Goal: Information Seeking & Learning: Learn about a topic

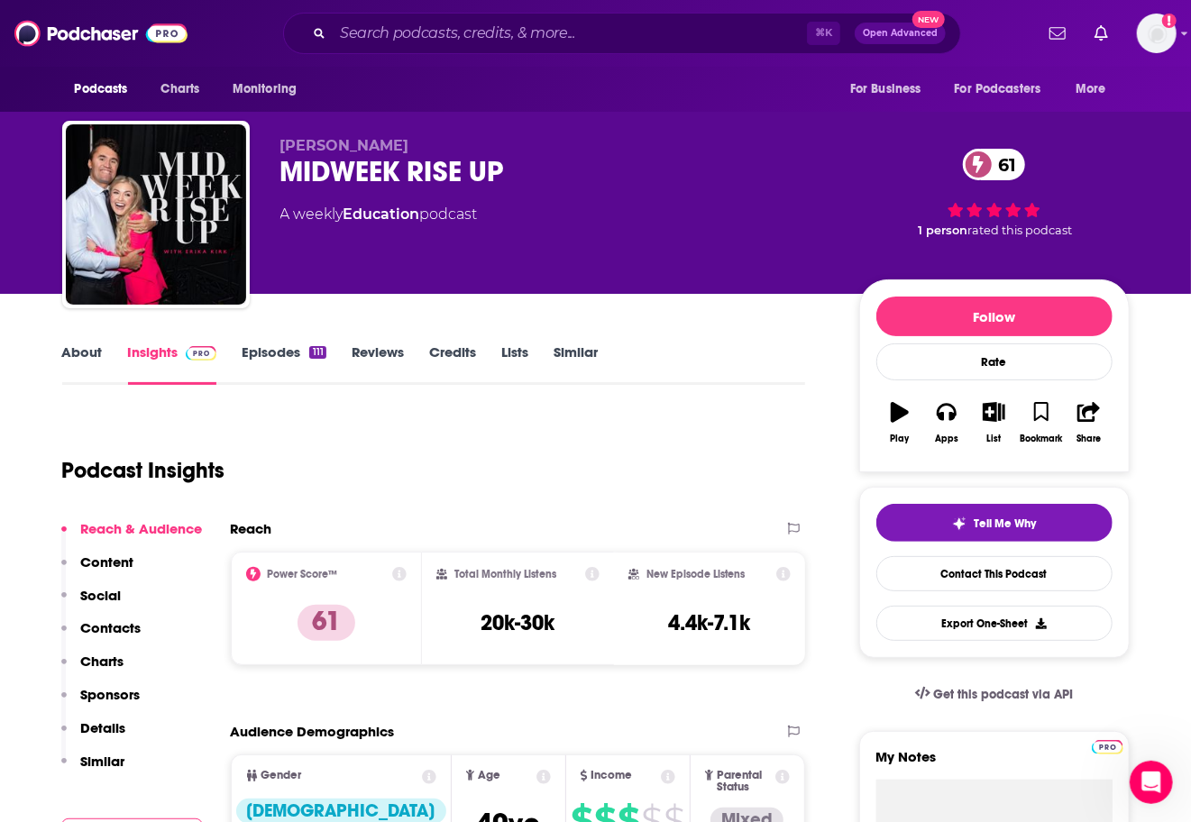
click at [527, 57] on div "Podcasts Charts Monitoring ⌘ K Open Advanced New For Business For Podcasters Mo…" at bounding box center [595, 33] width 1191 height 67
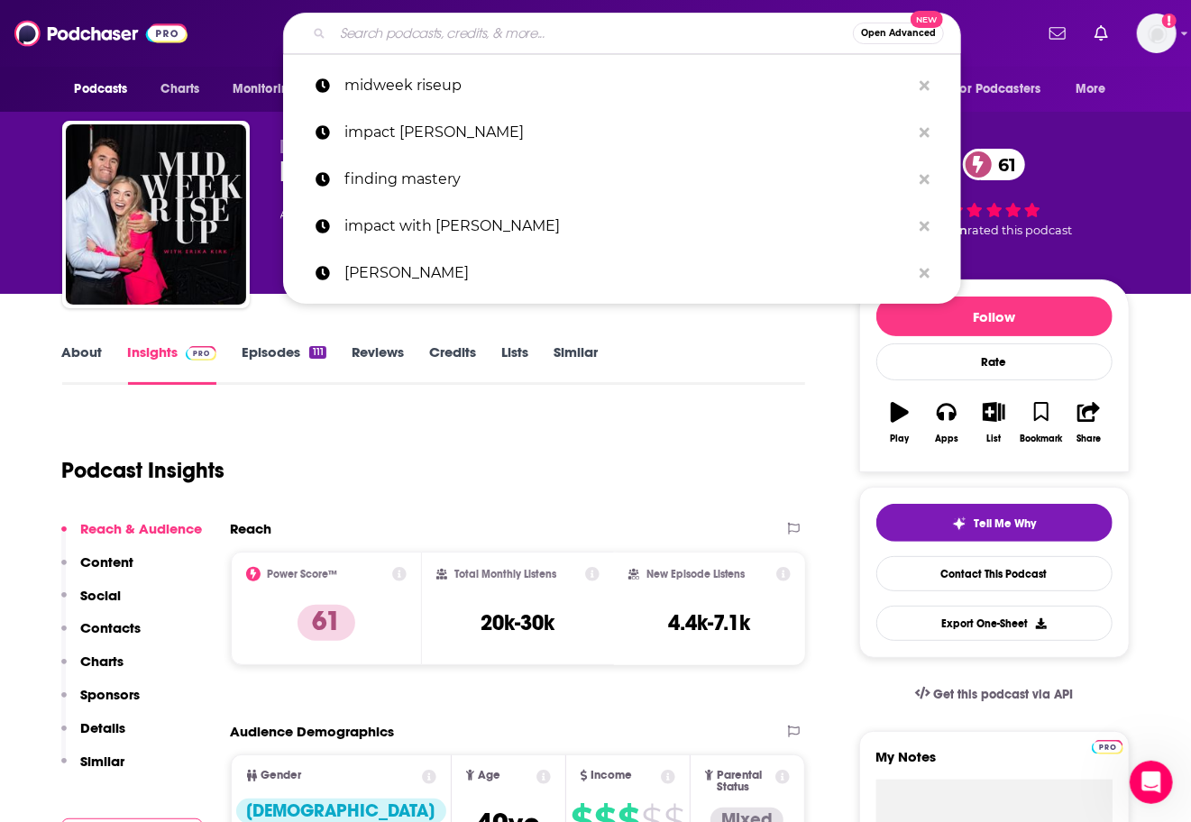
click at [508, 36] on input "Search podcasts, credits, & more..." at bounding box center [593, 33] width 520 height 29
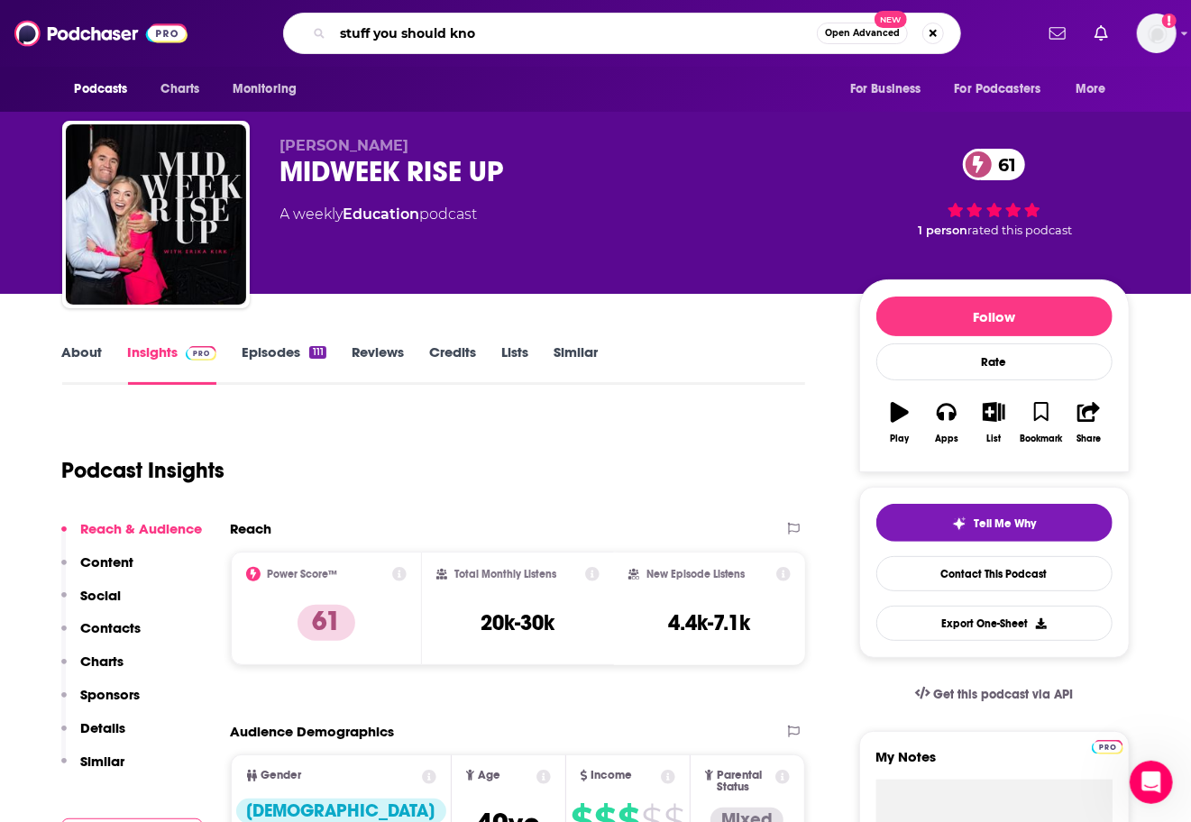
type input "stuff you should know"
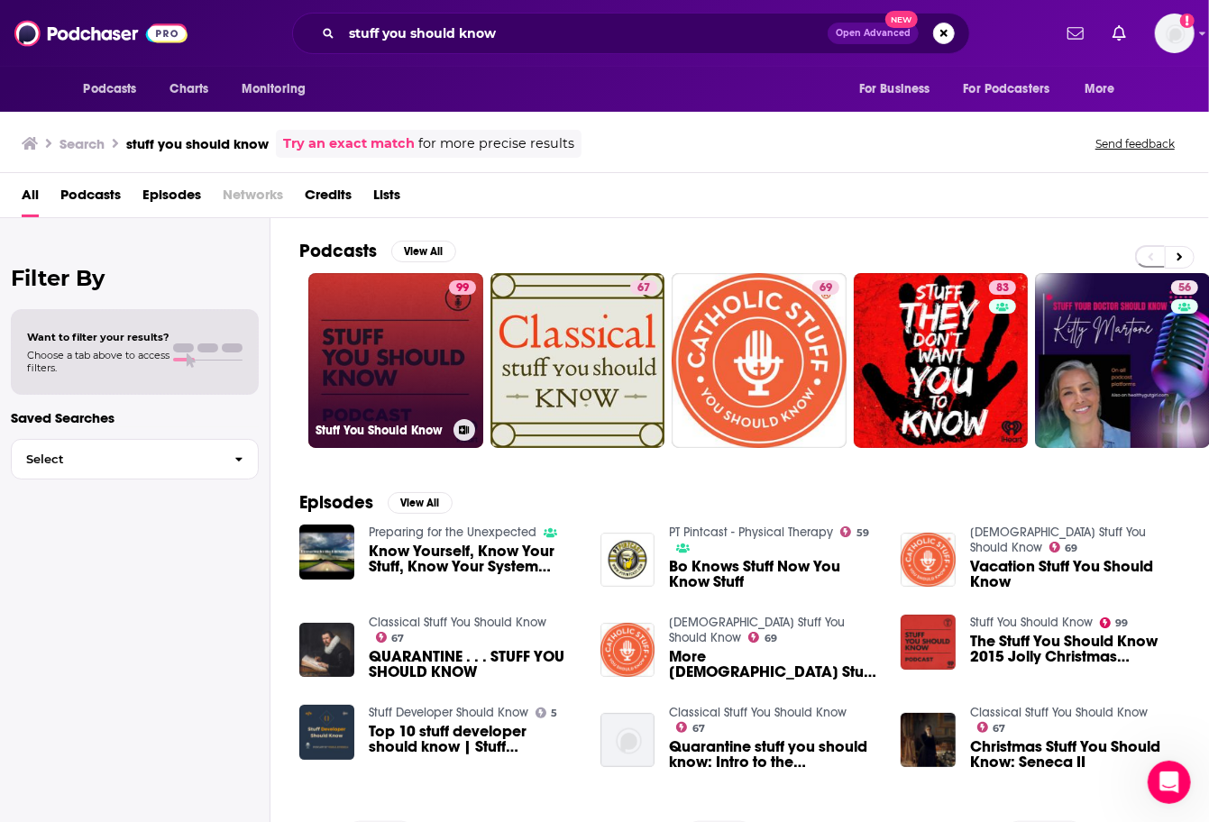
click at [381, 303] on link "99 Stuff You Should Know" at bounding box center [395, 360] width 175 height 175
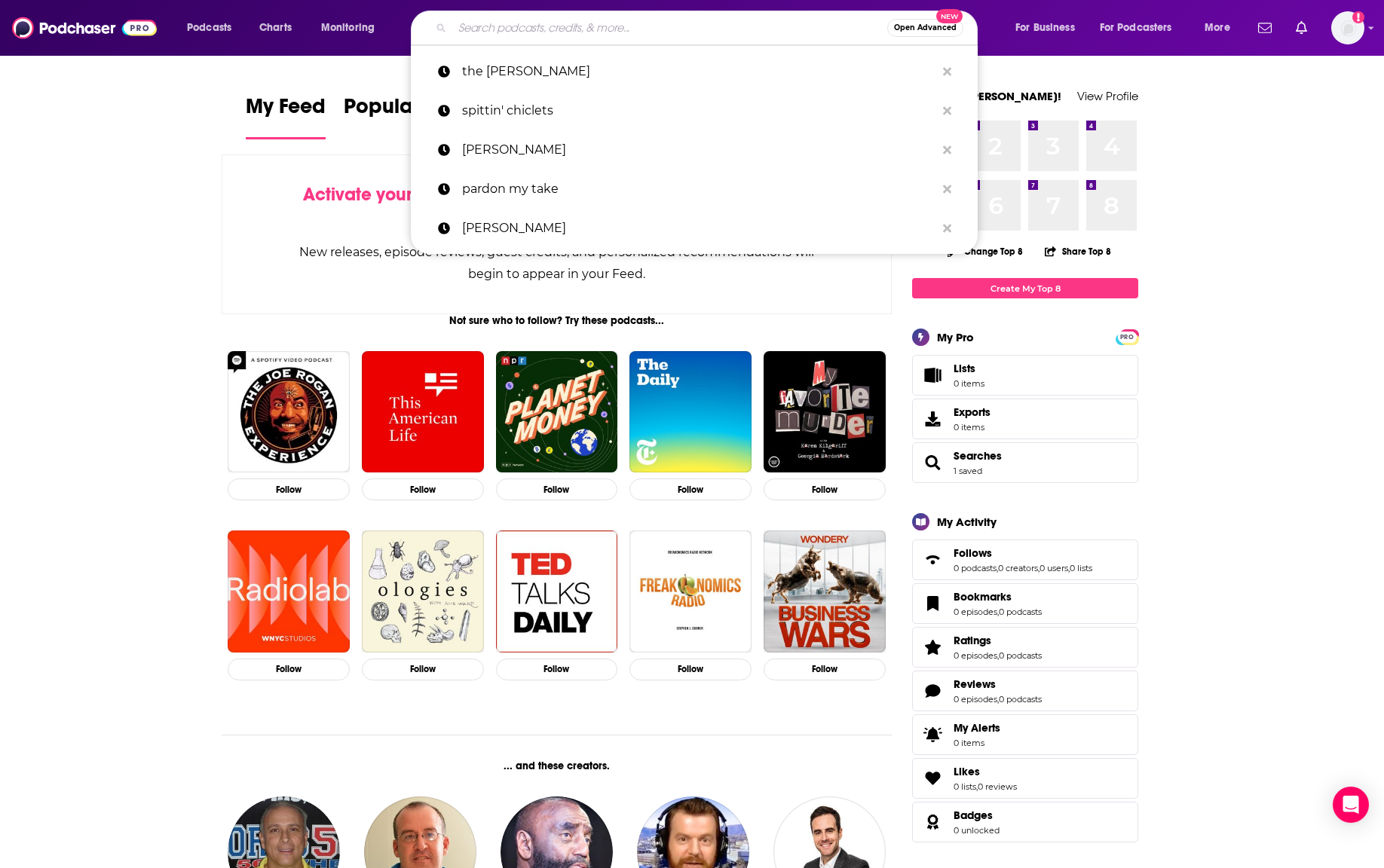
click at [487, 33] on input "Search podcasts, credits, & more..." at bounding box center [670, 28] width 435 height 24
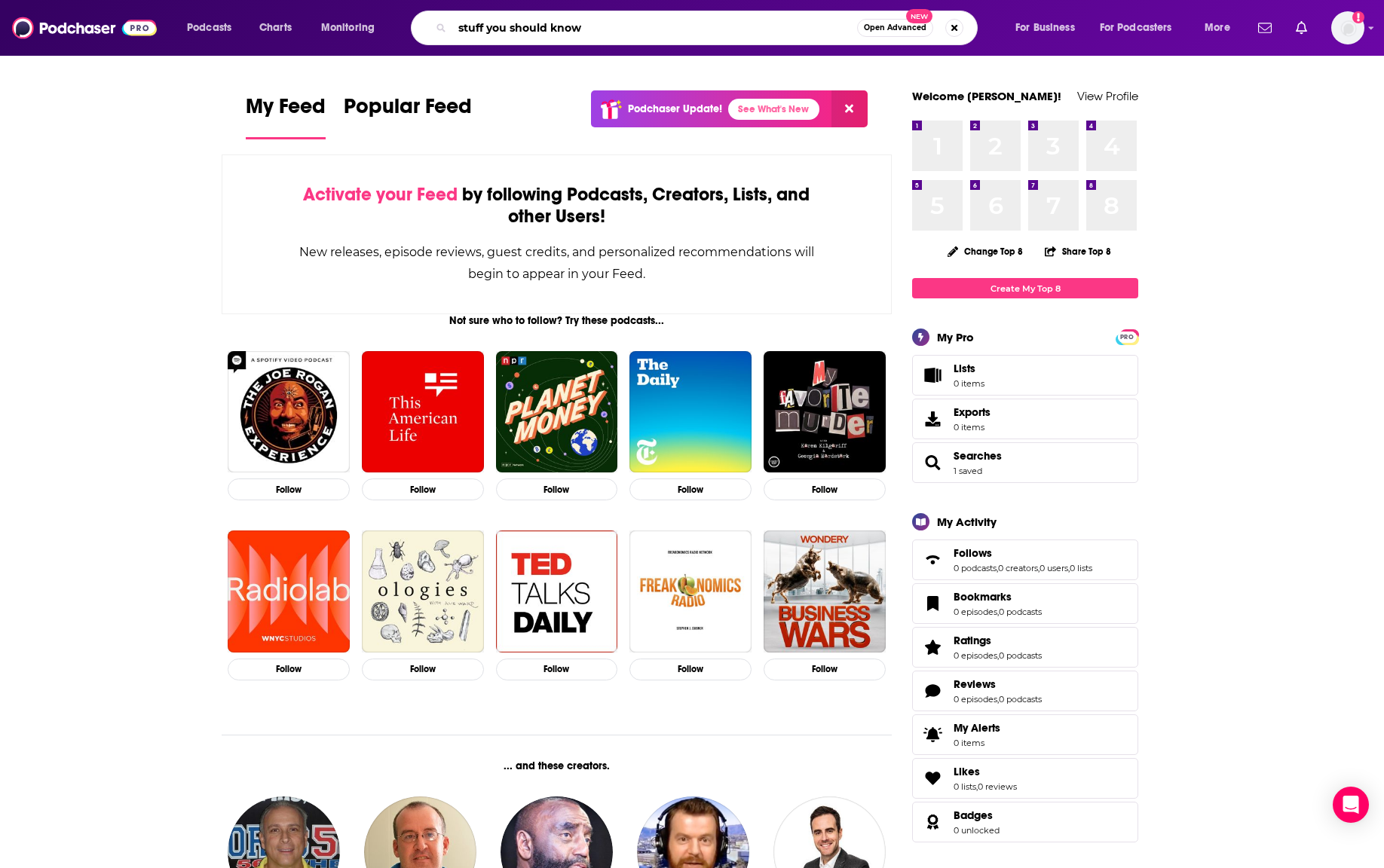
type input "stuff you should know"
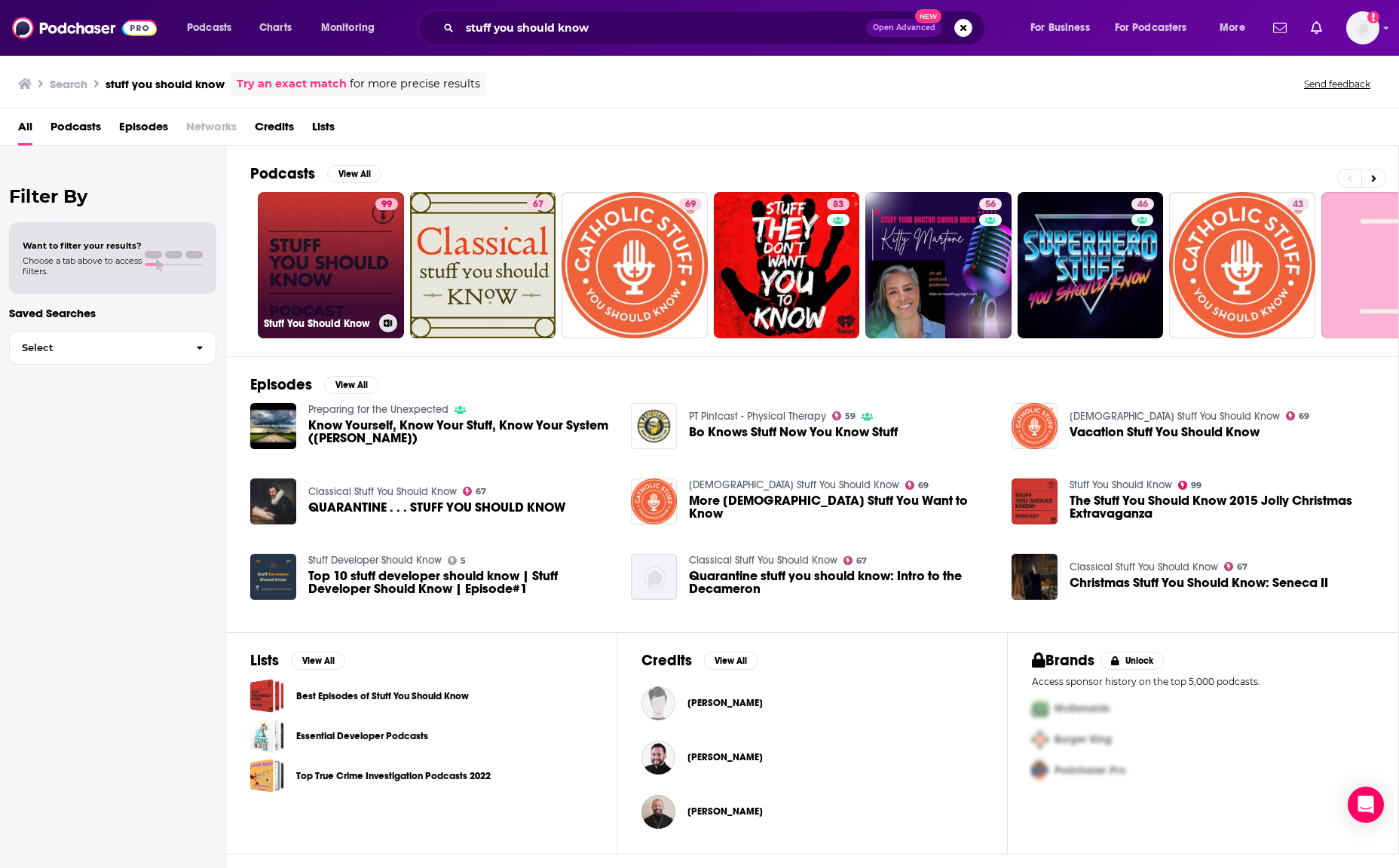
click at [302, 275] on link "99 Stuff You Should Know" at bounding box center [330, 265] width 146 height 146
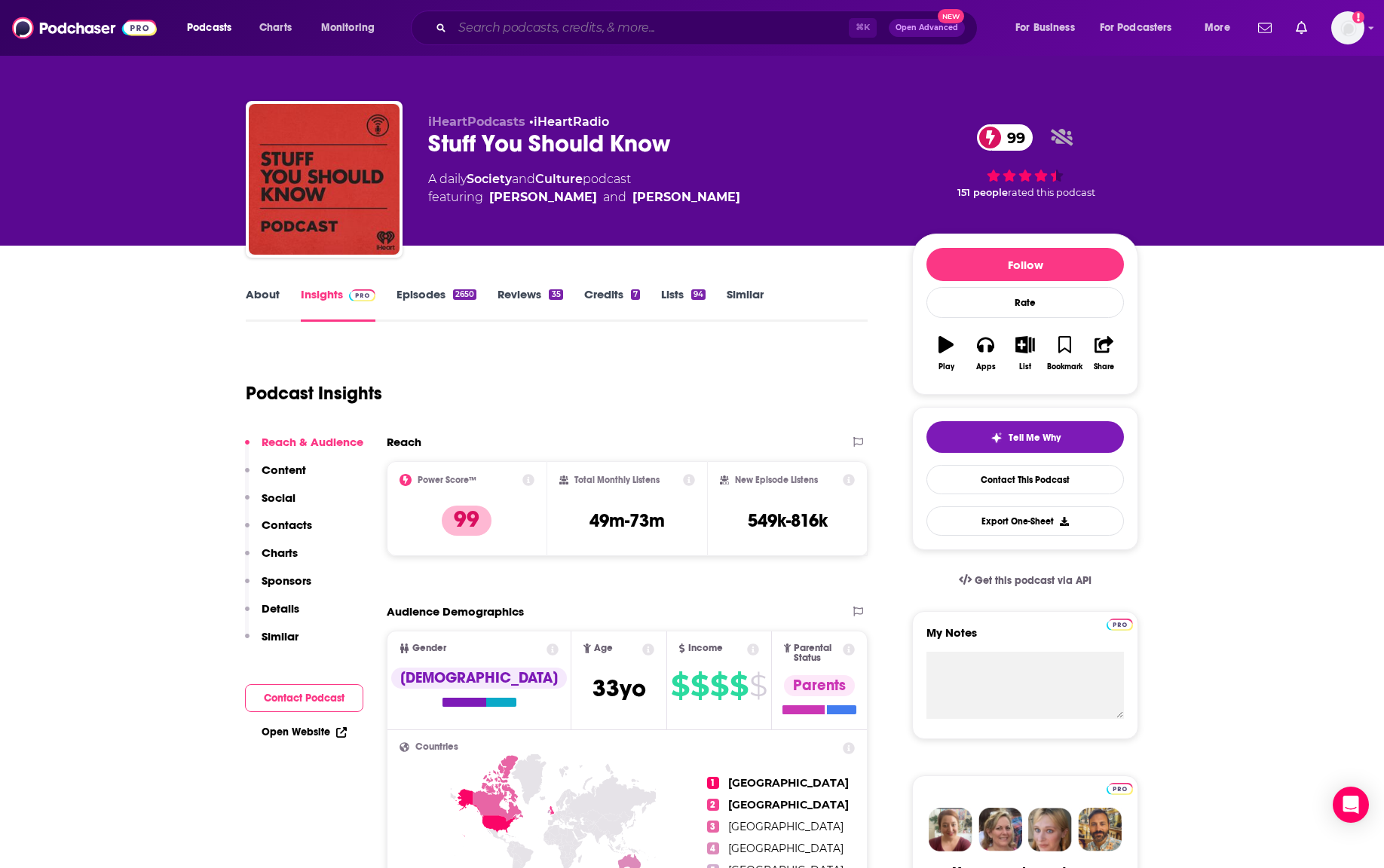
click at [586, 23] on input "Search podcasts, credits, & more..." at bounding box center [651, 28] width 396 height 24
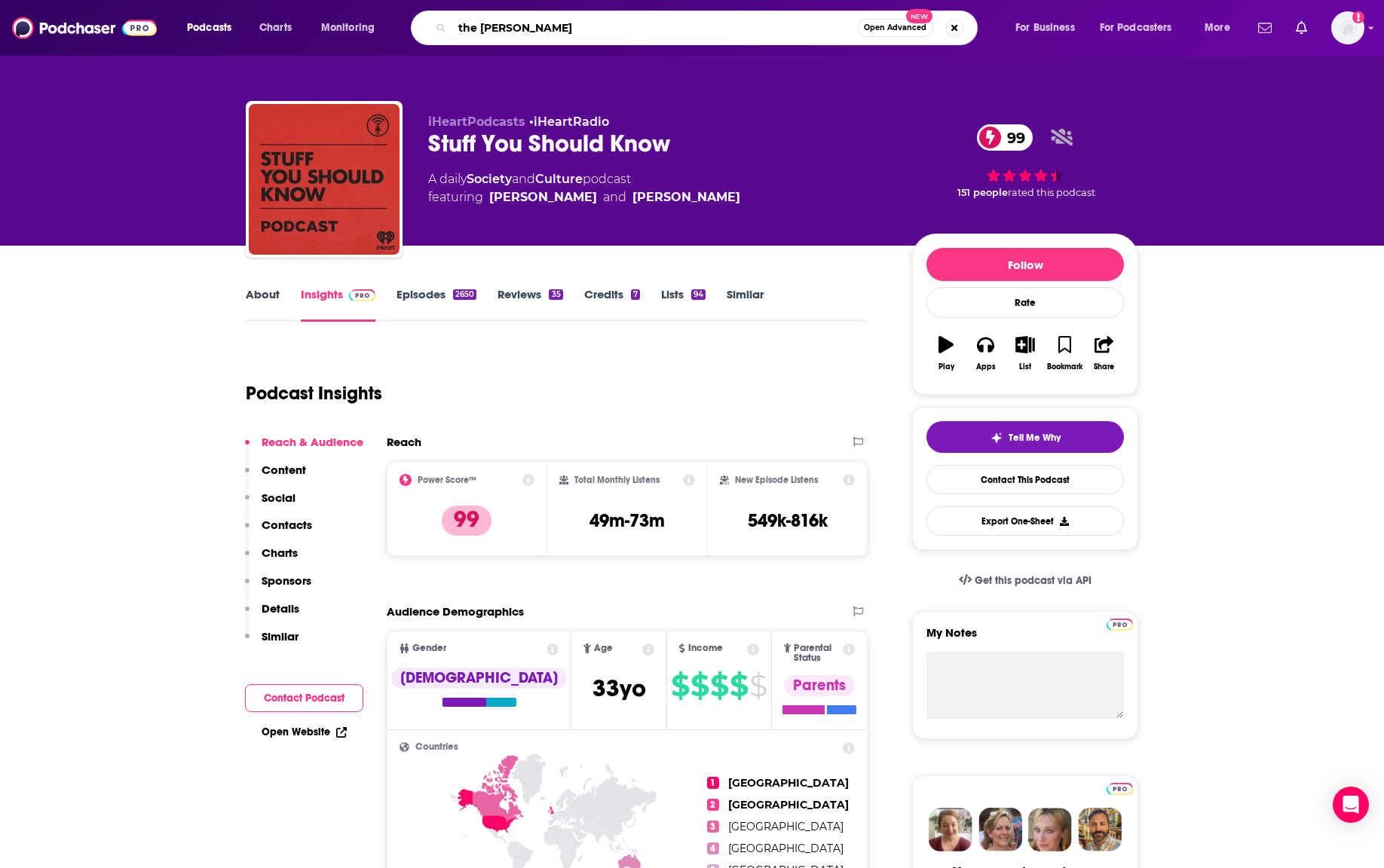
type input "the shawn ryan"
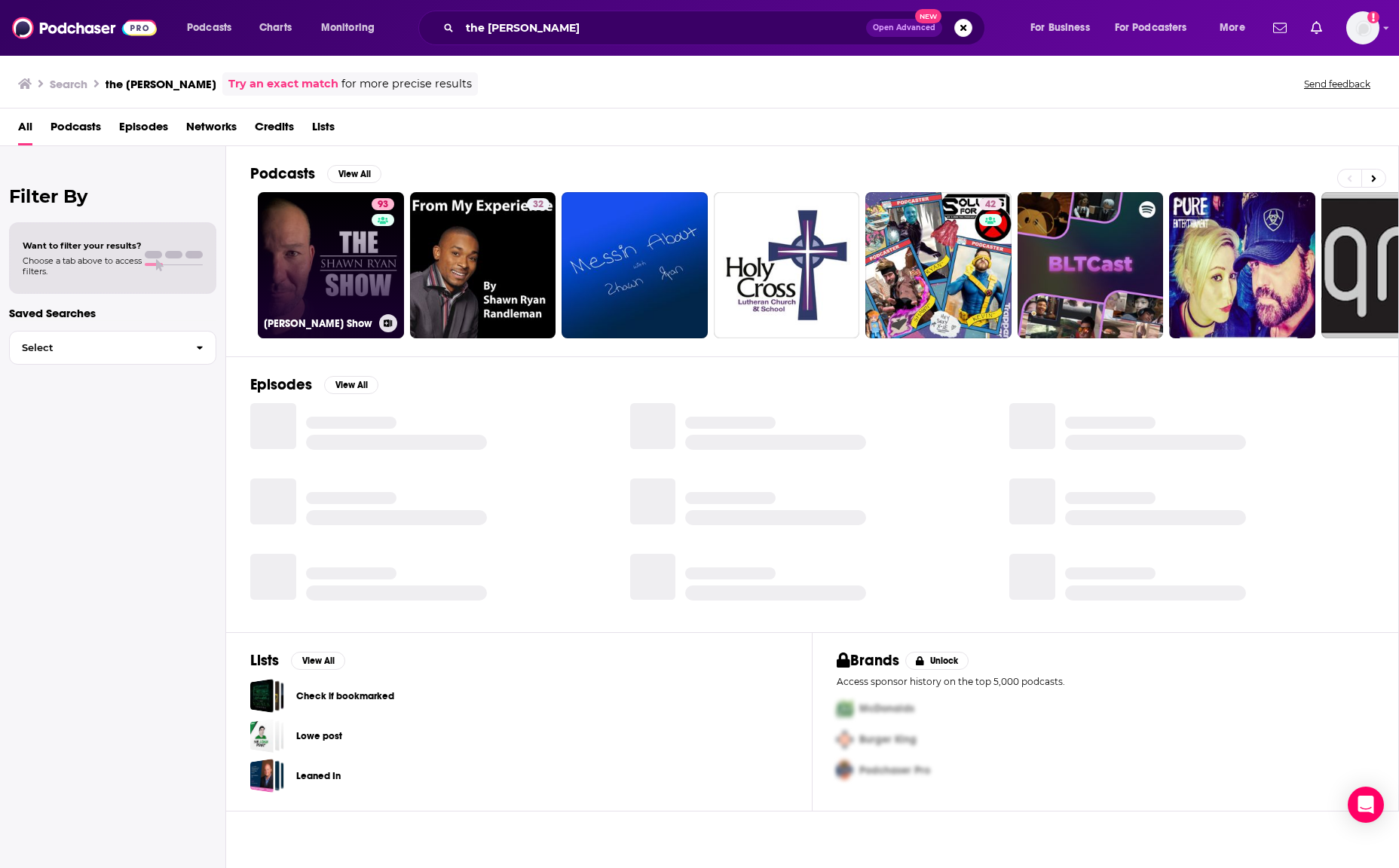
click at [333, 273] on link "93 Shawn Ryan Show" at bounding box center [330, 265] width 146 height 146
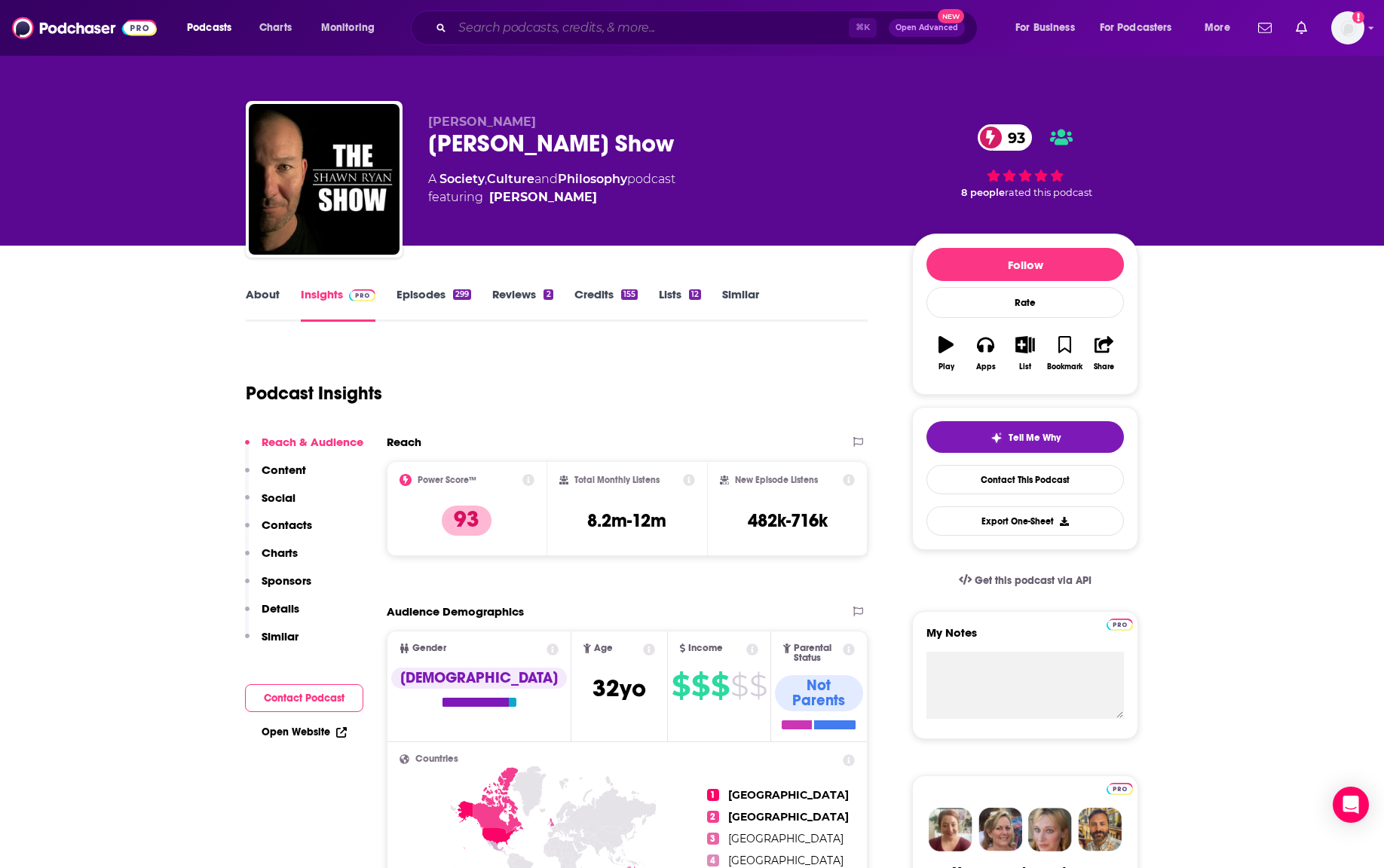
click at [607, 23] on input "Search podcasts, credits, & more..." at bounding box center [651, 28] width 396 height 24
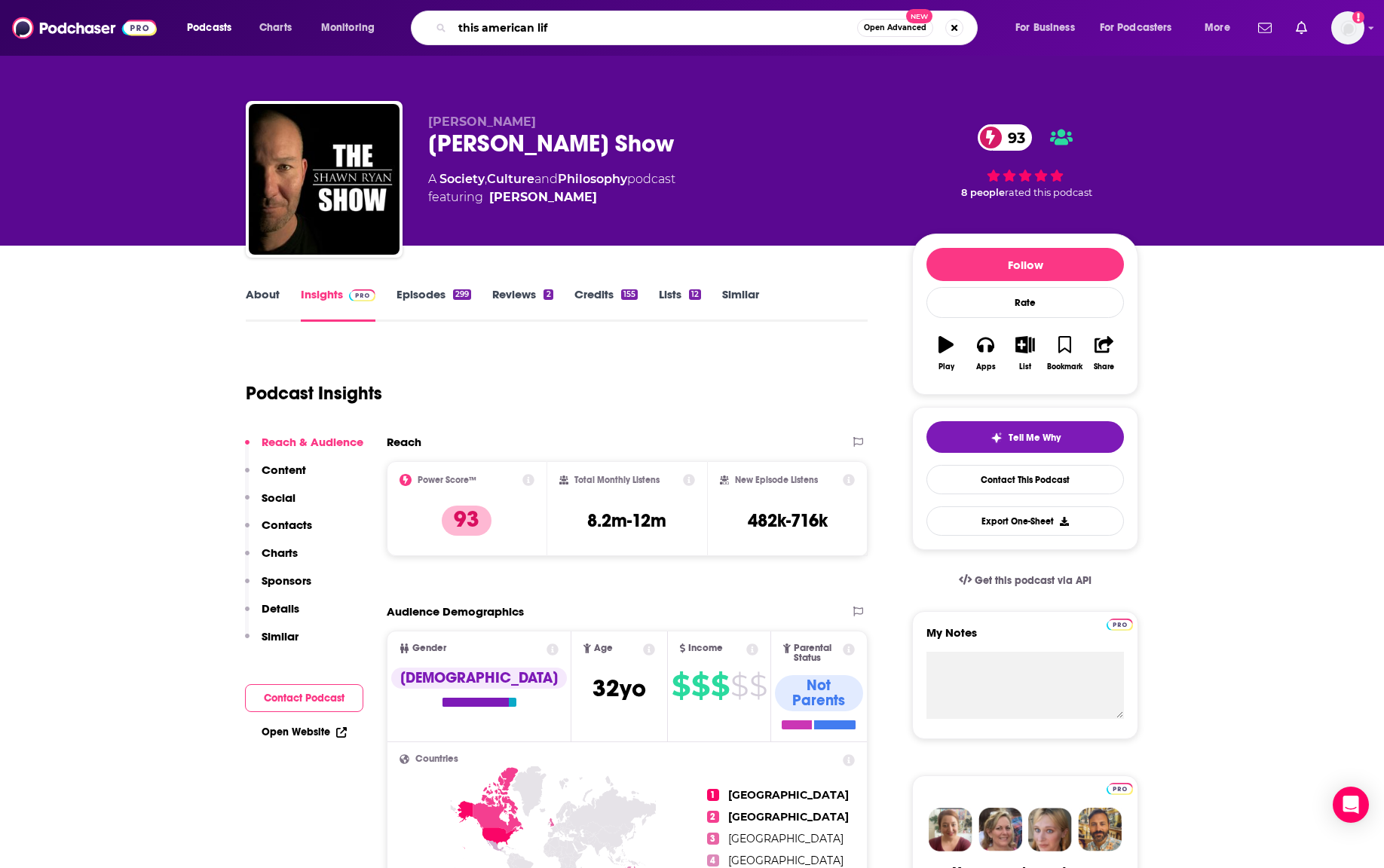
type input "this american life"
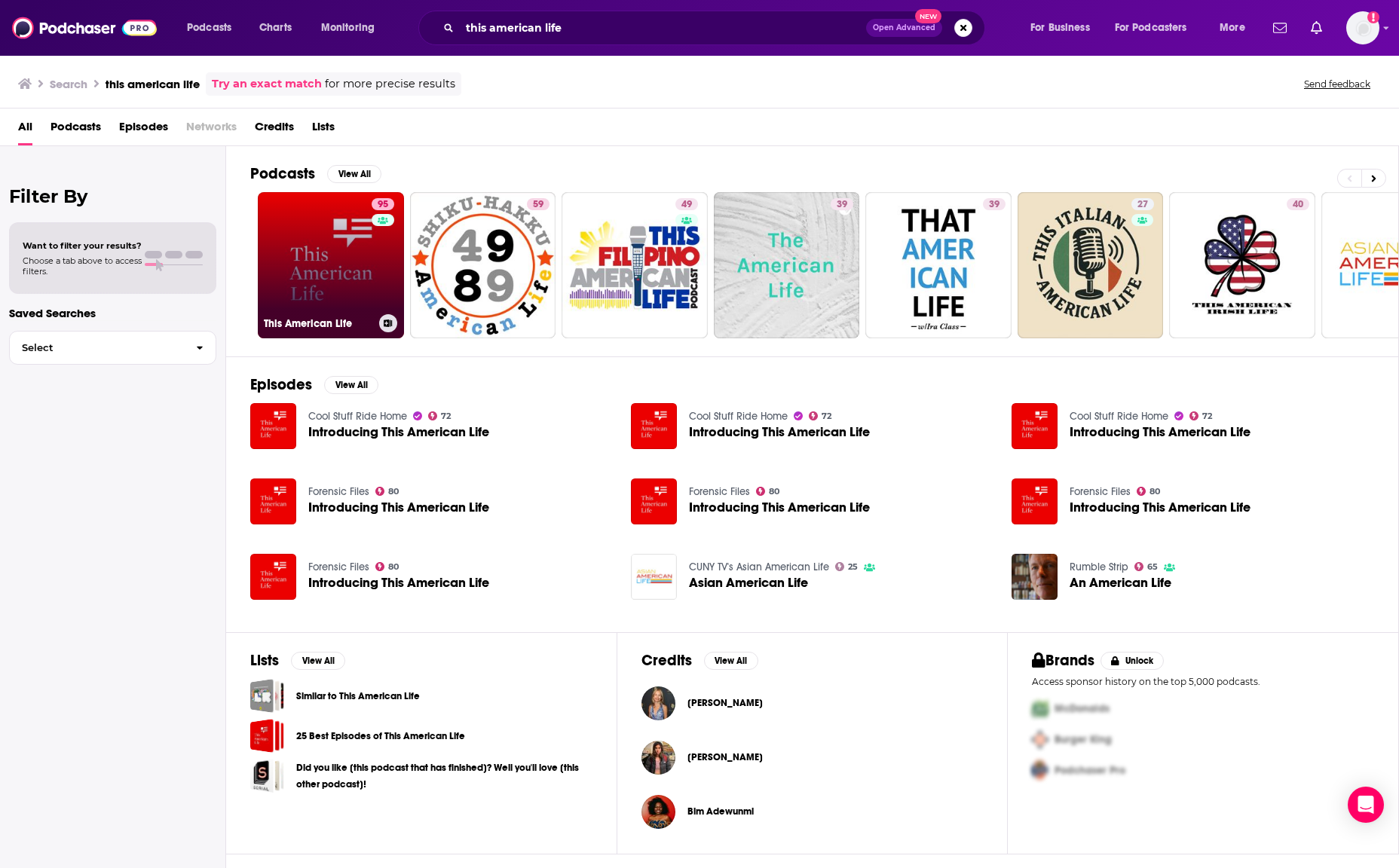
click at [329, 274] on link "95 This American Life" at bounding box center [330, 265] width 146 height 146
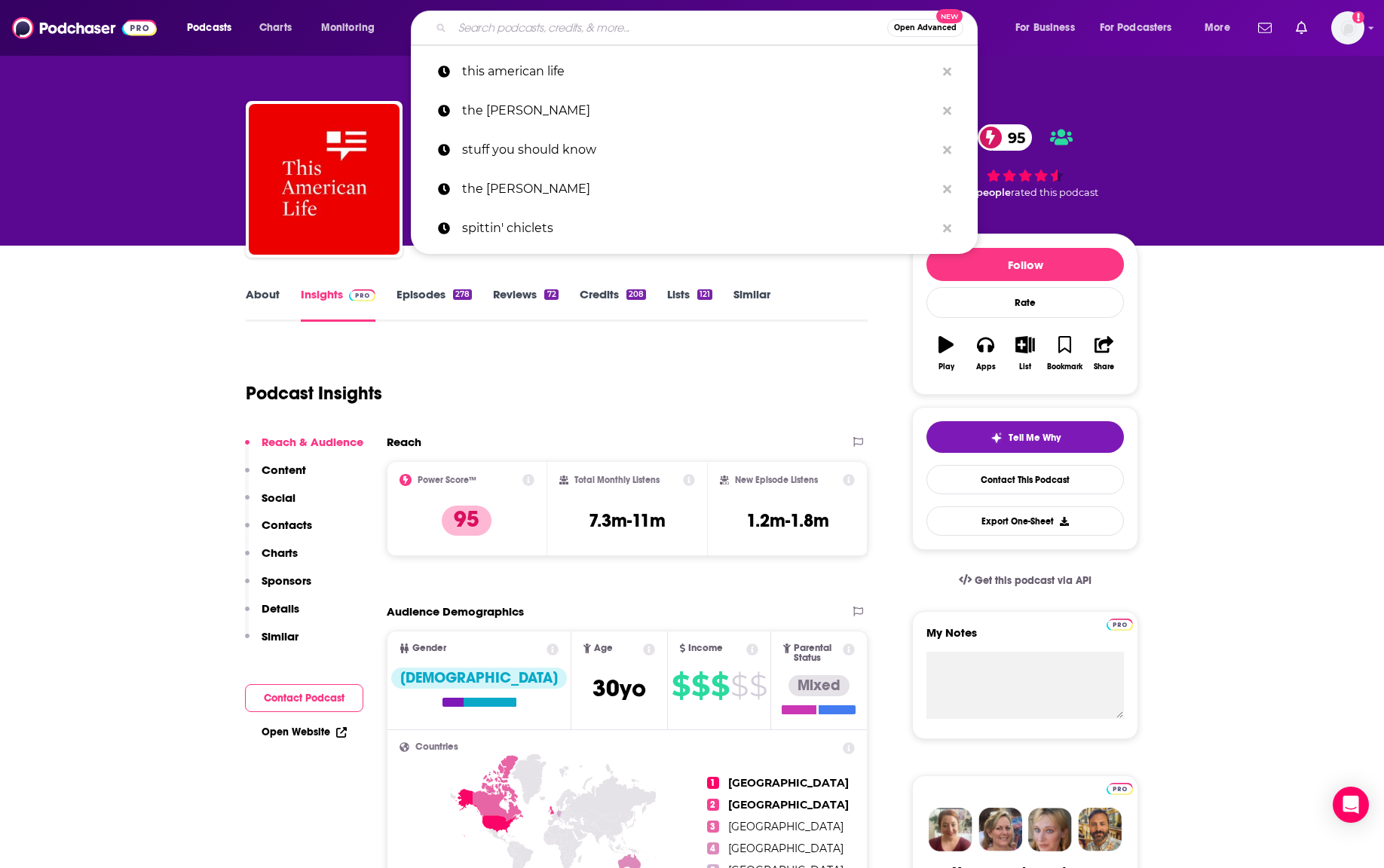
click at [490, 38] on input "Search podcasts, credits, & more..." at bounding box center [670, 28] width 435 height 24
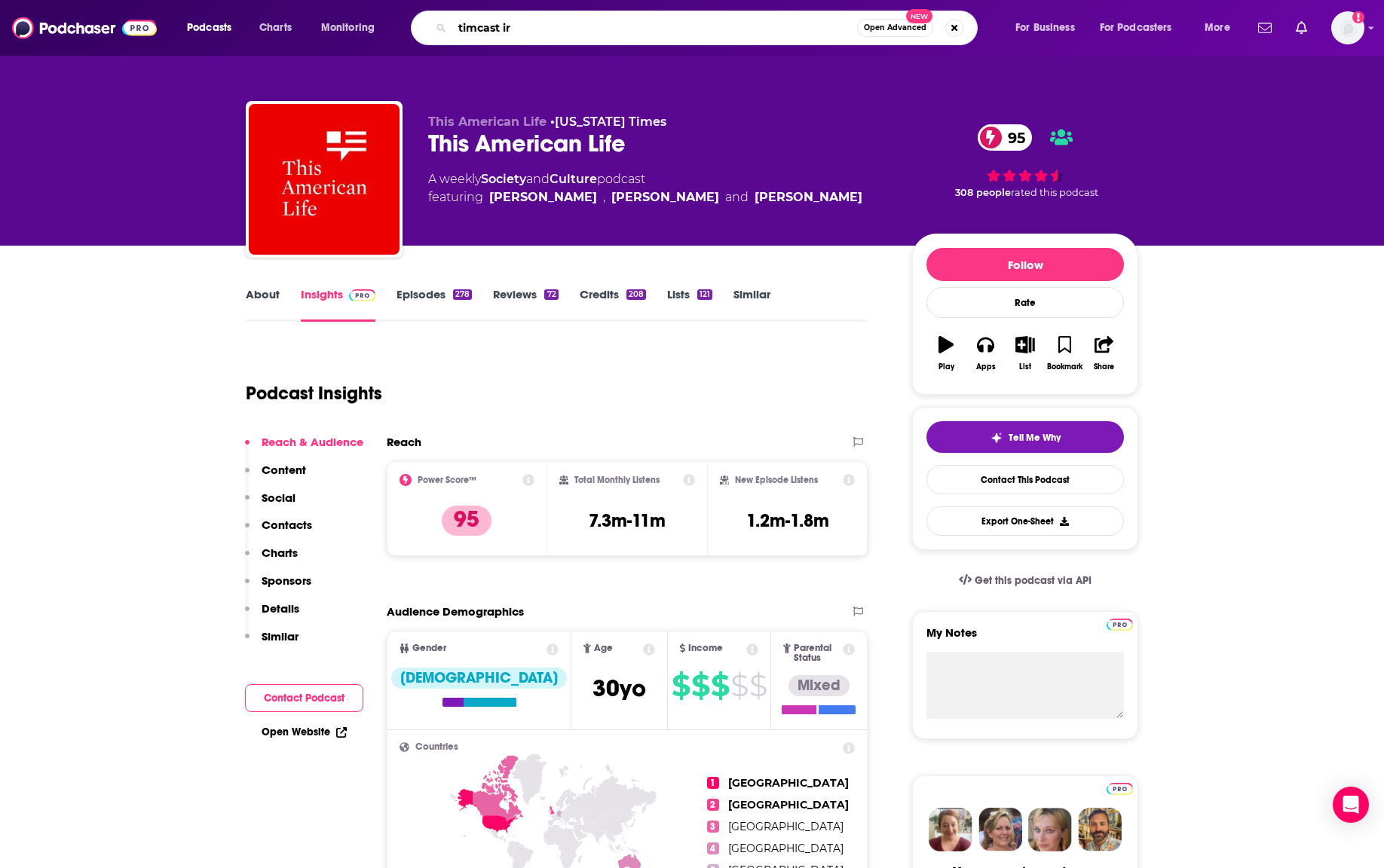
type input "timcast irl"
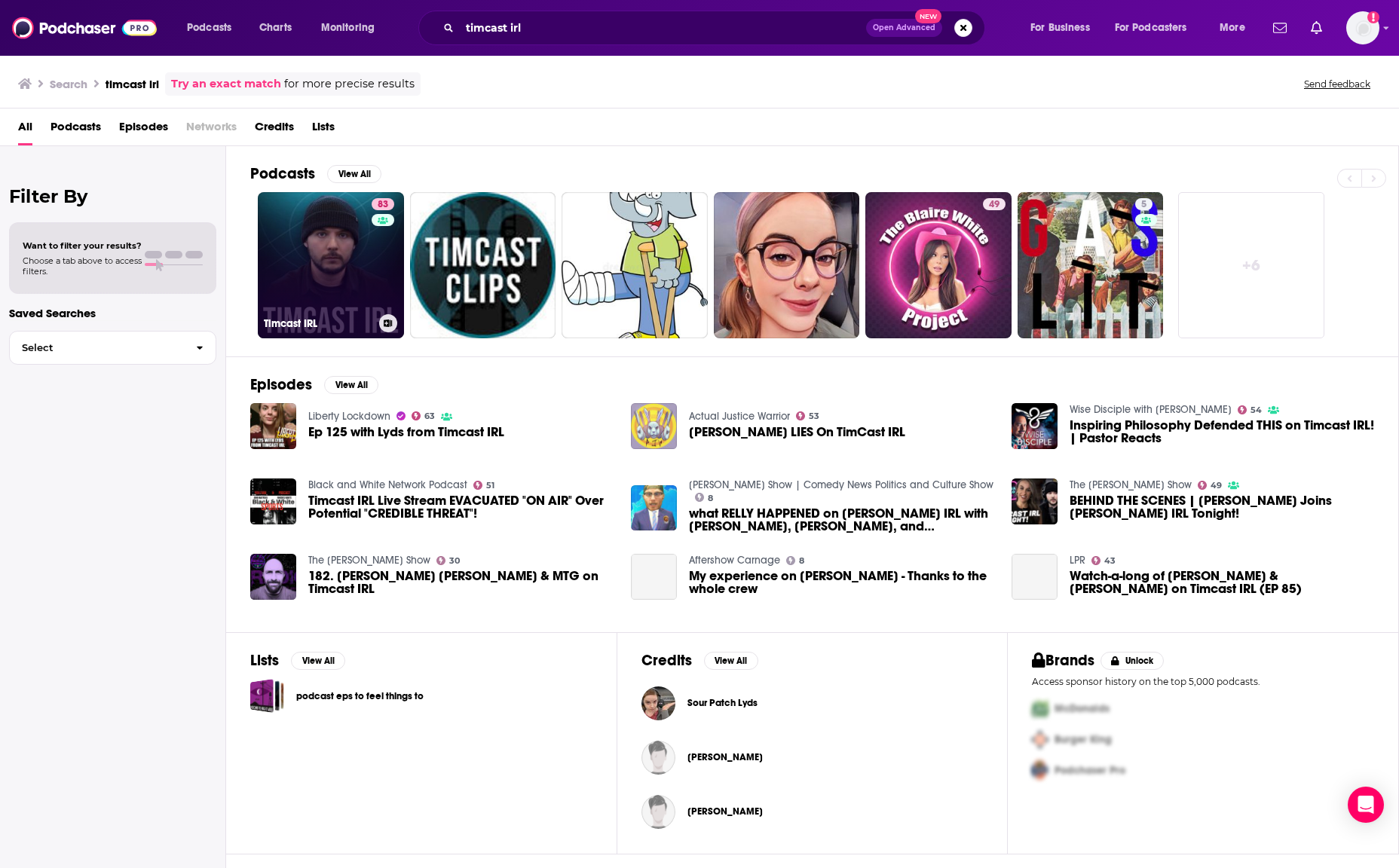
click at [331, 225] on link "83 Timcast IRL" at bounding box center [330, 265] width 146 height 146
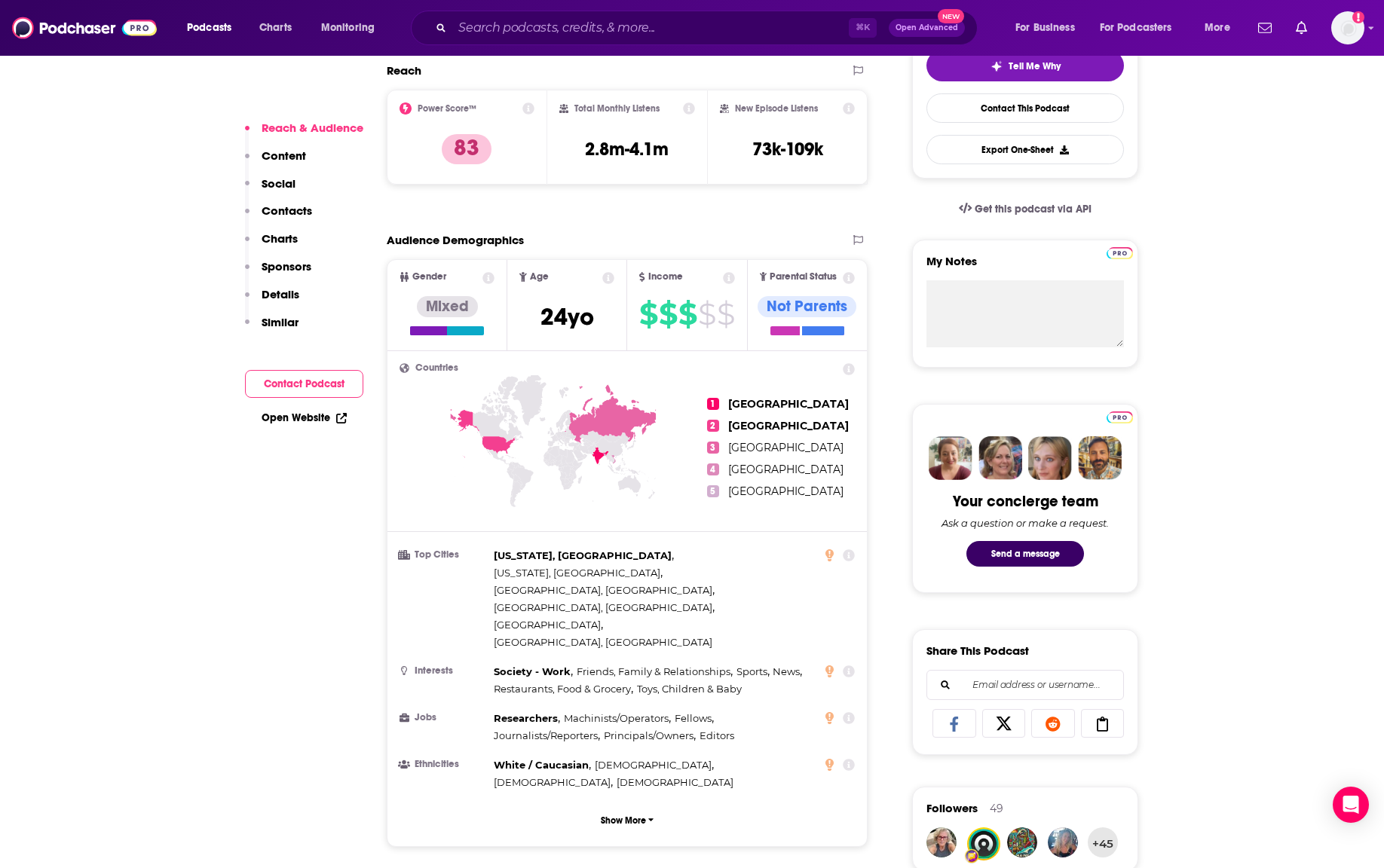
scroll to position [434, 0]
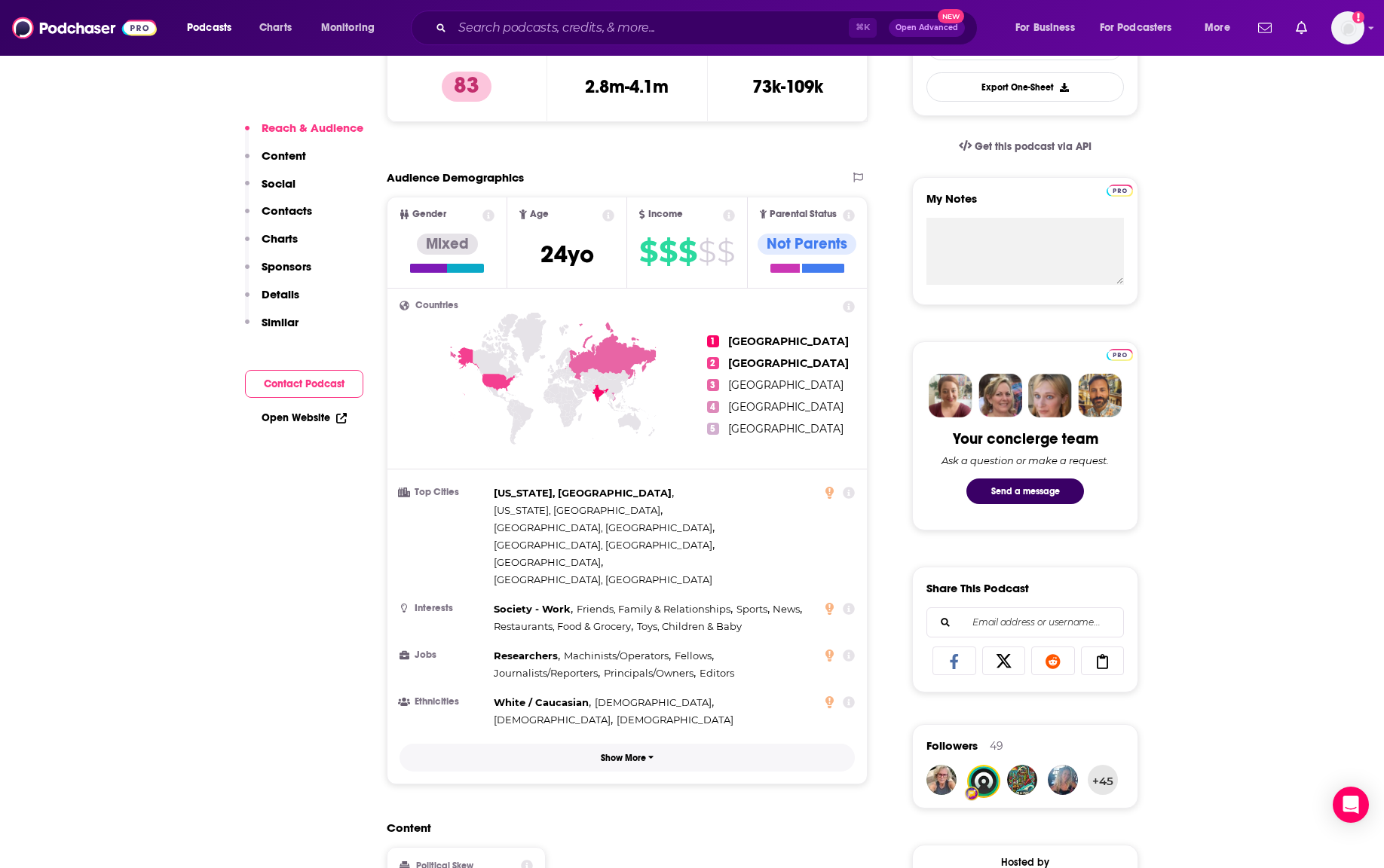
click at [656, 744] on button "Show More" at bounding box center [627, 758] width 455 height 28
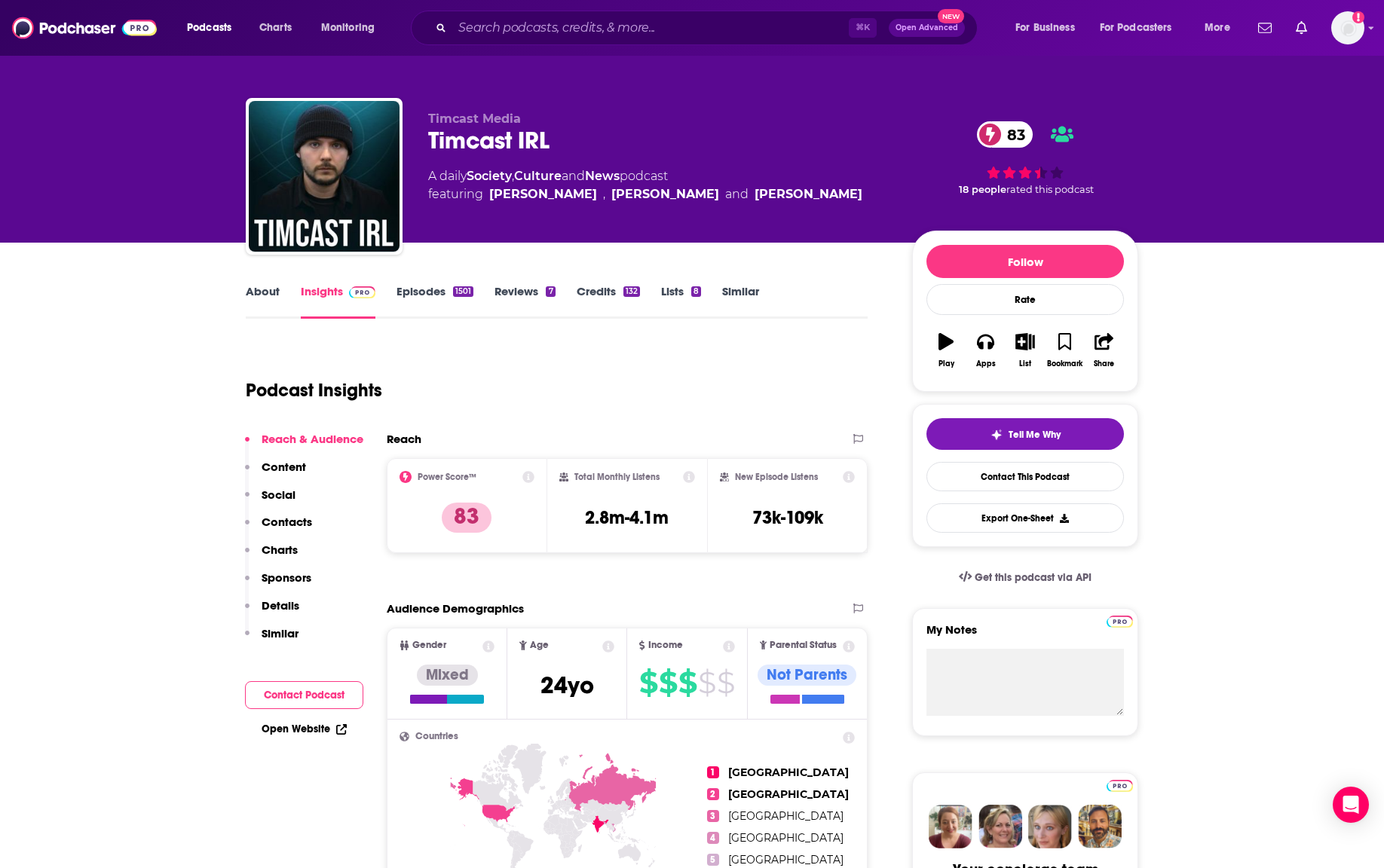
scroll to position [4, 0]
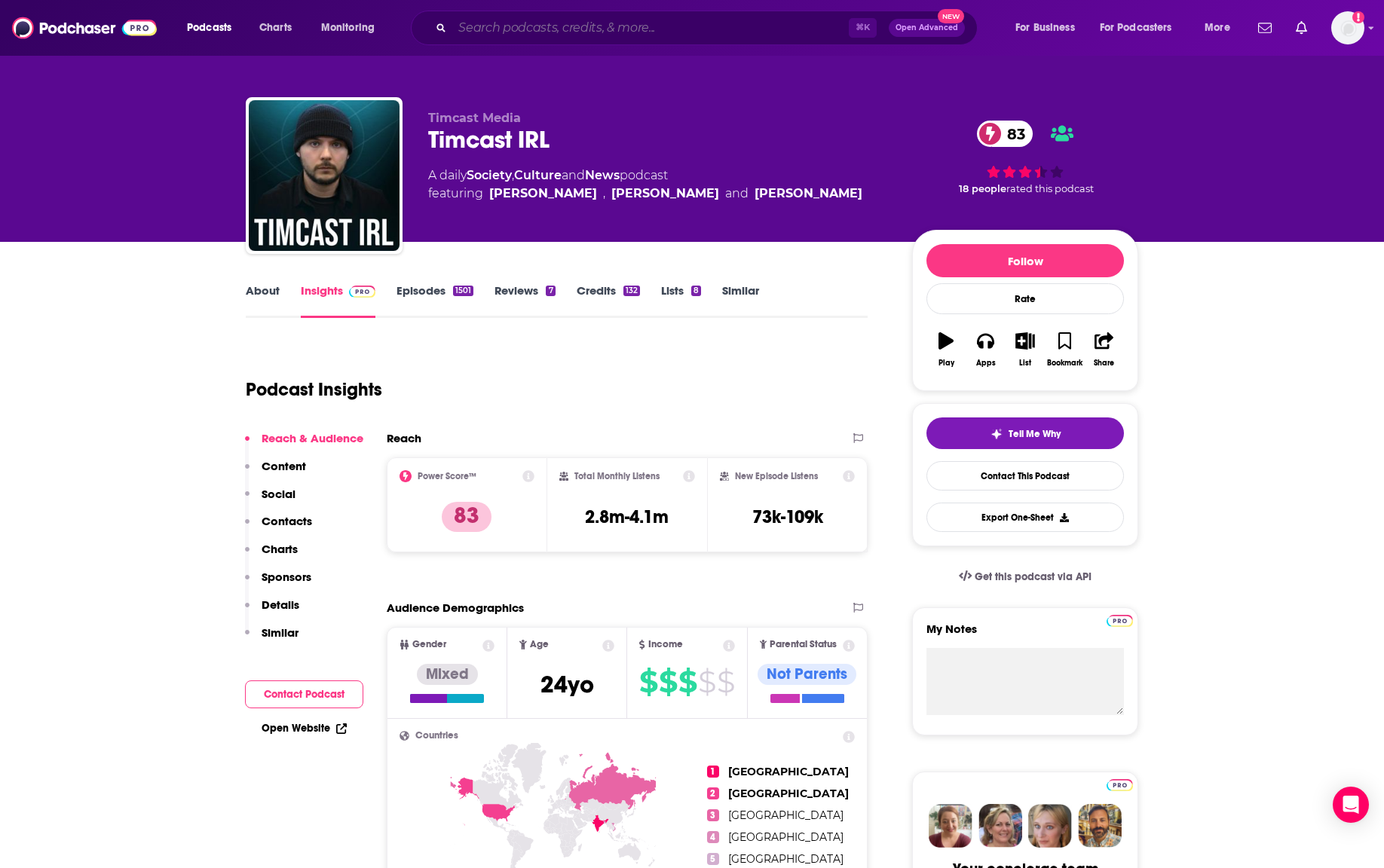
click at [538, 28] on input "Search podcasts, credits, & more..." at bounding box center [651, 28] width 396 height 24
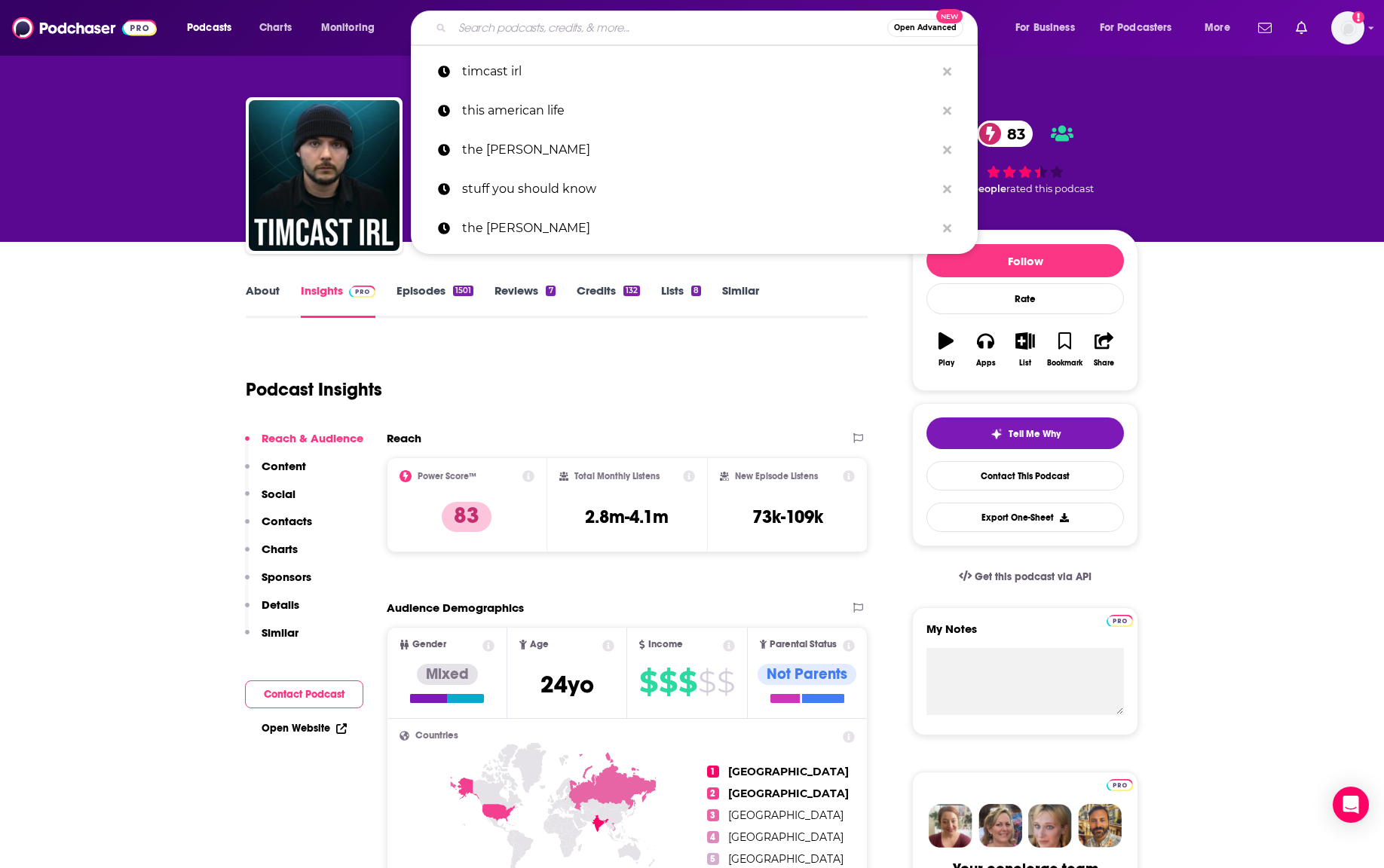
click at [538, 28] on input "Search podcasts, credits, & more..." at bounding box center [670, 28] width 435 height 24
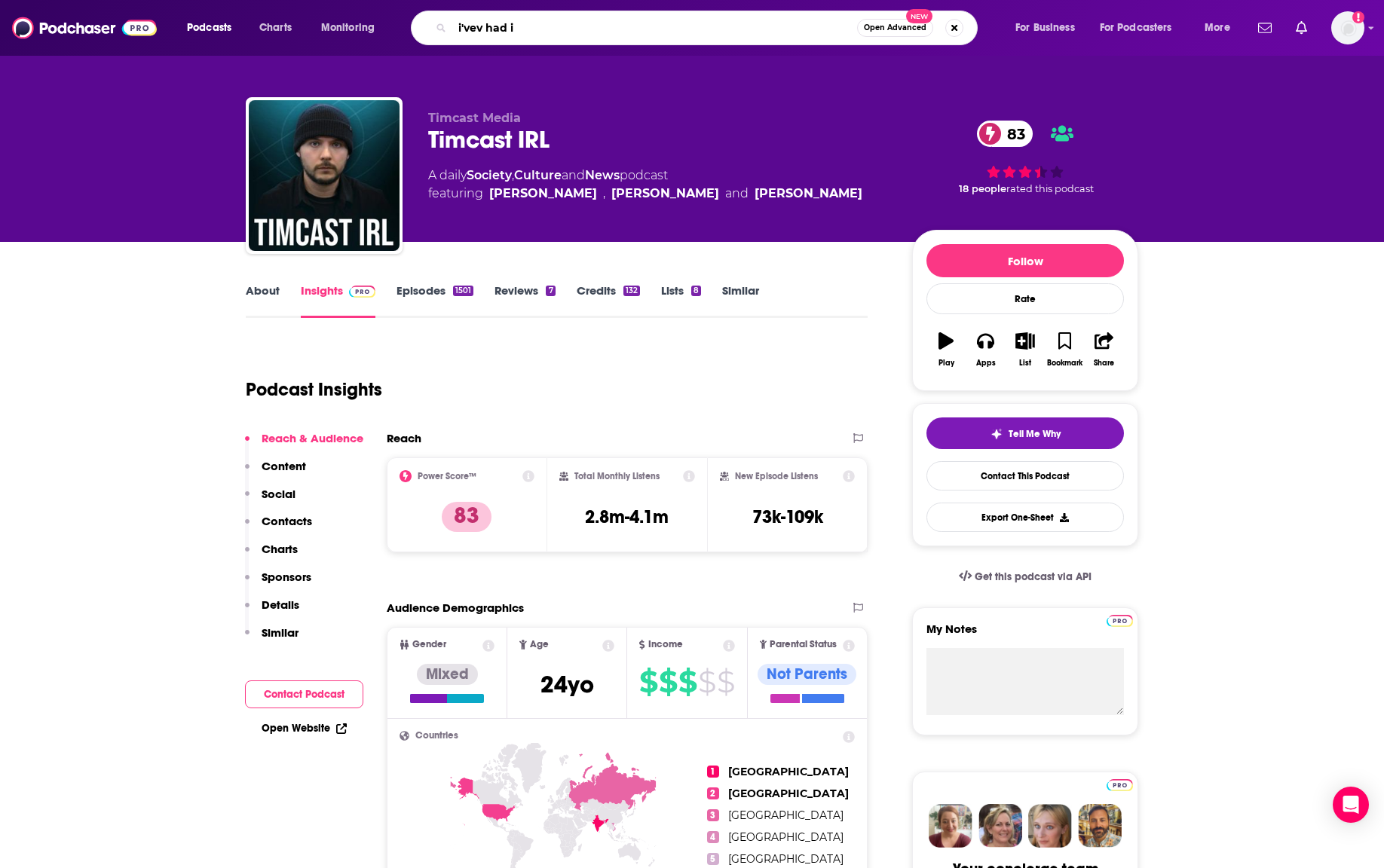
type input "i'vev had it"
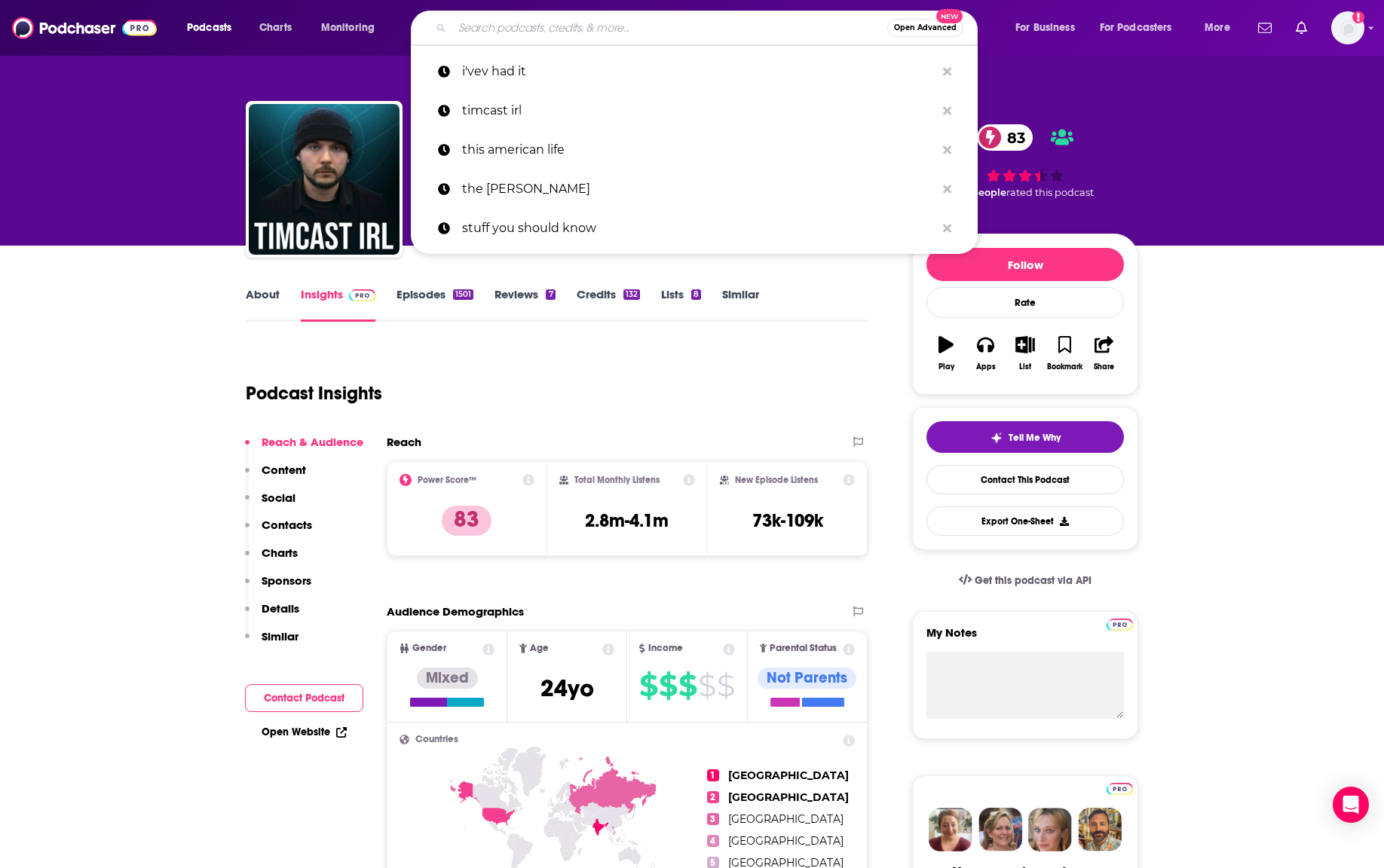
click at [533, 26] on input "Search podcasts, credits, & more..." at bounding box center [670, 28] width 435 height 24
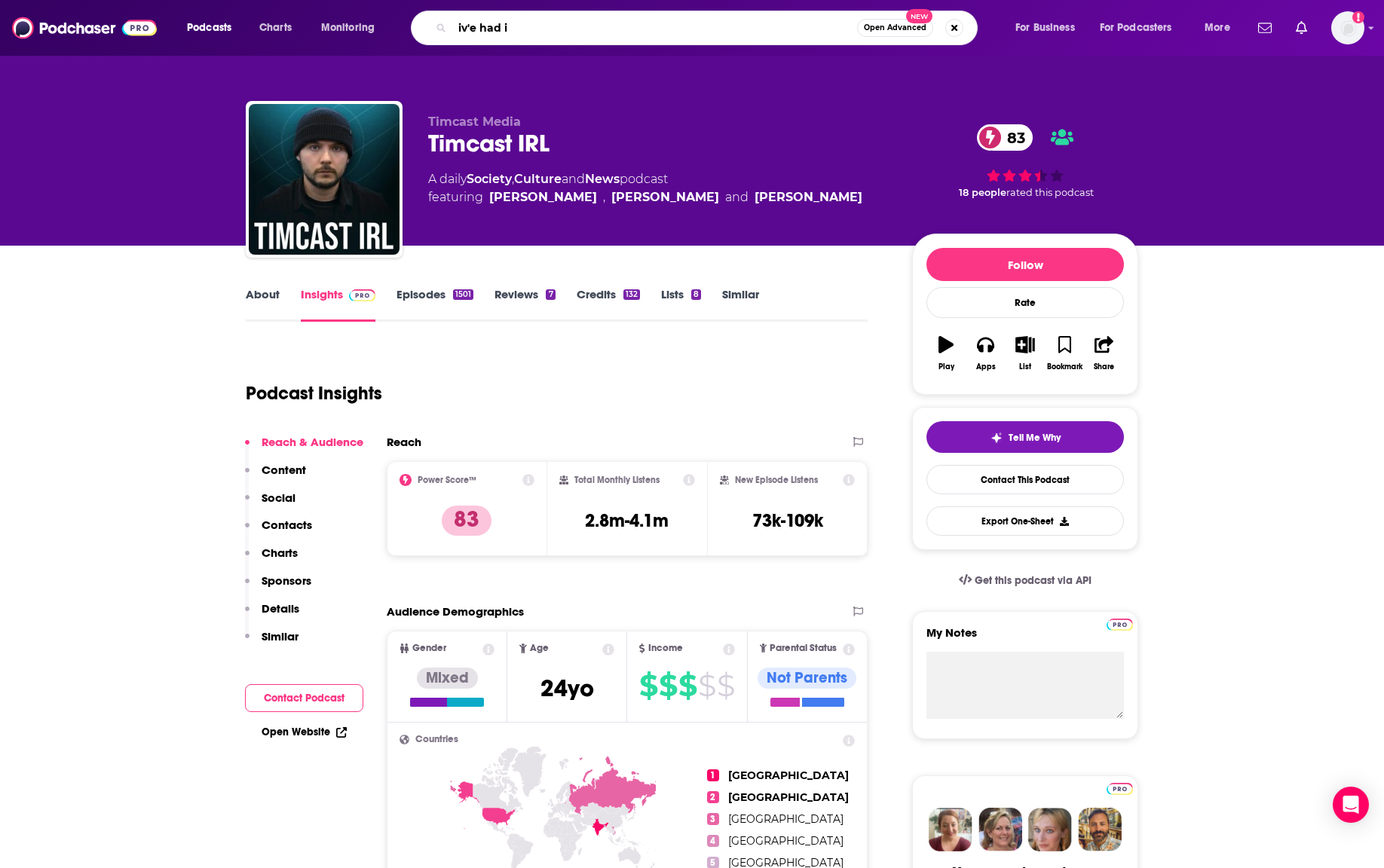
type input "iv'e had it"
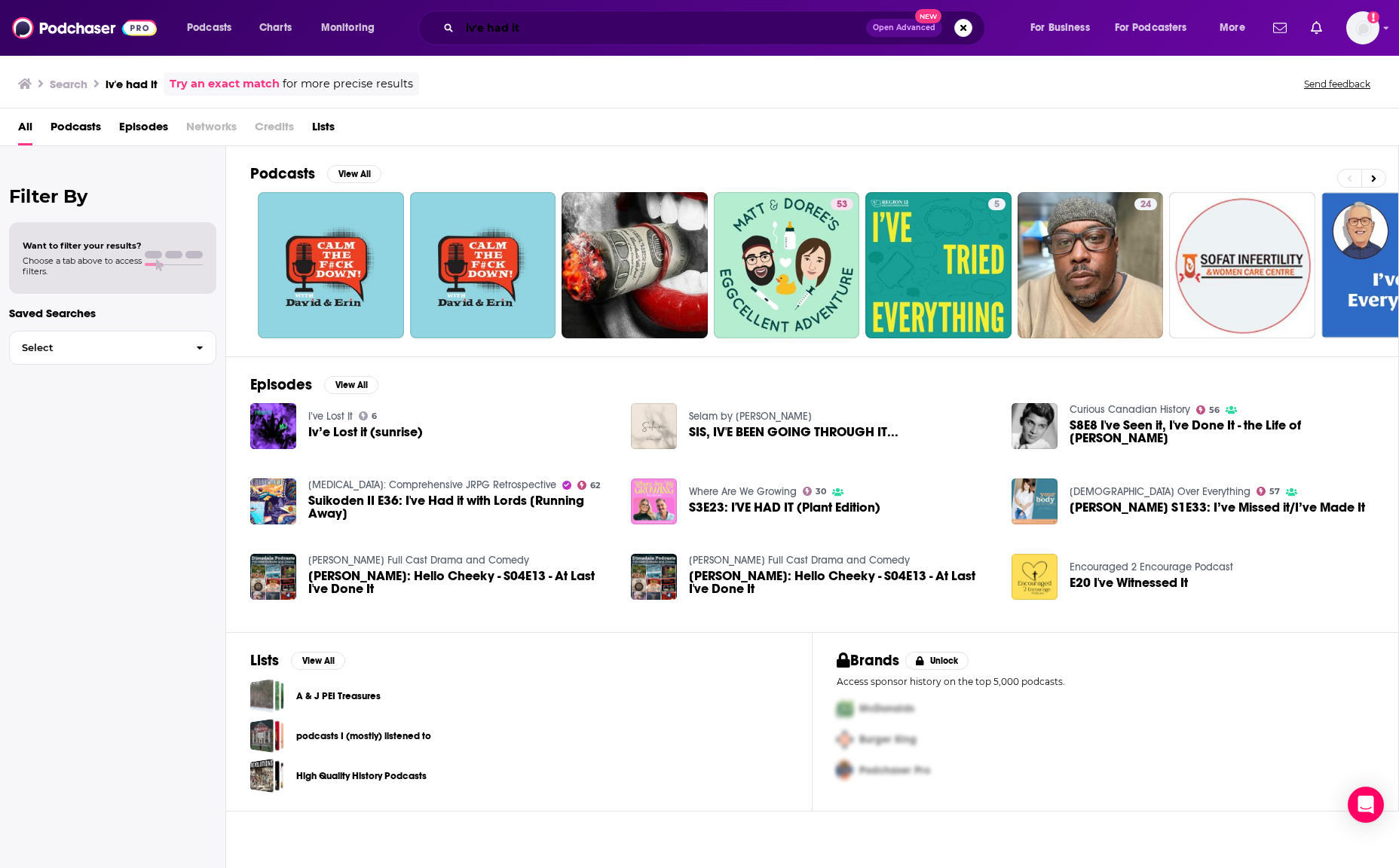
click at [477, 33] on input "iv'e had it" at bounding box center [663, 28] width 406 height 24
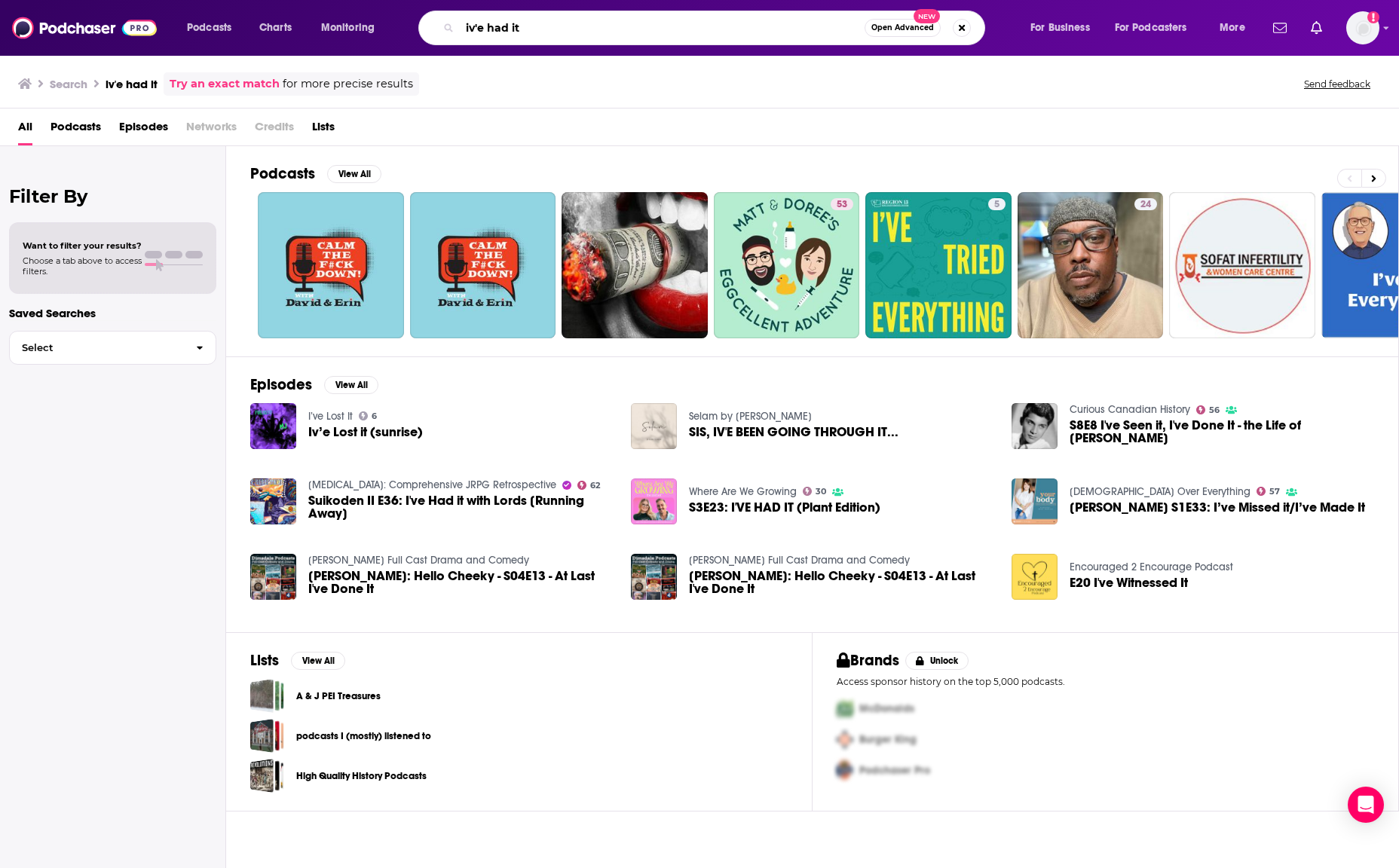
click at [477, 34] on input "iv'e had it" at bounding box center [662, 28] width 405 height 24
type input "jennifer welch"
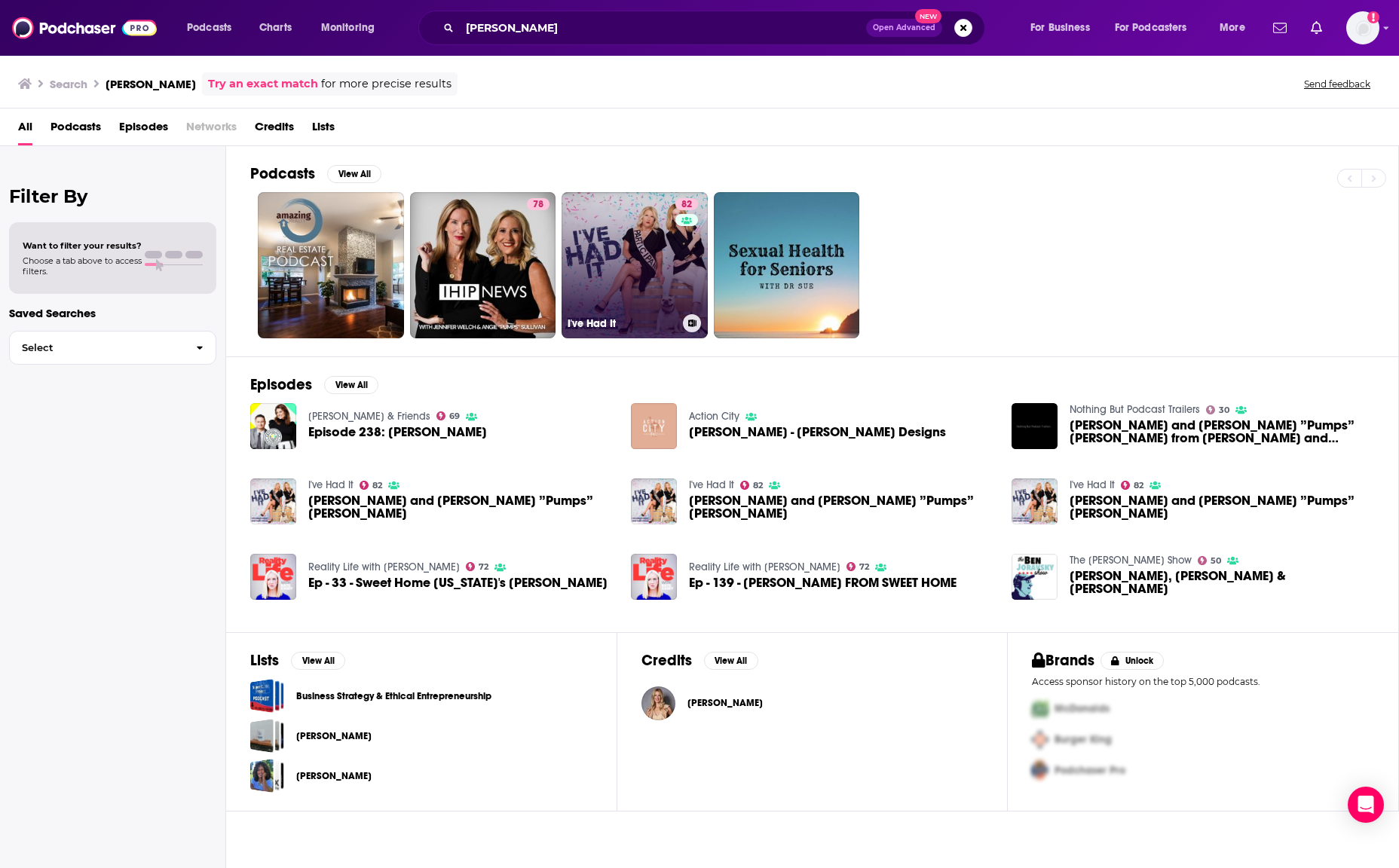
click at [610, 253] on link "82 I've Had It" at bounding box center [635, 265] width 146 height 146
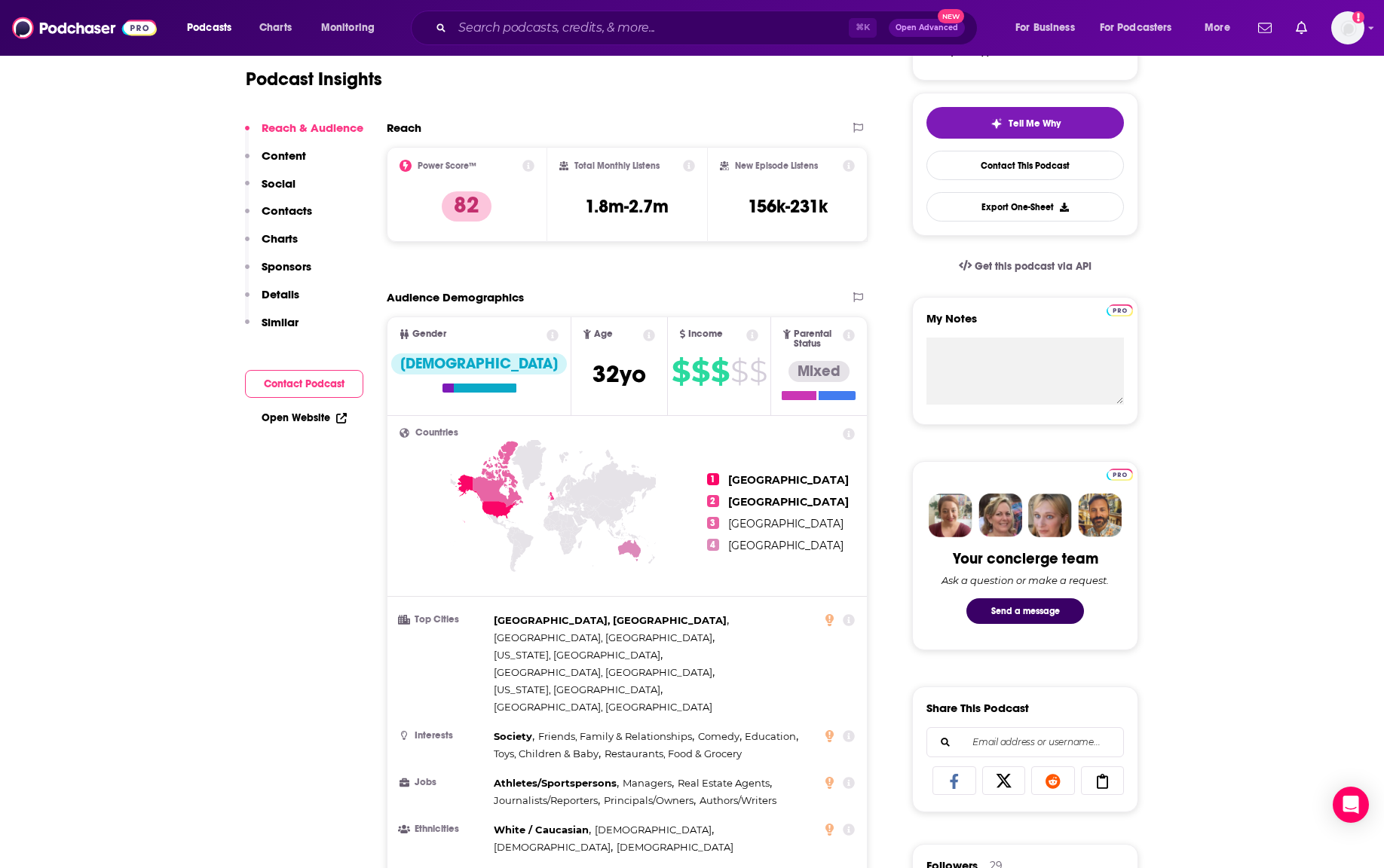
scroll to position [319, 0]
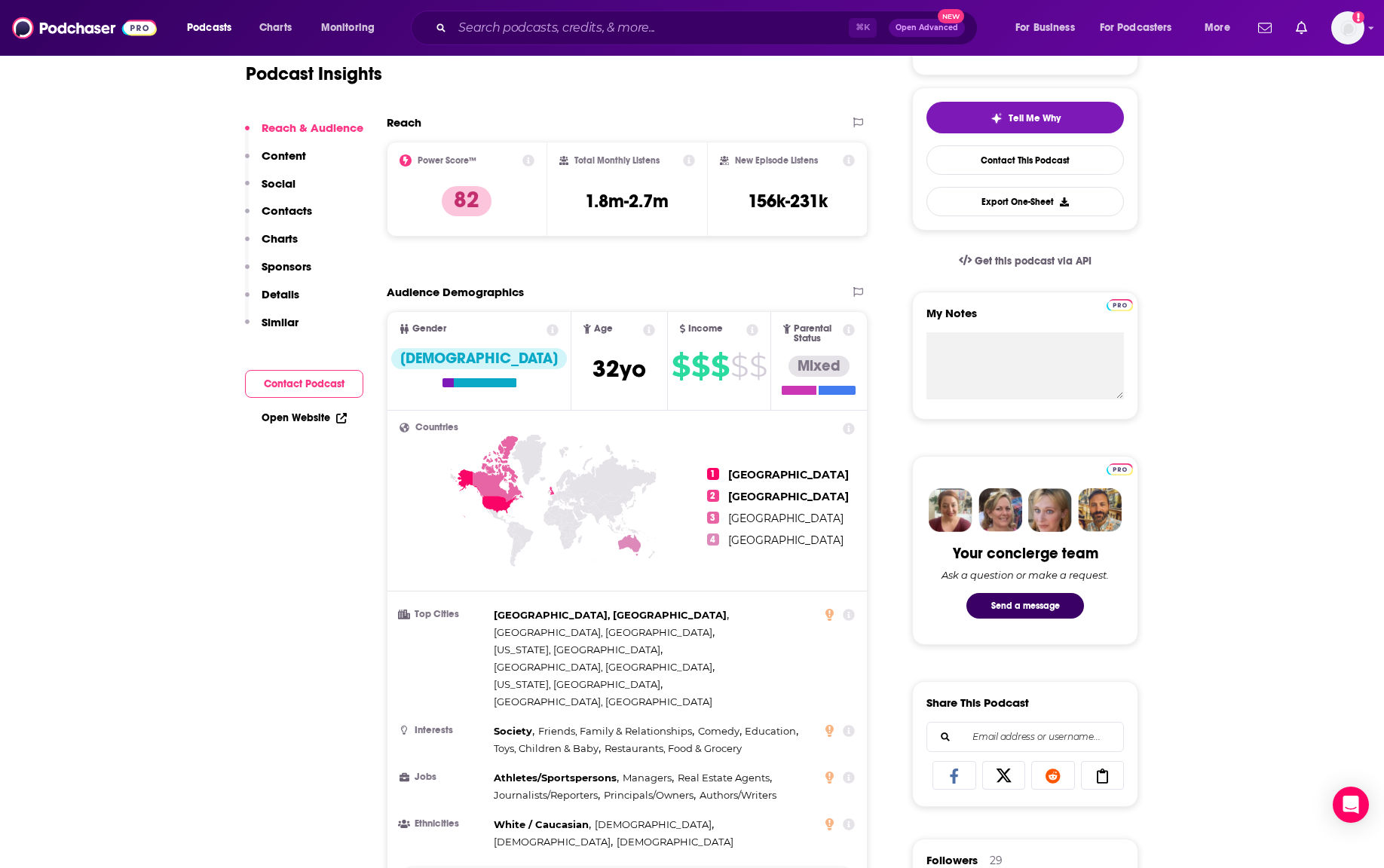
click at [616, 868] on p "Show More" at bounding box center [623, 881] width 45 height 11
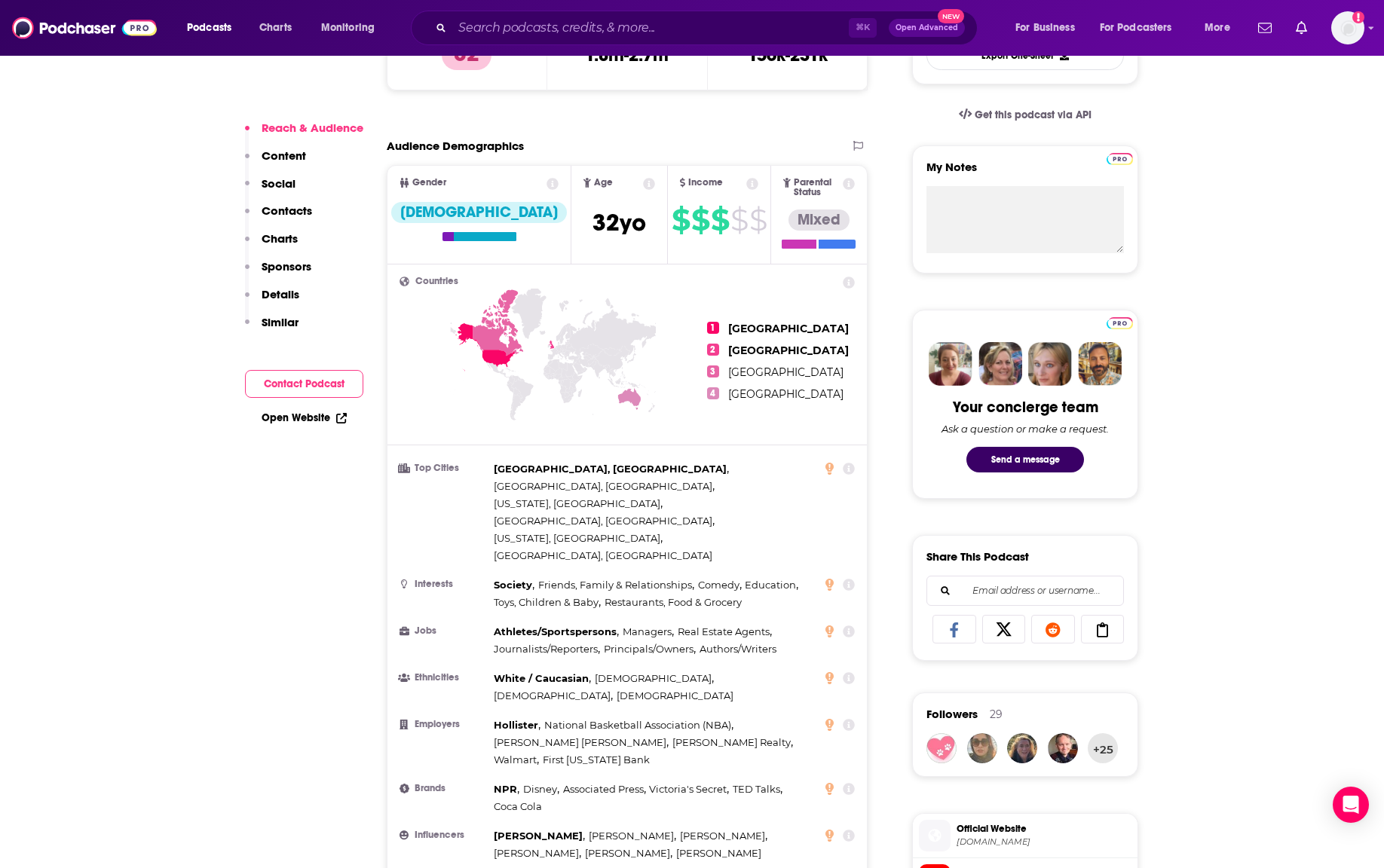
scroll to position [468, 0]
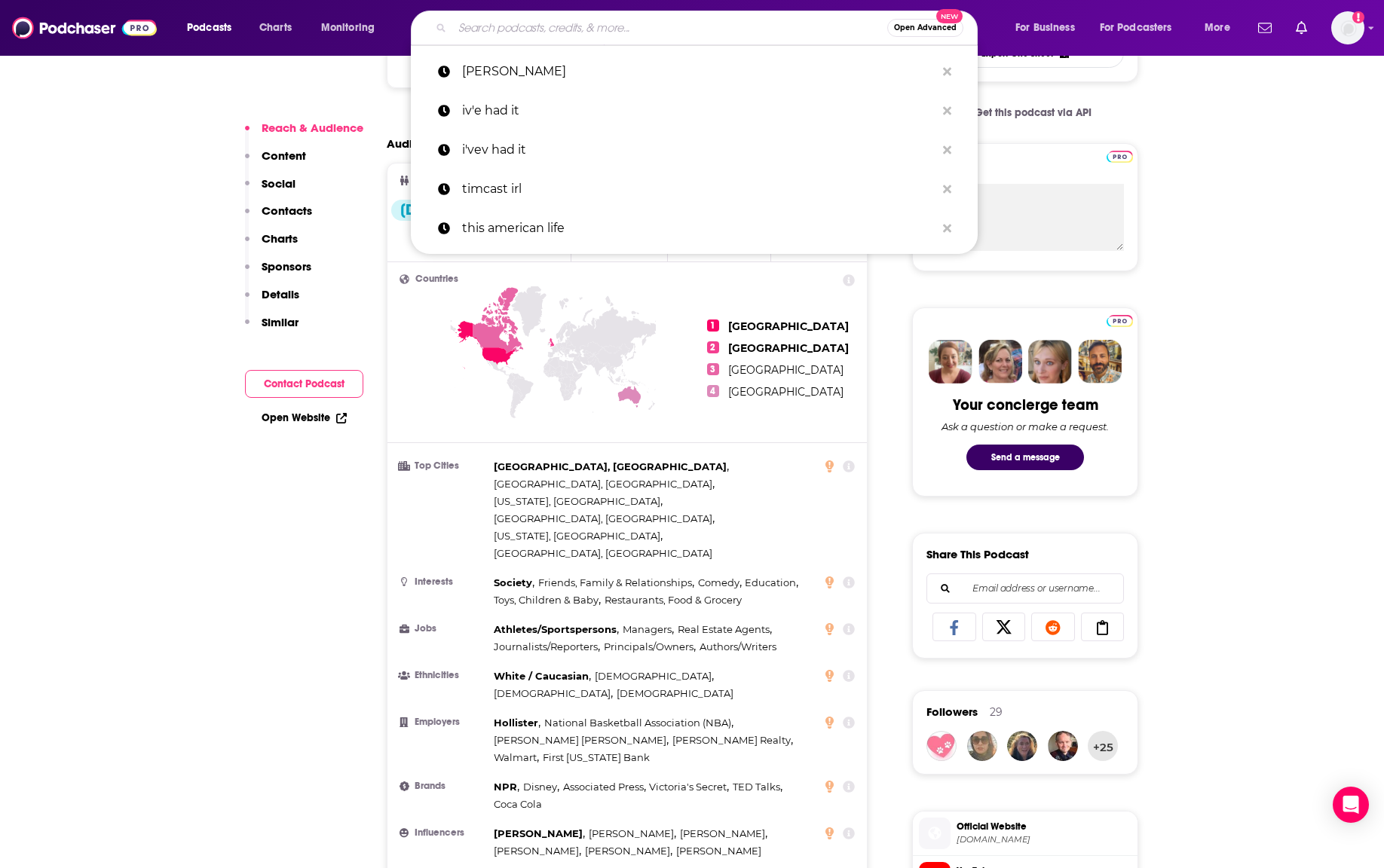
click at [491, 31] on input "Search podcasts, credits, & more..." at bounding box center [670, 28] width 435 height 24
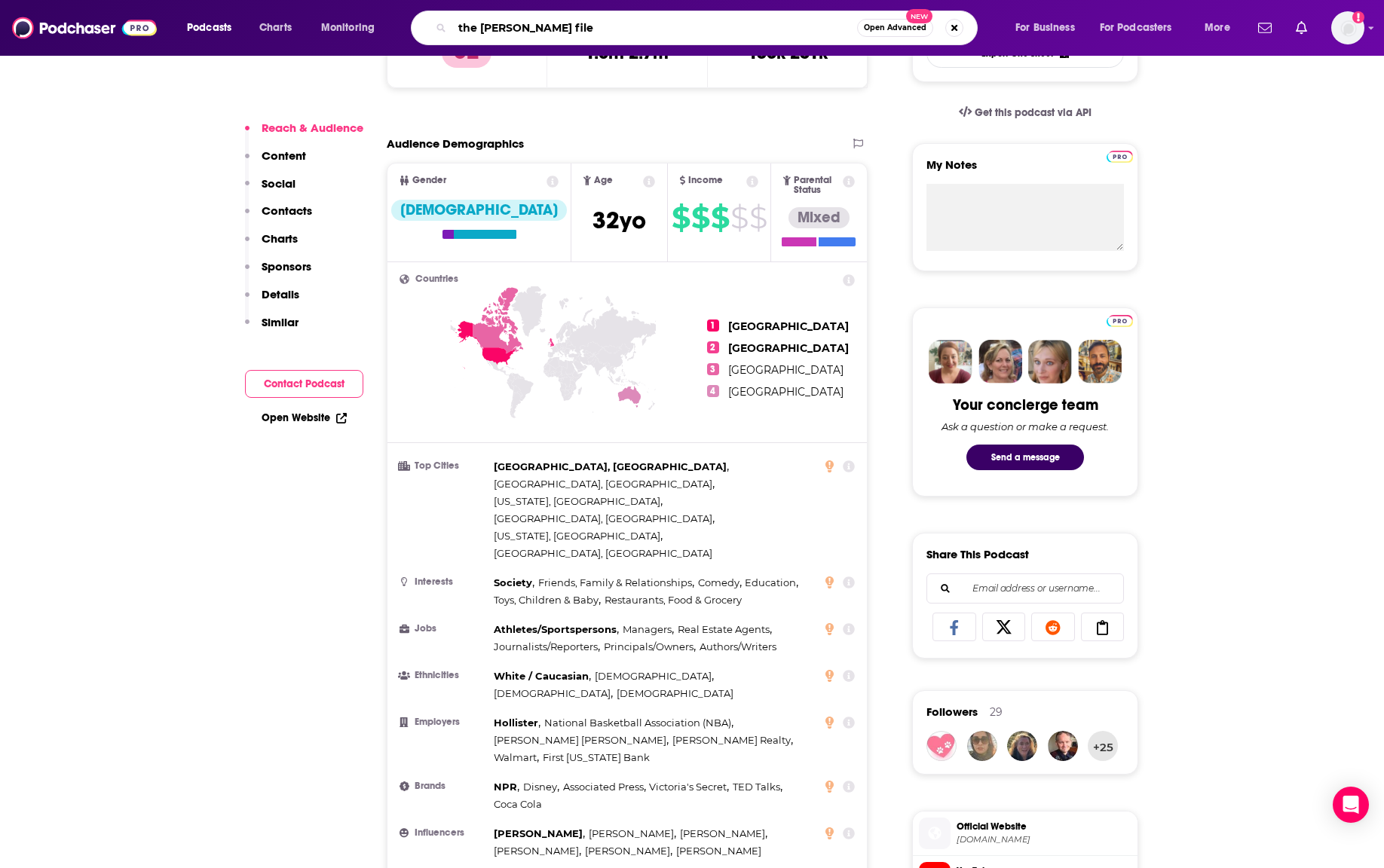
type input "the viall files"
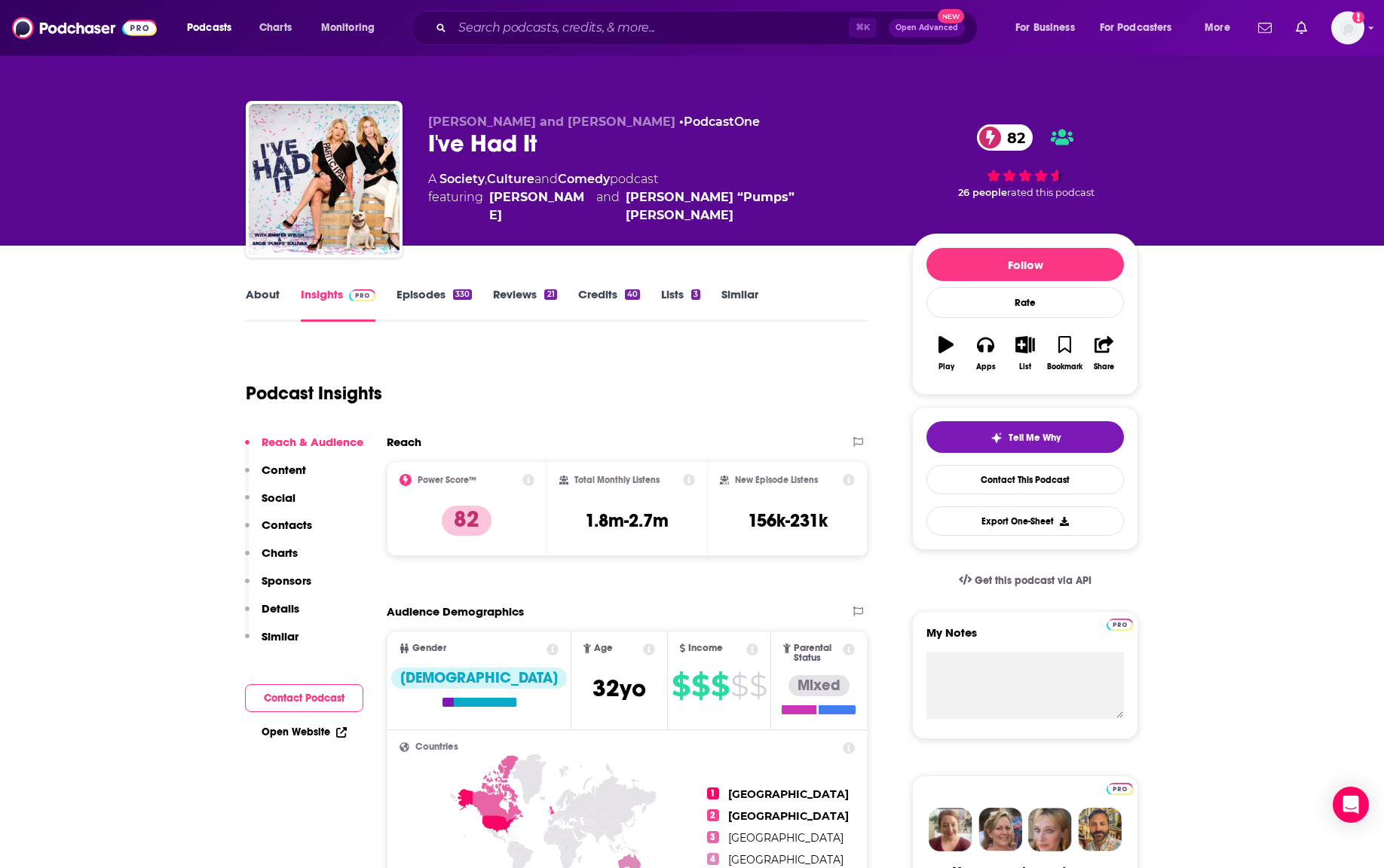
click at [499, 40] on div "⌘ K Open Advanced New" at bounding box center [694, 28] width 567 height 34
click at [499, 29] on input "Search podcasts, credits, & more..." at bounding box center [651, 28] width 396 height 24
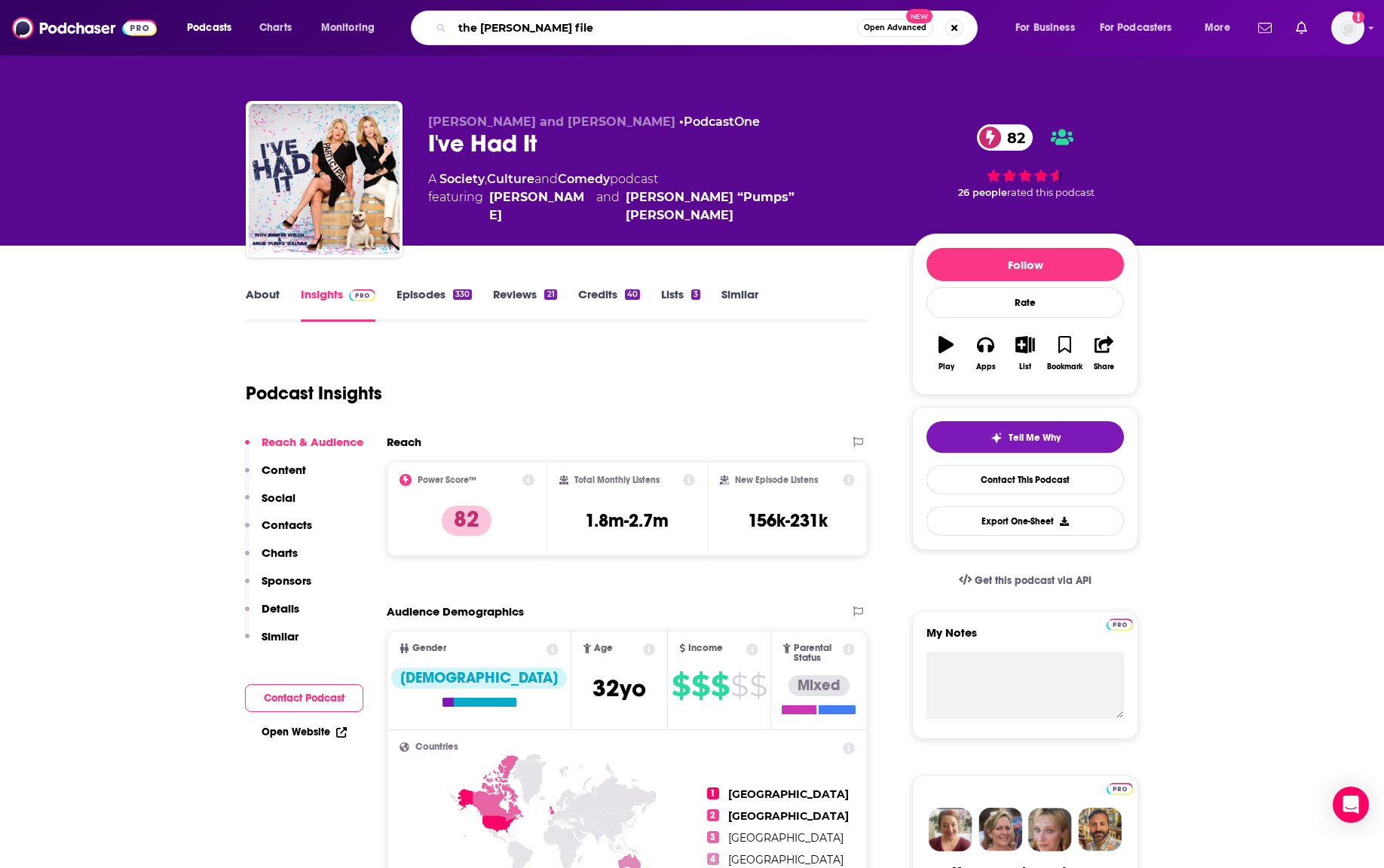
type input "the viall files"
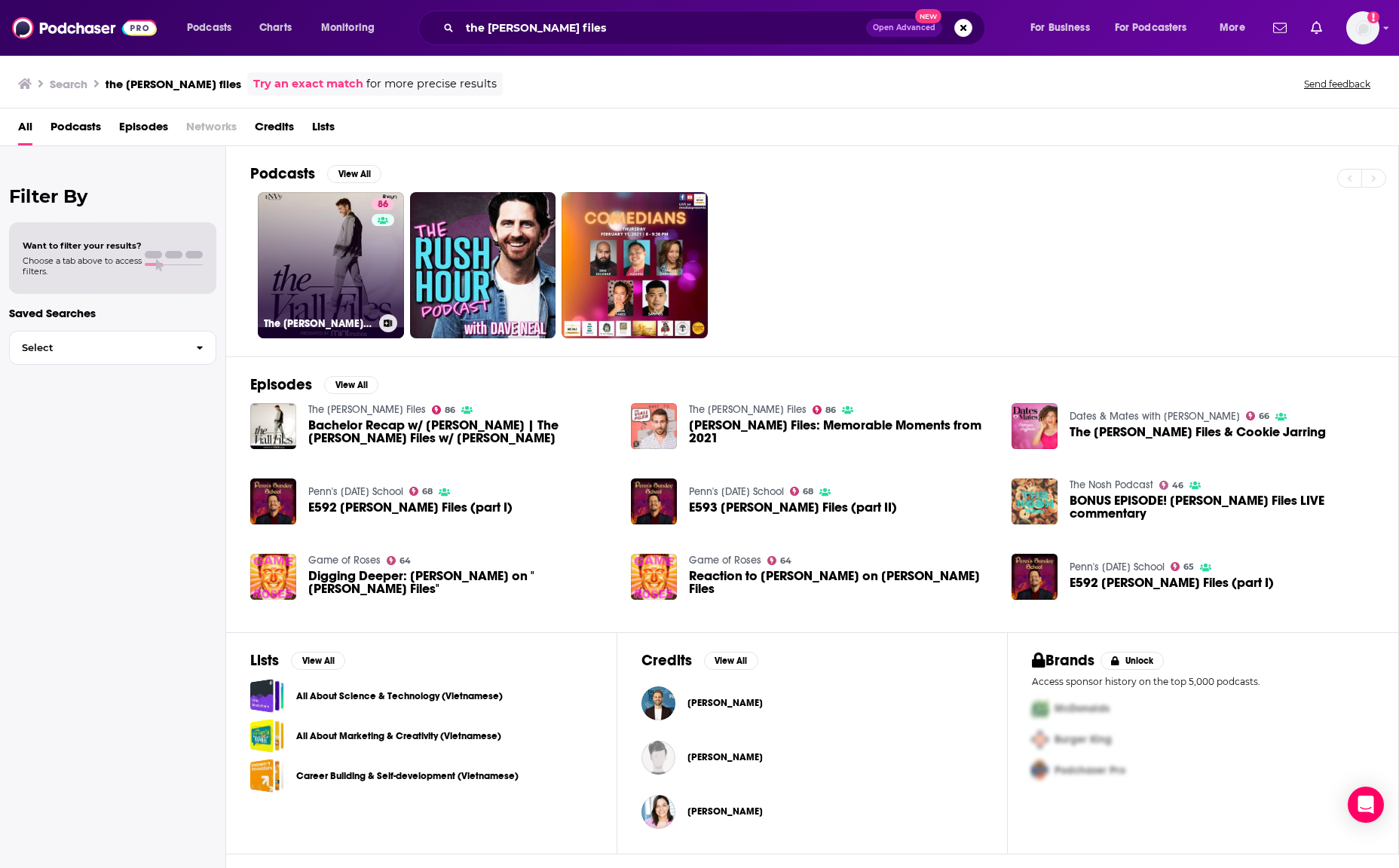
click at [314, 241] on link "86 The Viall Files" at bounding box center [330, 265] width 146 height 146
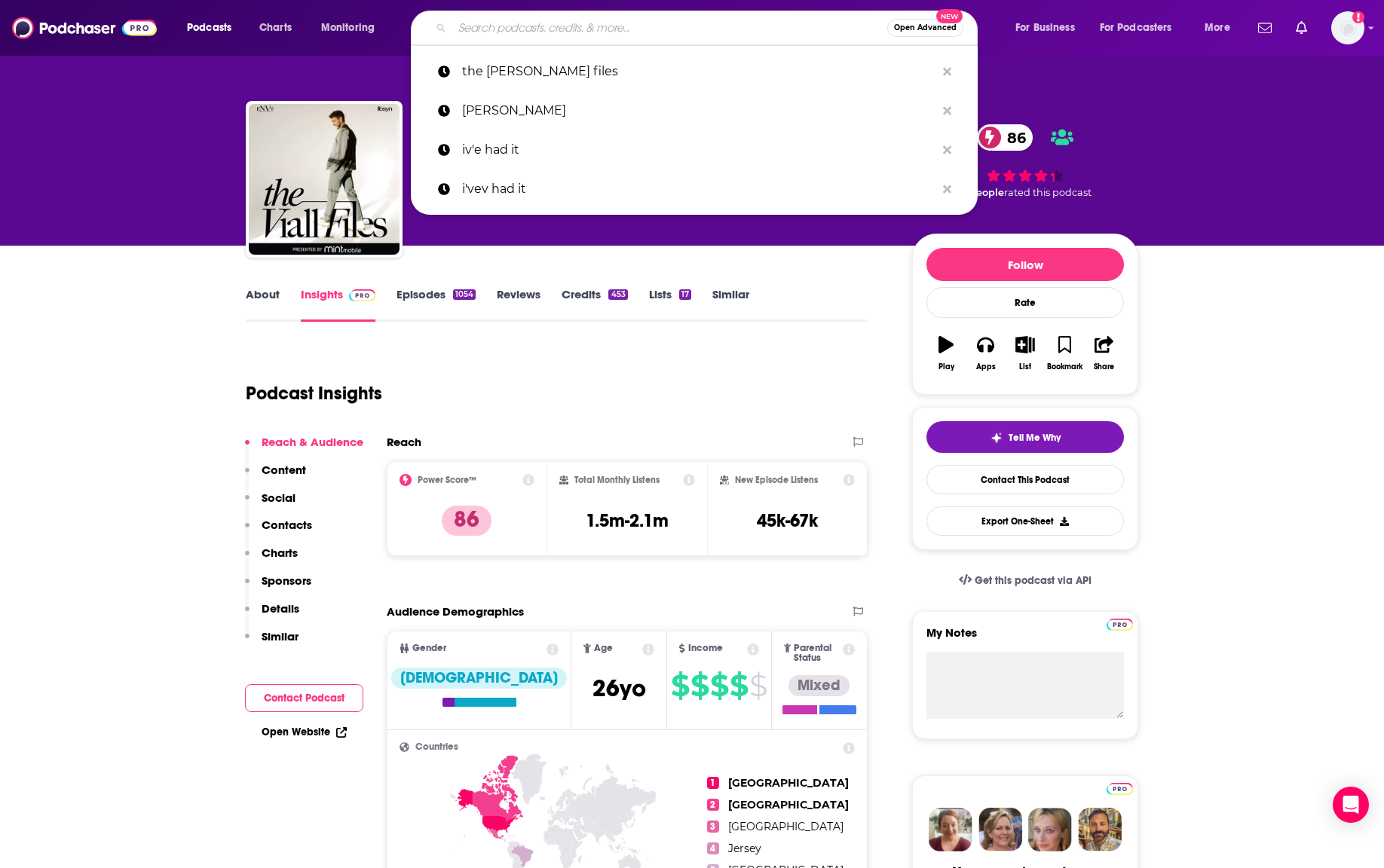
click at [569, 36] on input "Search podcasts, credits, & more..." at bounding box center [670, 28] width 435 height 24
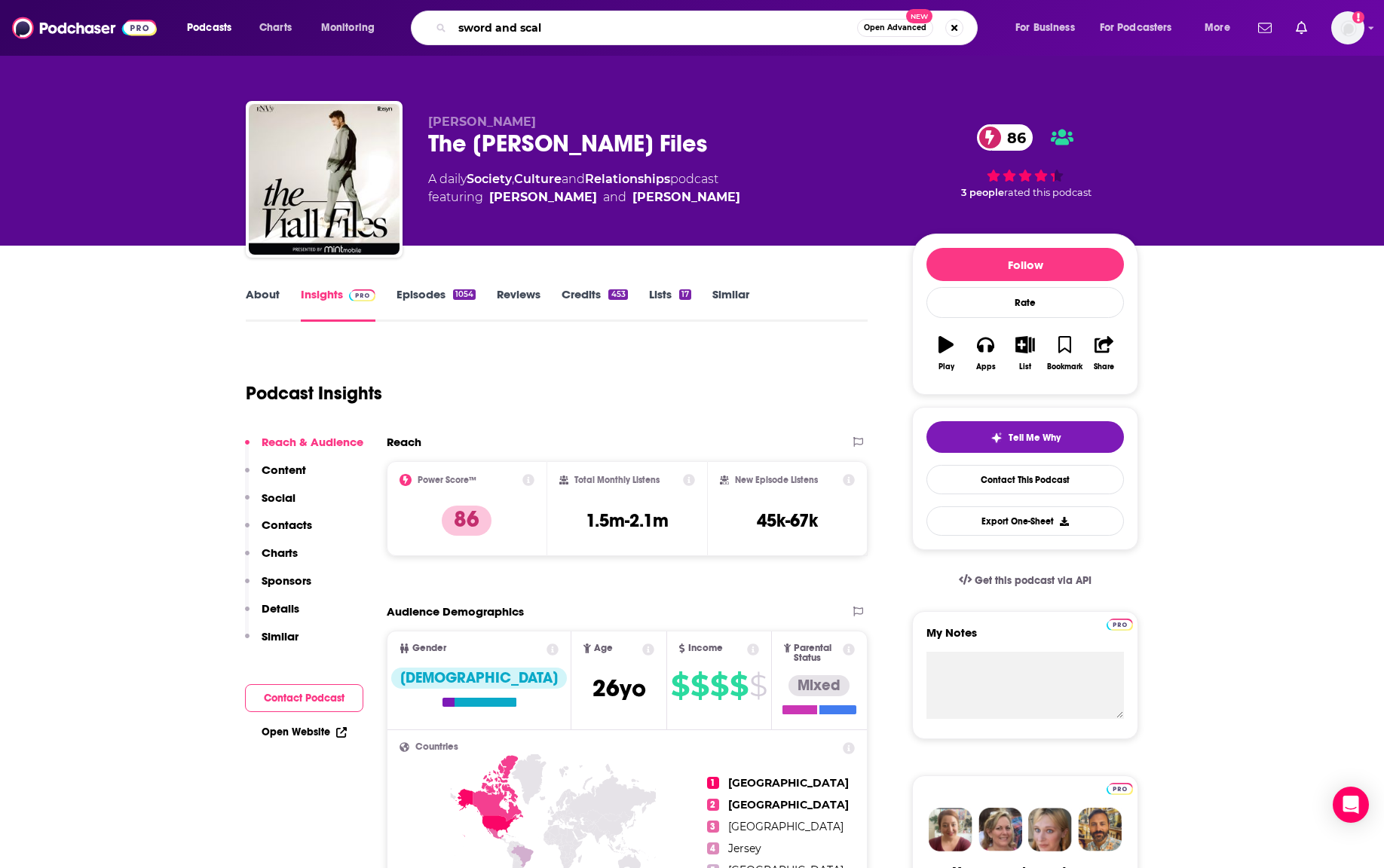
type input "sword and scale"
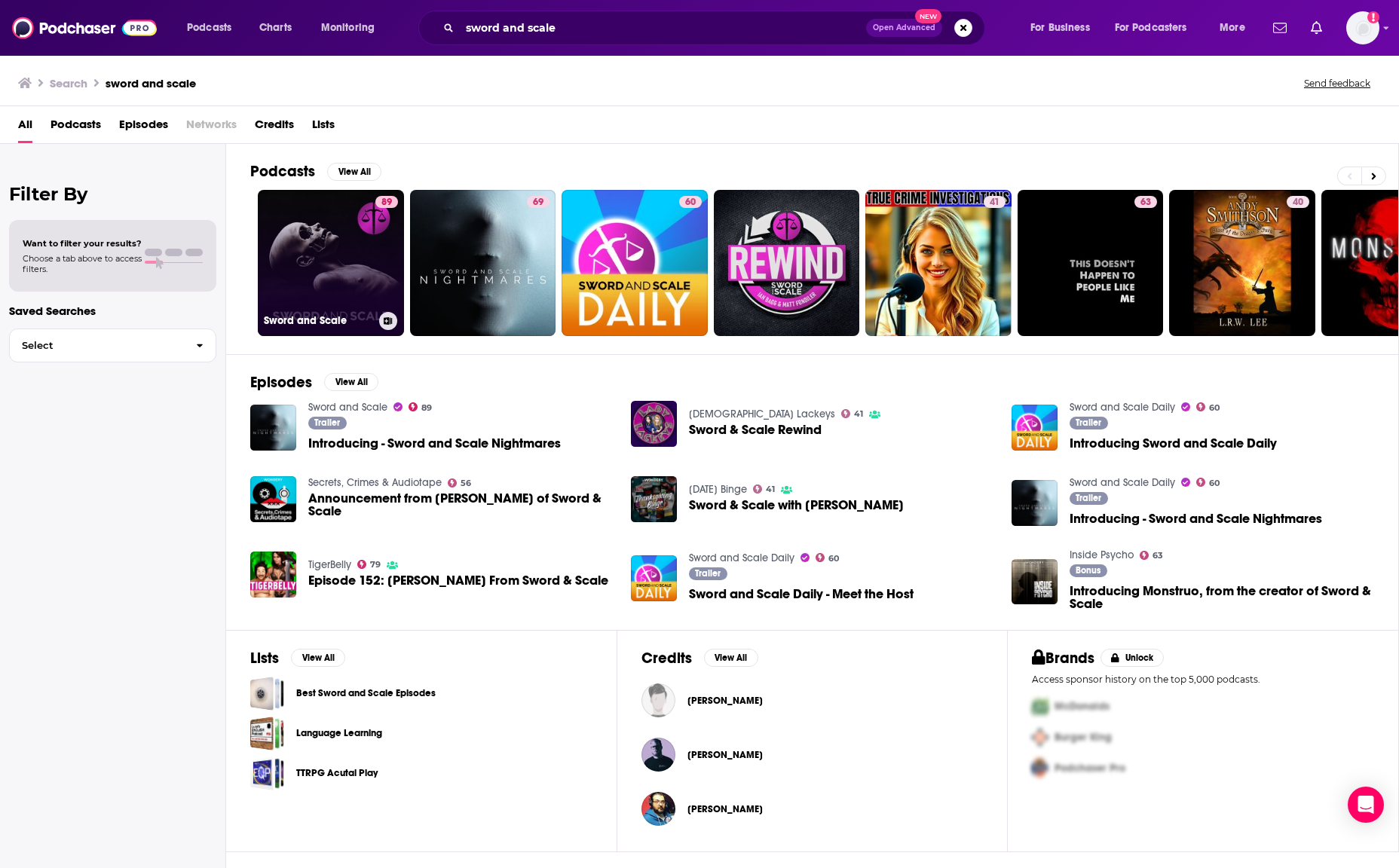
click at [332, 216] on link "89 Sword and Scale" at bounding box center [330, 263] width 146 height 146
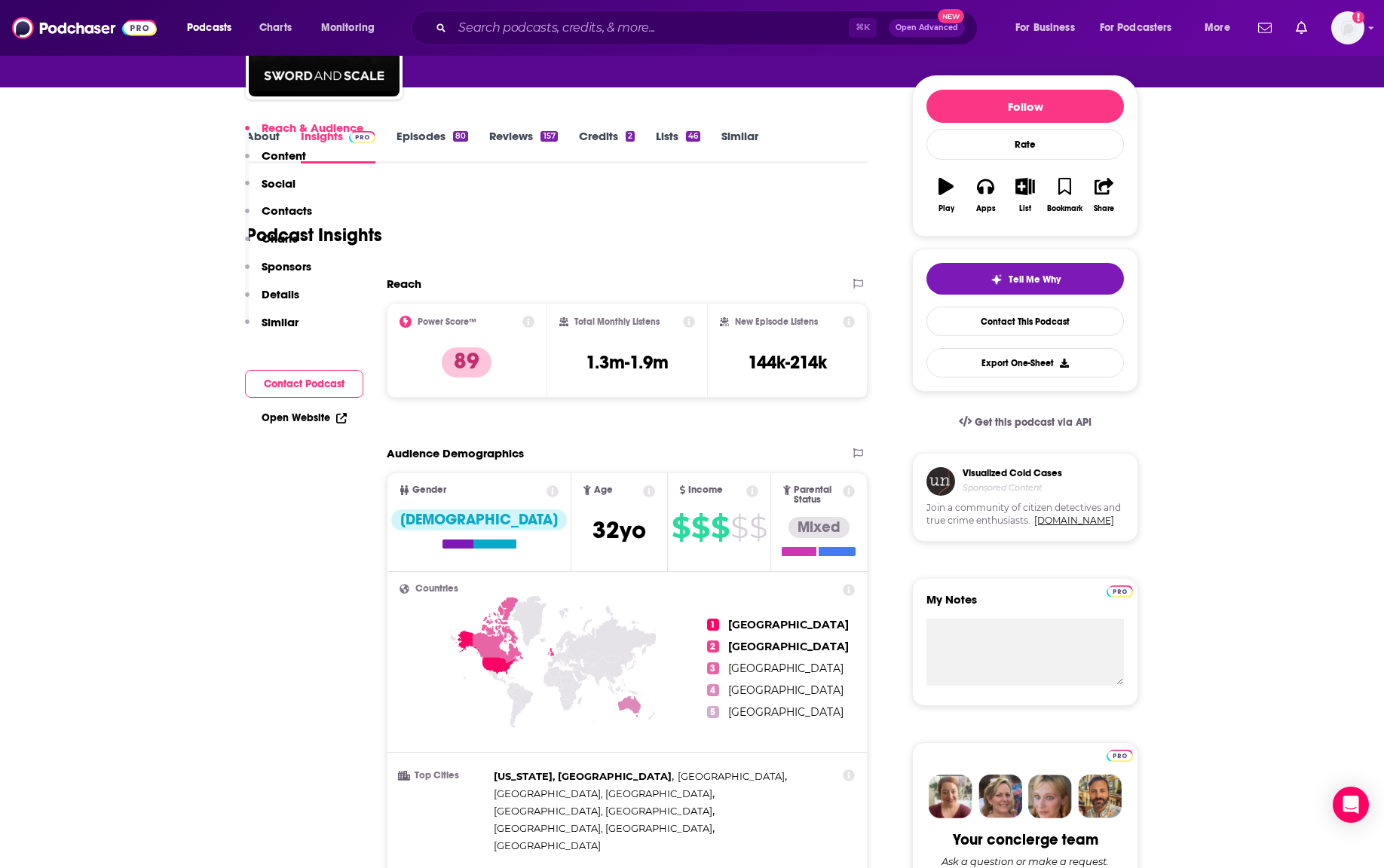
scroll to position [345, 0]
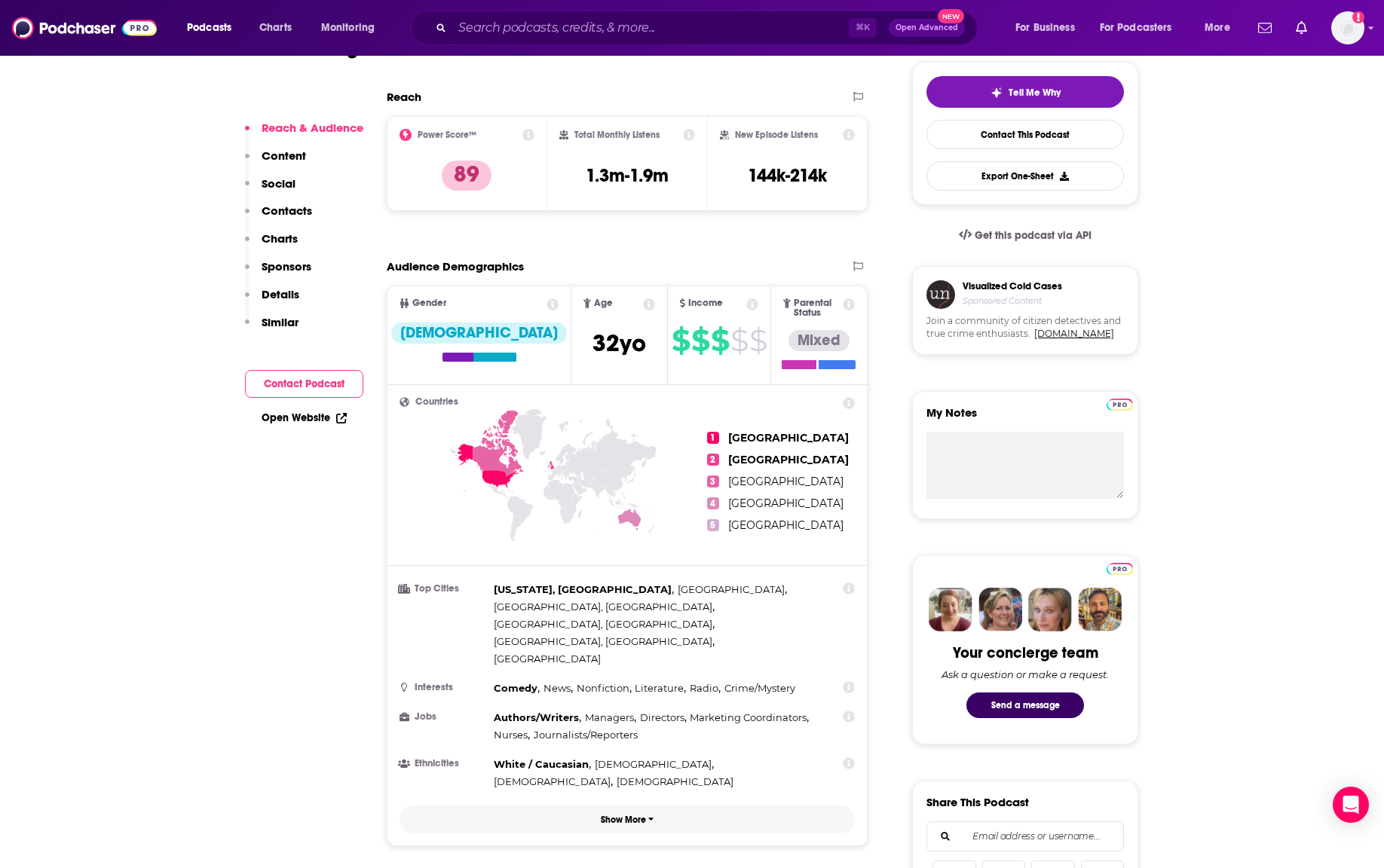
click at [613, 814] on p "Show More" at bounding box center [623, 819] width 45 height 11
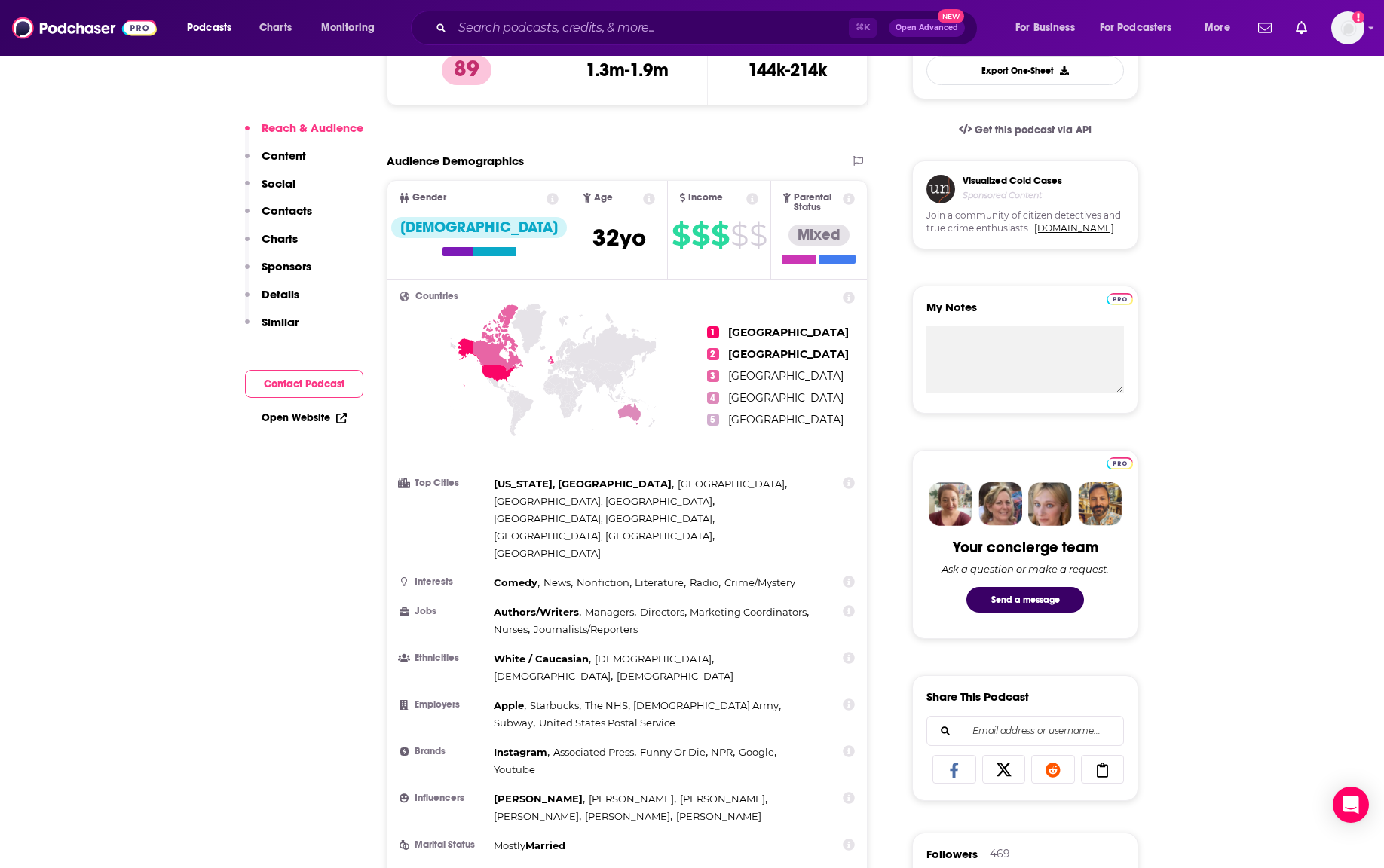
scroll to position [447, 0]
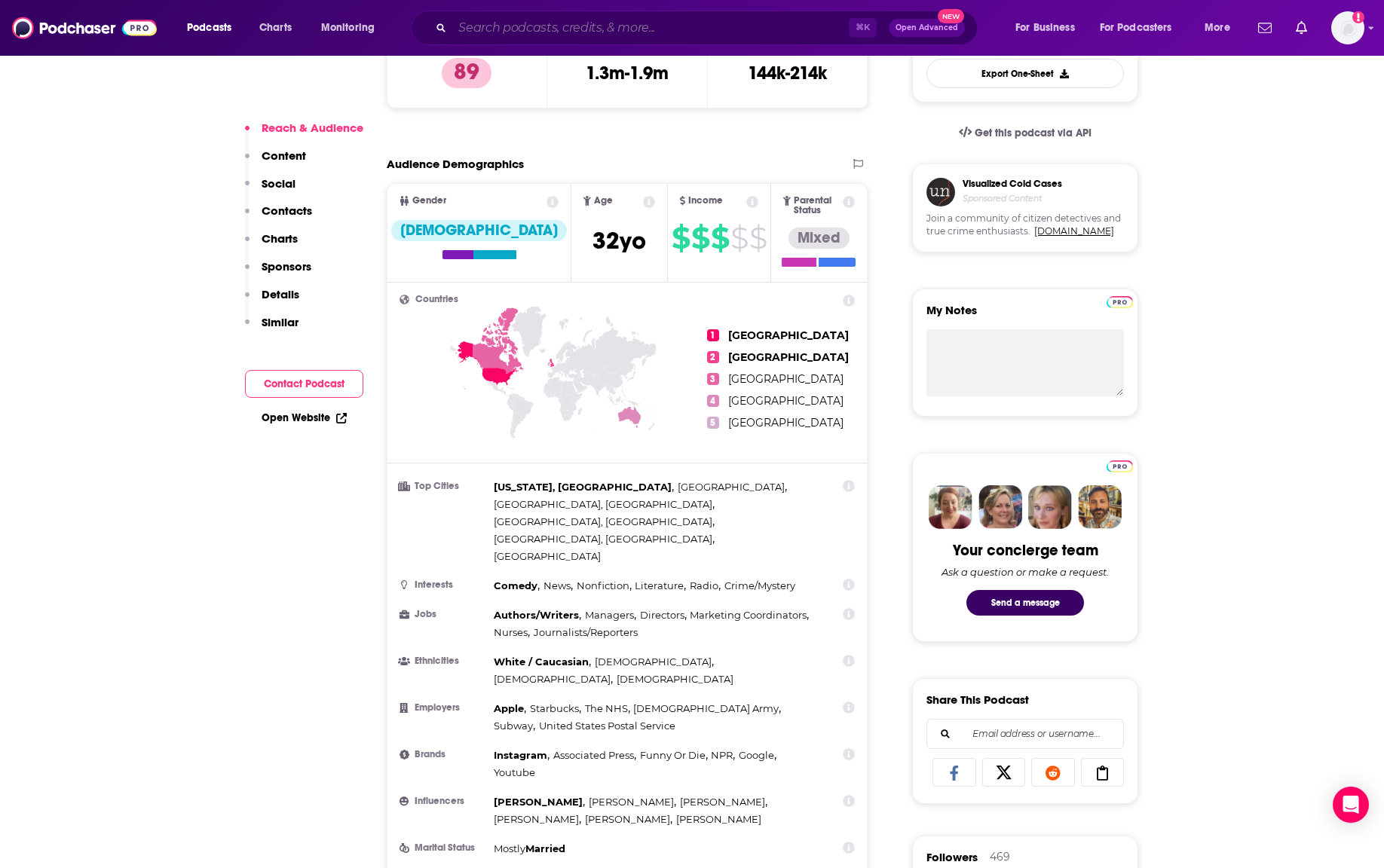
click at [481, 26] on input "Search podcasts, credits, & more..." at bounding box center [651, 28] width 396 height 24
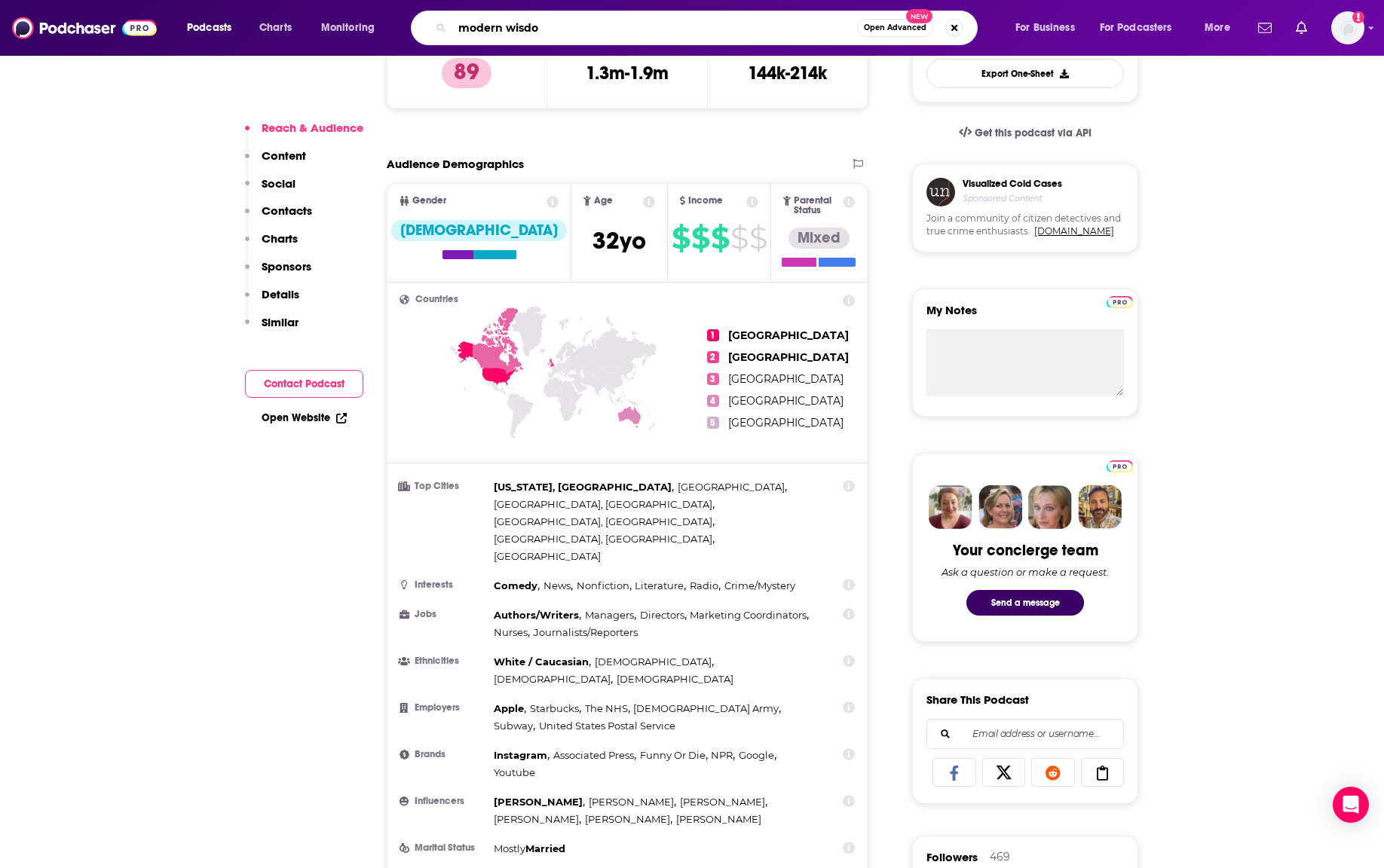
type input "modern wisdom"
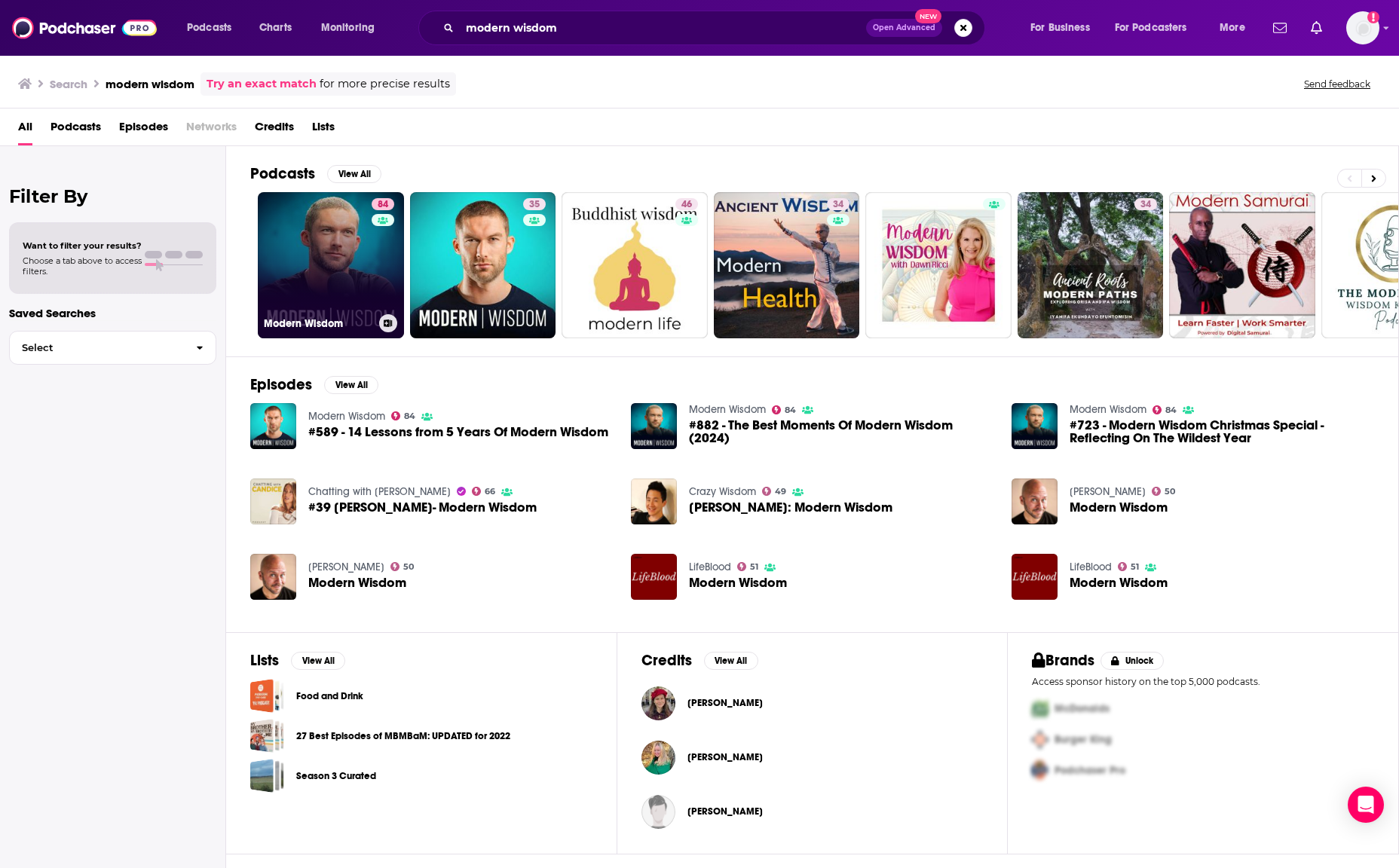
click at [328, 258] on link "84 Modern Wisdom" at bounding box center [330, 265] width 146 height 146
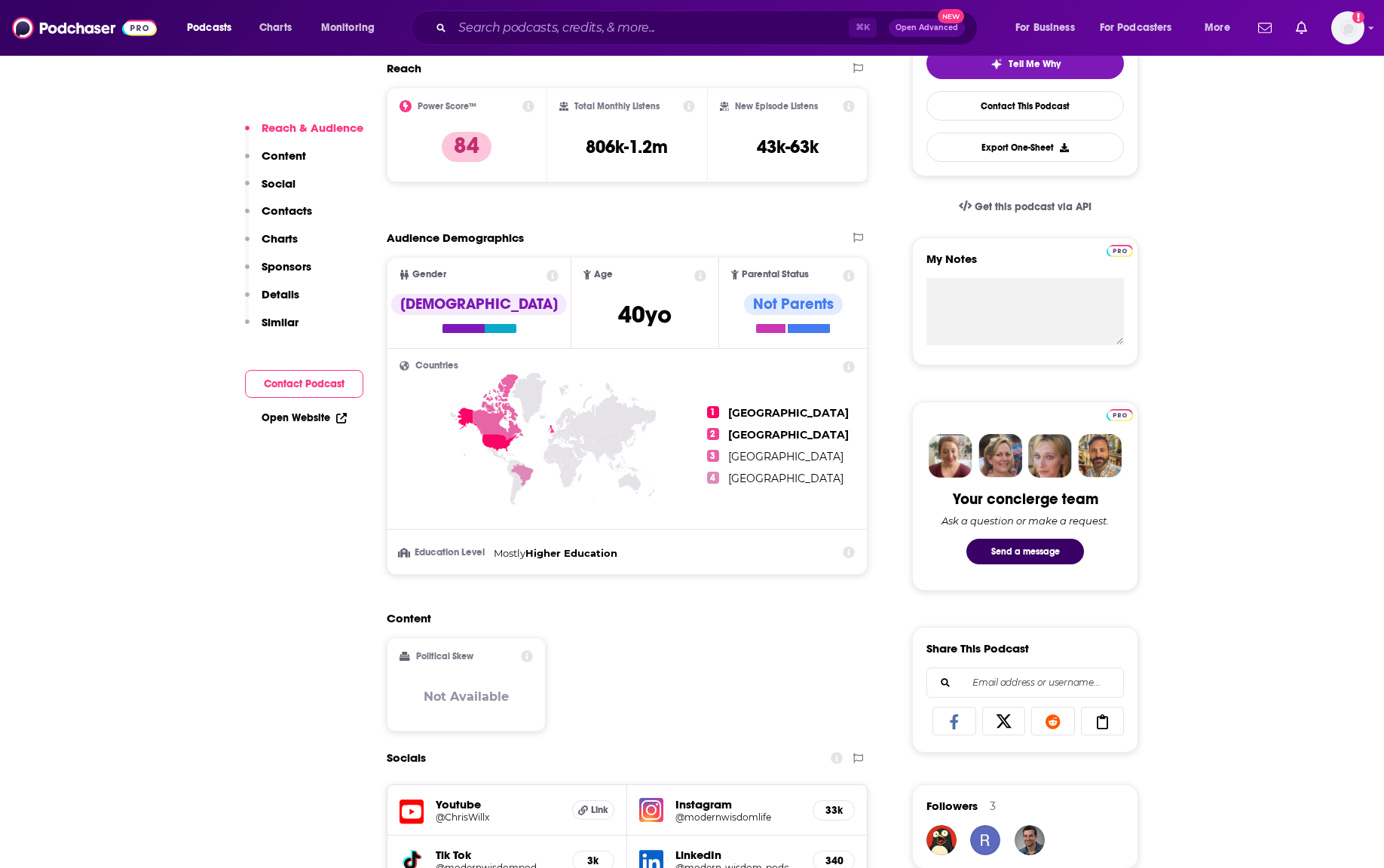
scroll to position [372, 0]
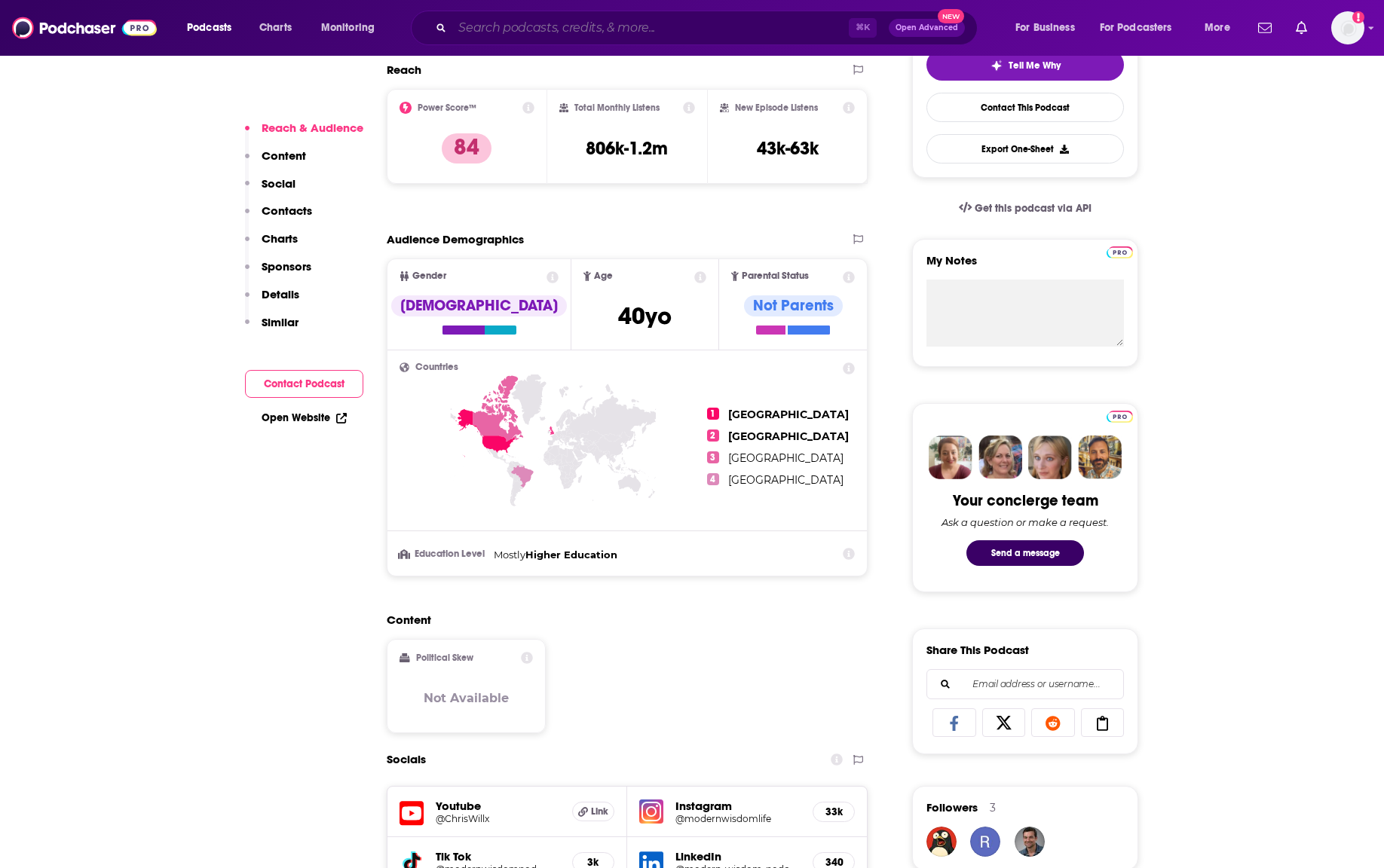
click at [478, 34] on input "Search podcasts, credits, & more..." at bounding box center [651, 28] width 396 height 24
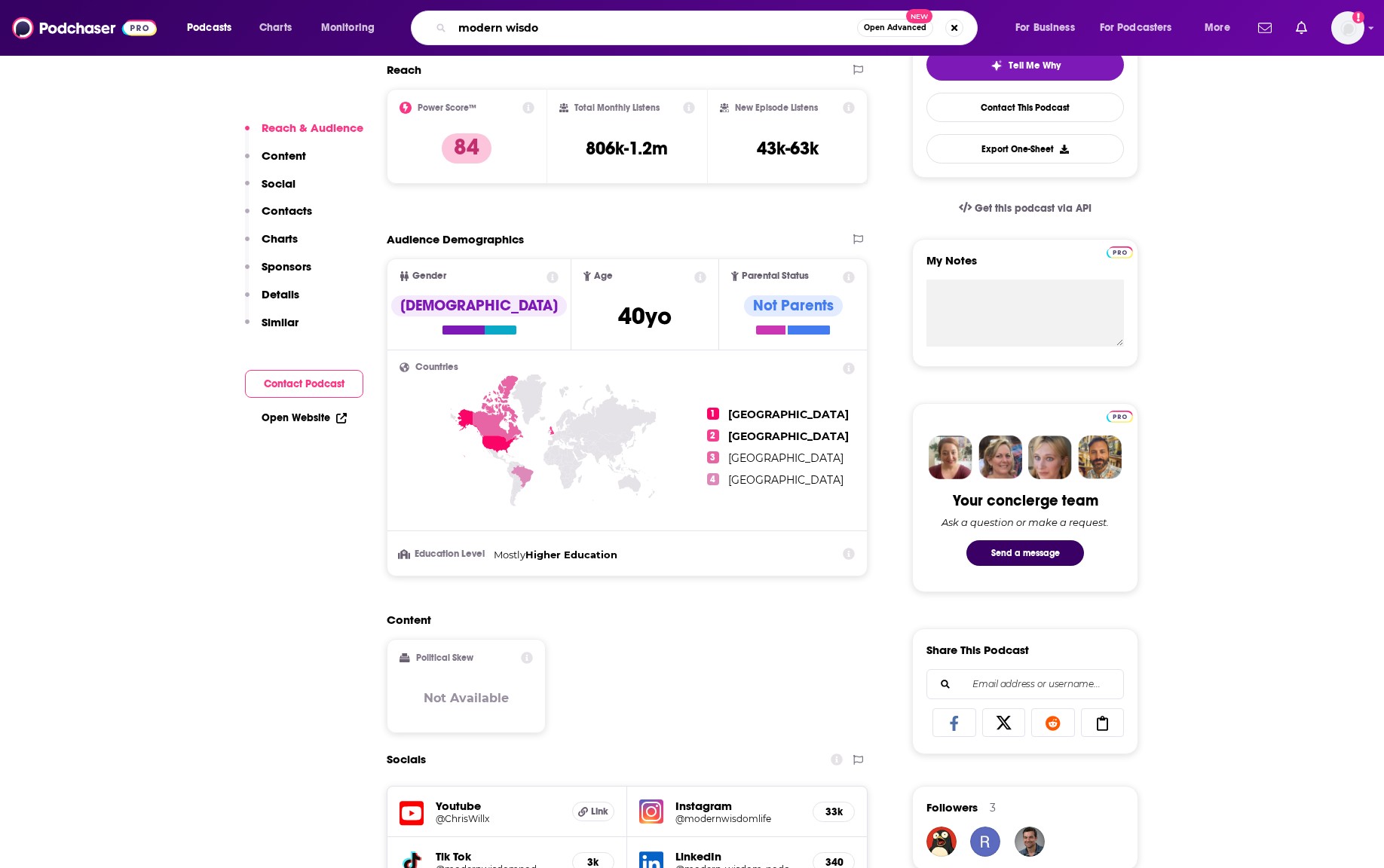
type input "modern wisdom"
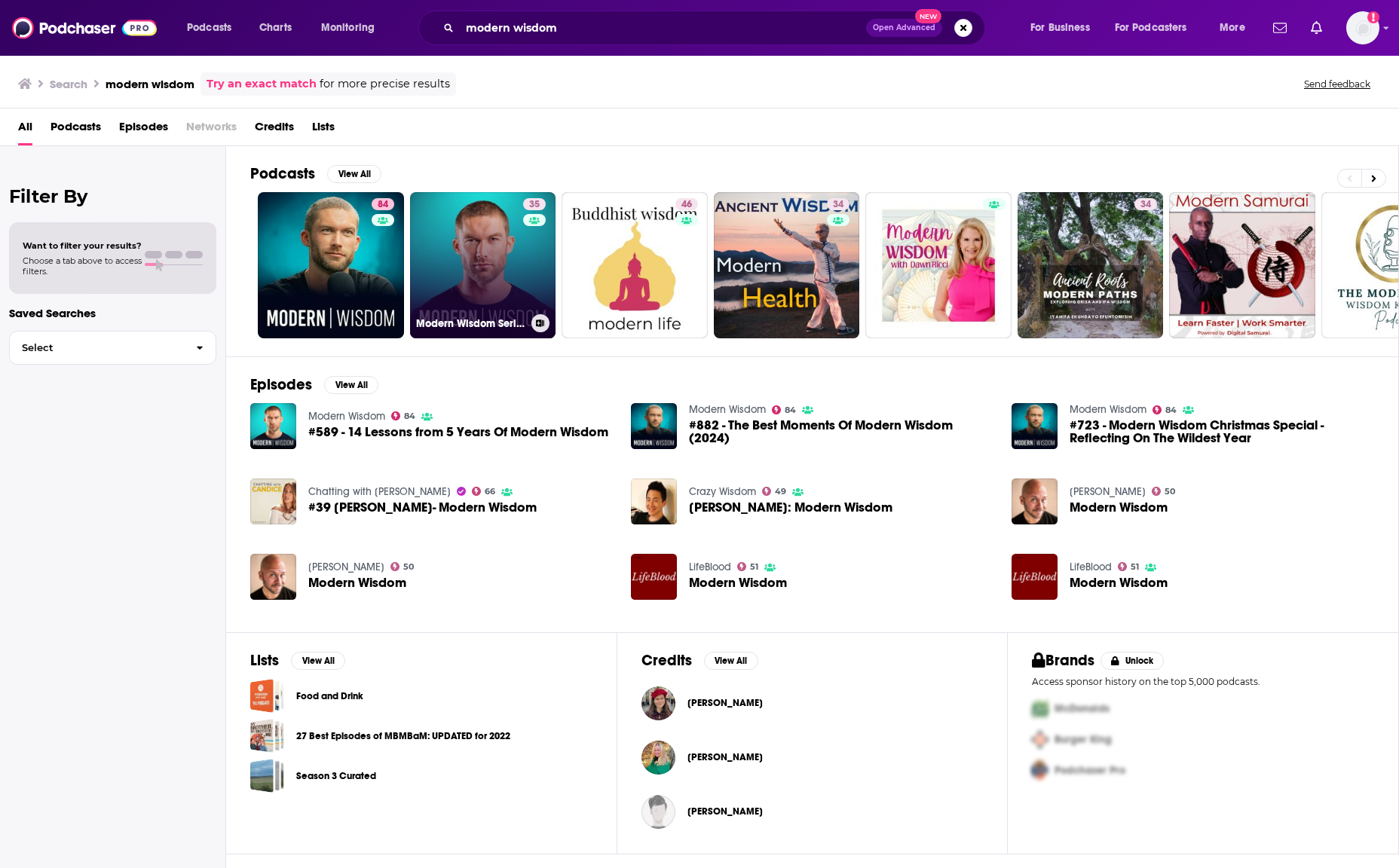
click at [467, 262] on link "35 Modern Wisdom Series (TLDR Network)" at bounding box center [483, 265] width 146 height 146
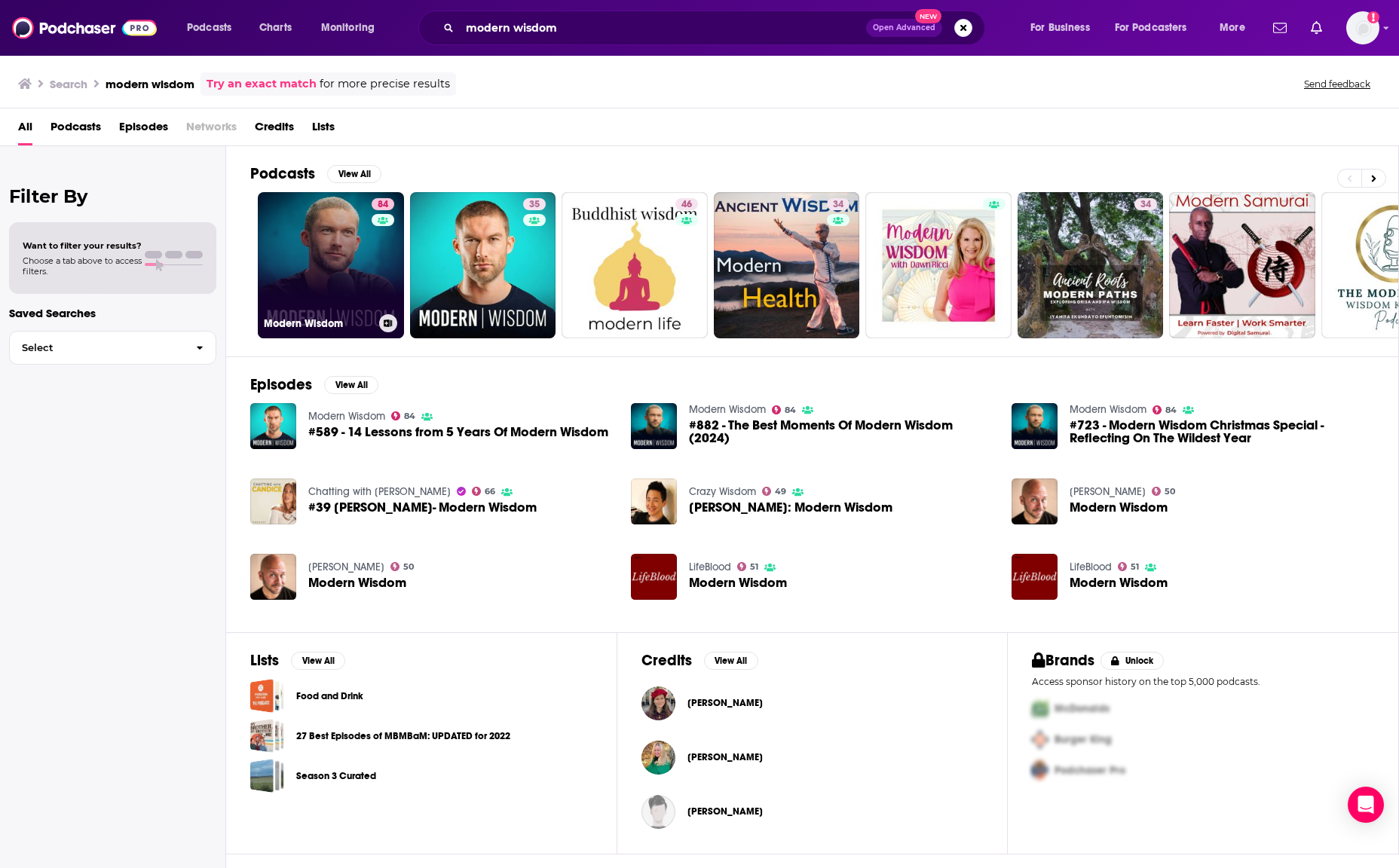
click at [322, 231] on link "84 Modern Wisdom" at bounding box center [330, 265] width 146 height 146
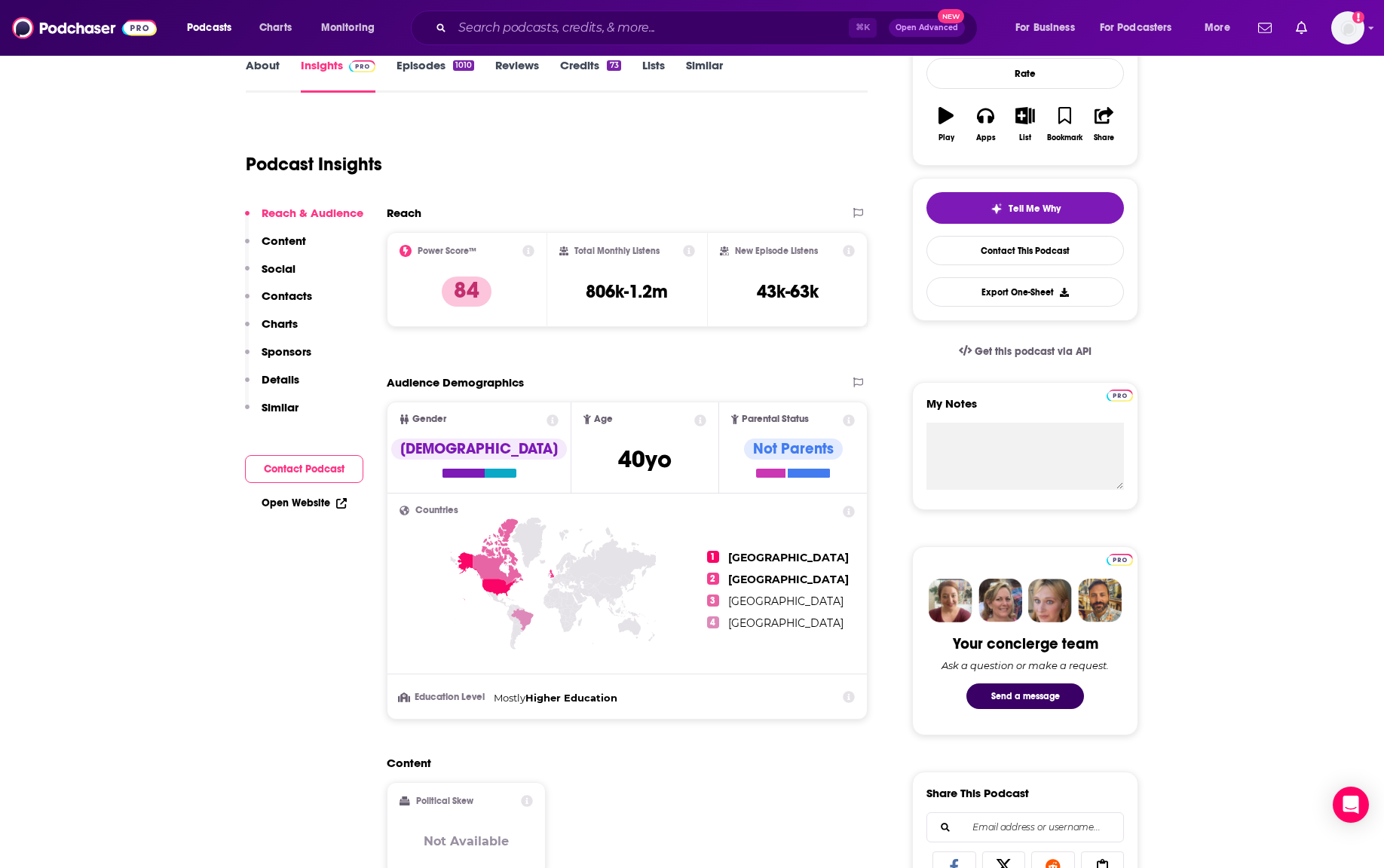
scroll to position [231, 0]
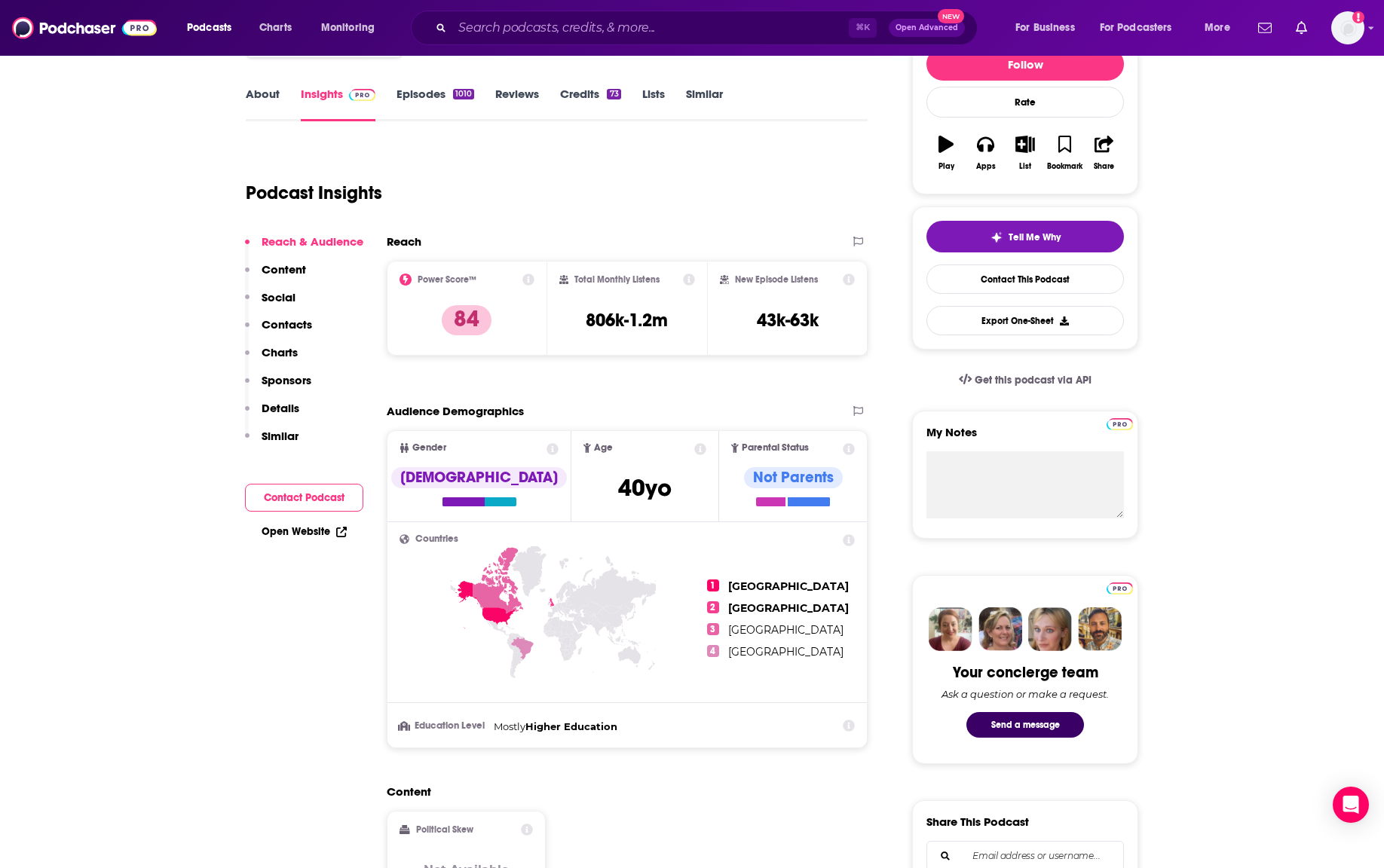
scroll to position [206, 0]
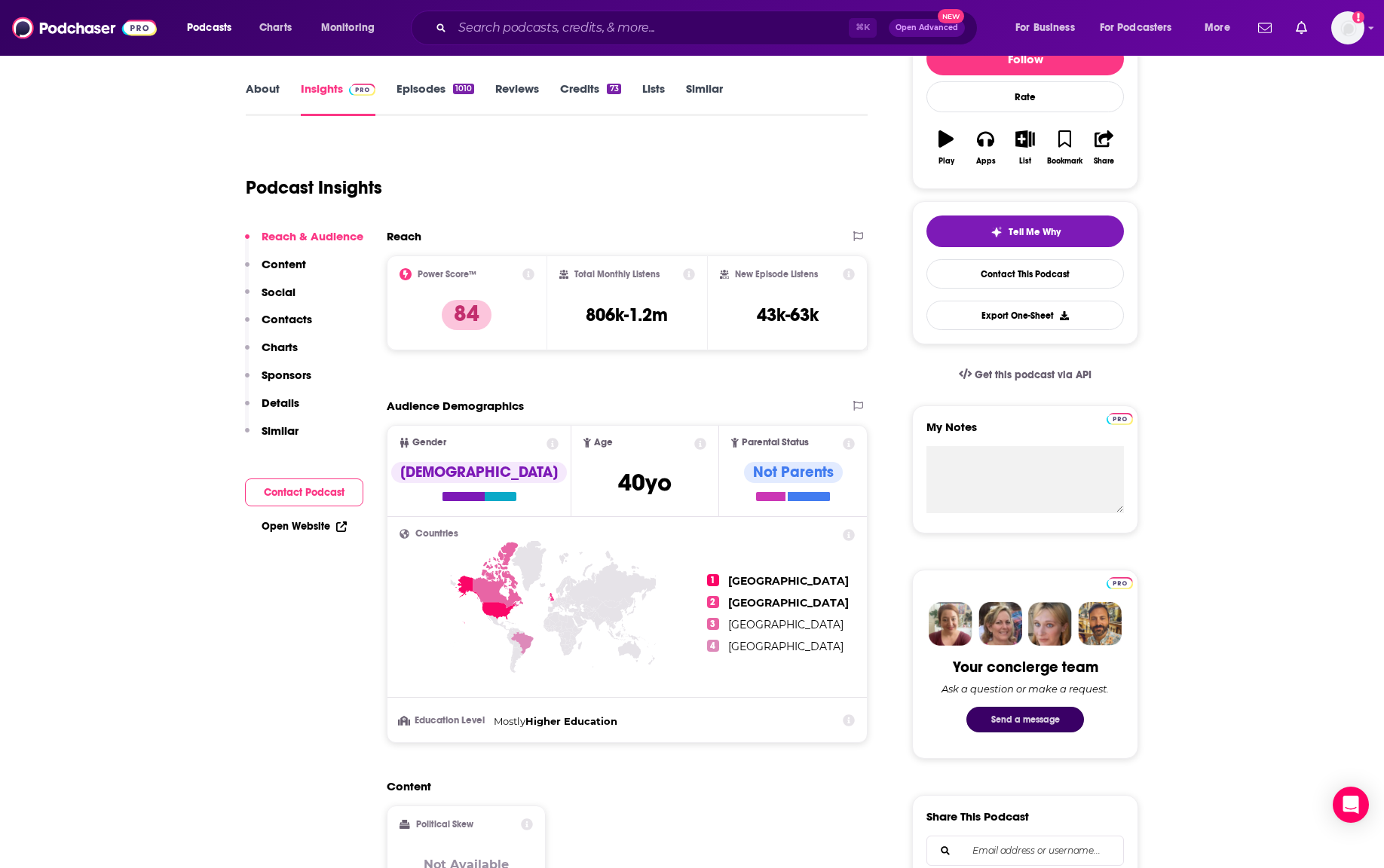
click at [1005, 715] on button "Send a message" at bounding box center [1025, 720] width 118 height 26
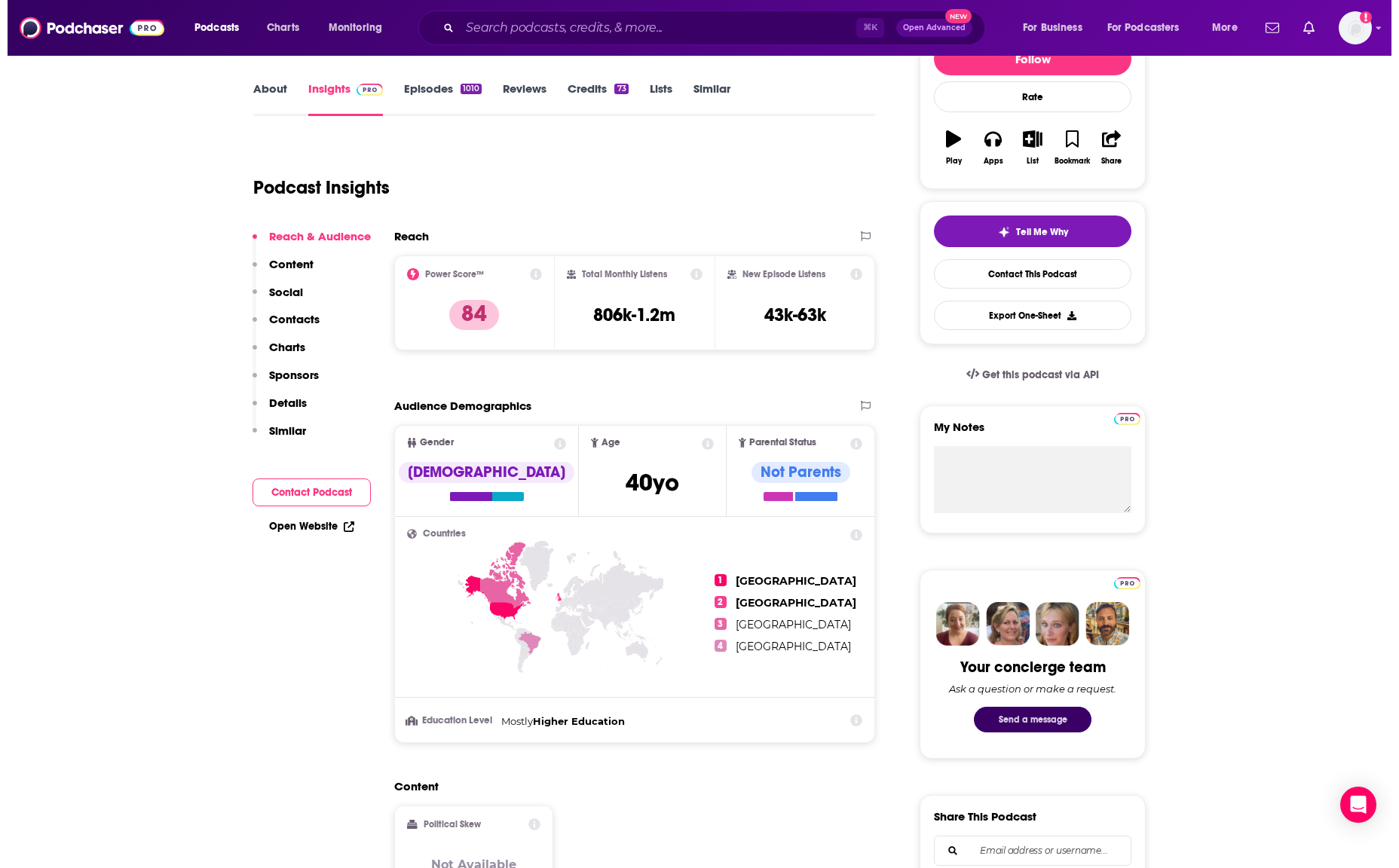
scroll to position [0, 0]
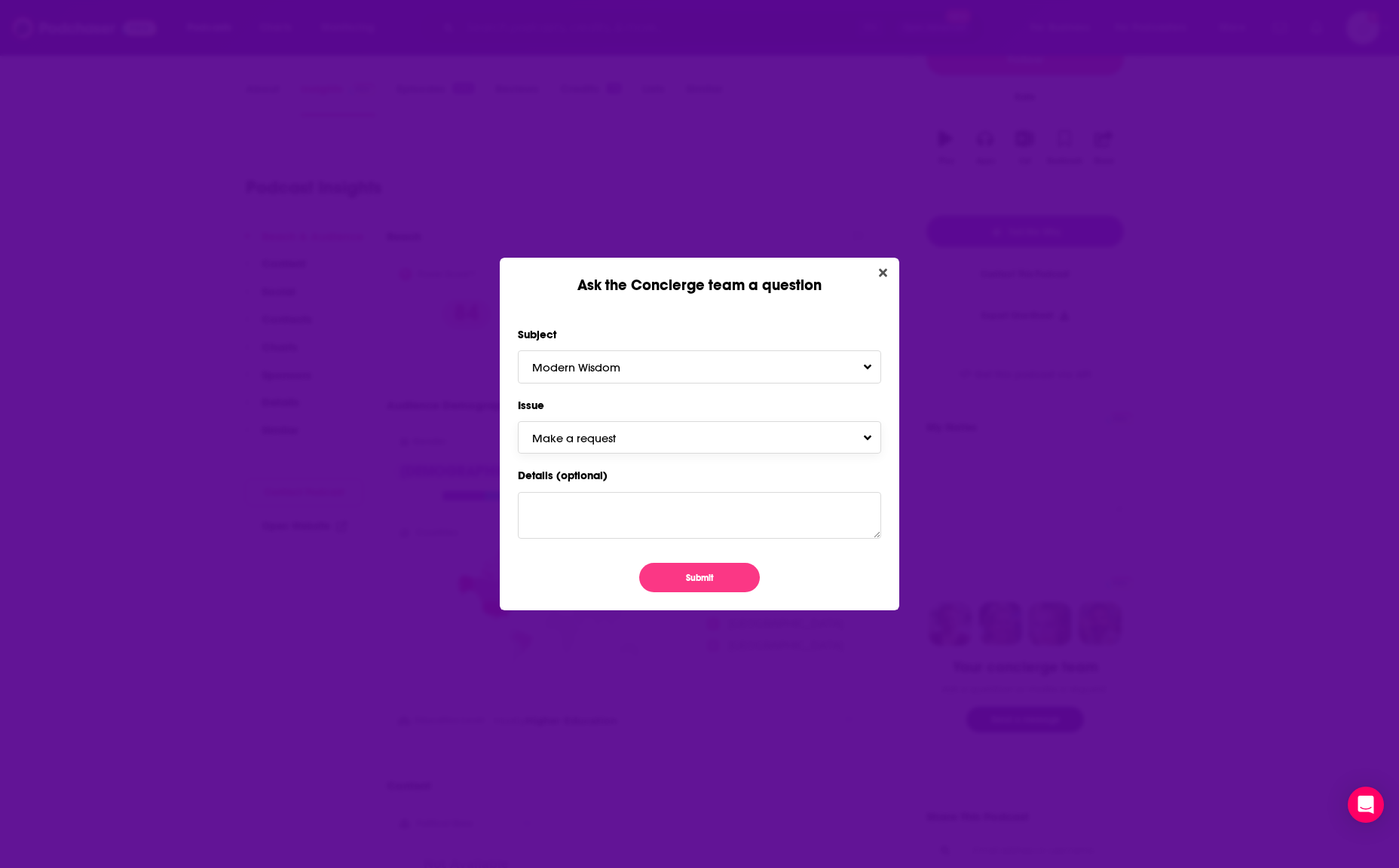
click at [716, 439] on button "Make a request" at bounding box center [699, 437] width 363 height 33
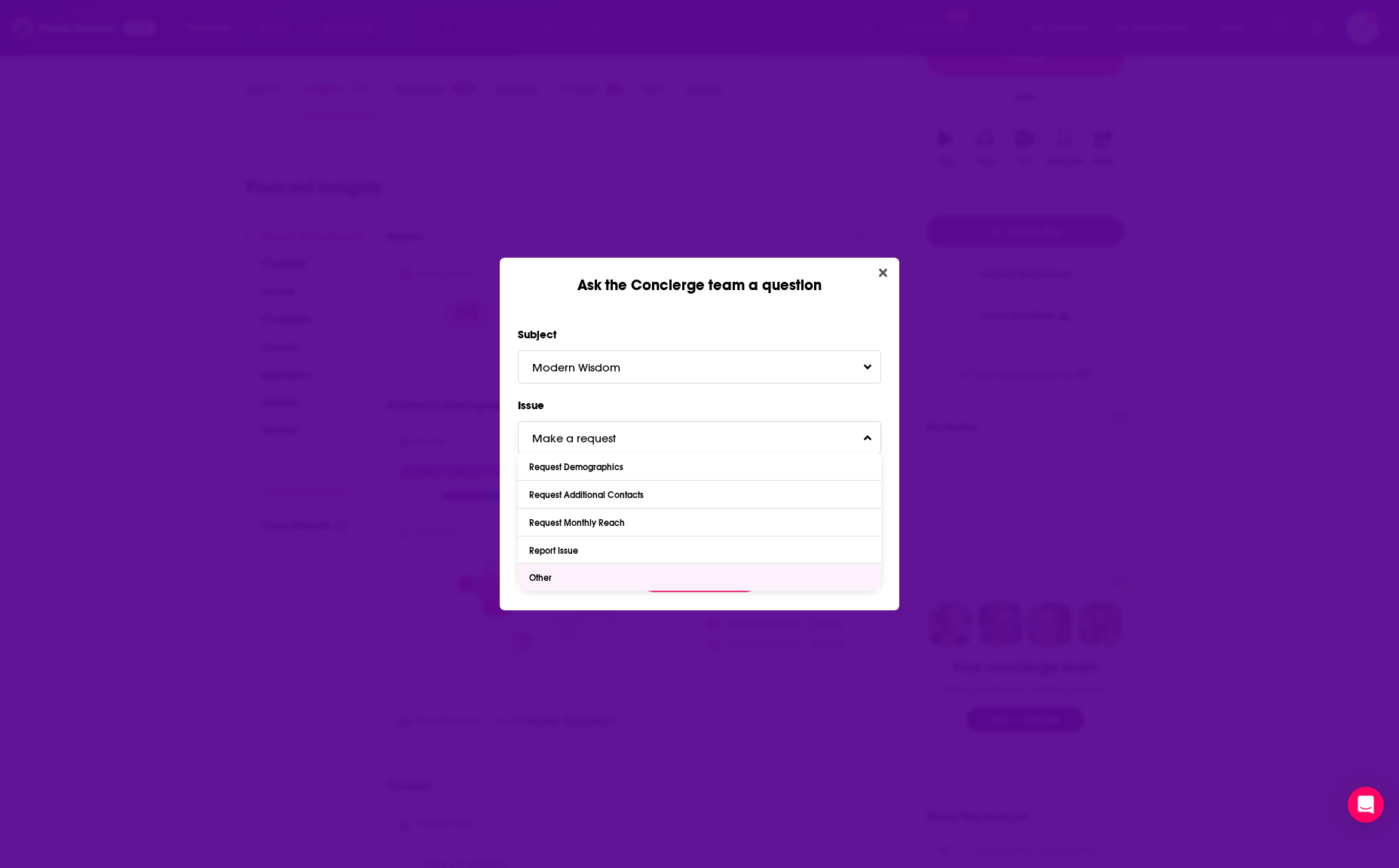
click at [605, 576] on div "Other" at bounding box center [699, 577] width 363 height 27
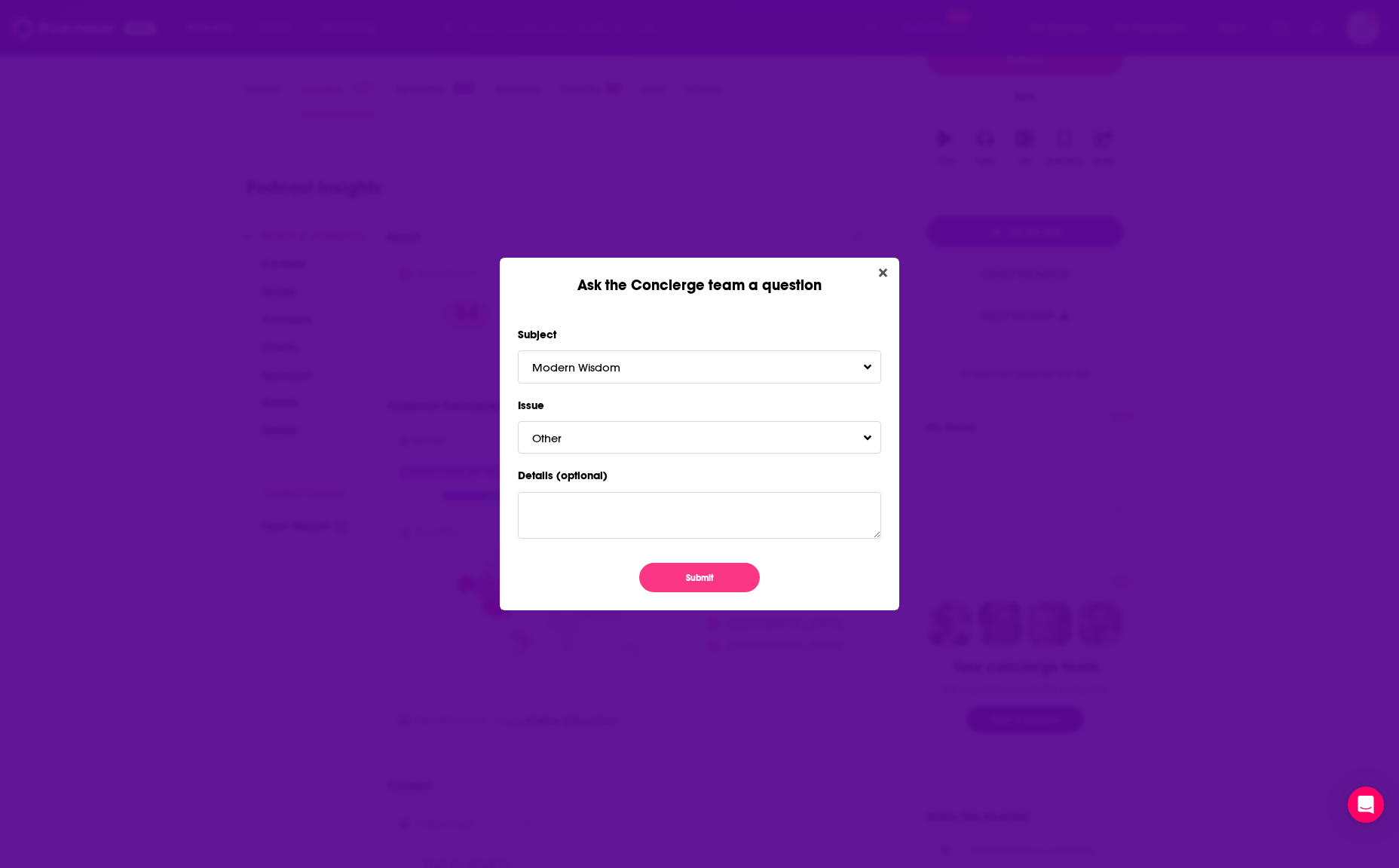
click at [435, 530] on div "Ask the Concierge team a question Subject Modern Wisdom Issue Other Details (op…" at bounding box center [699, 434] width 1399 height 868
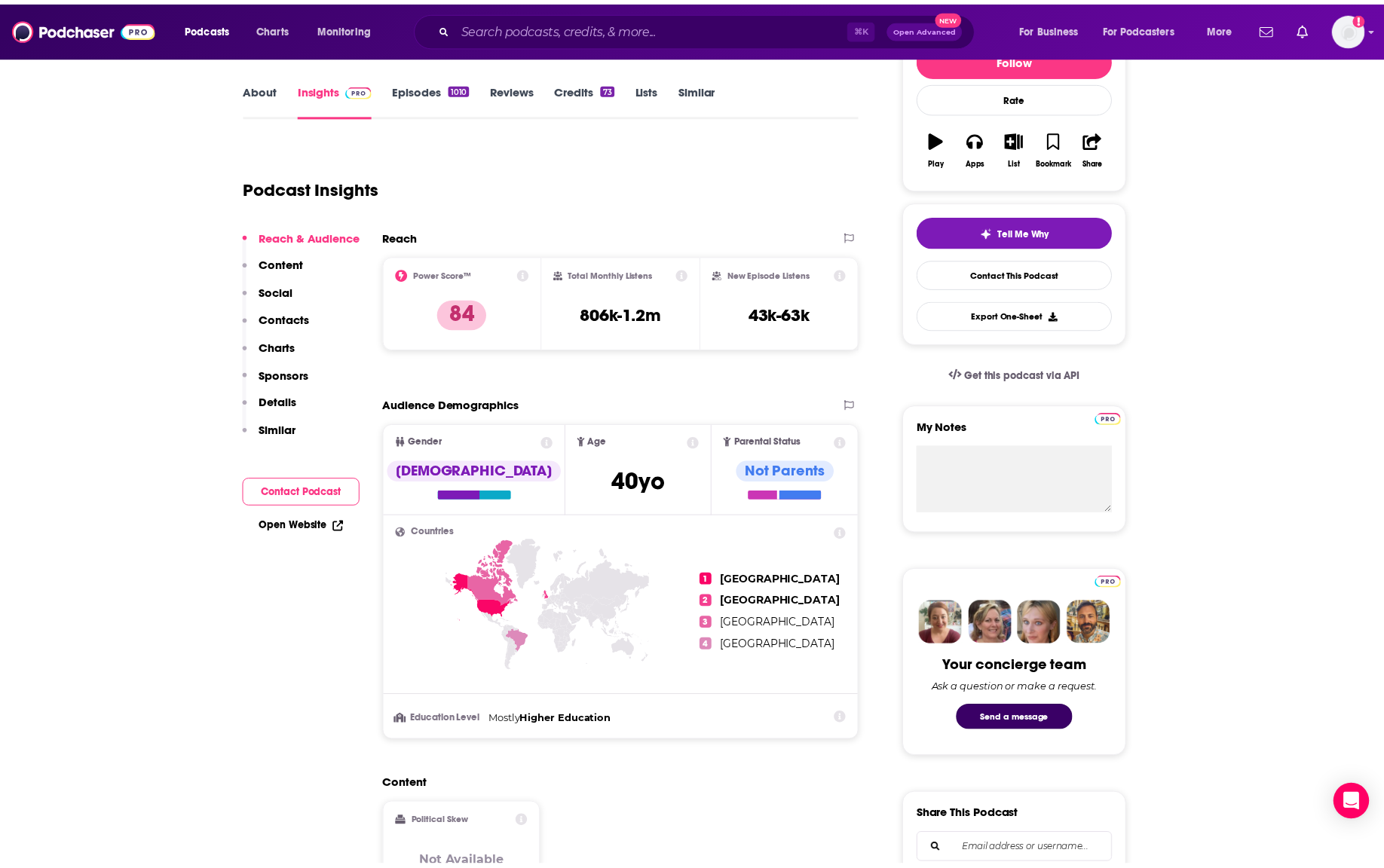
scroll to position [206, 0]
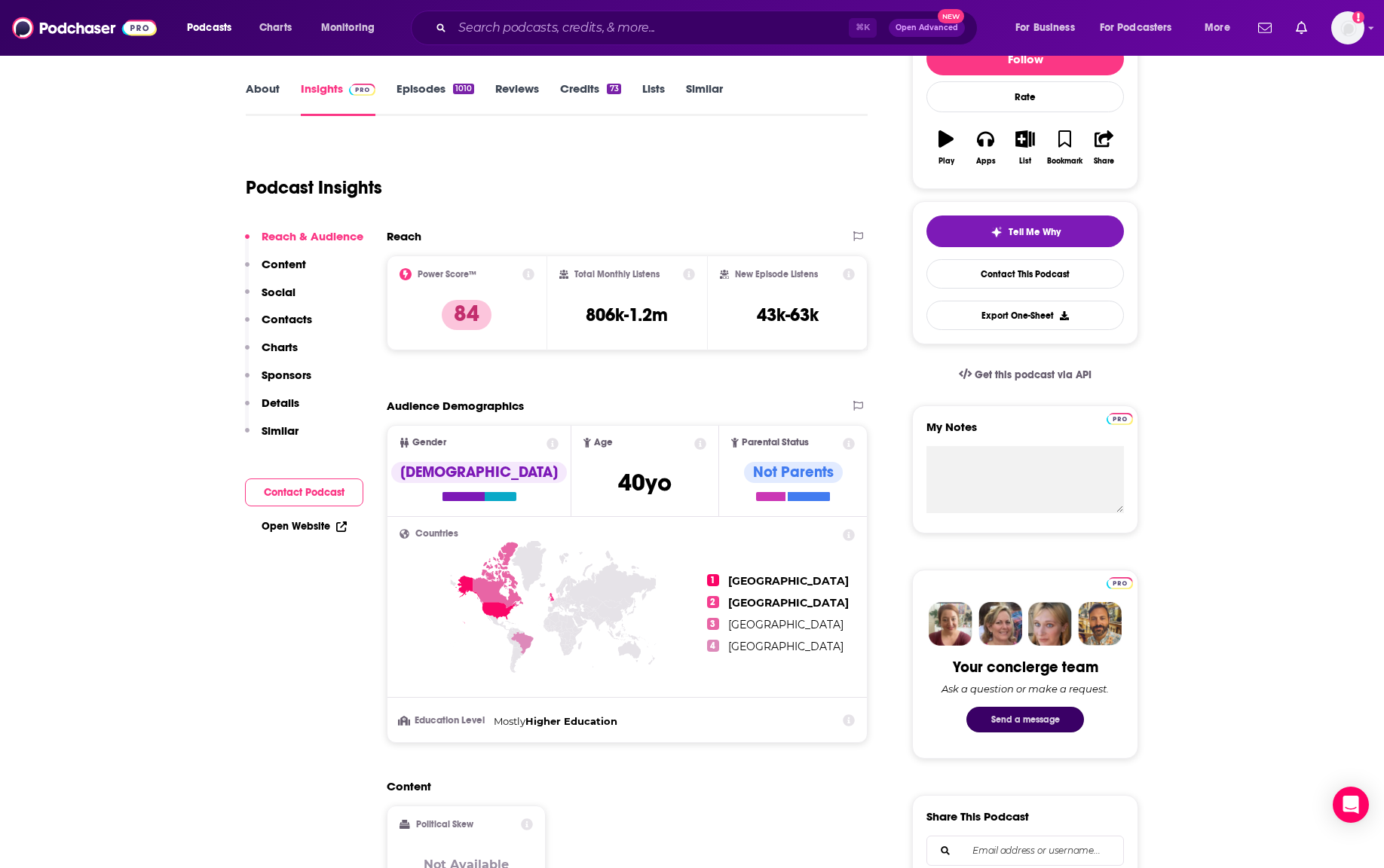
click at [1069, 715] on button "Send a message" at bounding box center [1025, 720] width 118 height 26
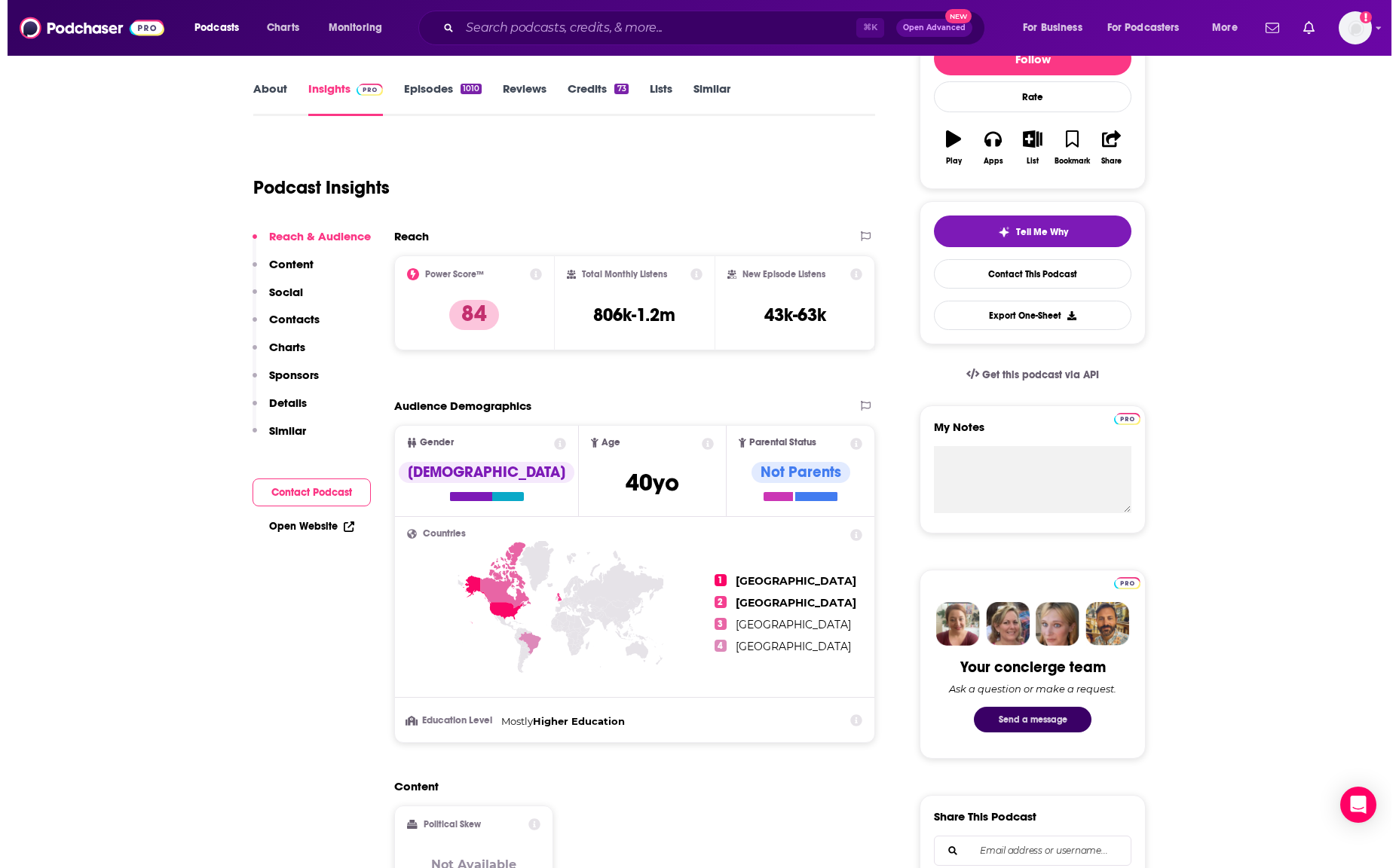
scroll to position [0, 0]
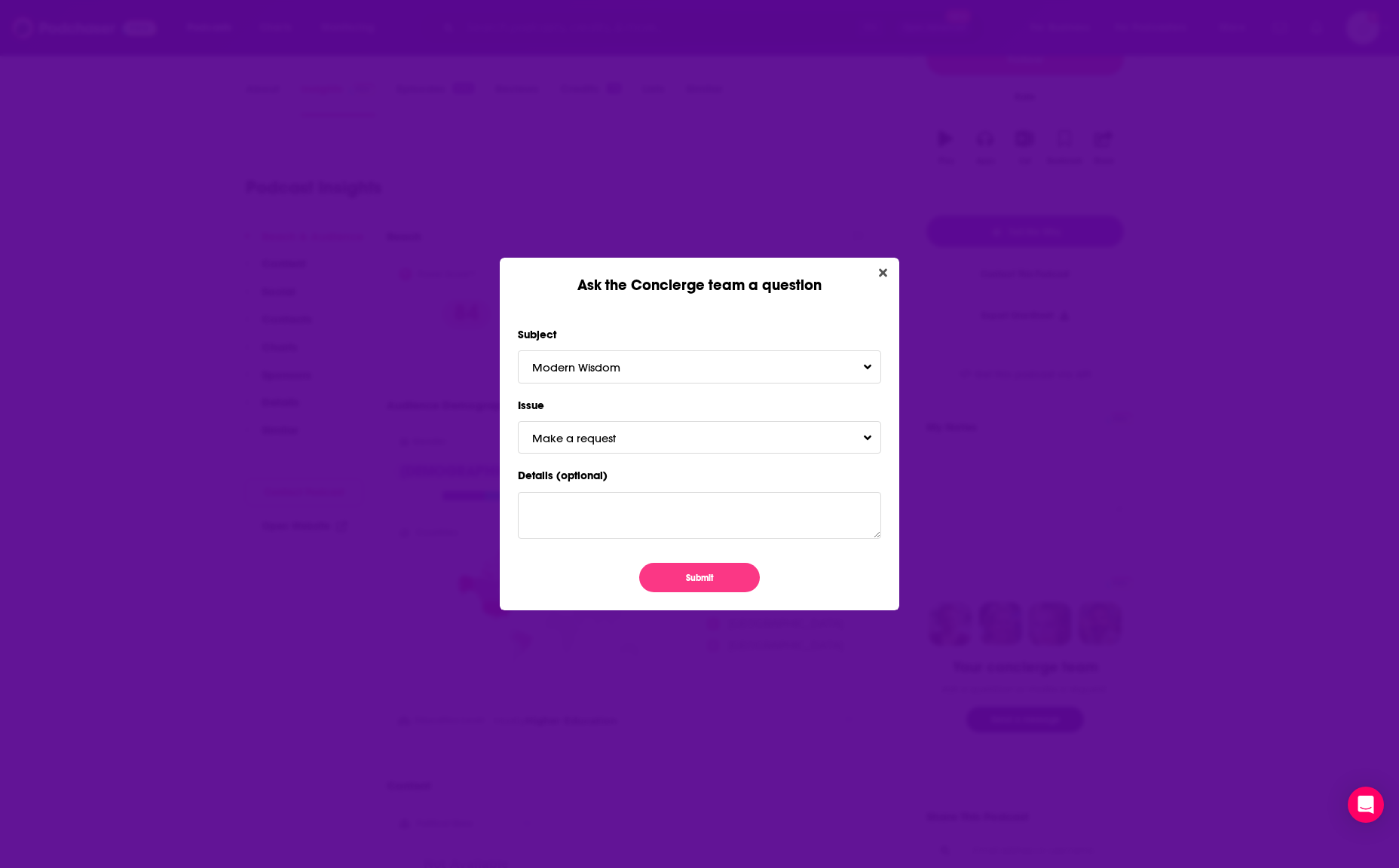
click at [649, 416] on div "Issue Make a request" at bounding box center [699, 425] width 363 height 59
click at [639, 432] on span "Make a request" at bounding box center [589, 438] width 114 height 14
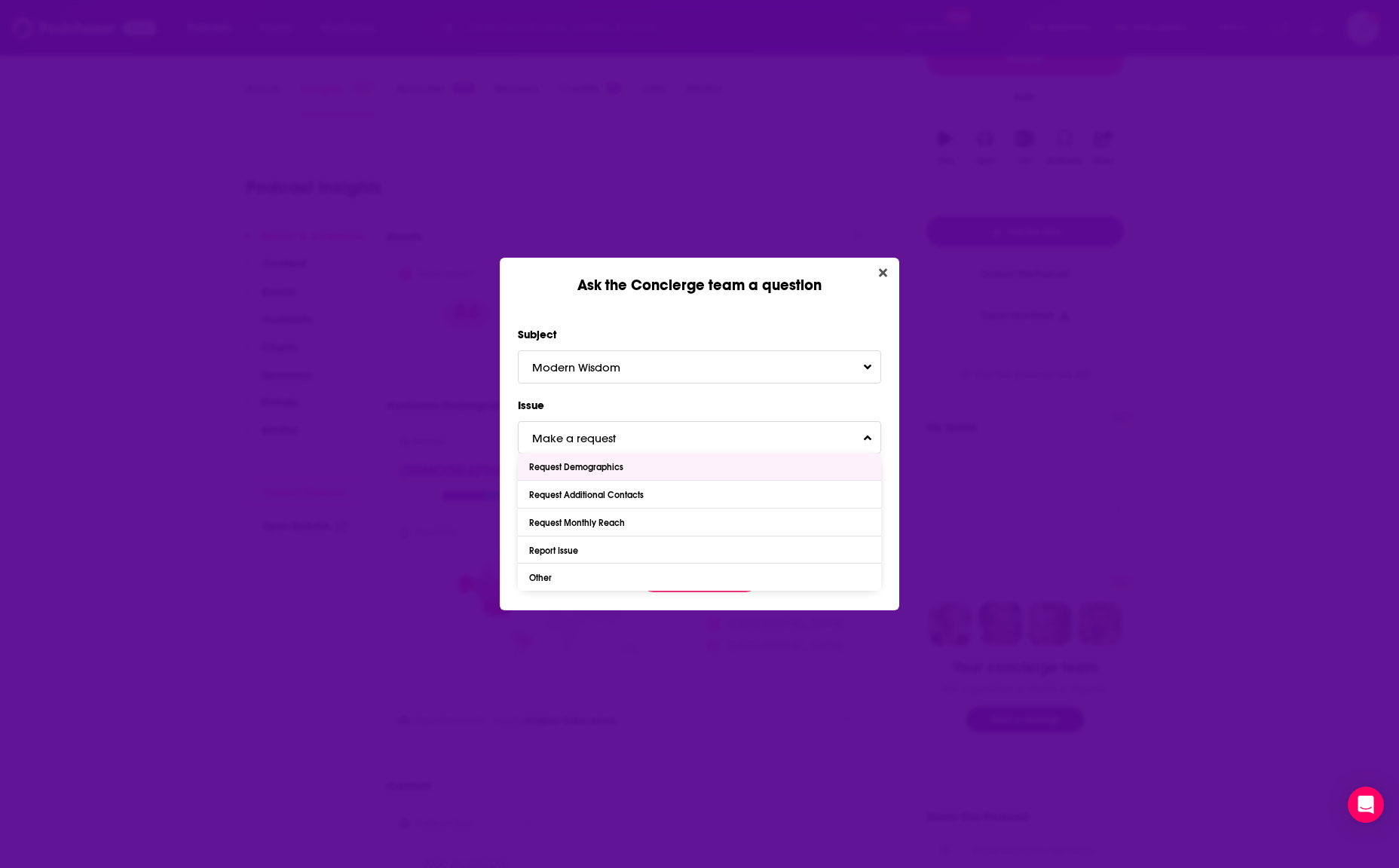
click at [619, 471] on div "Request Demographics" at bounding box center [578, 467] width 98 height 11
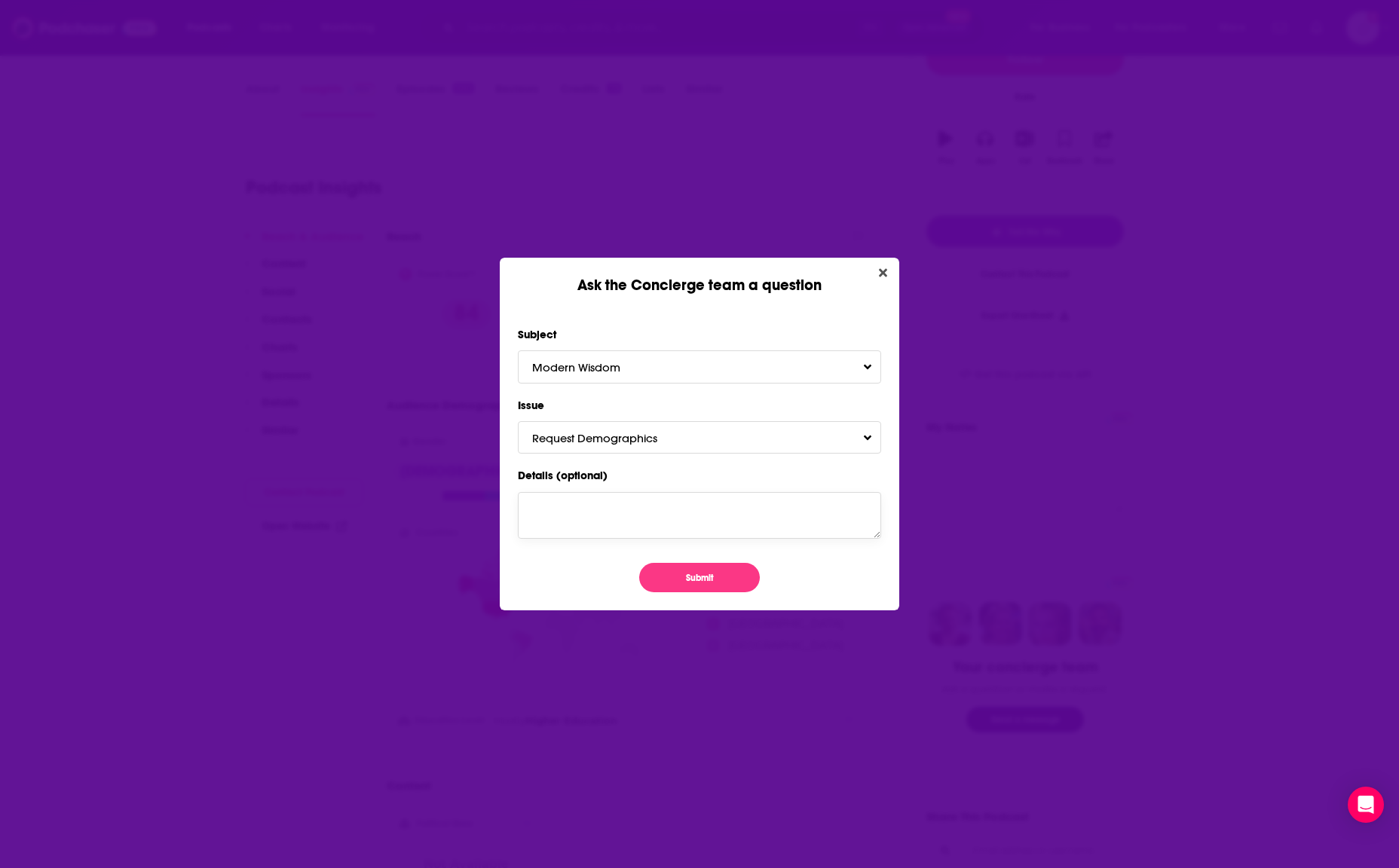
click at [598, 514] on textarea "Details (optional)" at bounding box center [699, 516] width 363 height 47
click at [736, 509] on textarea "Hello -- could you please populate the audience demographic" at bounding box center [699, 516] width 363 height 47
click at [690, 515] on textarea "Hello -- could you please populate the full audience demographic" at bounding box center [699, 516] width 363 height 47
click at [660, 523] on textarea "Hello -- could you please populate the full audience demographic" at bounding box center [699, 516] width 363 height 47
type textarea "Hello -- could you please populate the full audience demographic breakdown for …"
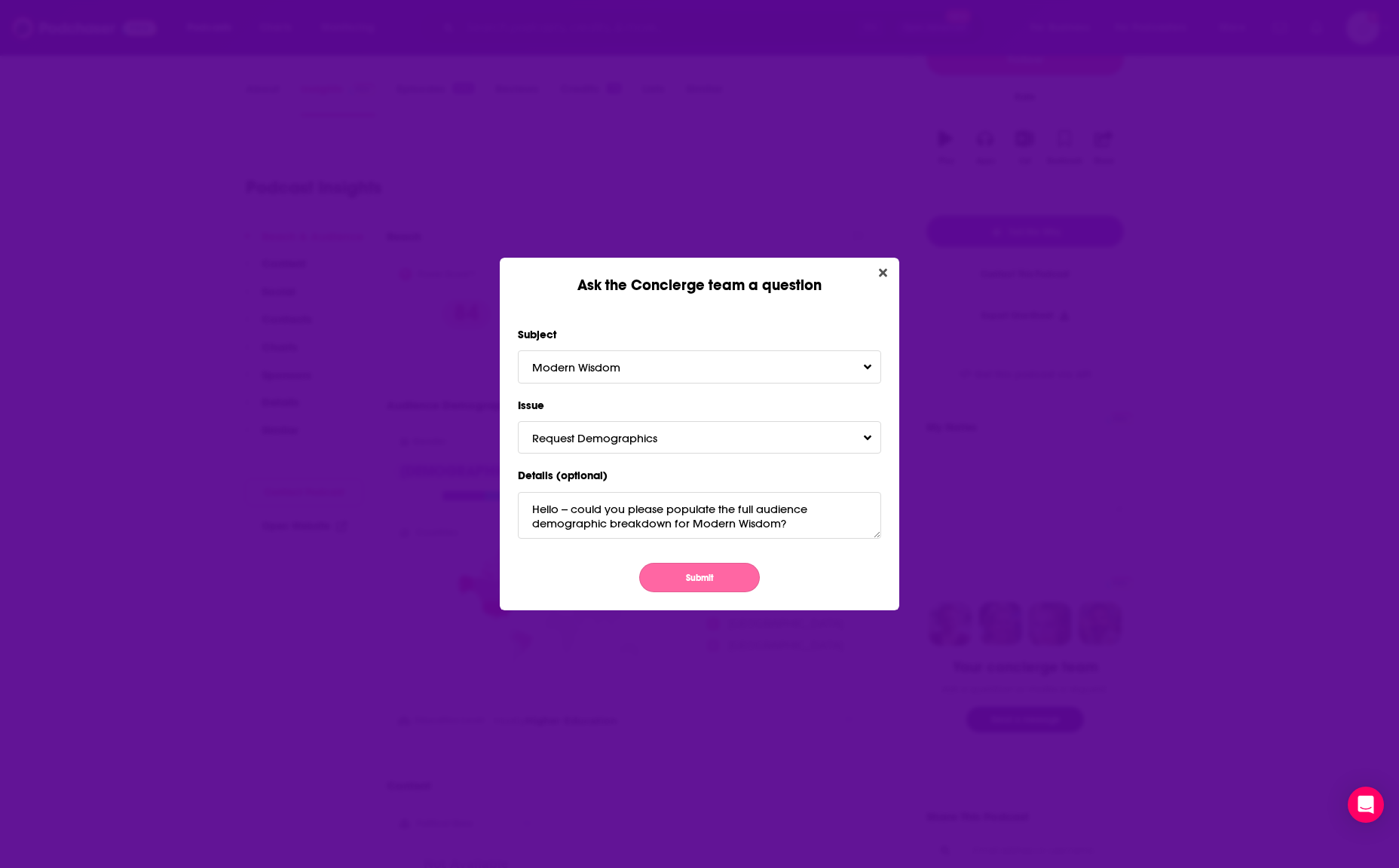
click at [677, 568] on button "Submit" at bounding box center [699, 577] width 120 height 29
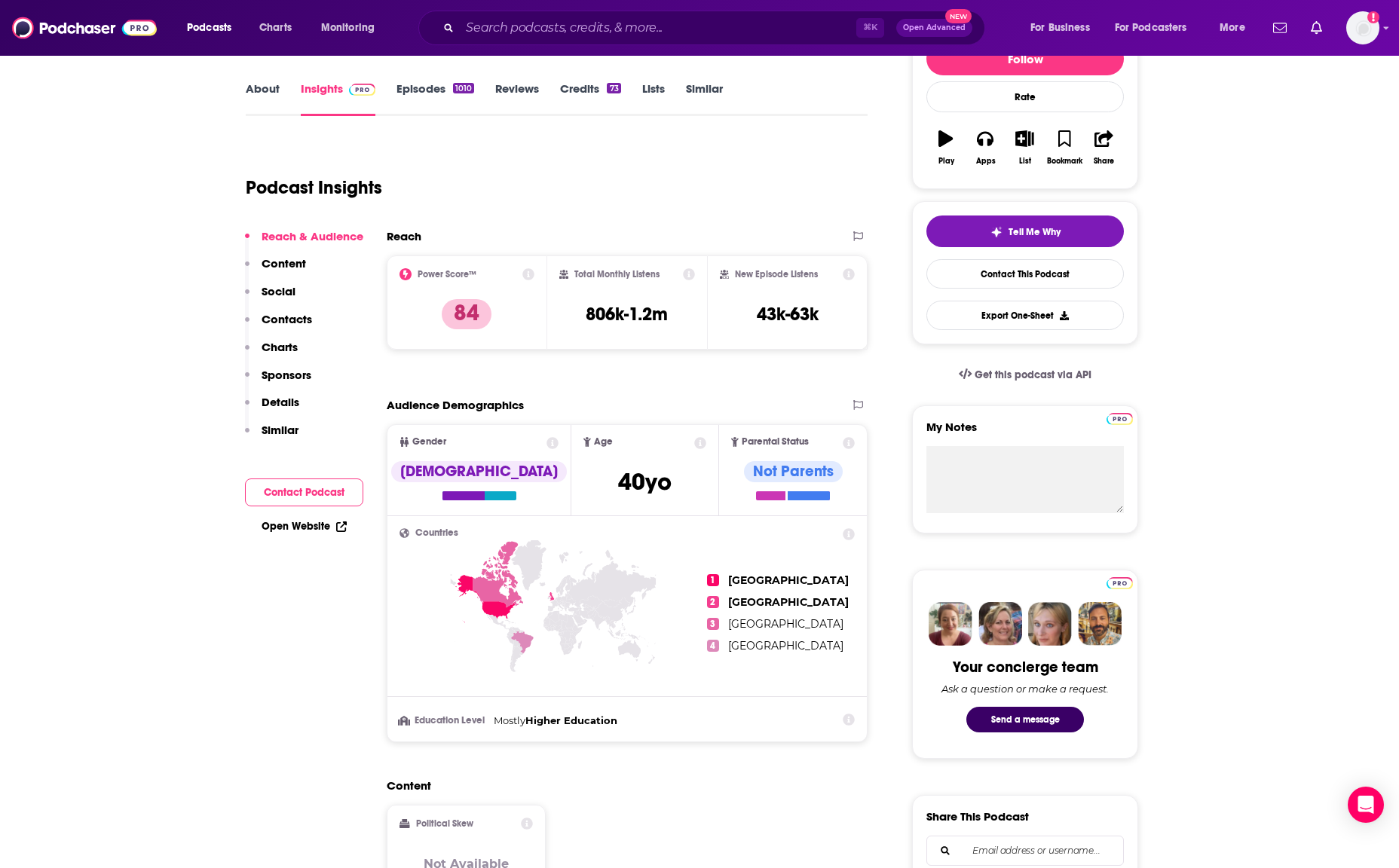
click at [342, 554] on div "Ask the Concierge team a question Subject Modern Wisdom Issue Request Demograph…" at bounding box center [699, 434] width 1399 height 868
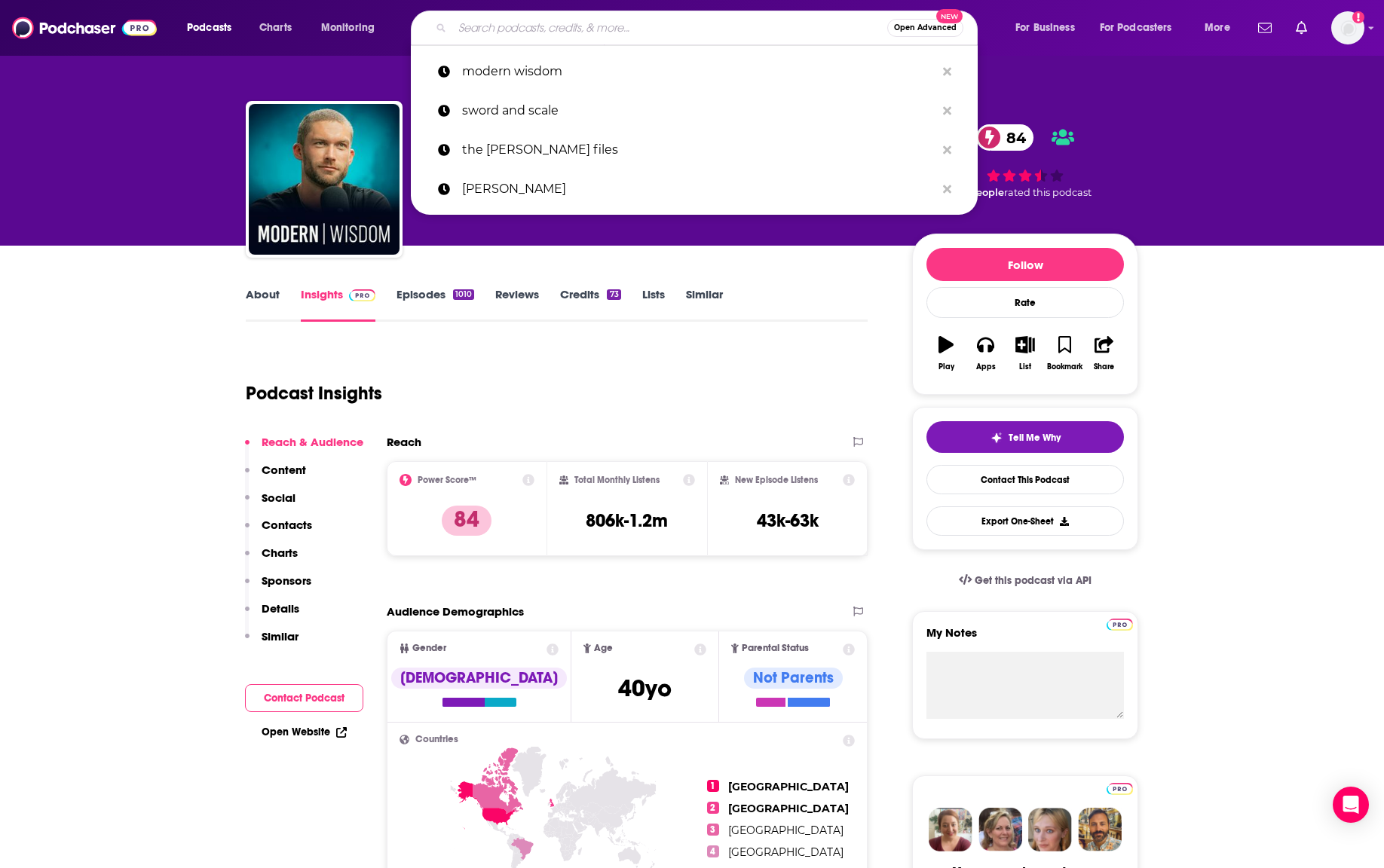
click at [467, 28] on input "Search podcasts, credits, & more..." at bounding box center [670, 28] width 435 height 24
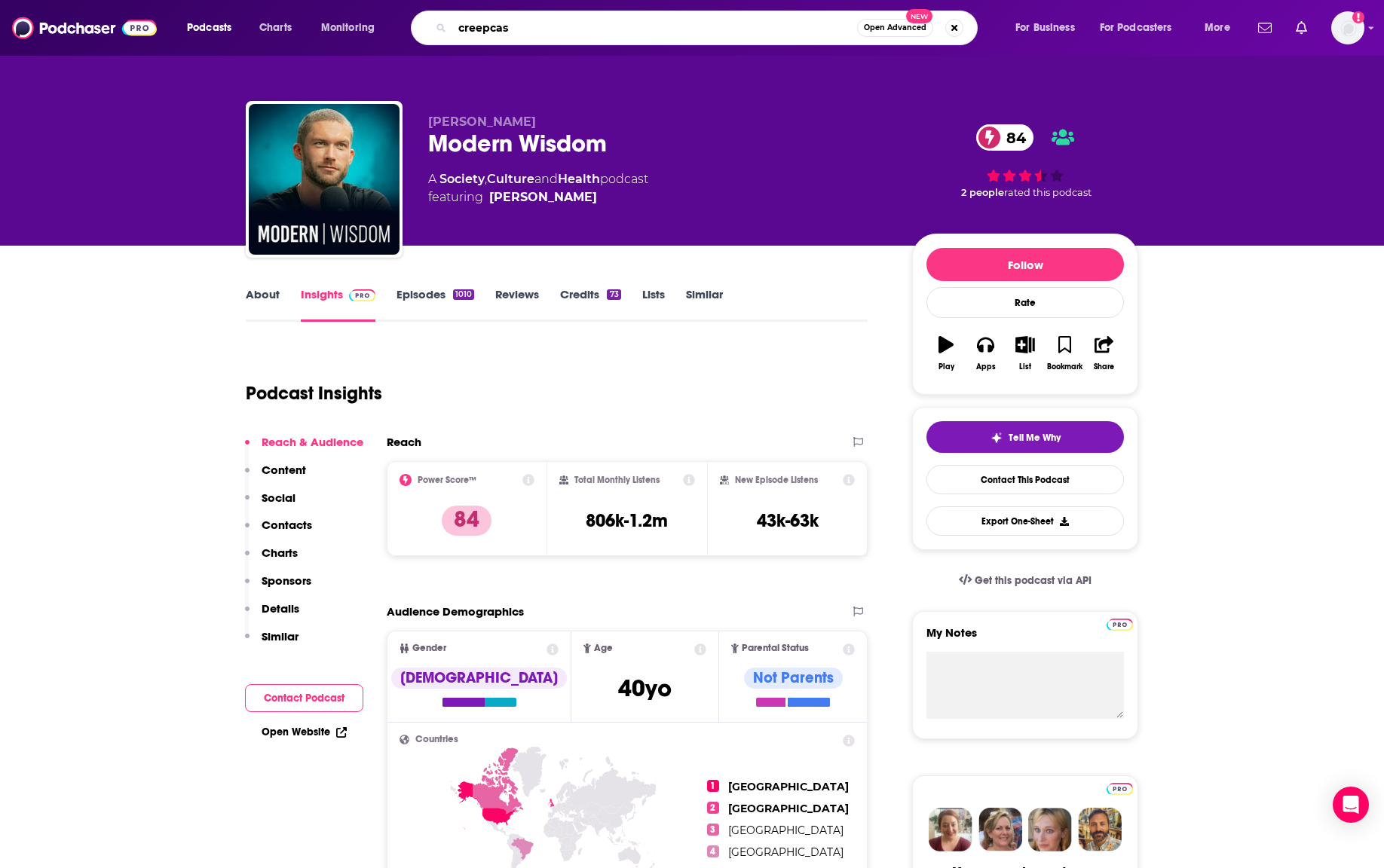
type input "creepcast"
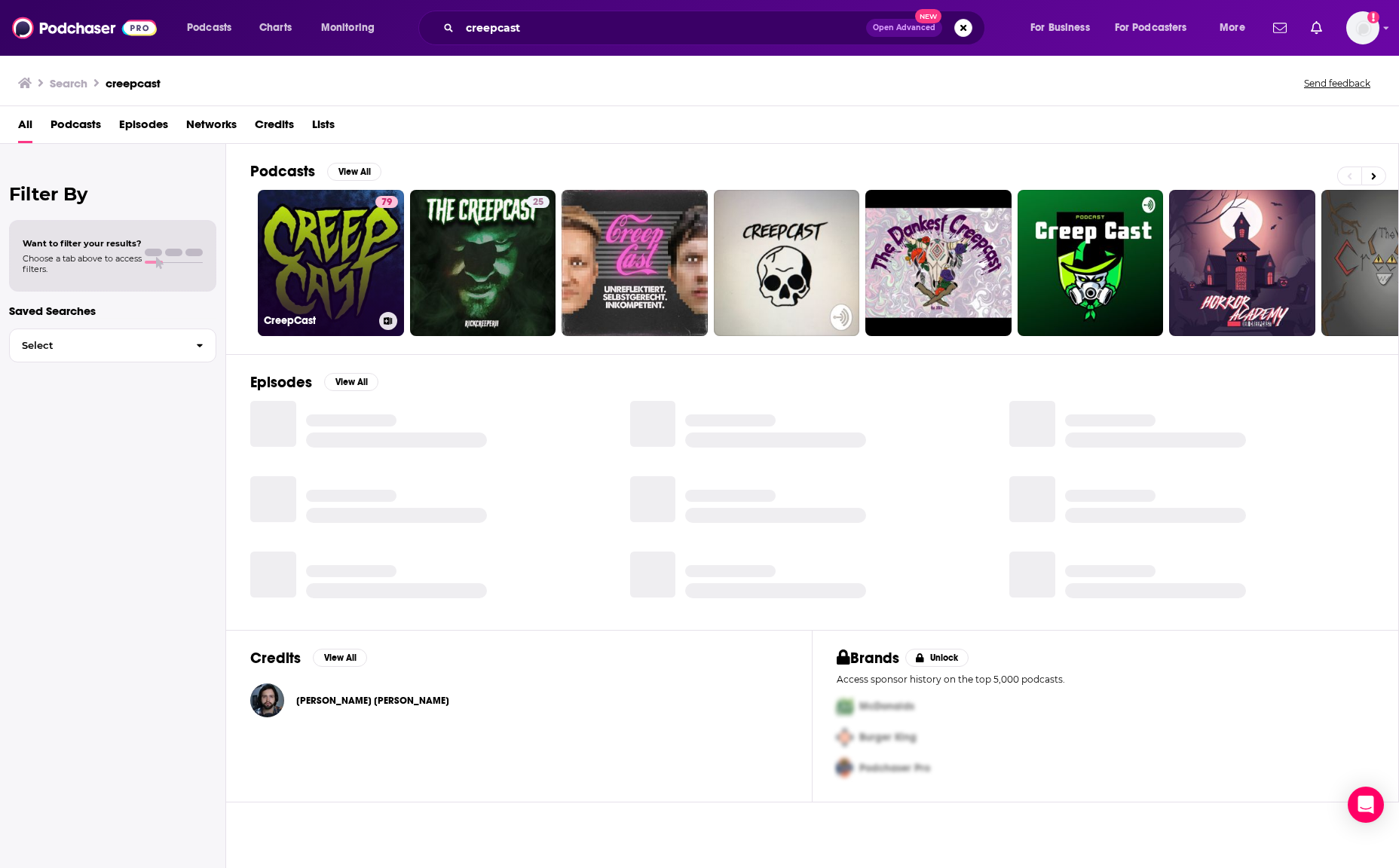
click at [319, 253] on link "79 CreepCast" at bounding box center [330, 263] width 146 height 146
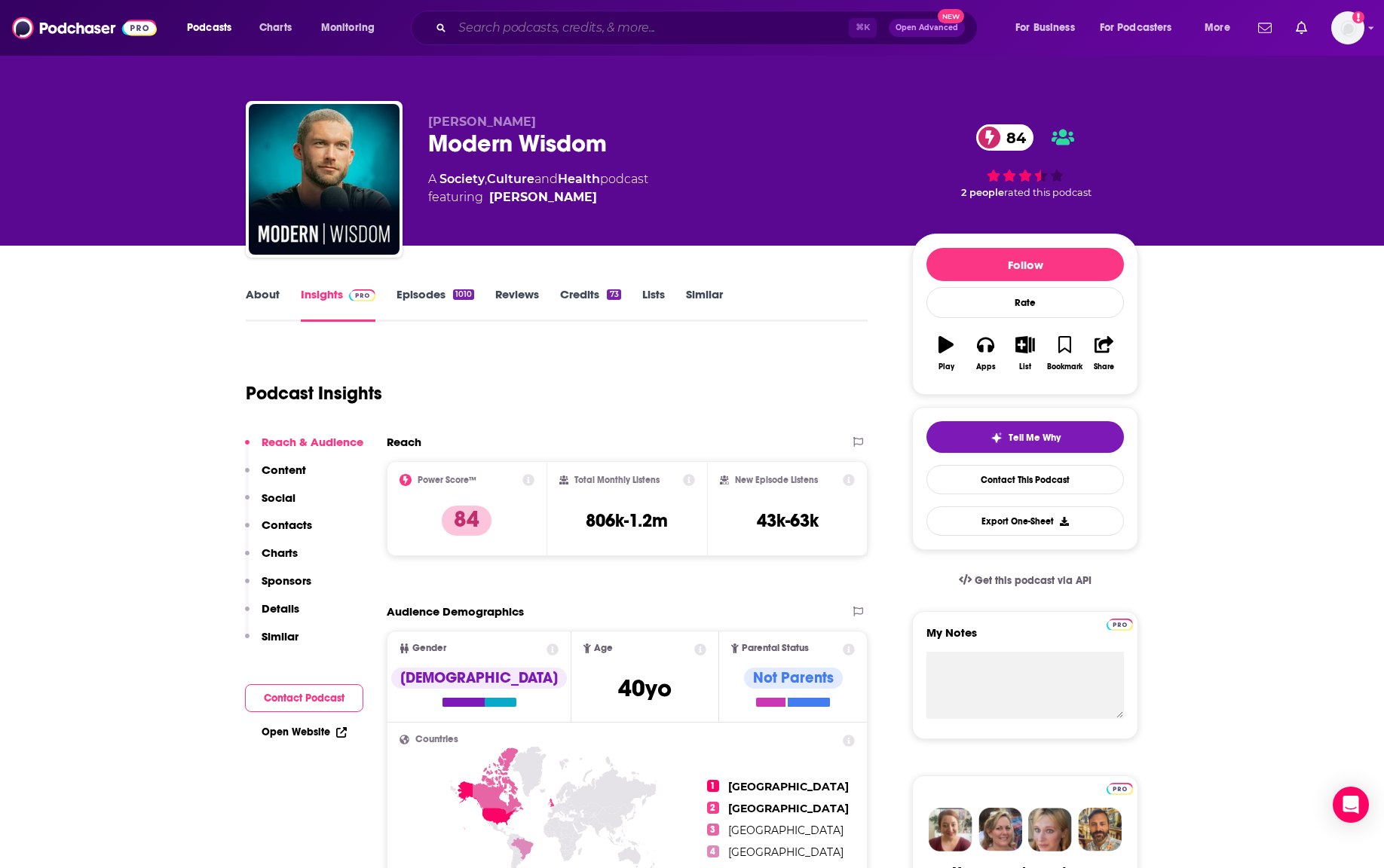
click at [569, 33] on input "Search podcasts, credits, & more..." at bounding box center [651, 28] width 396 height 24
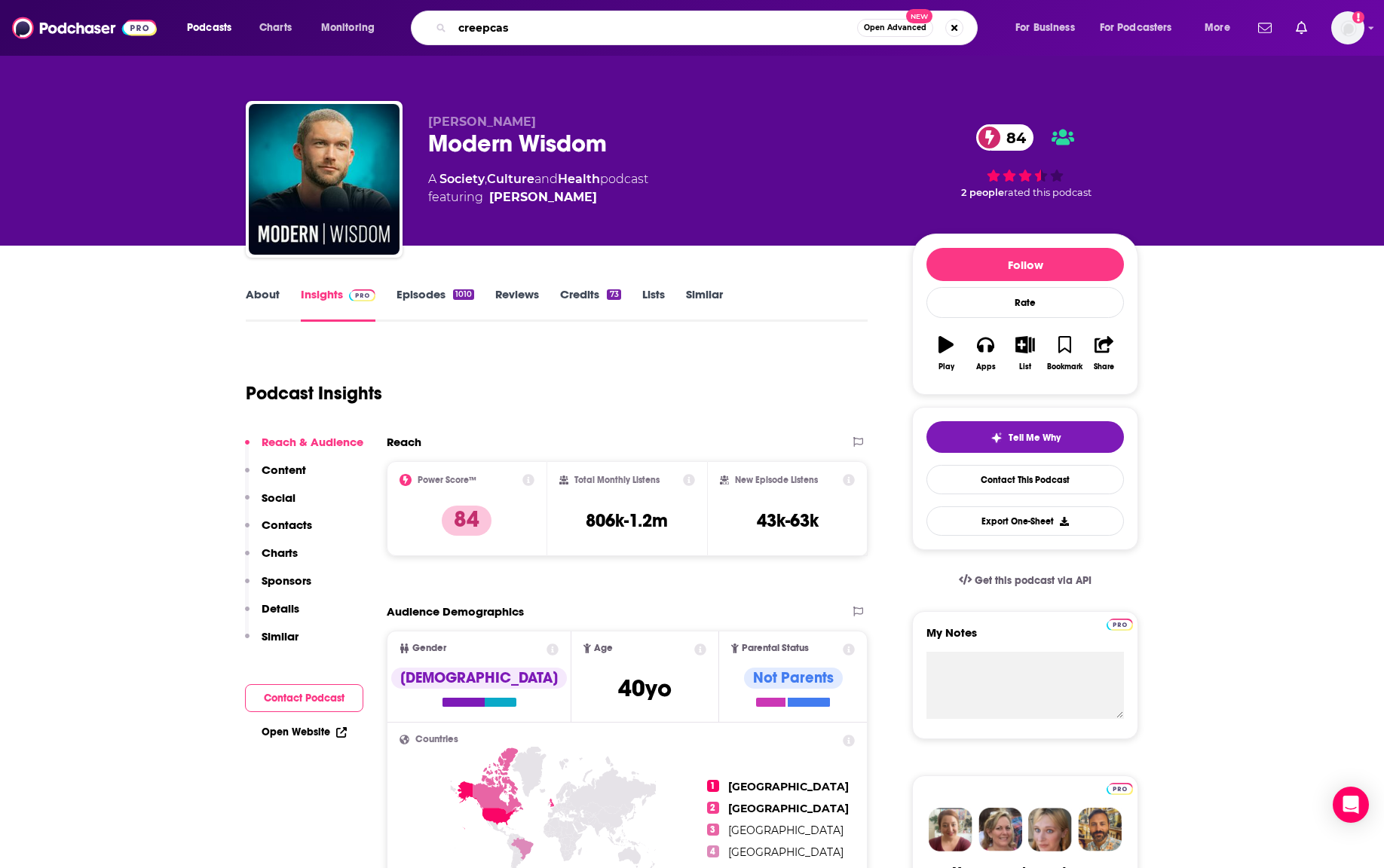
type input "creepcast"
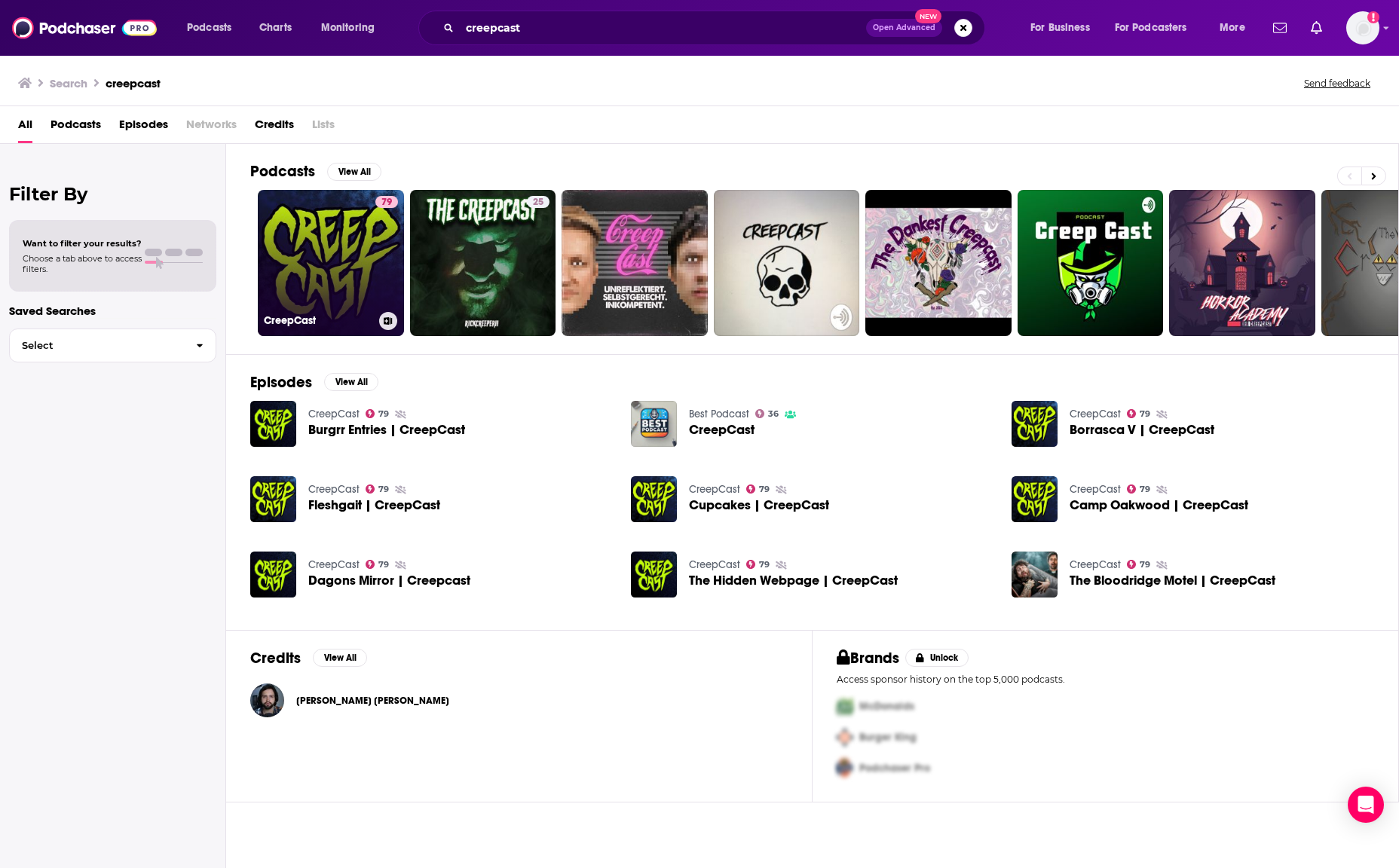
click at [325, 226] on link "79 CreepCast" at bounding box center [330, 263] width 146 height 146
click at [314, 253] on link "79 CreepCast" at bounding box center [330, 263] width 146 height 146
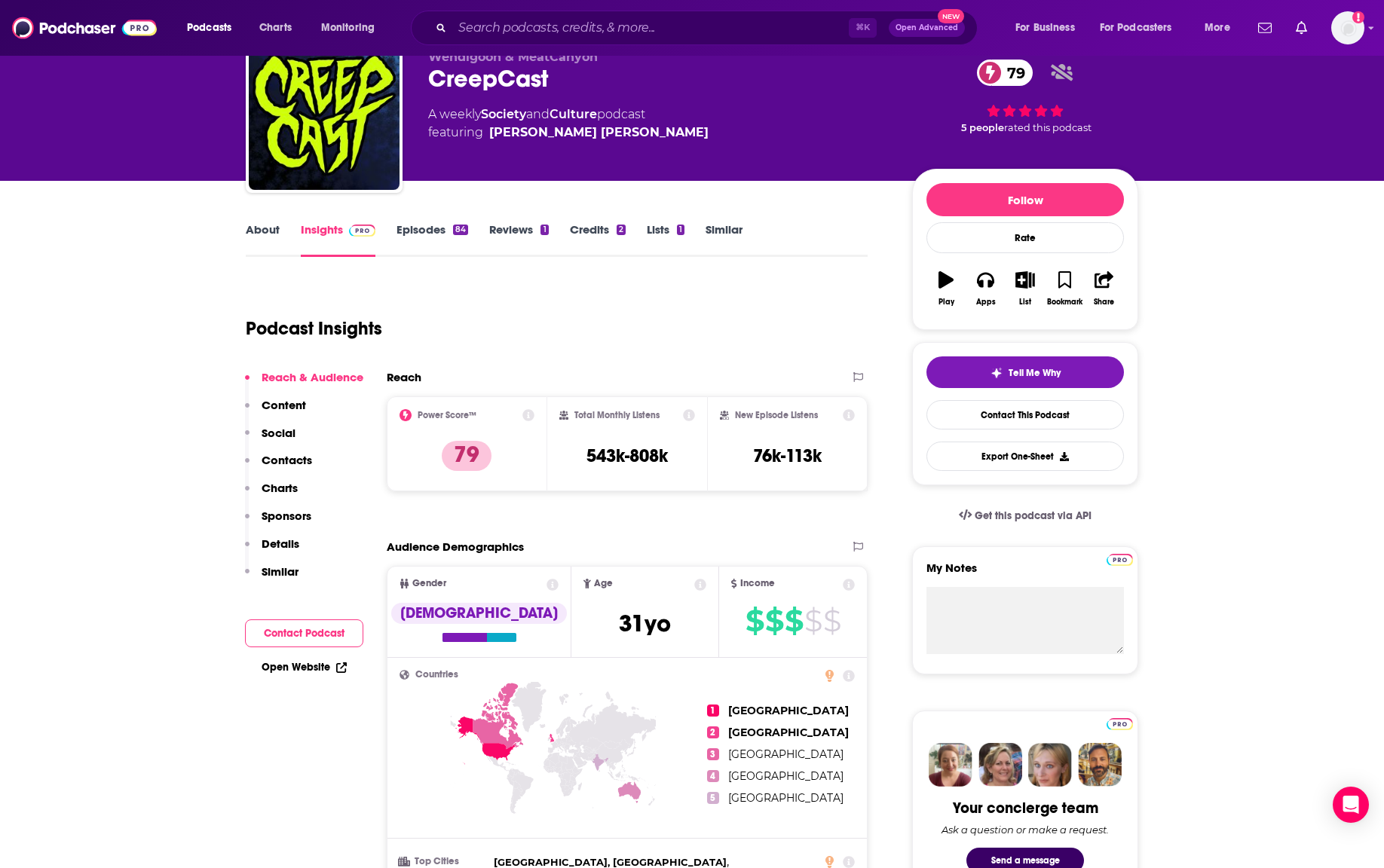
scroll to position [68, 0]
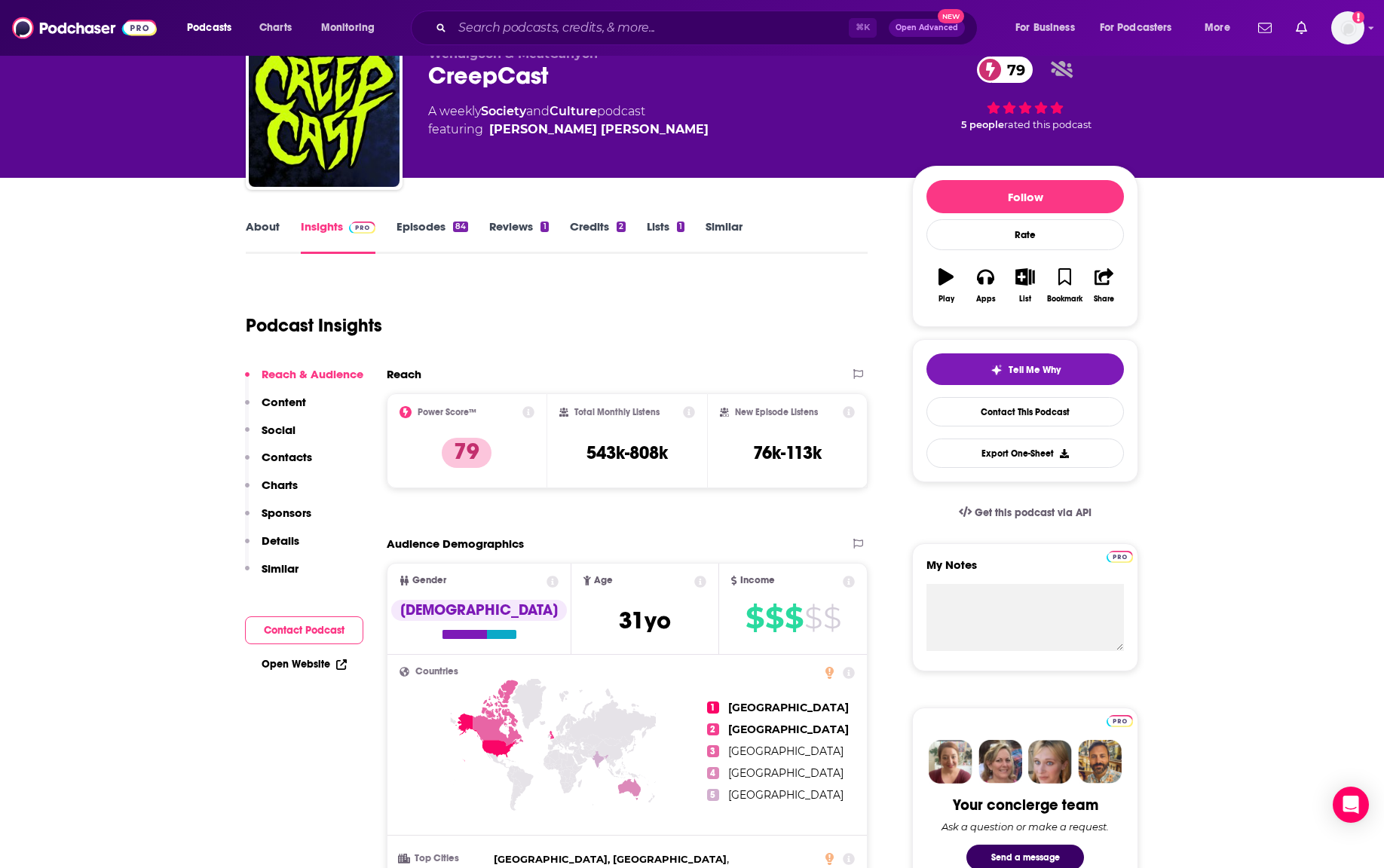
click at [273, 231] on link "About" at bounding box center [263, 236] width 34 height 34
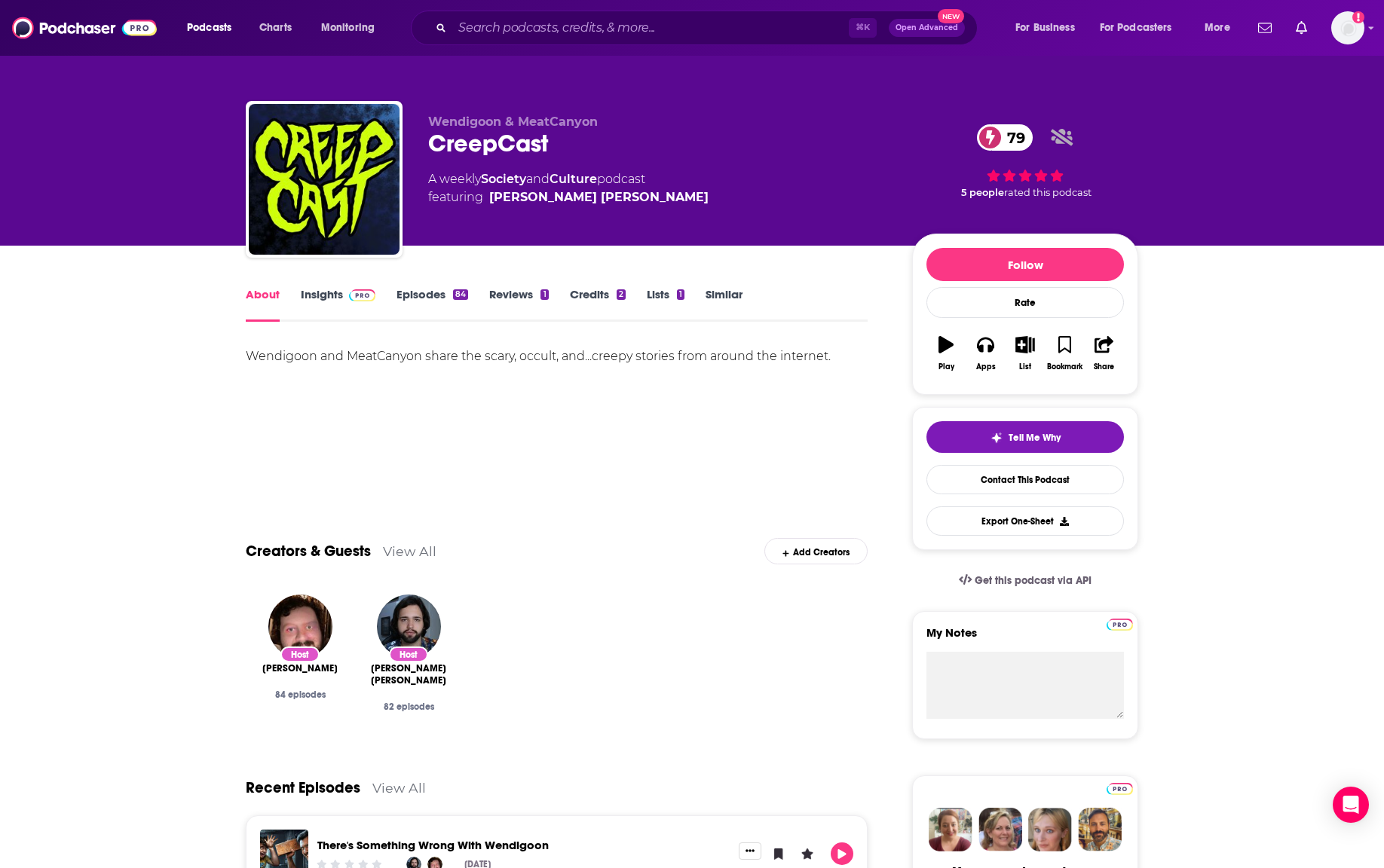
click at [343, 294] on span at bounding box center [359, 294] width 33 height 14
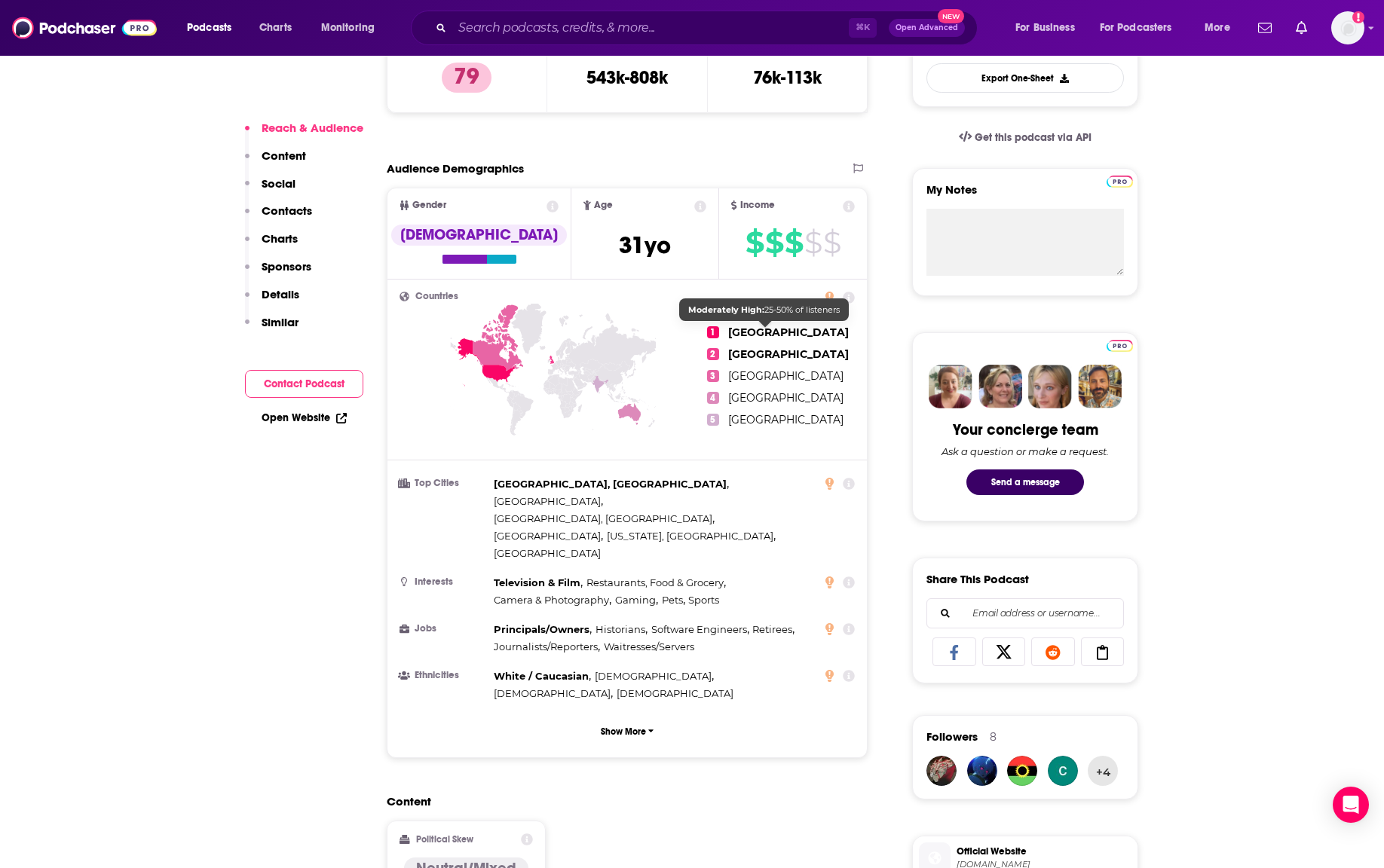
scroll to position [447, 0]
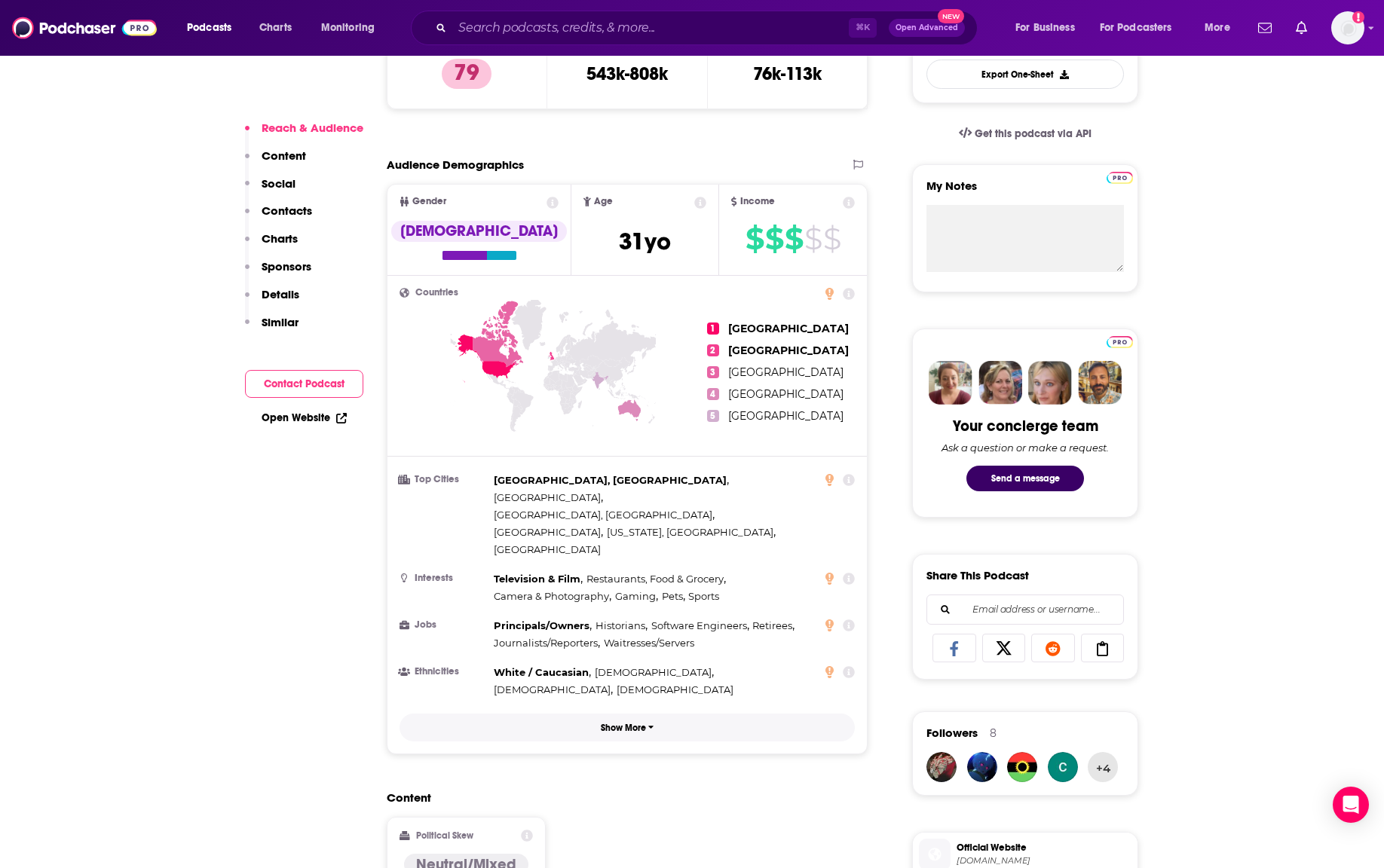
click at [616, 722] on p "Show More" at bounding box center [623, 728] width 45 height 11
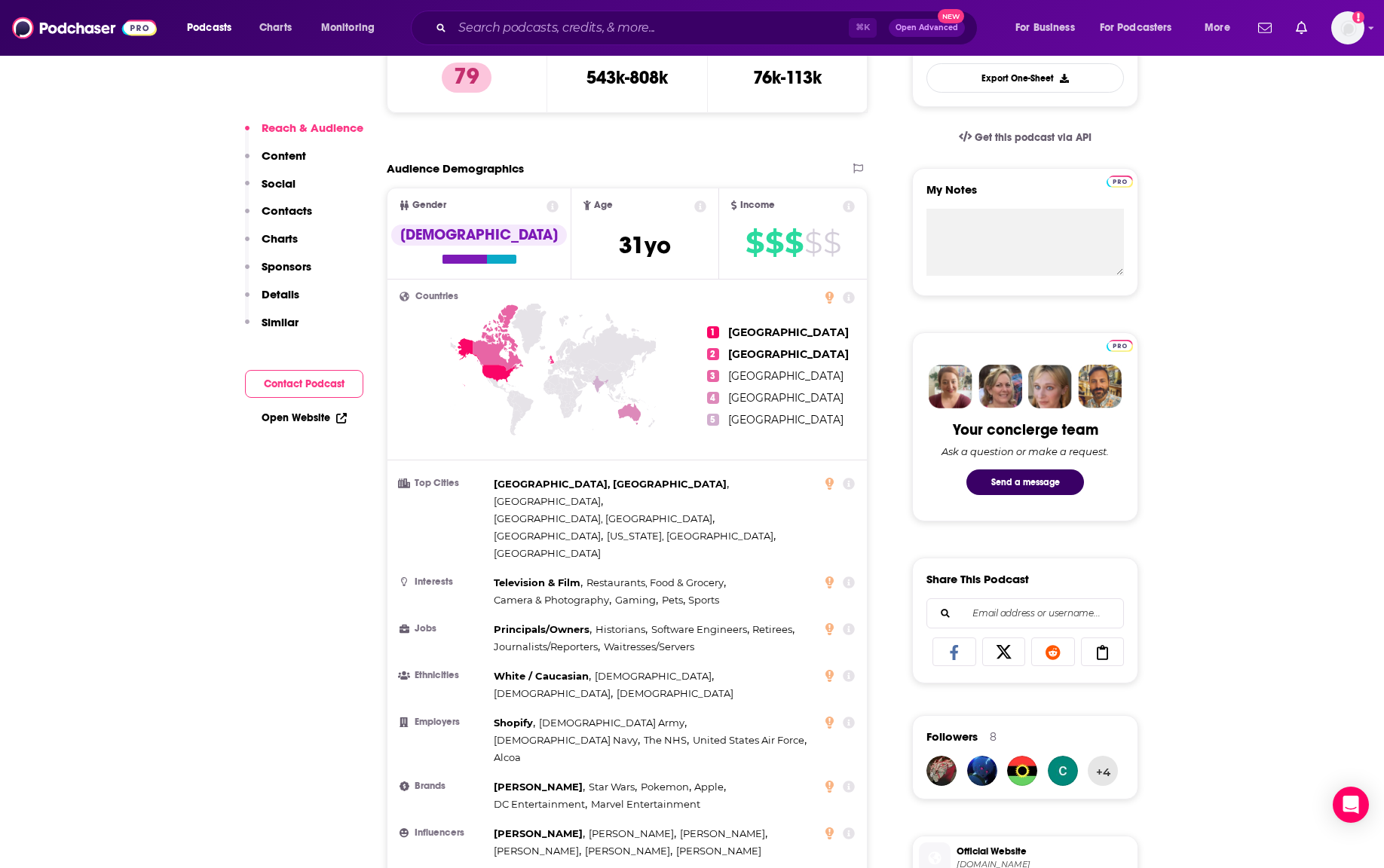
scroll to position [455, 0]
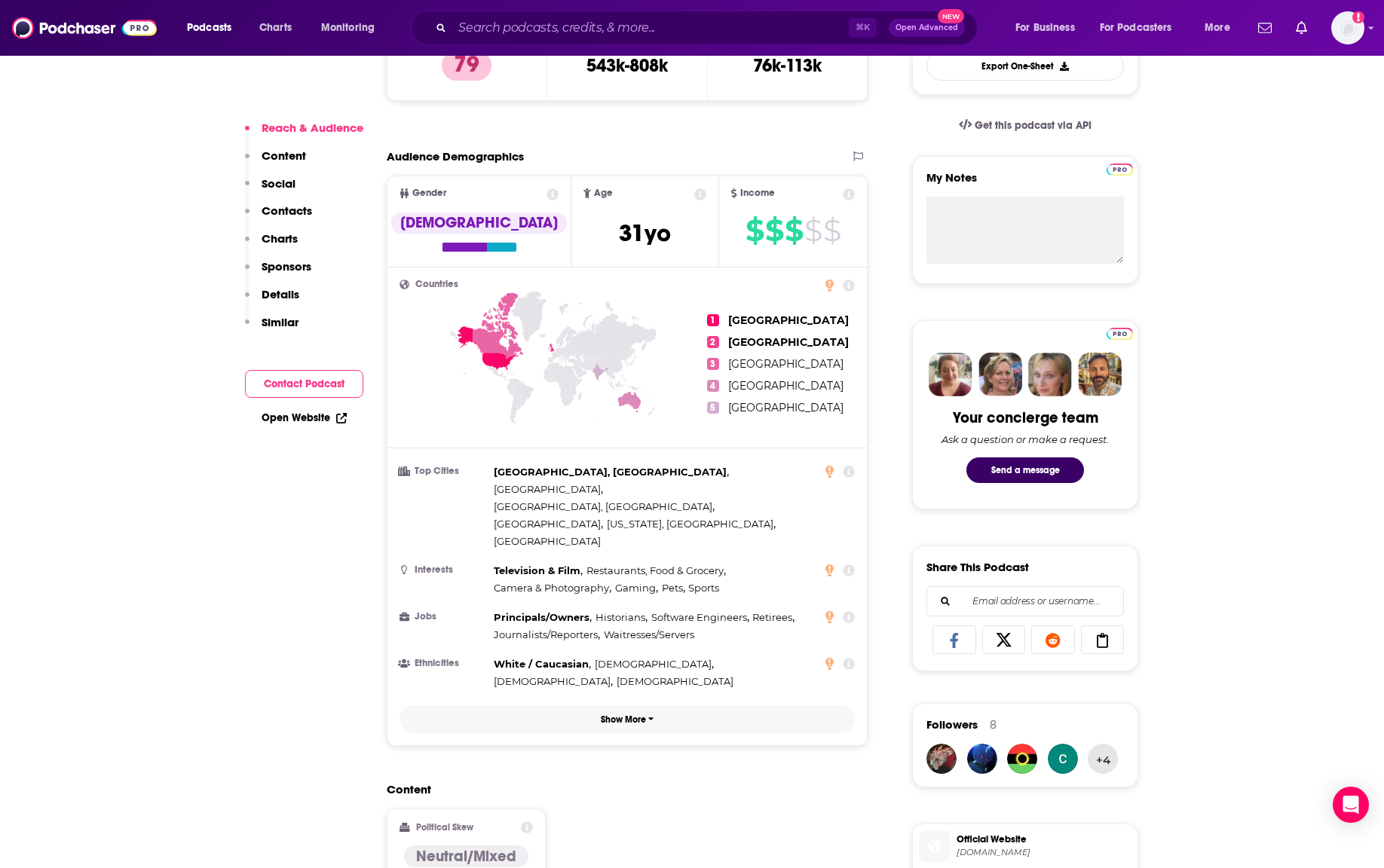
click at [615, 706] on button "Show More" at bounding box center [627, 719] width 455 height 28
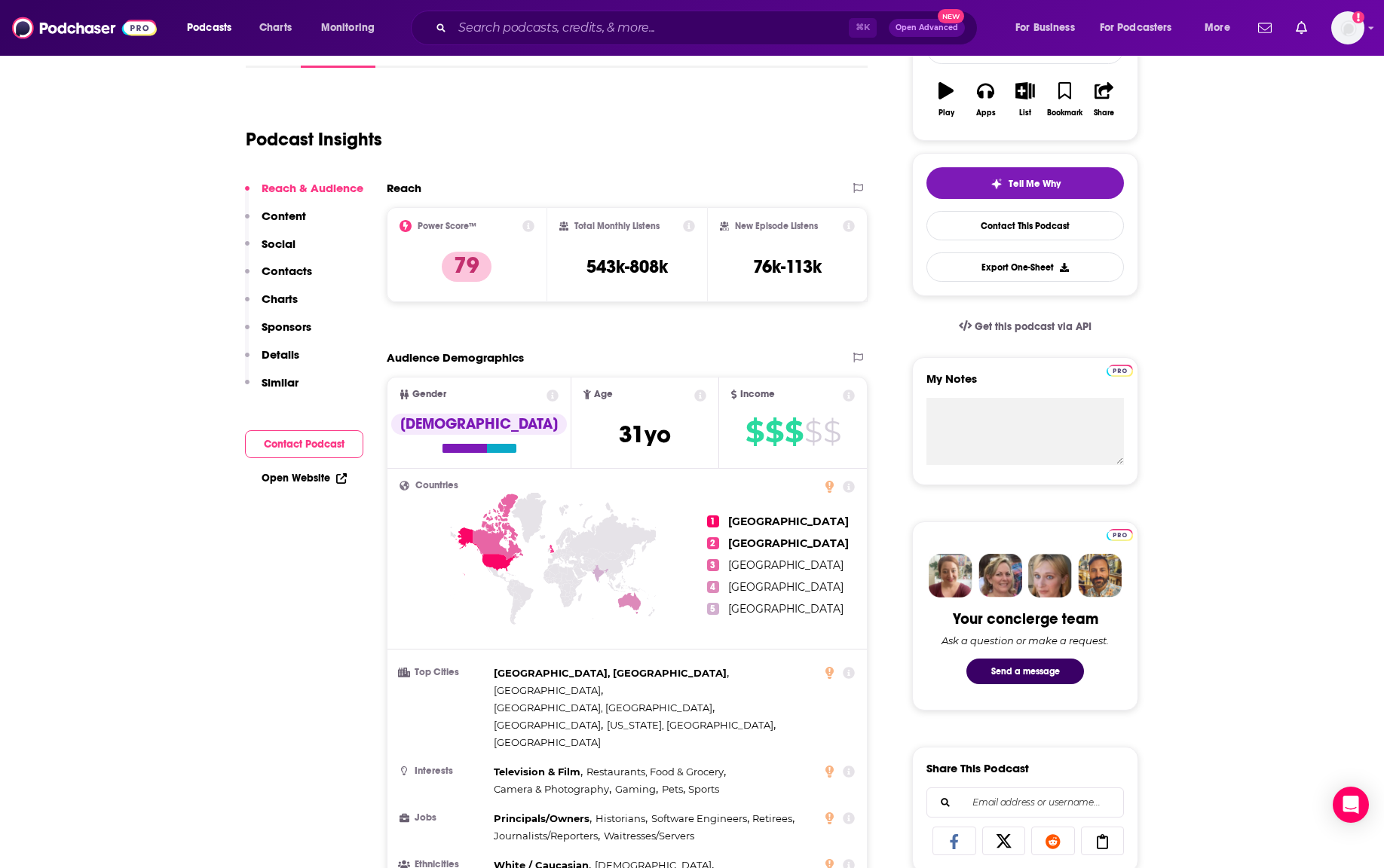
scroll to position [314, 0]
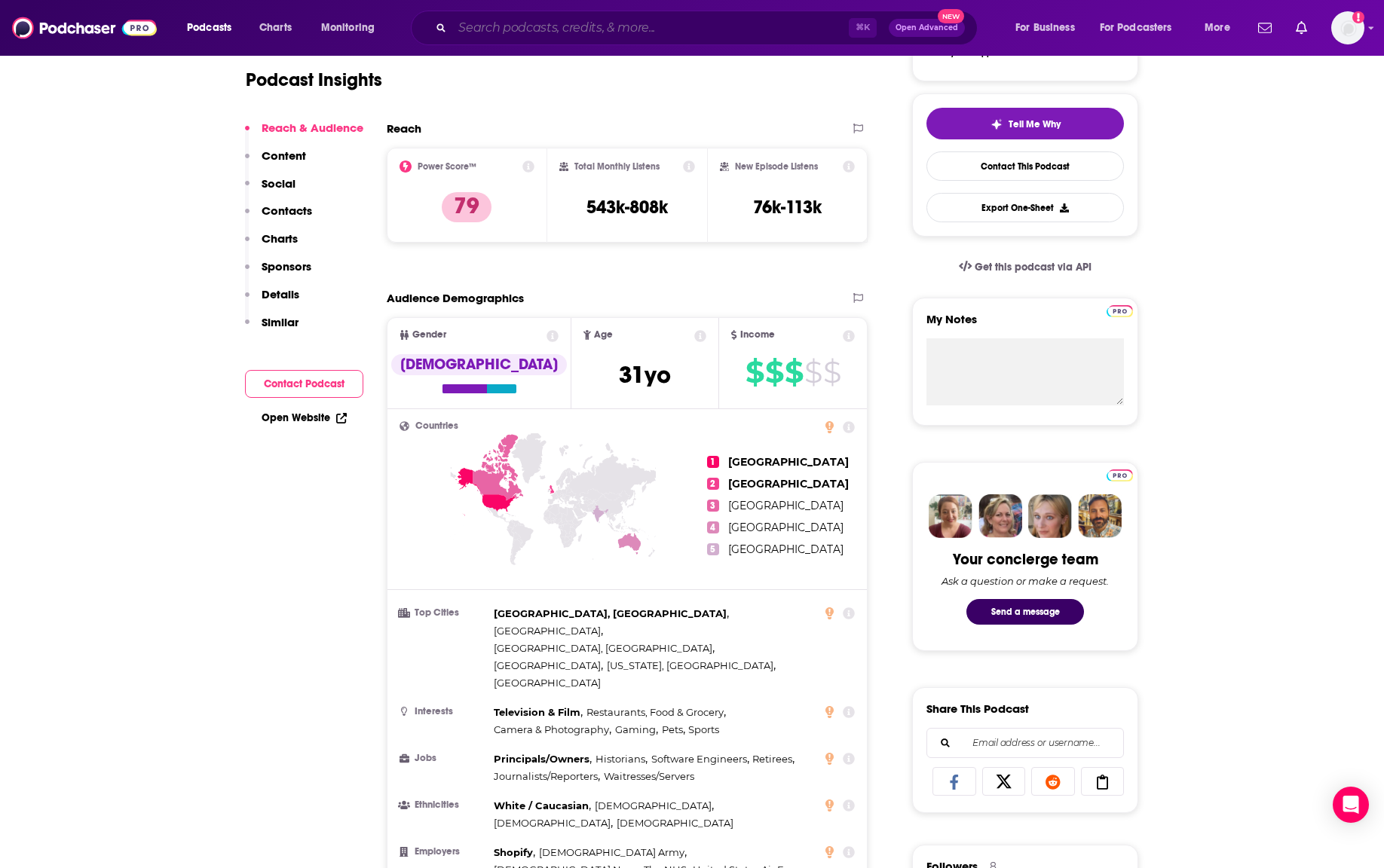
click at [619, 36] on input "Search podcasts, credits, & more..." at bounding box center [651, 28] width 396 height 24
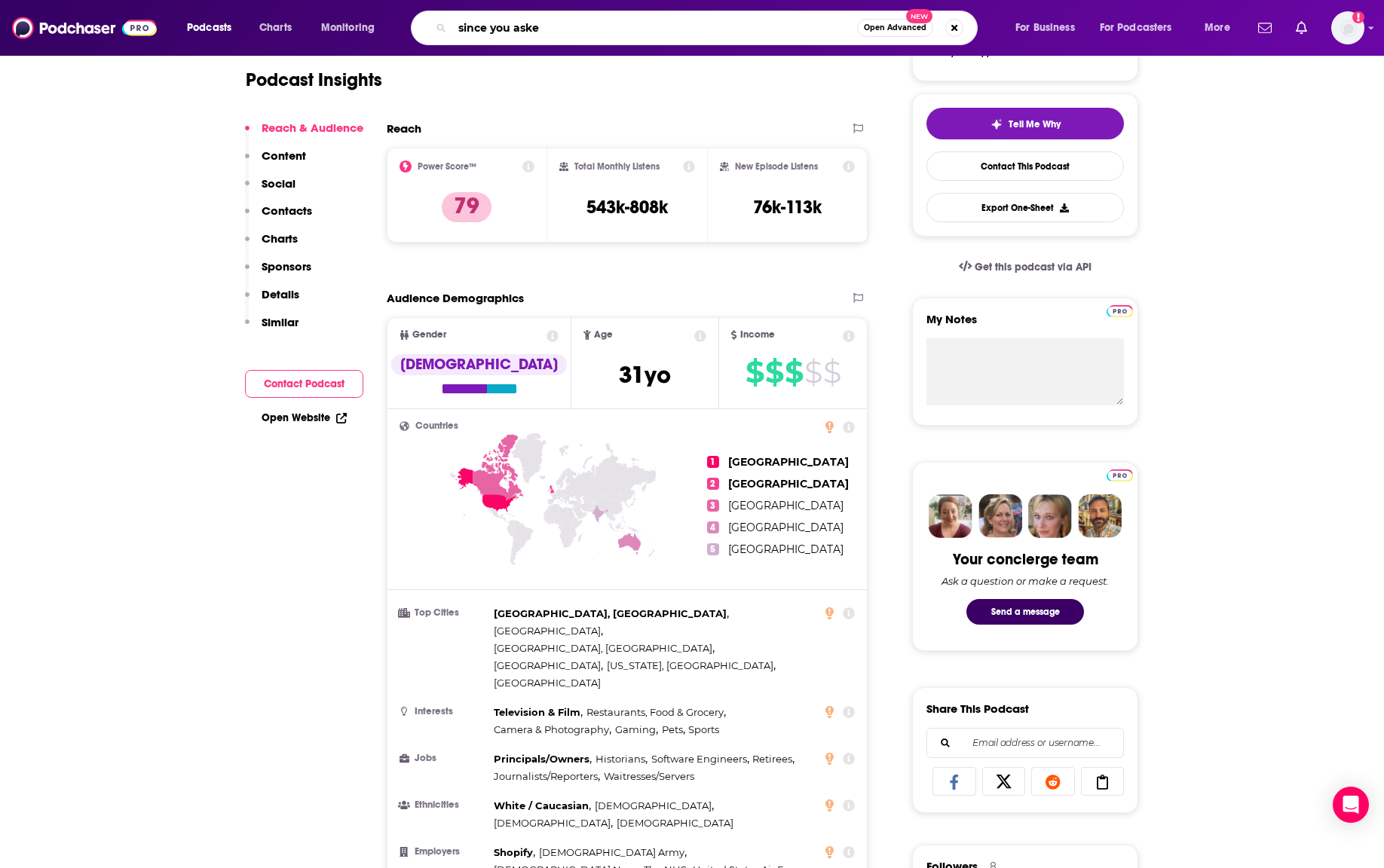
type input "since you asked"
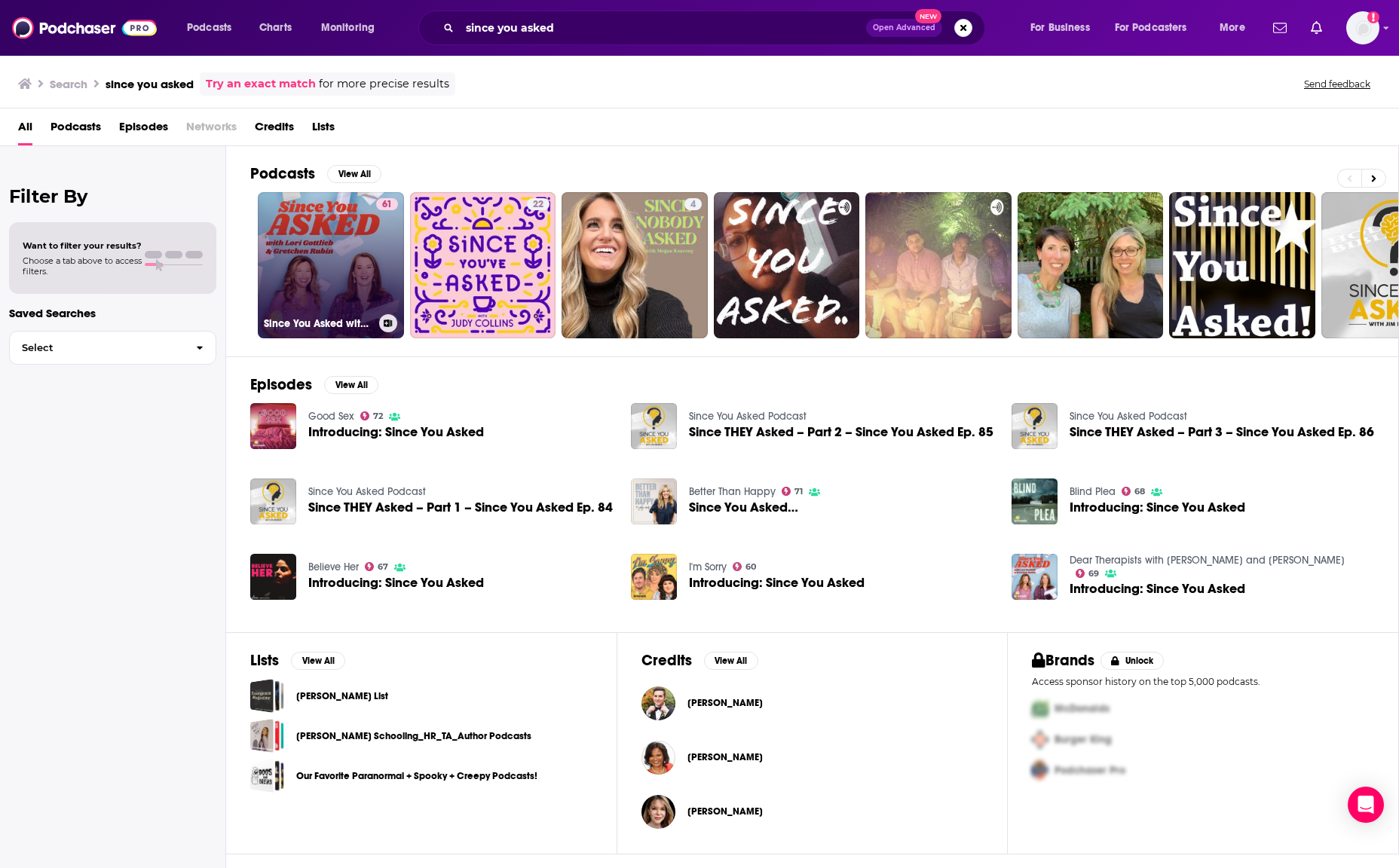
click at [298, 265] on link "61 Since You Asked with Lori Gottlieb and Gretchen Rubin" at bounding box center [330, 265] width 146 height 146
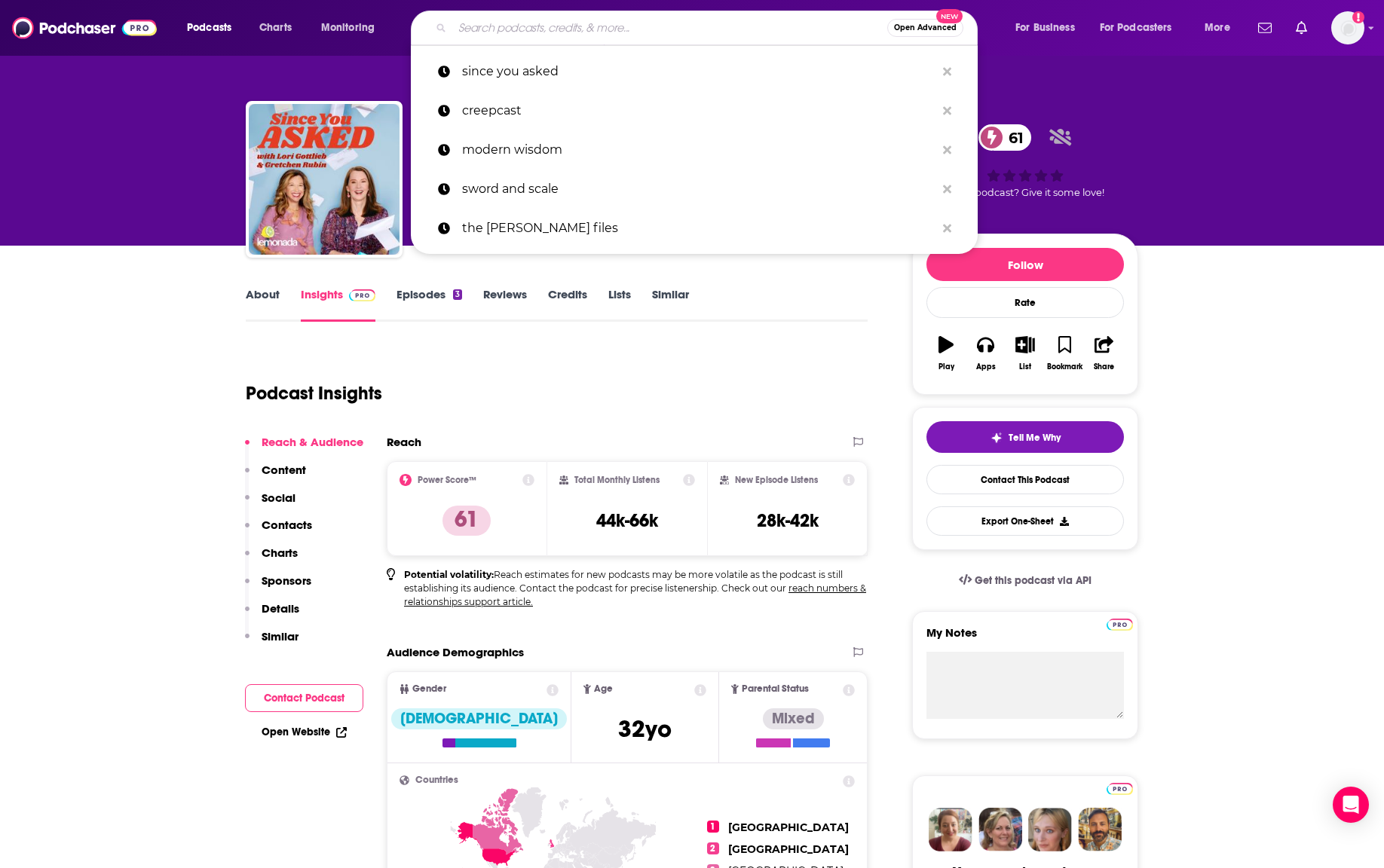
click at [523, 26] on input "Search podcasts, credits, & more..." at bounding box center [670, 28] width 435 height 24
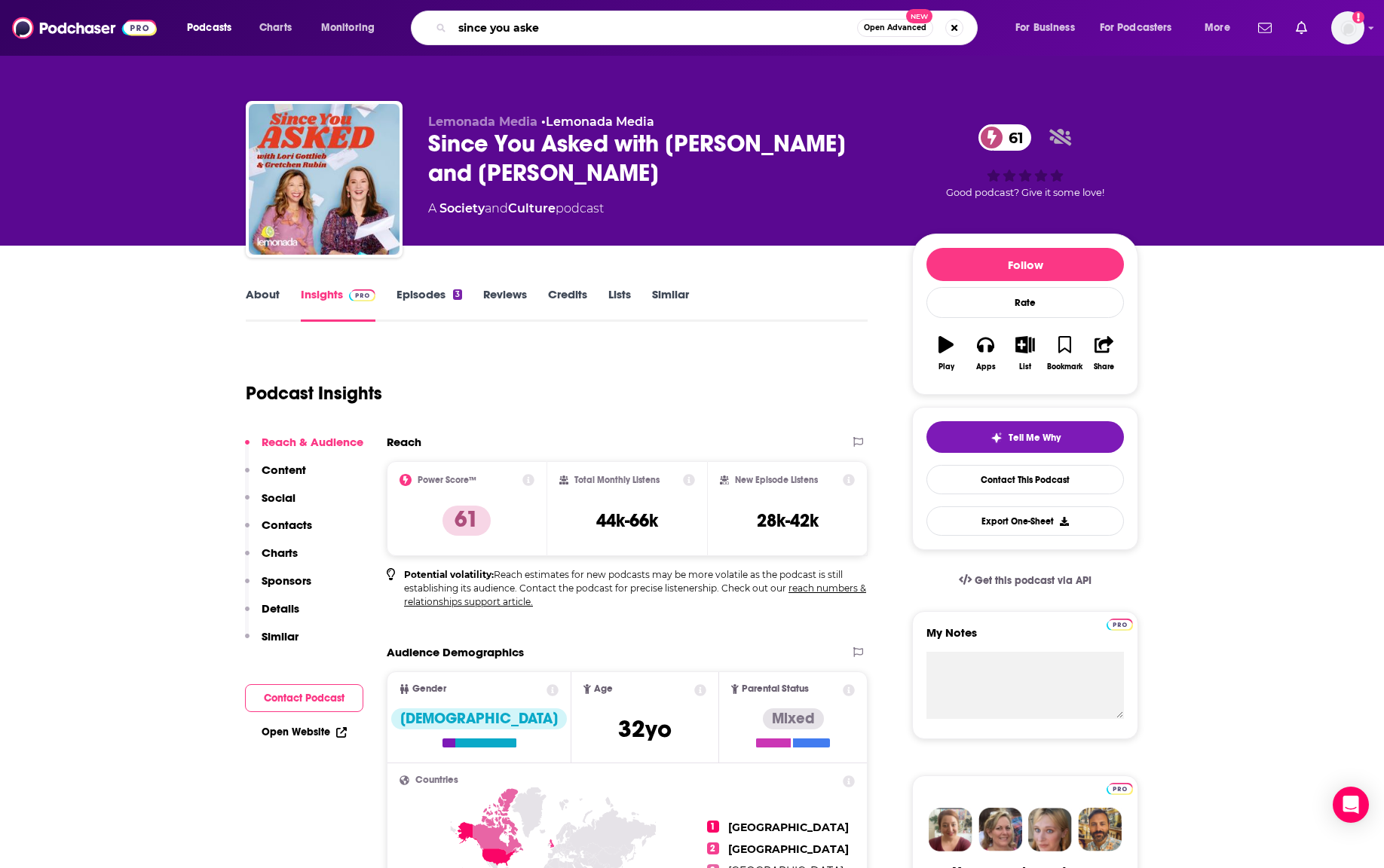
type input "since you asked"
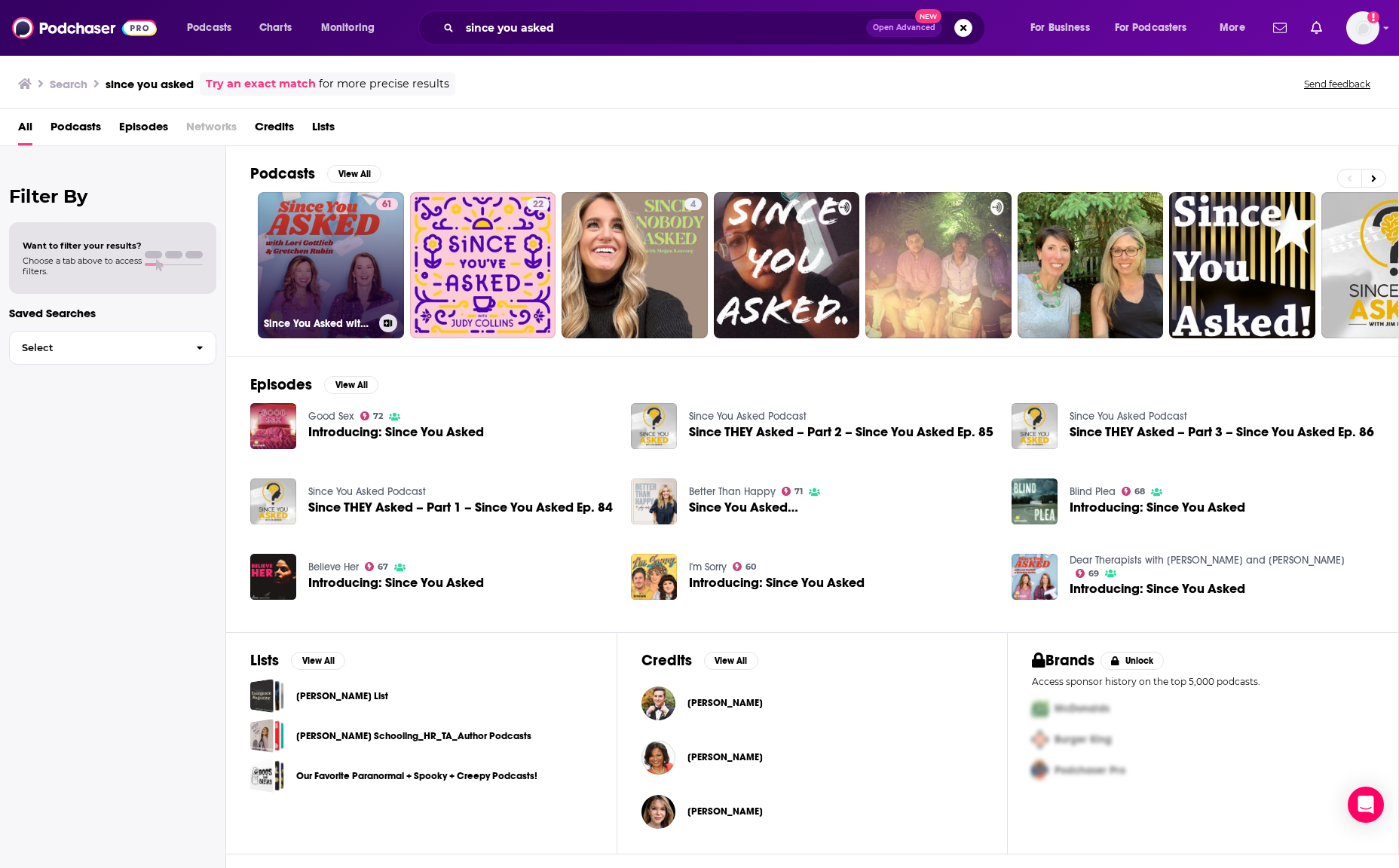
click at [329, 237] on link "61 Since You Asked with Lori Gottlieb and Gretchen Rubin" at bounding box center [330, 265] width 146 height 146
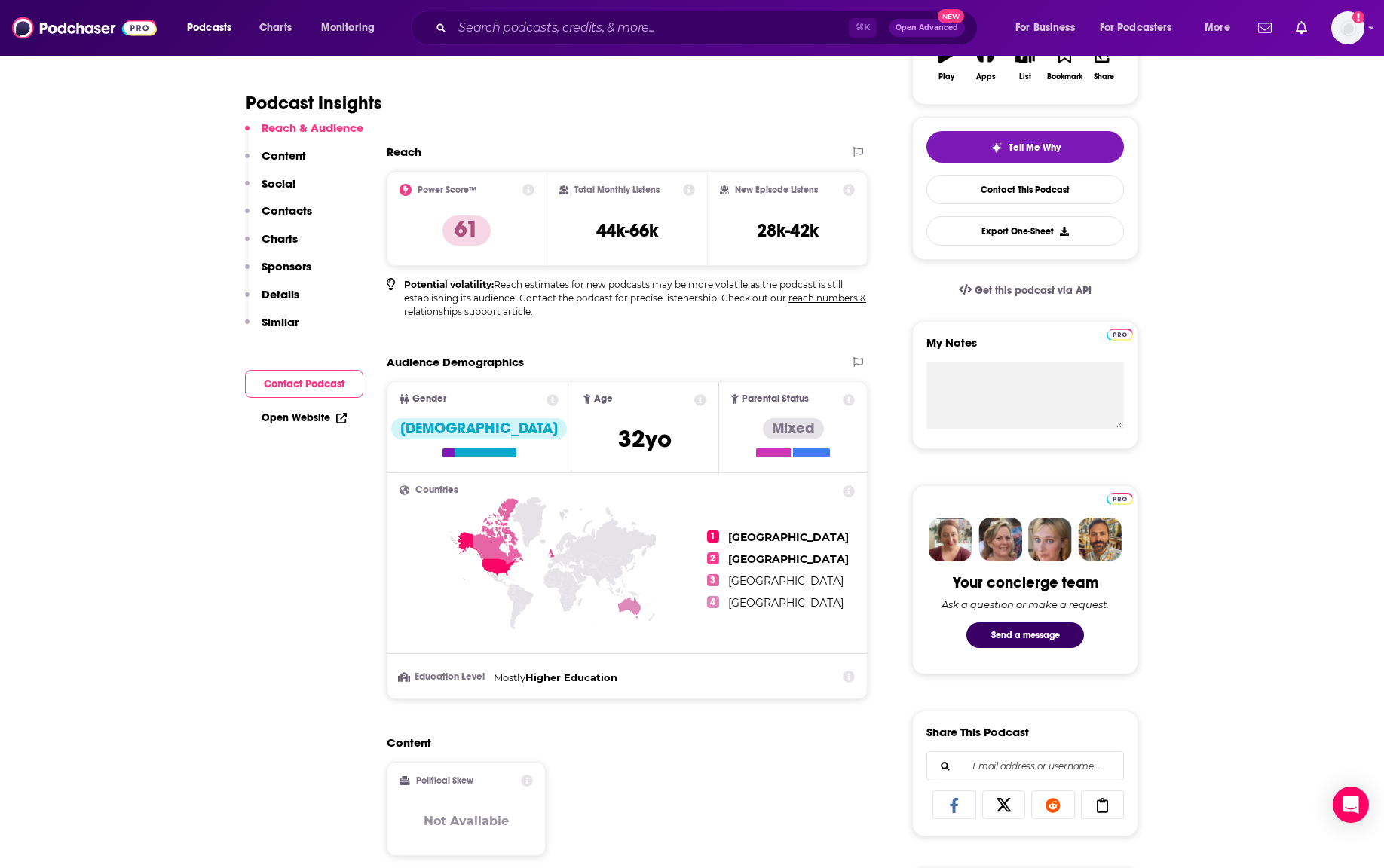
scroll to position [299, 0]
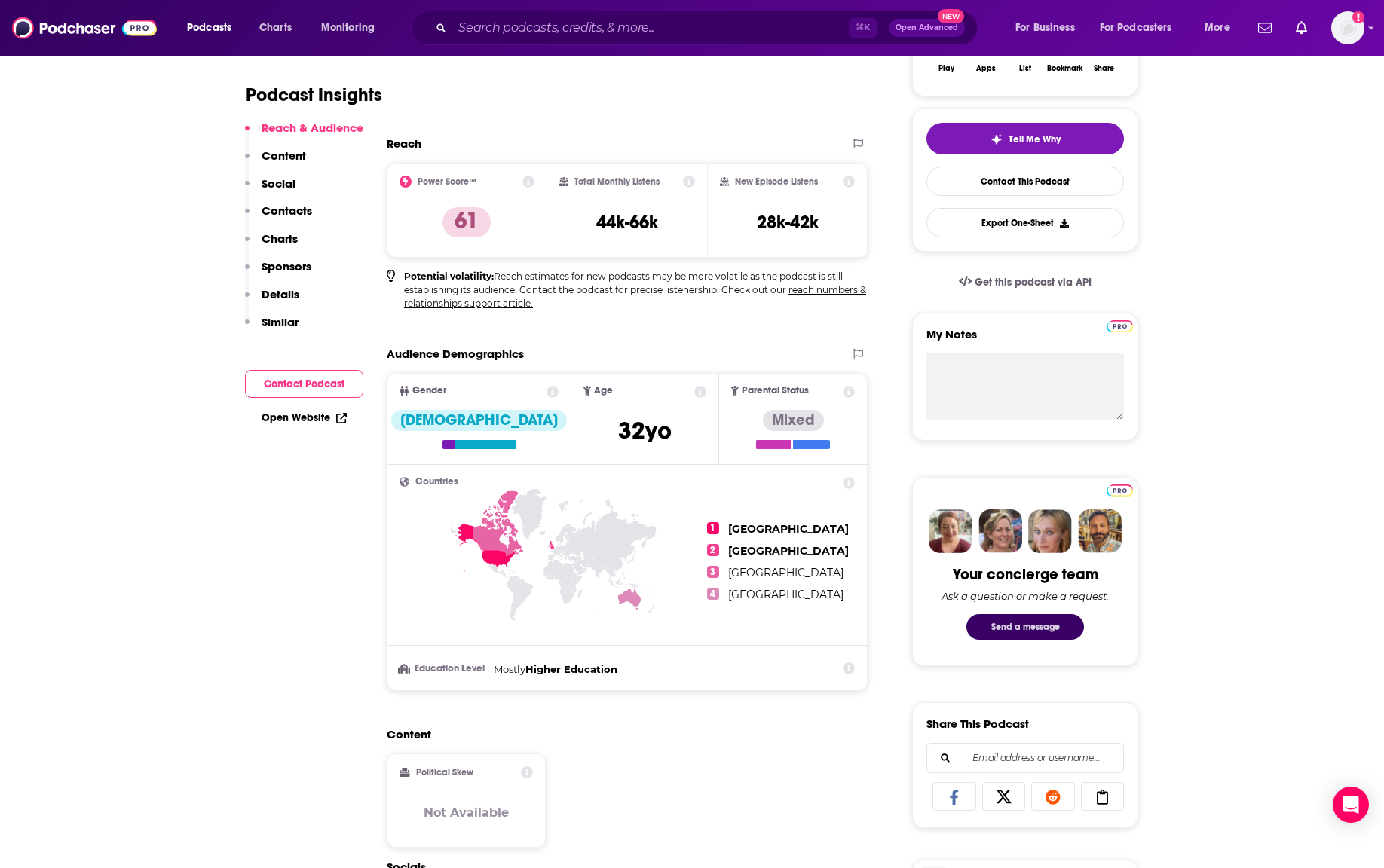
click at [1032, 623] on button "Send a message" at bounding box center [1025, 627] width 118 height 26
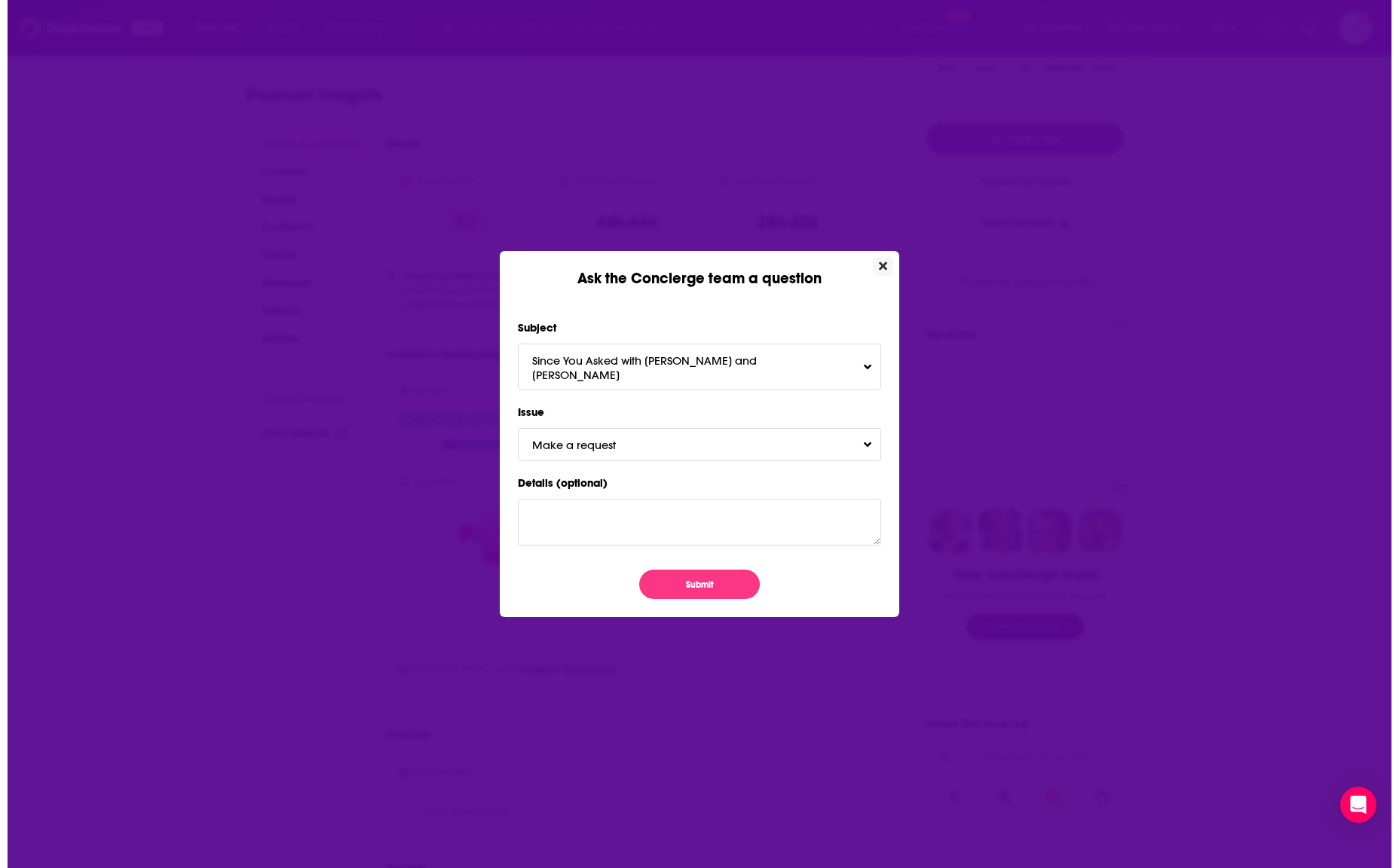
scroll to position [0, 0]
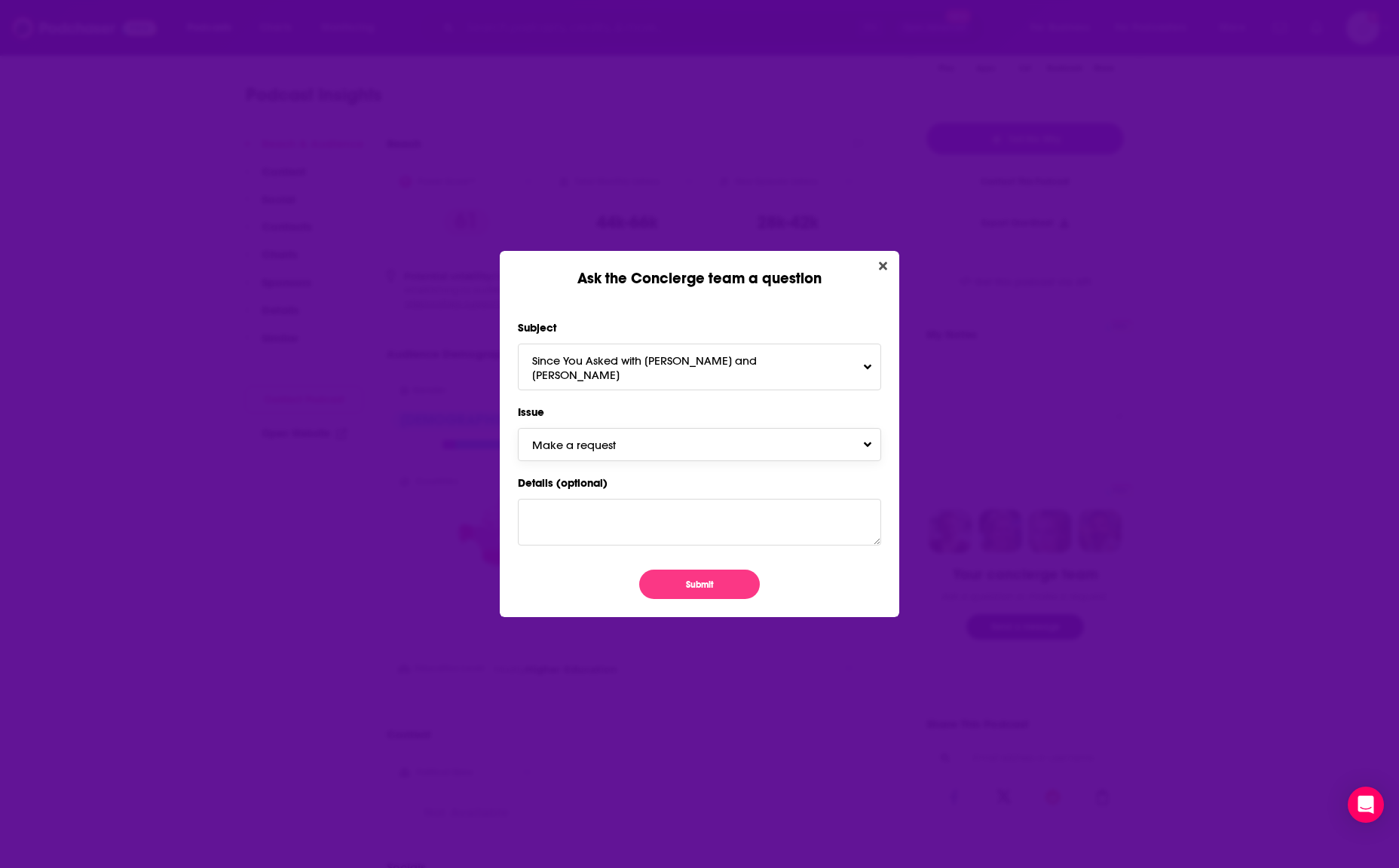
click at [590, 438] on span "Make a request" at bounding box center [589, 445] width 114 height 14
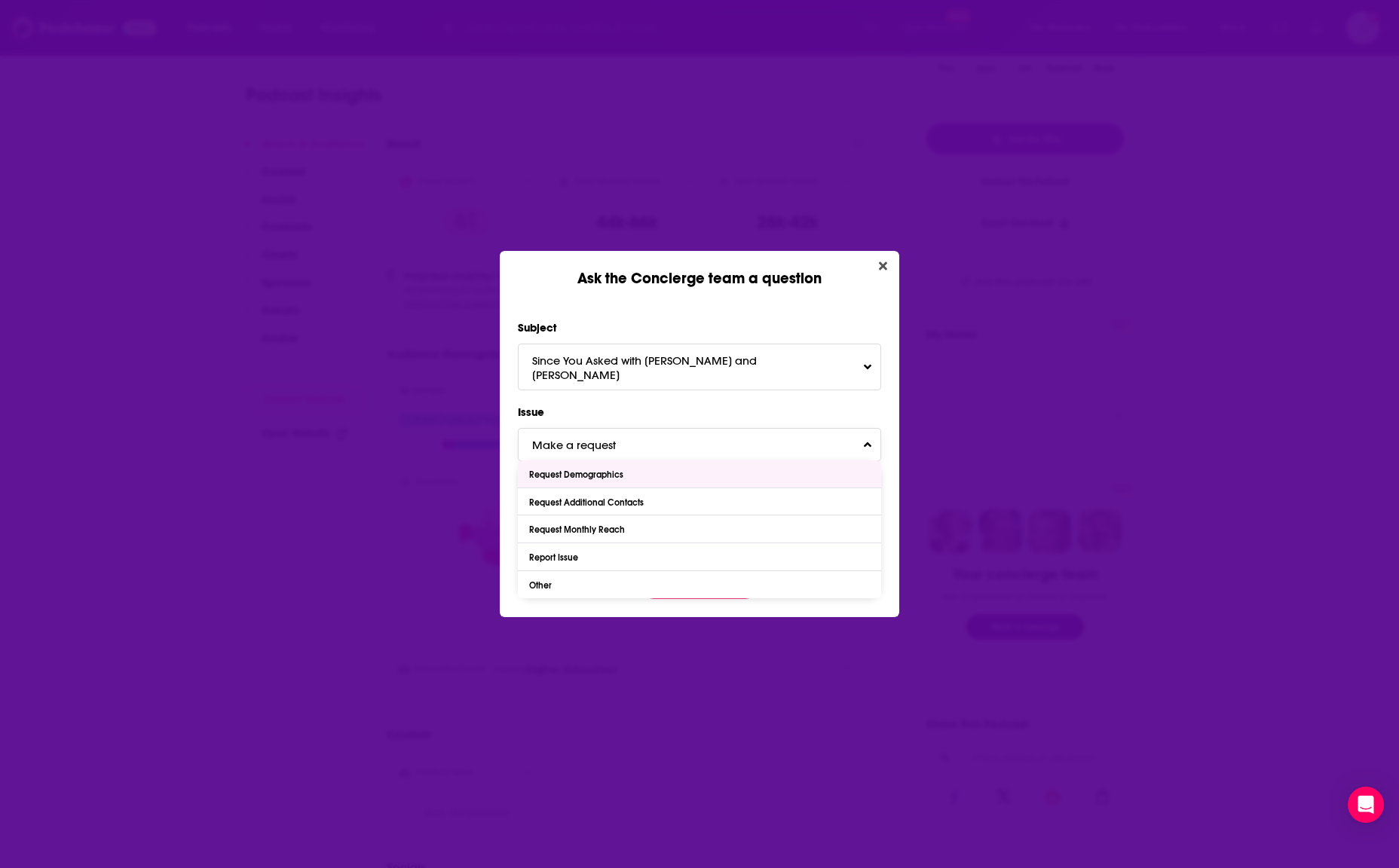
click at [583, 470] on div "Request Demographics" at bounding box center [578, 475] width 98 height 11
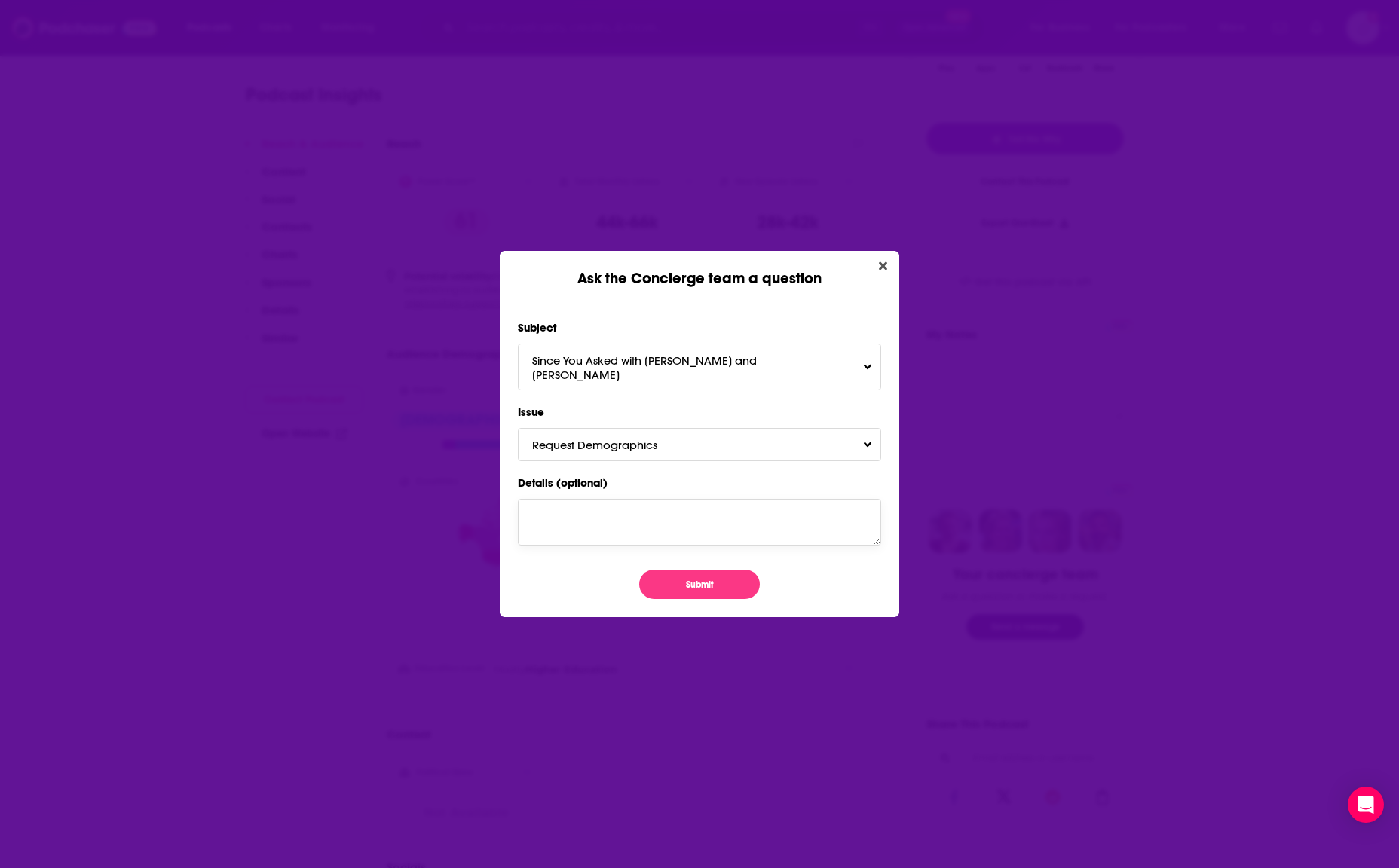
click at [570, 523] on textarea "Details (optional)" at bounding box center [699, 523] width 363 height 47
type textarea "/"
type textarea "p"
drag, startPoint x: 617, startPoint y: 512, endPoint x: 669, endPoint y: 513, distance: 52.0
click at [669, 513] on textarea "Please provide additional demographic" at bounding box center [699, 523] width 363 height 47
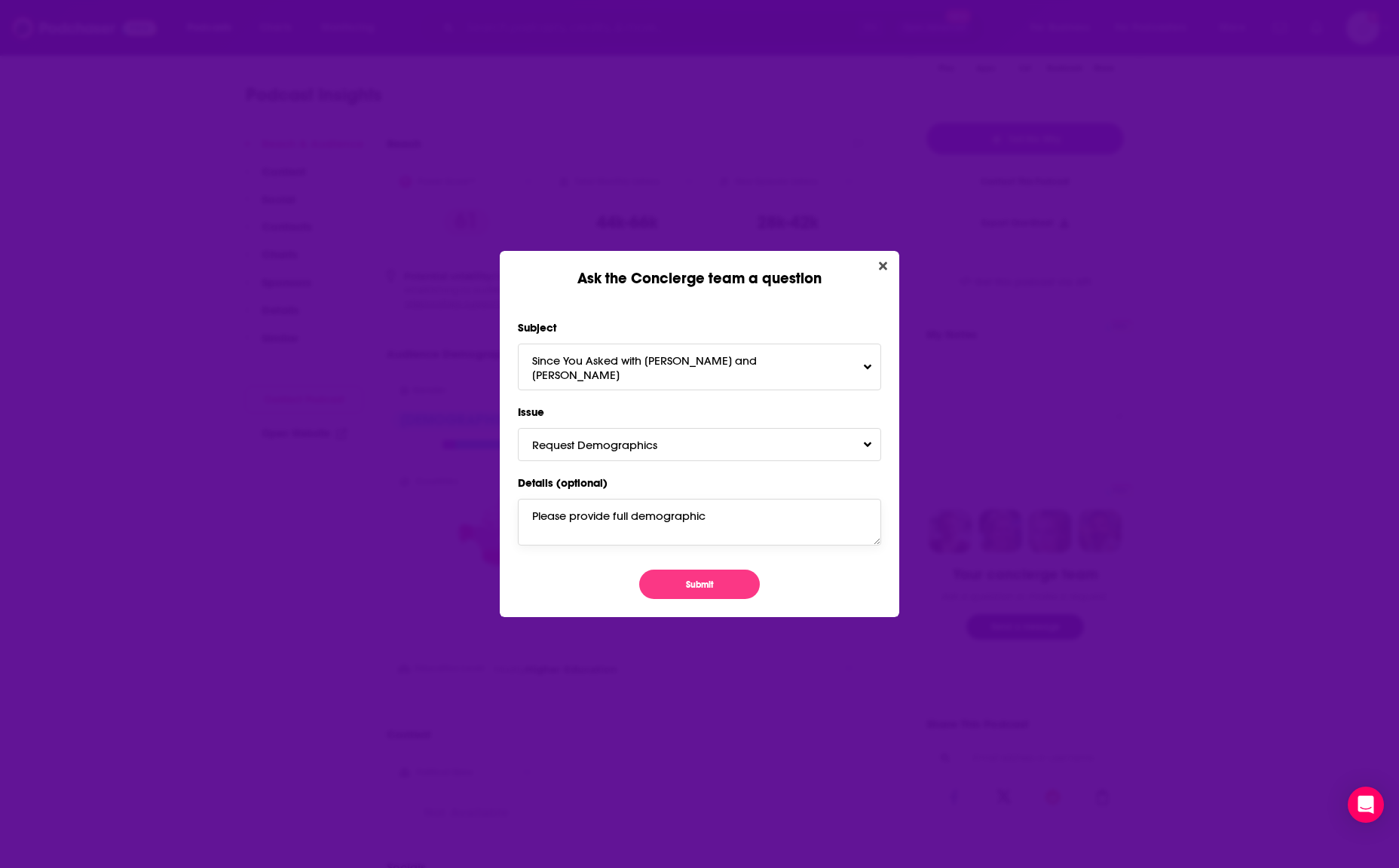
click at [811, 525] on textarea "Please provide full demographic" at bounding box center [699, 523] width 363 height 47
type textarea "Please provide full demographic information on this podcast. I know it's an up …"
click at [716, 580] on button "Submit" at bounding box center [699, 584] width 120 height 29
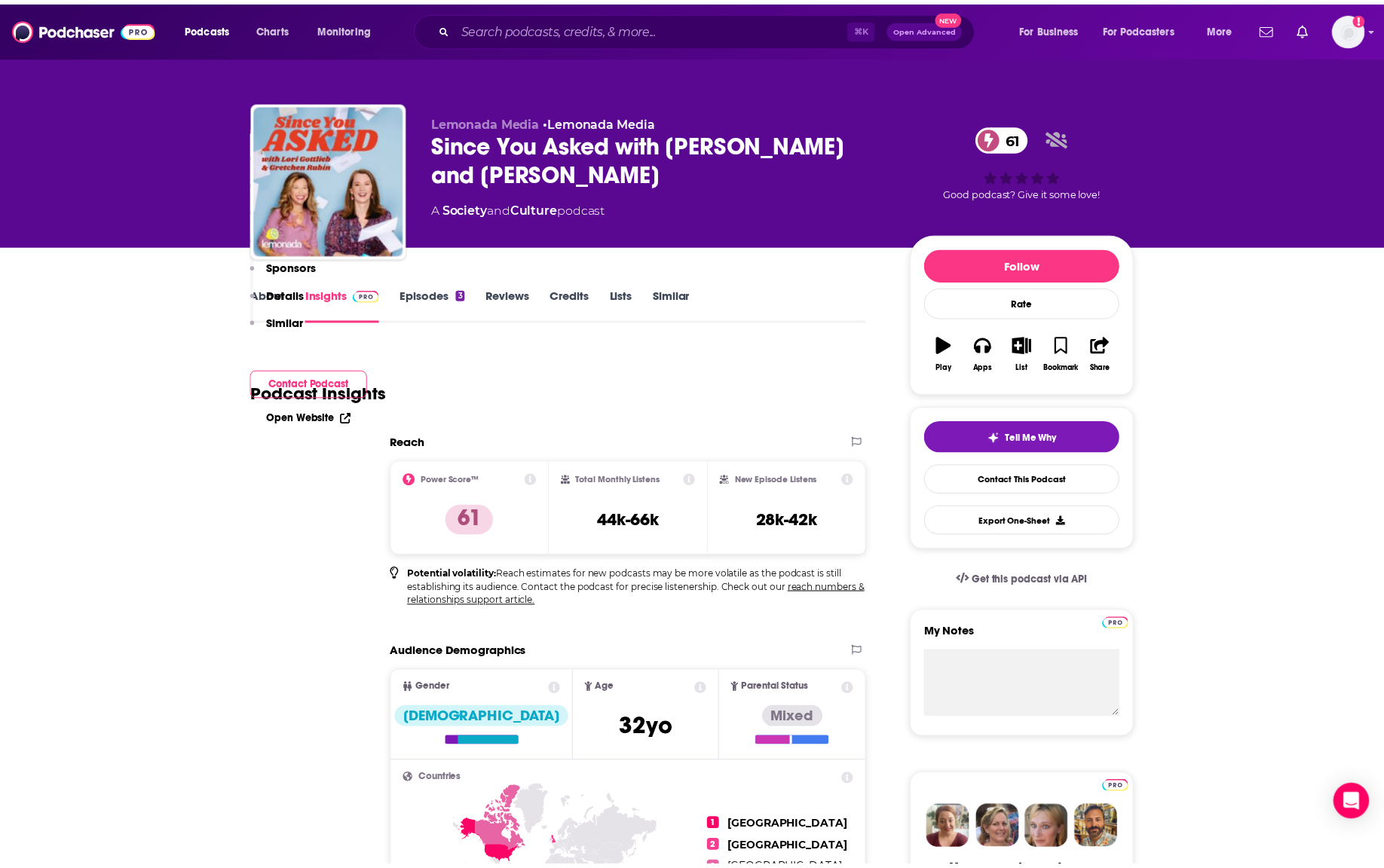
scroll to position [299, 0]
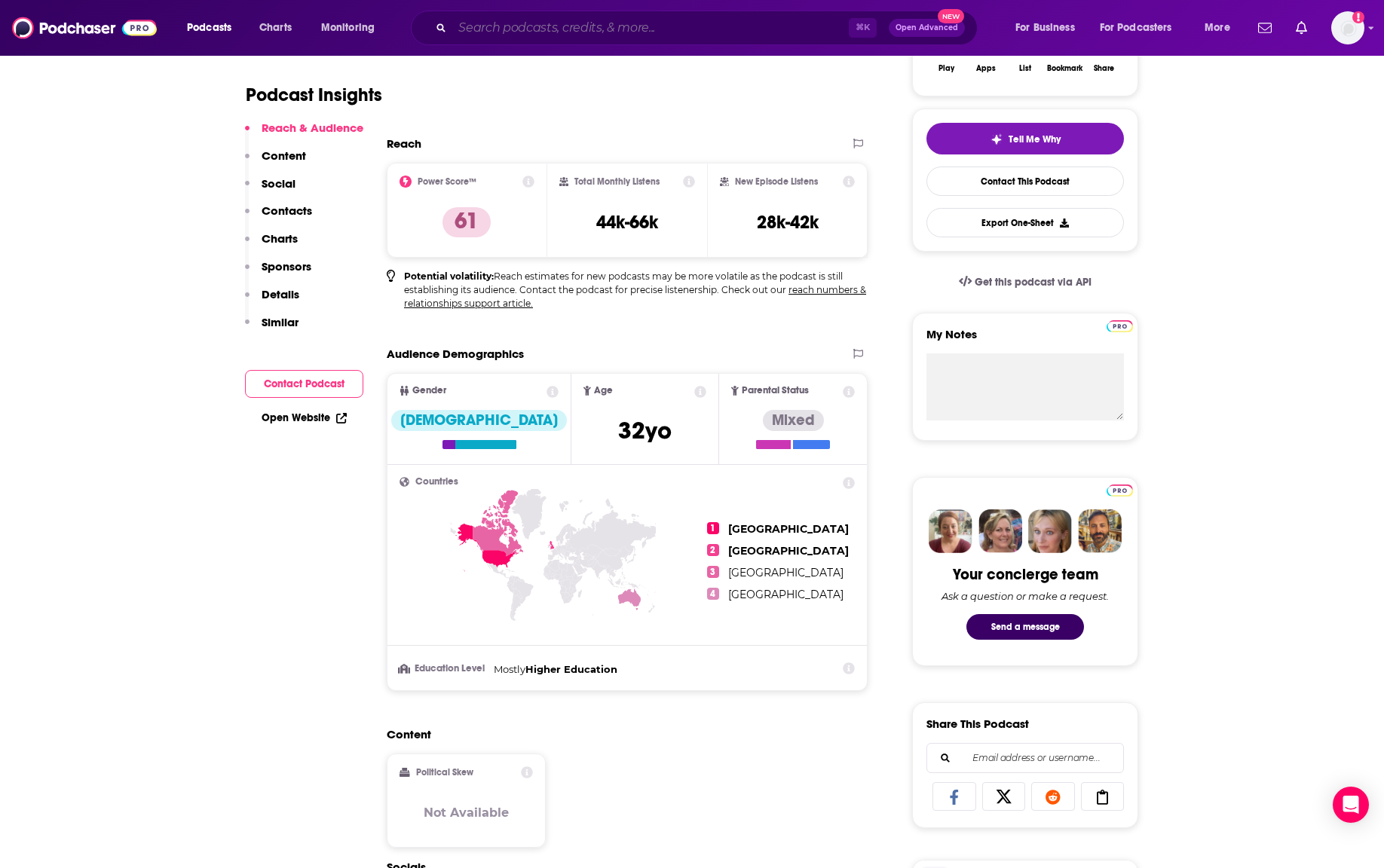
click at [488, 27] on input "Search podcasts, credits, & more..." at bounding box center [651, 28] width 396 height 24
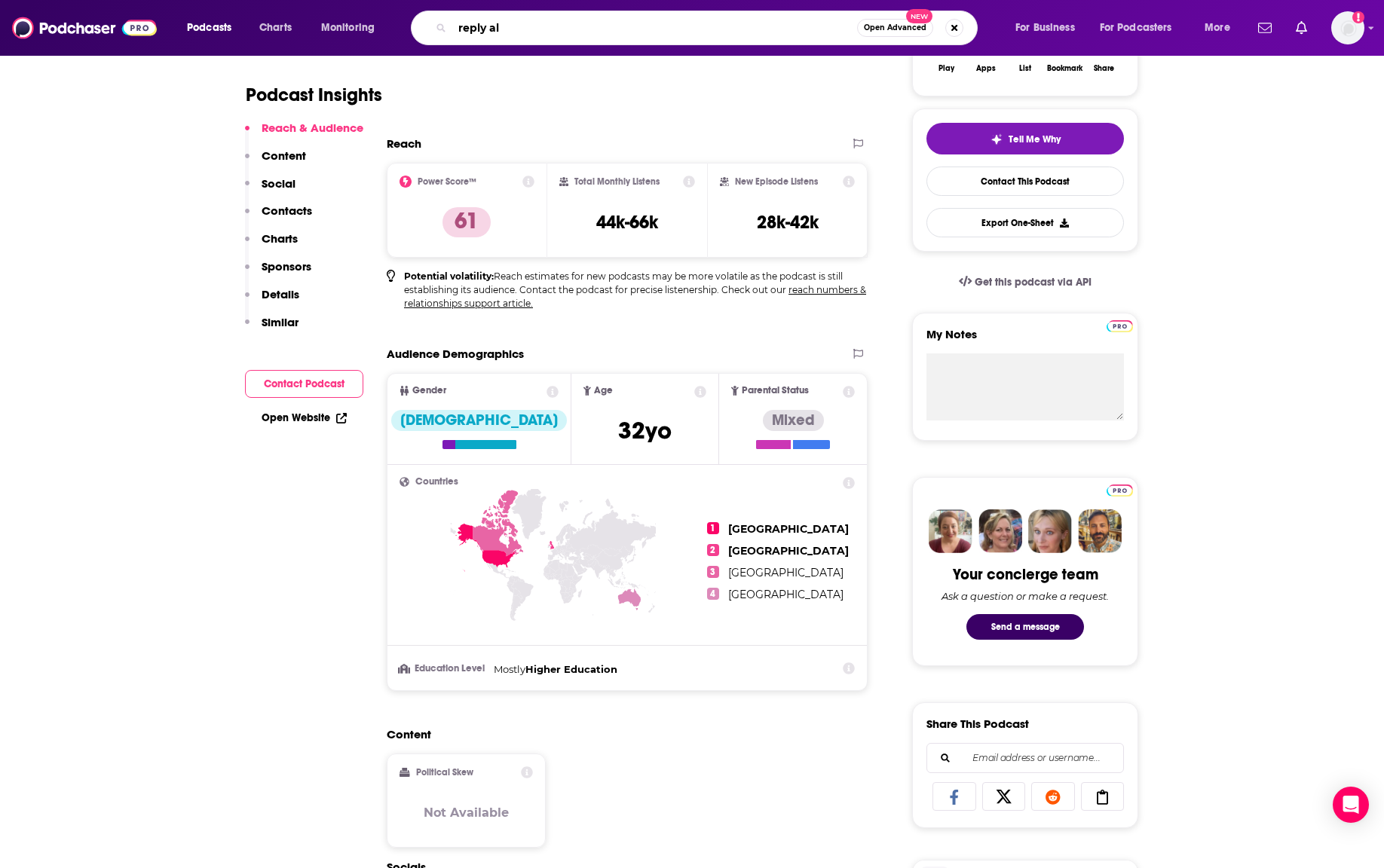
type input "reply all"
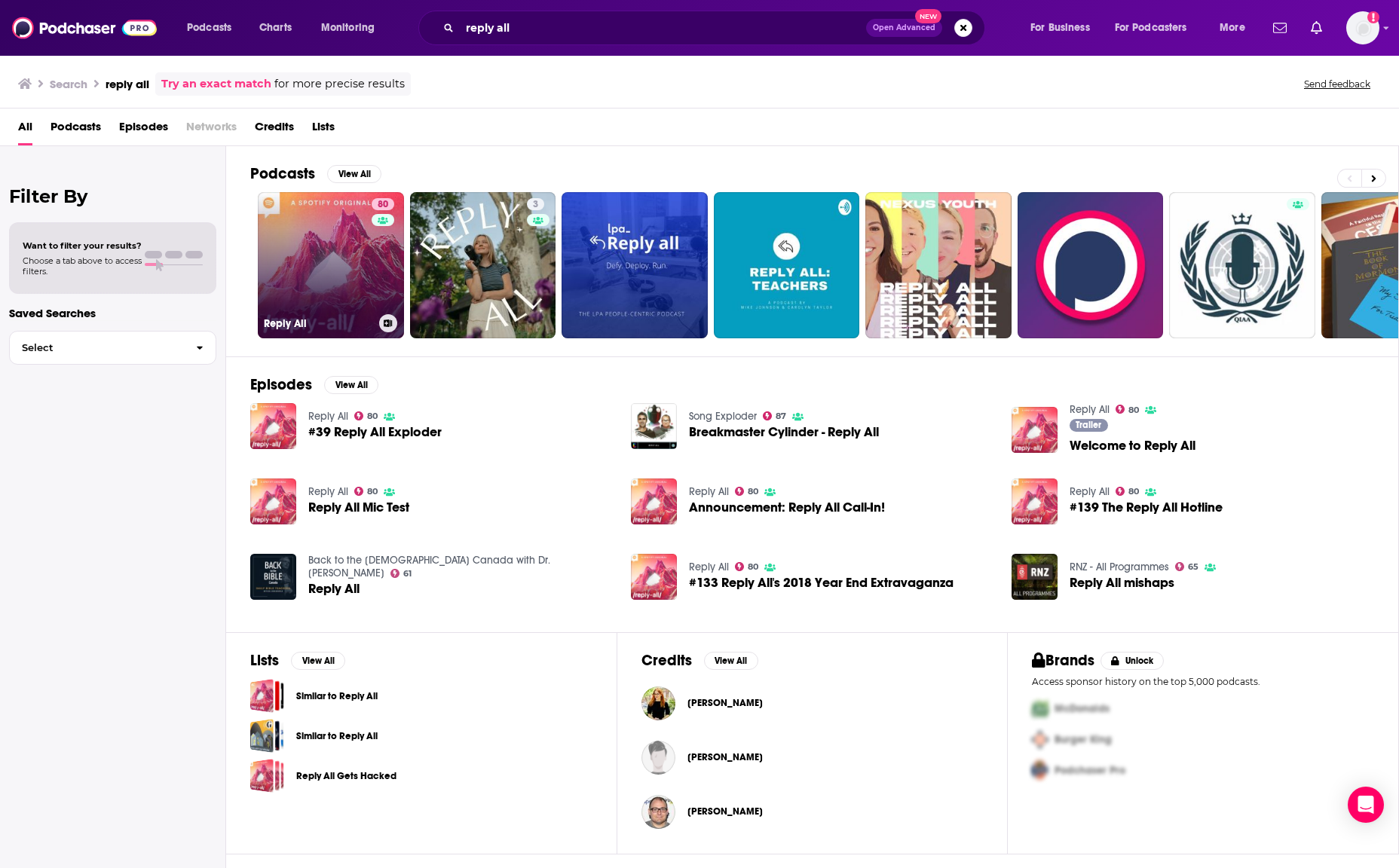
click at [334, 270] on link "80 Reply All" at bounding box center [330, 265] width 146 height 146
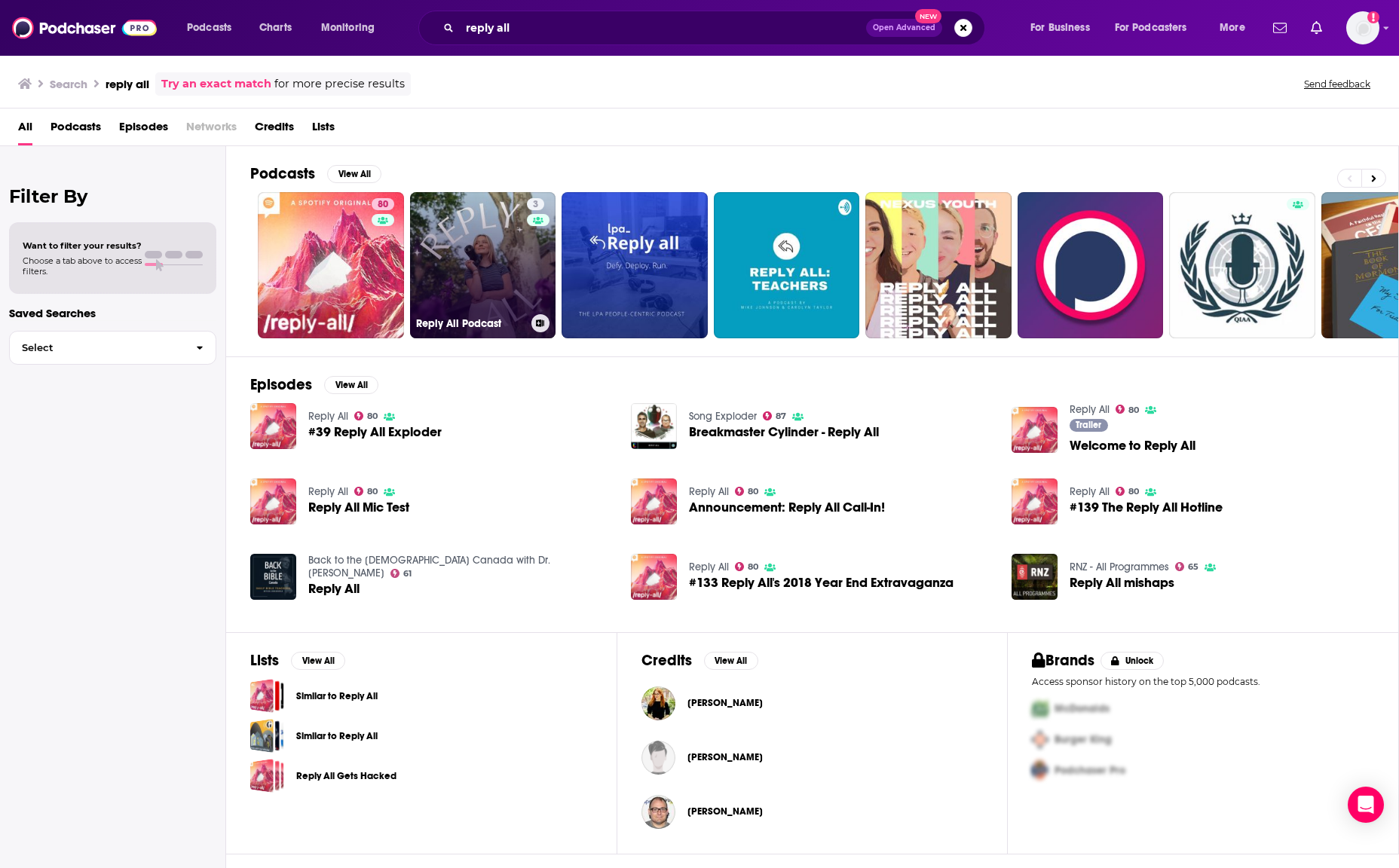
click at [454, 251] on link "3 Reply All Podcast" at bounding box center [483, 265] width 146 height 146
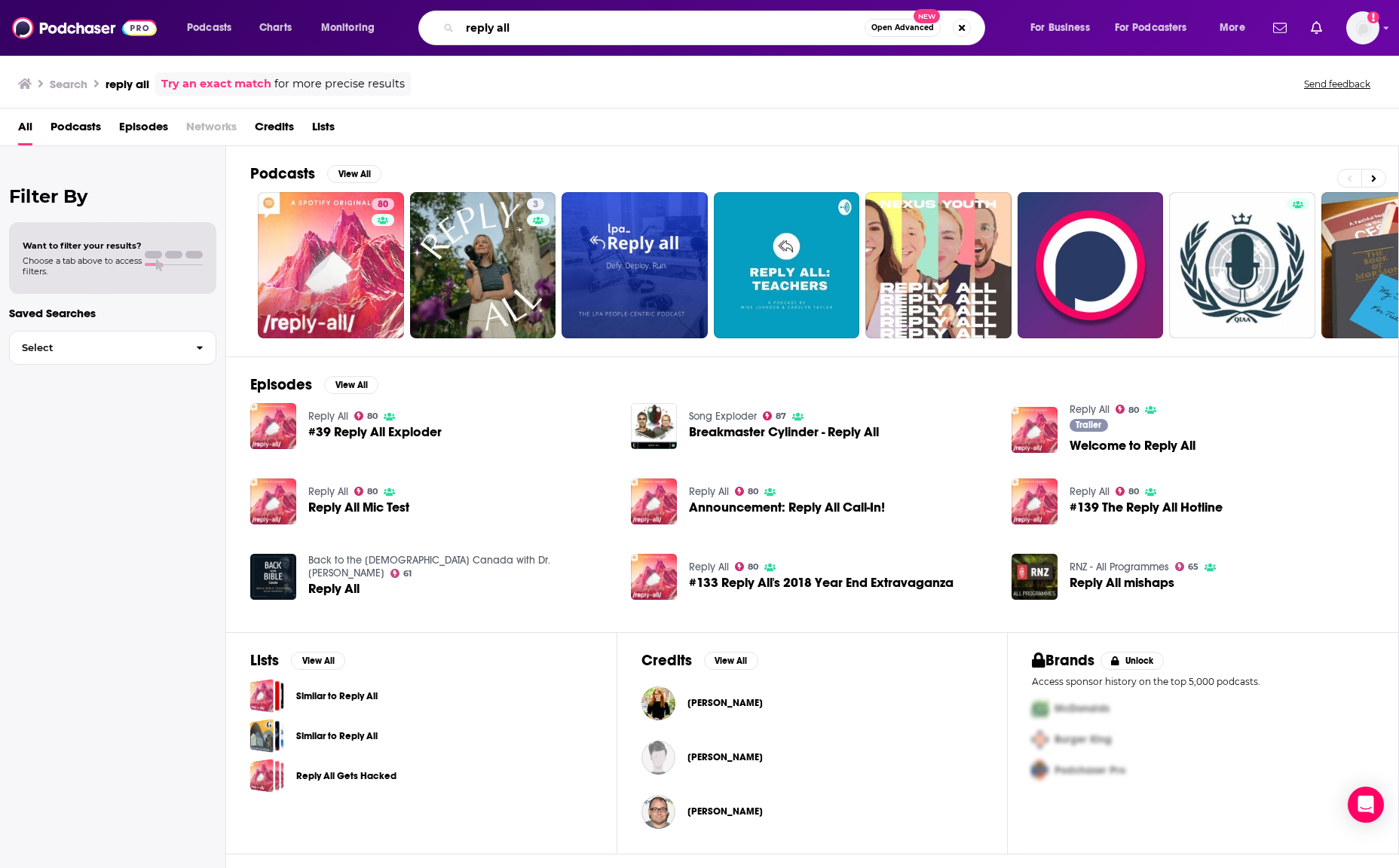
click at [517, 32] on input "reply all" at bounding box center [662, 28] width 405 height 24
type input "reply all gimlet"
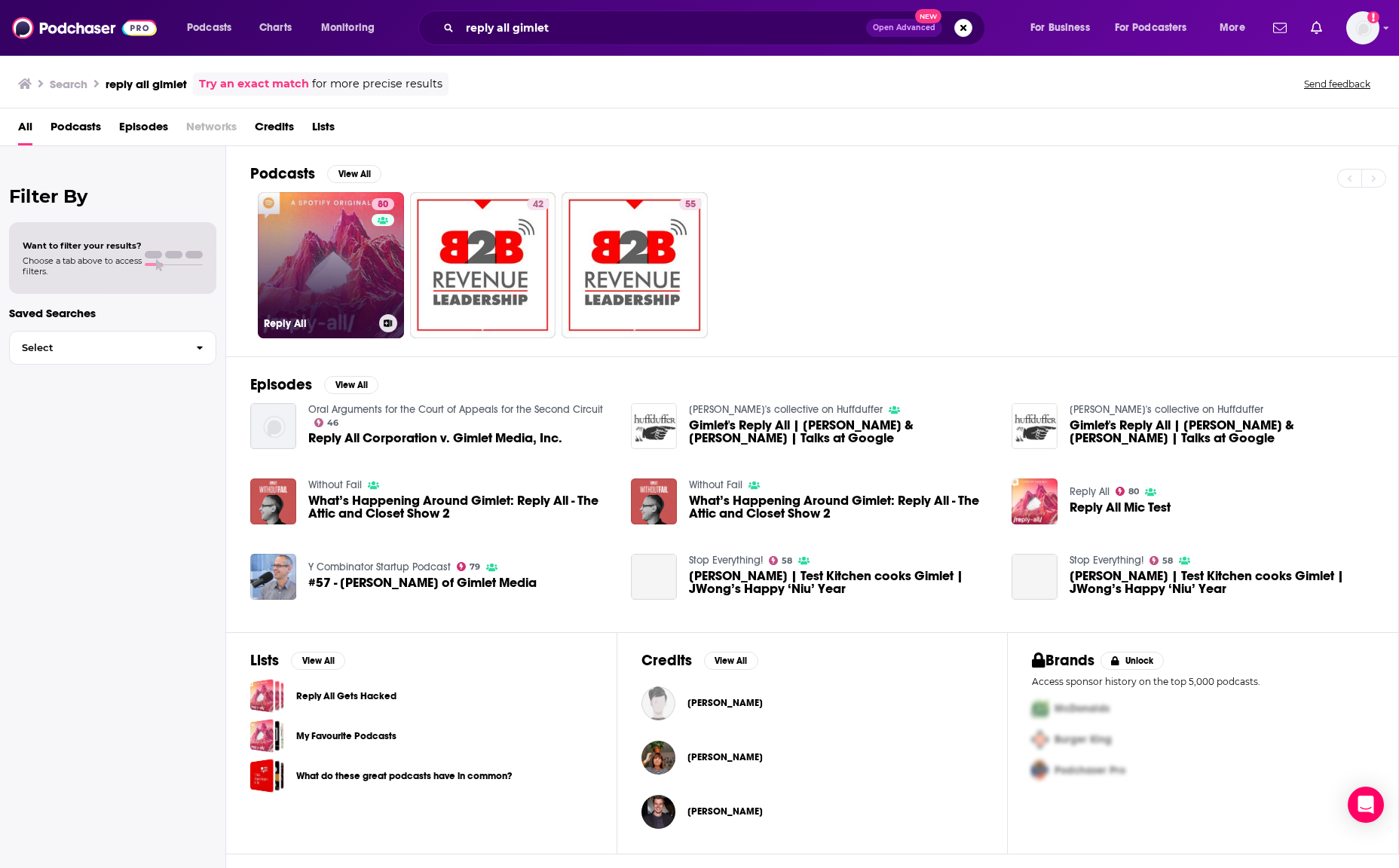
click at [319, 272] on link "80 Reply All" at bounding box center [330, 265] width 146 height 146
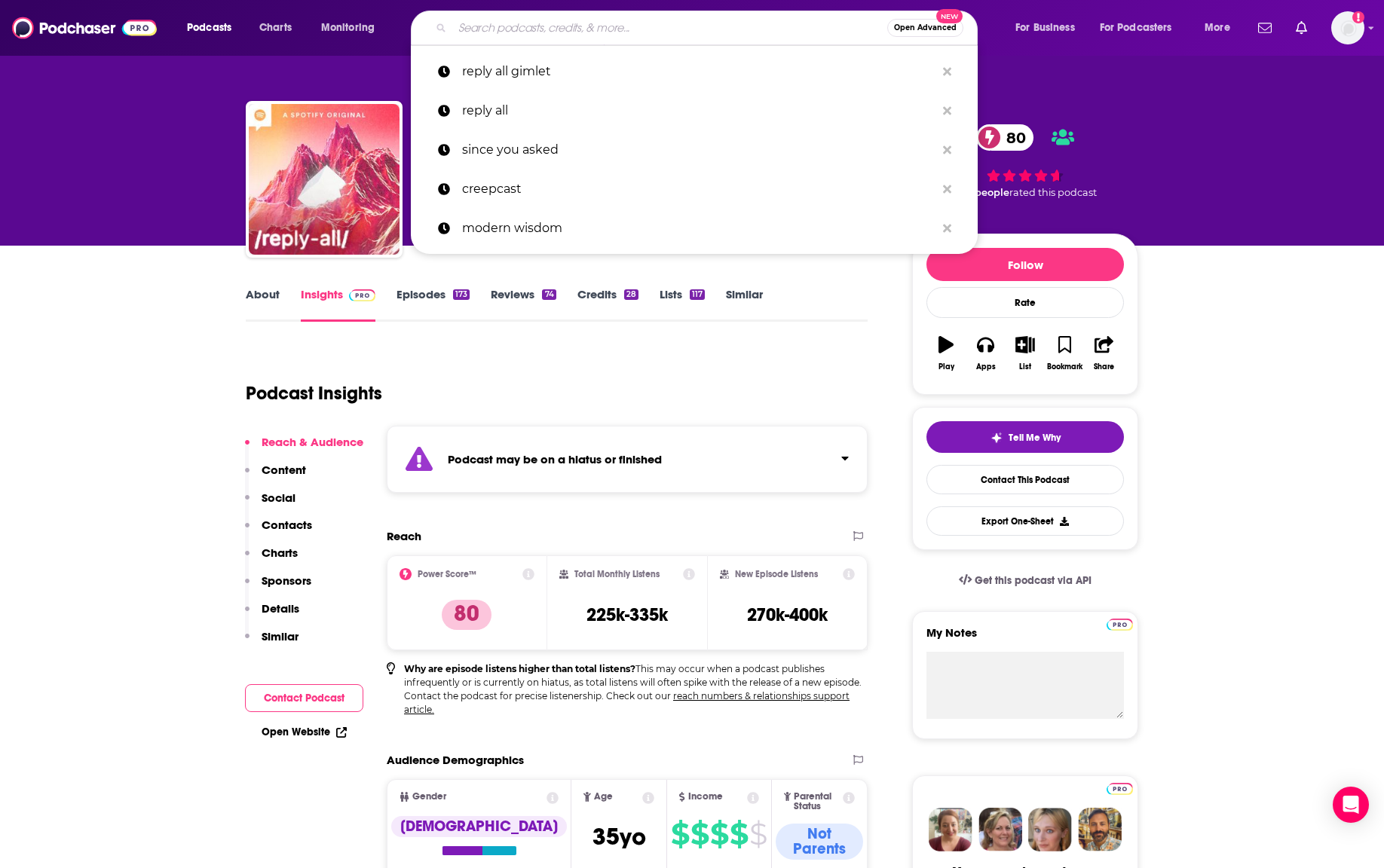
click at [520, 32] on input "Search podcasts, credits, & more..." at bounding box center [670, 28] width 435 height 24
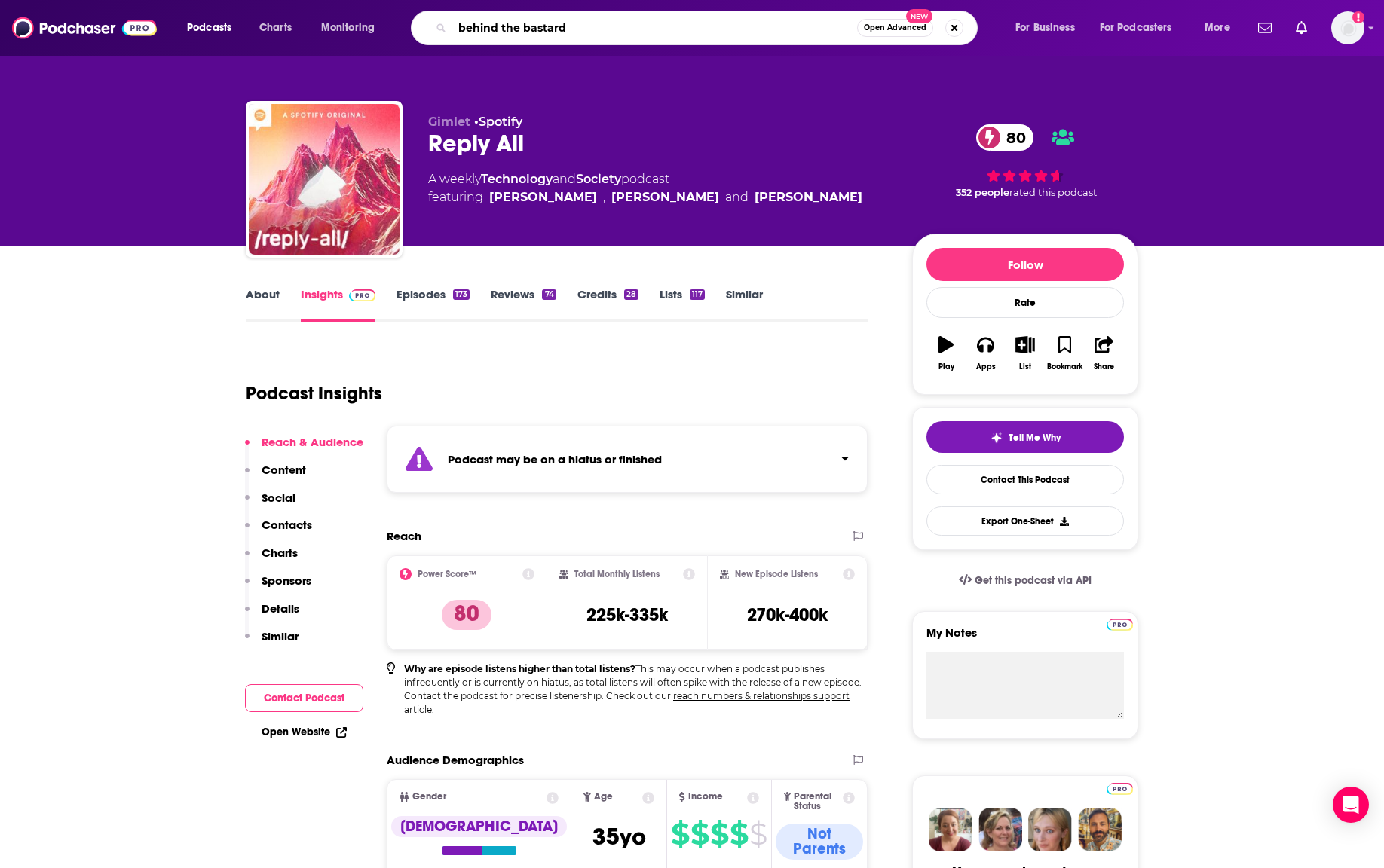
type input "behind the bastards"
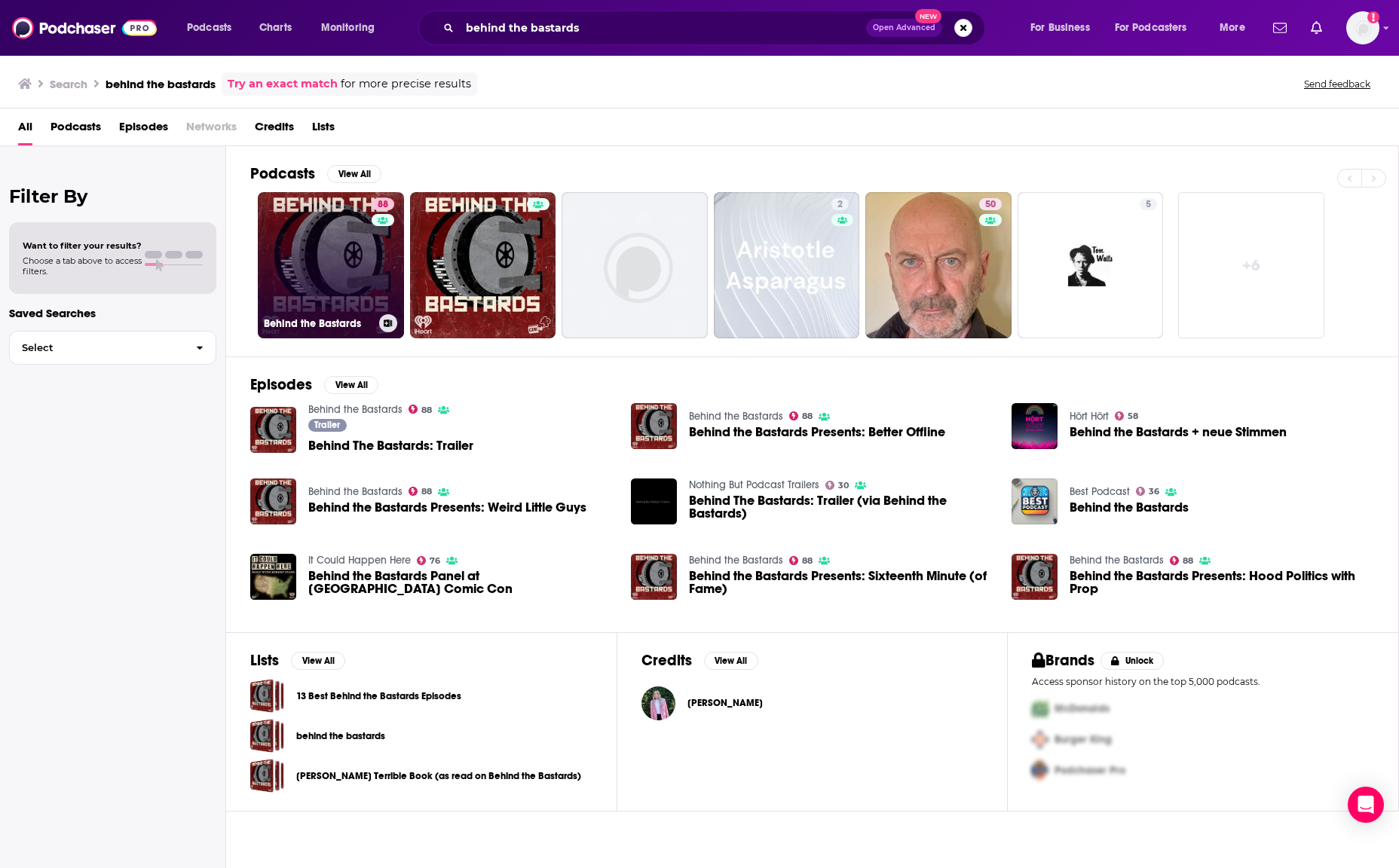
click at [345, 255] on link "88 Behind the Bastards" at bounding box center [330, 265] width 146 height 146
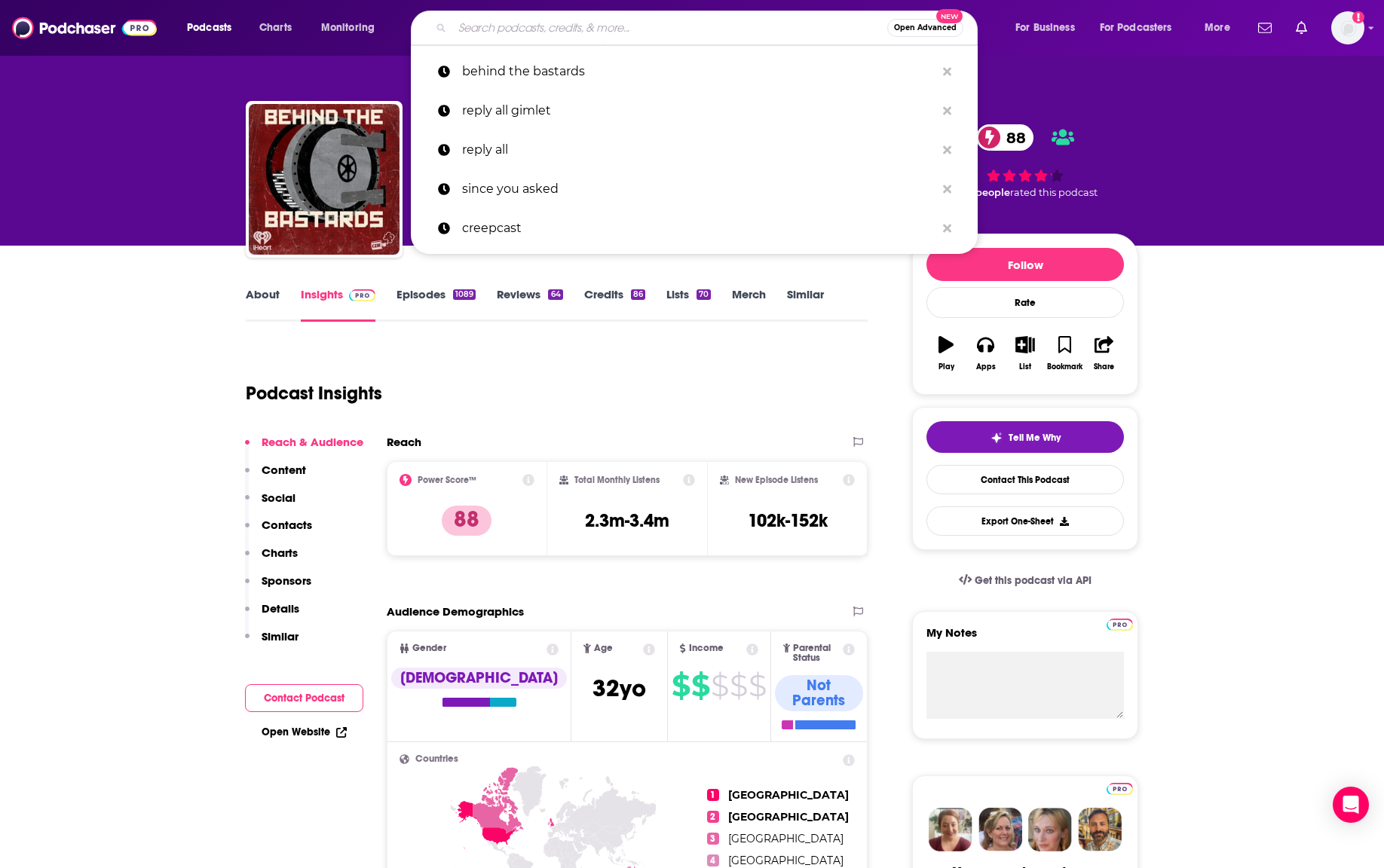
click at [535, 23] on input "Search podcasts, credits, & more..." at bounding box center [670, 28] width 435 height 24
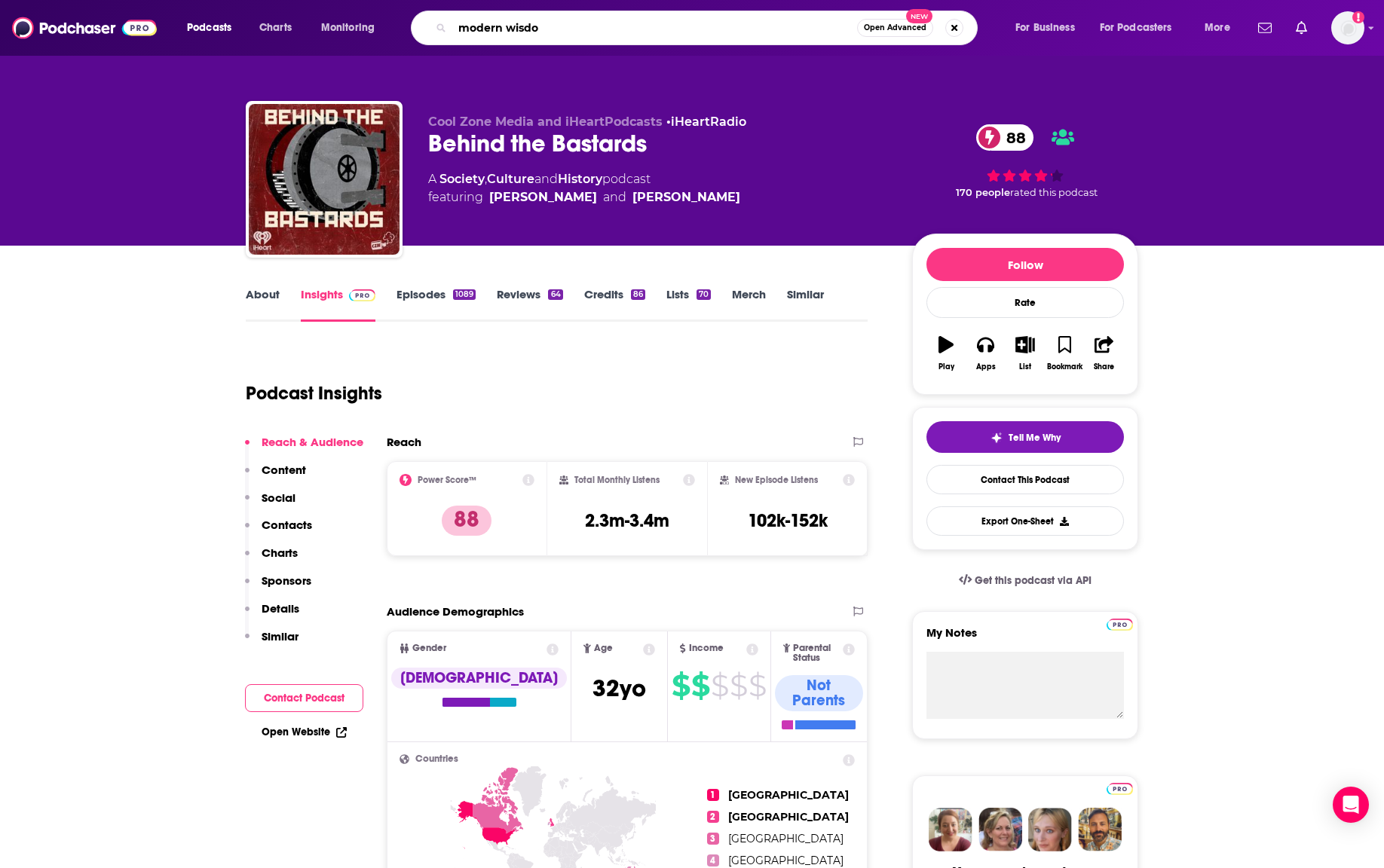
type input "modern wisdom"
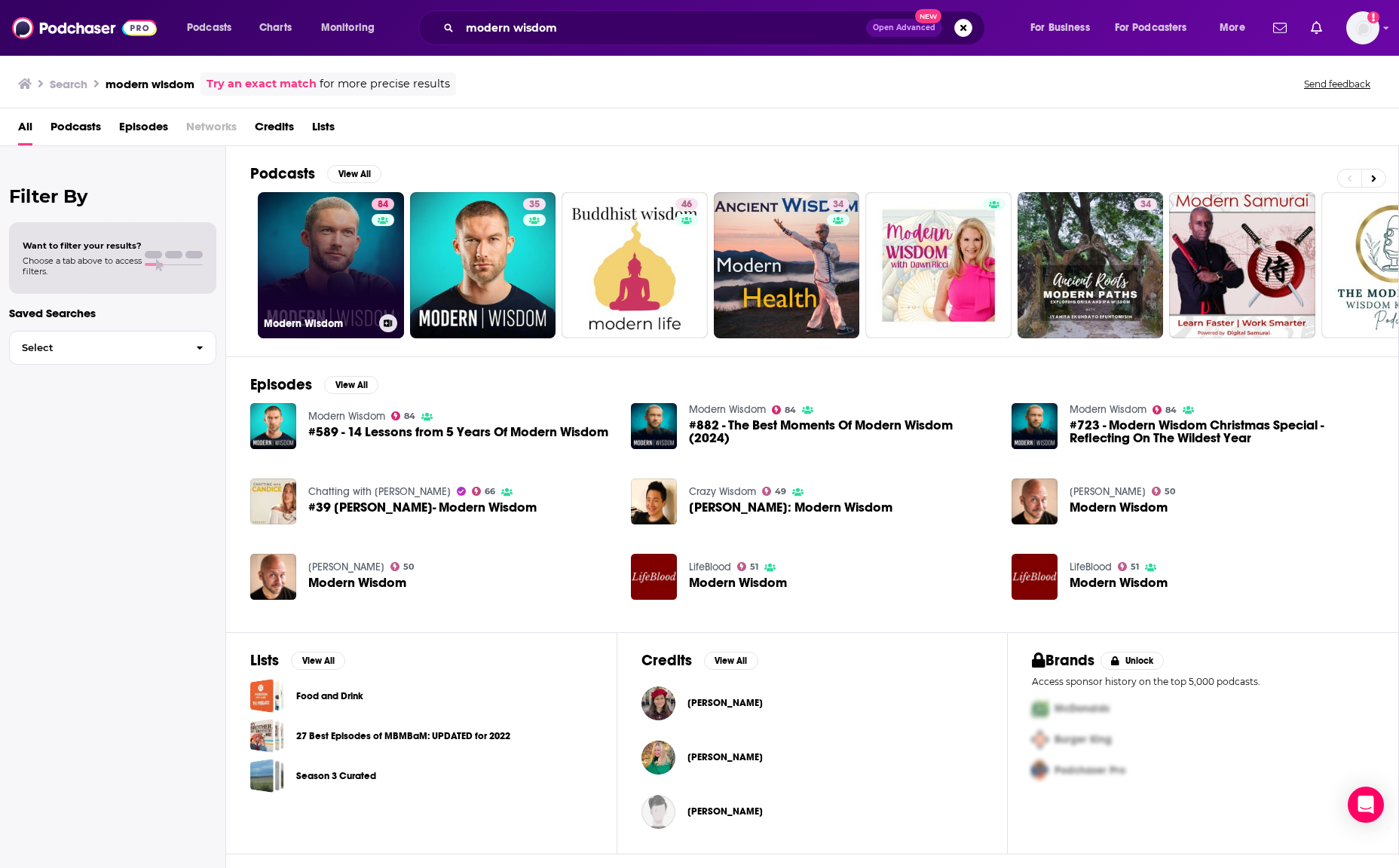
click at [295, 207] on link "84 Modern Wisdom" at bounding box center [330, 265] width 146 height 146
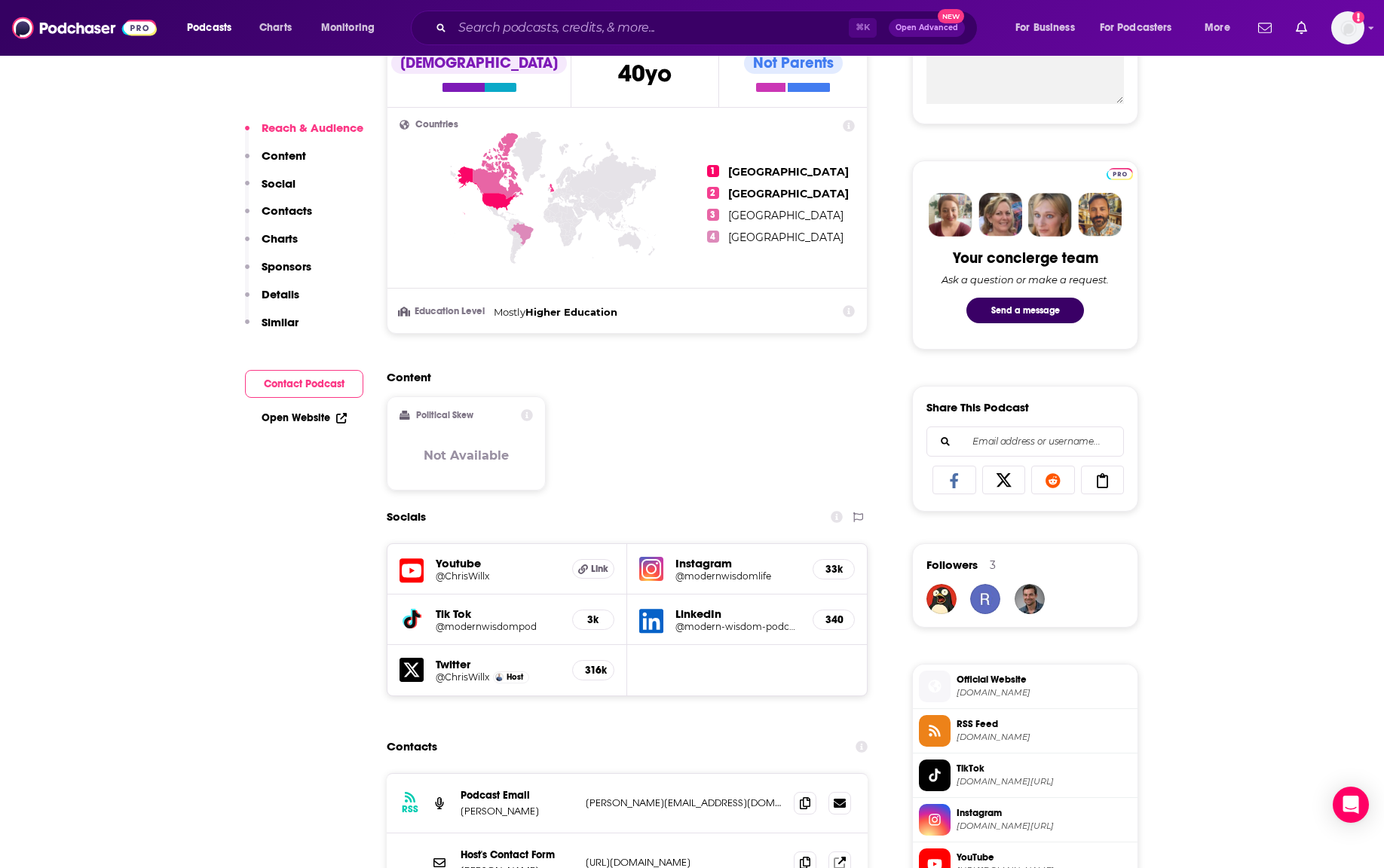
scroll to position [710, 0]
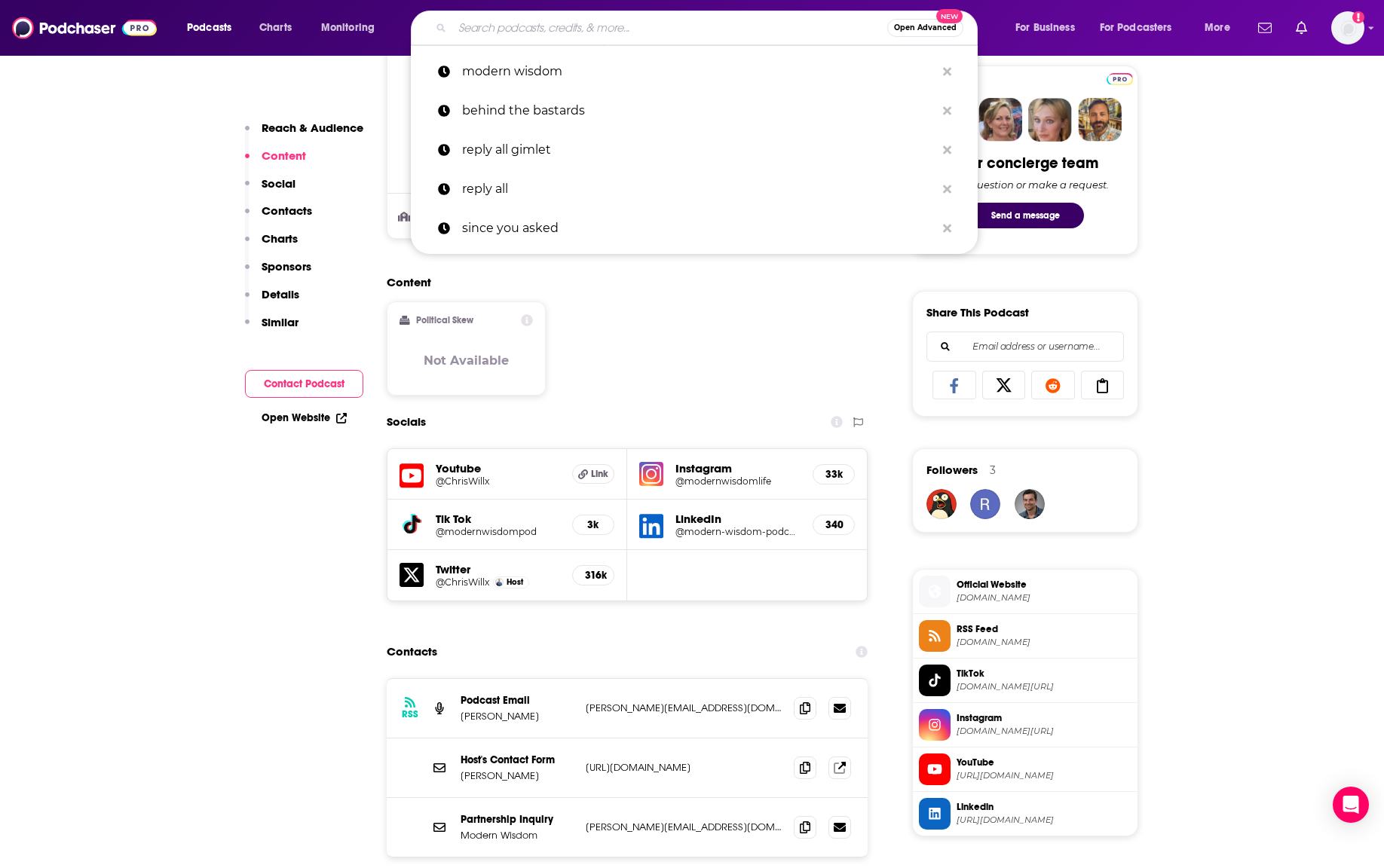
click at [472, 33] on input "Search podcasts, credits, & more..." at bounding box center [670, 28] width 435 height 24
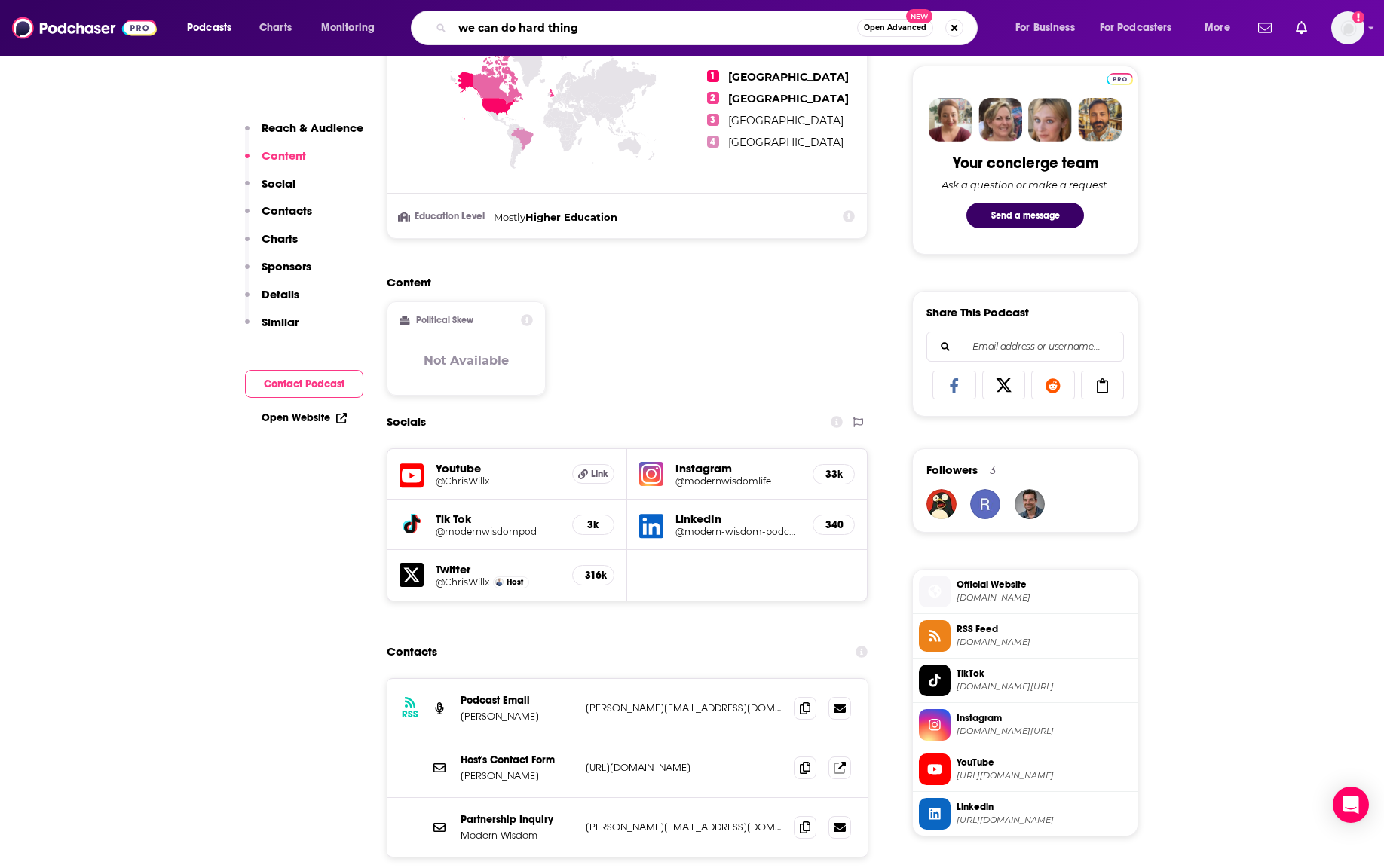
type input "we can do hard things"
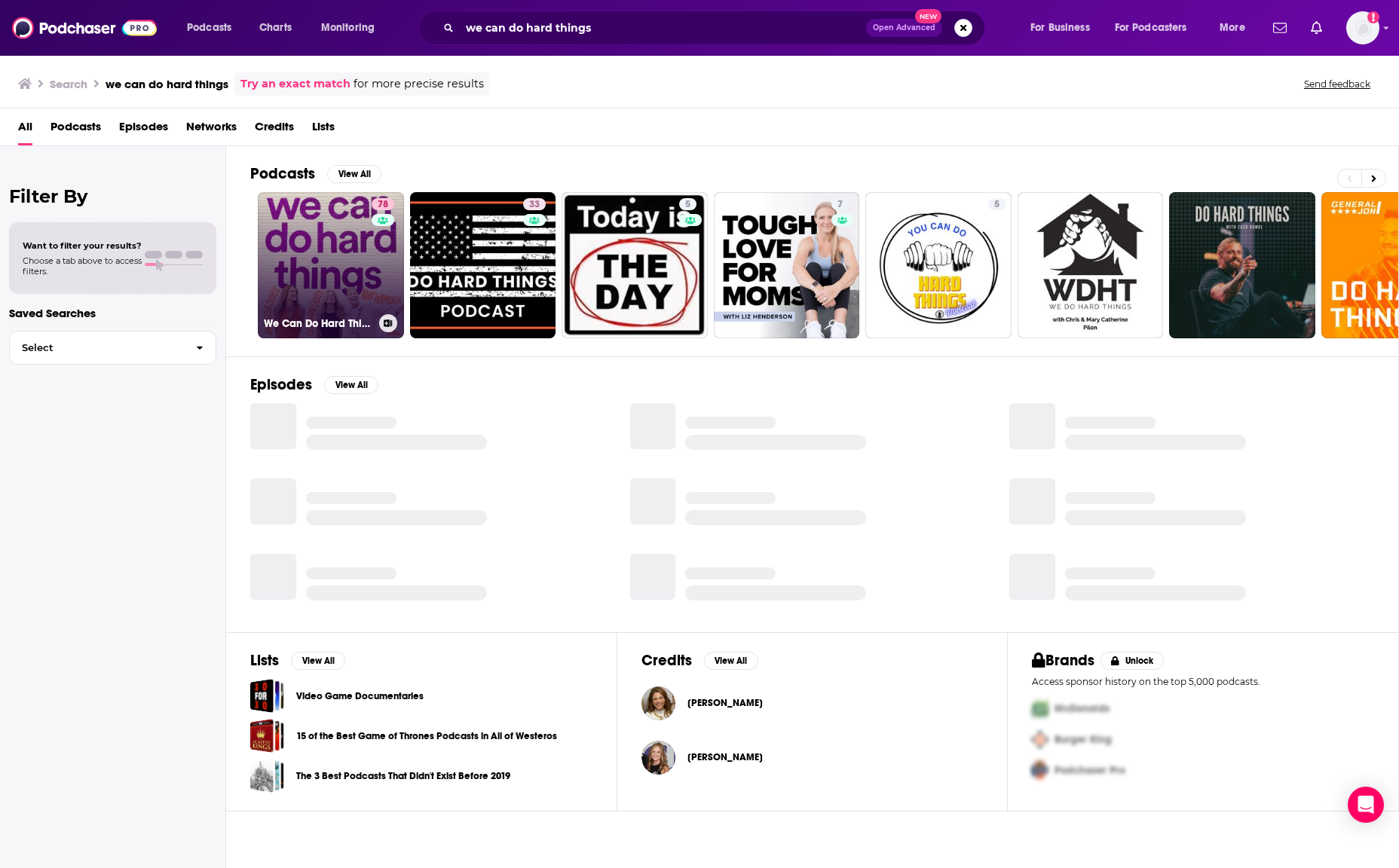
click at [343, 256] on link "78 We Can Do Hard Things" at bounding box center [330, 265] width 146 height 146
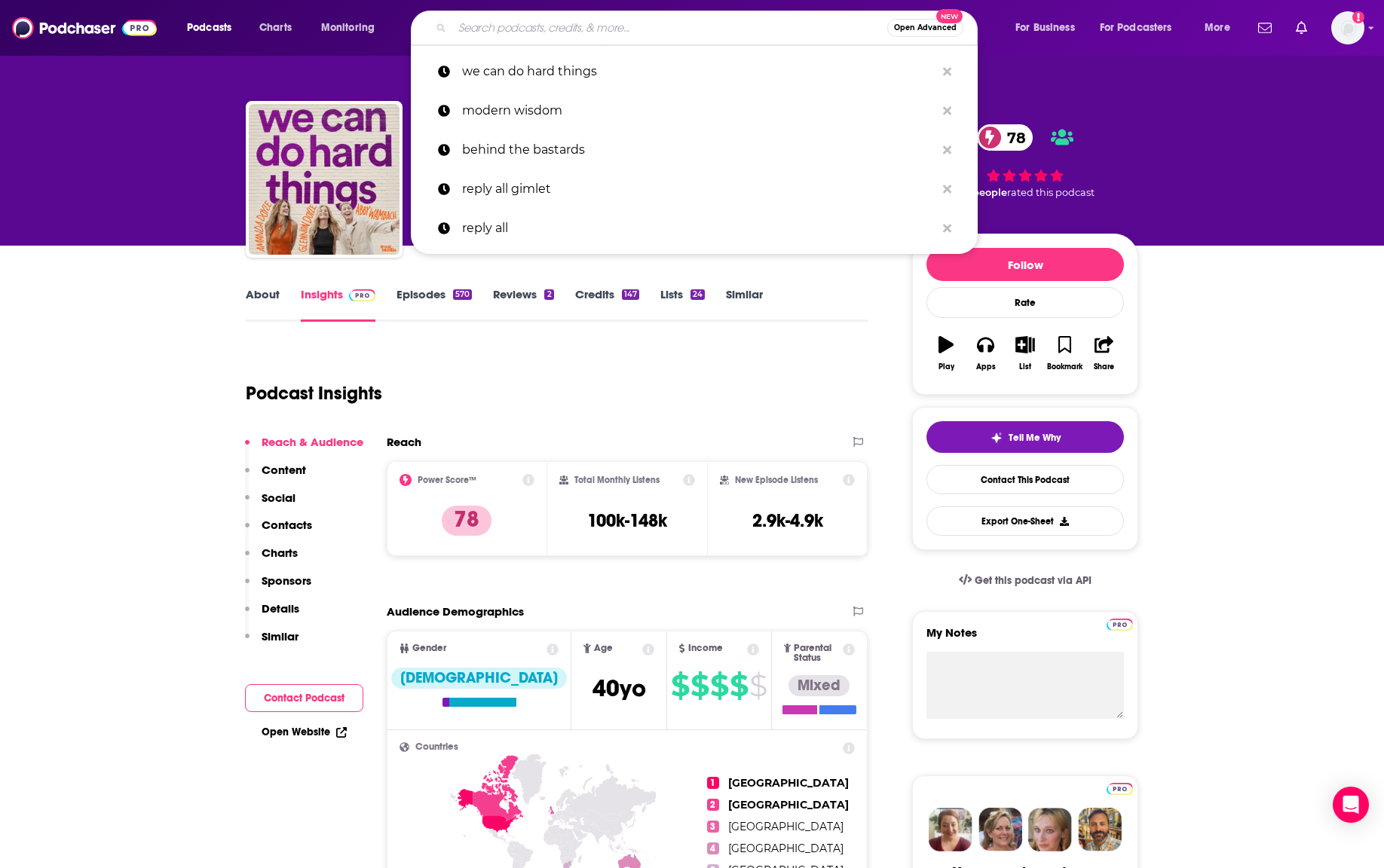
click at [493, 28] on input "Search podcasts, credits, & more..." at bounding box center [670, 28] width 435 height 24
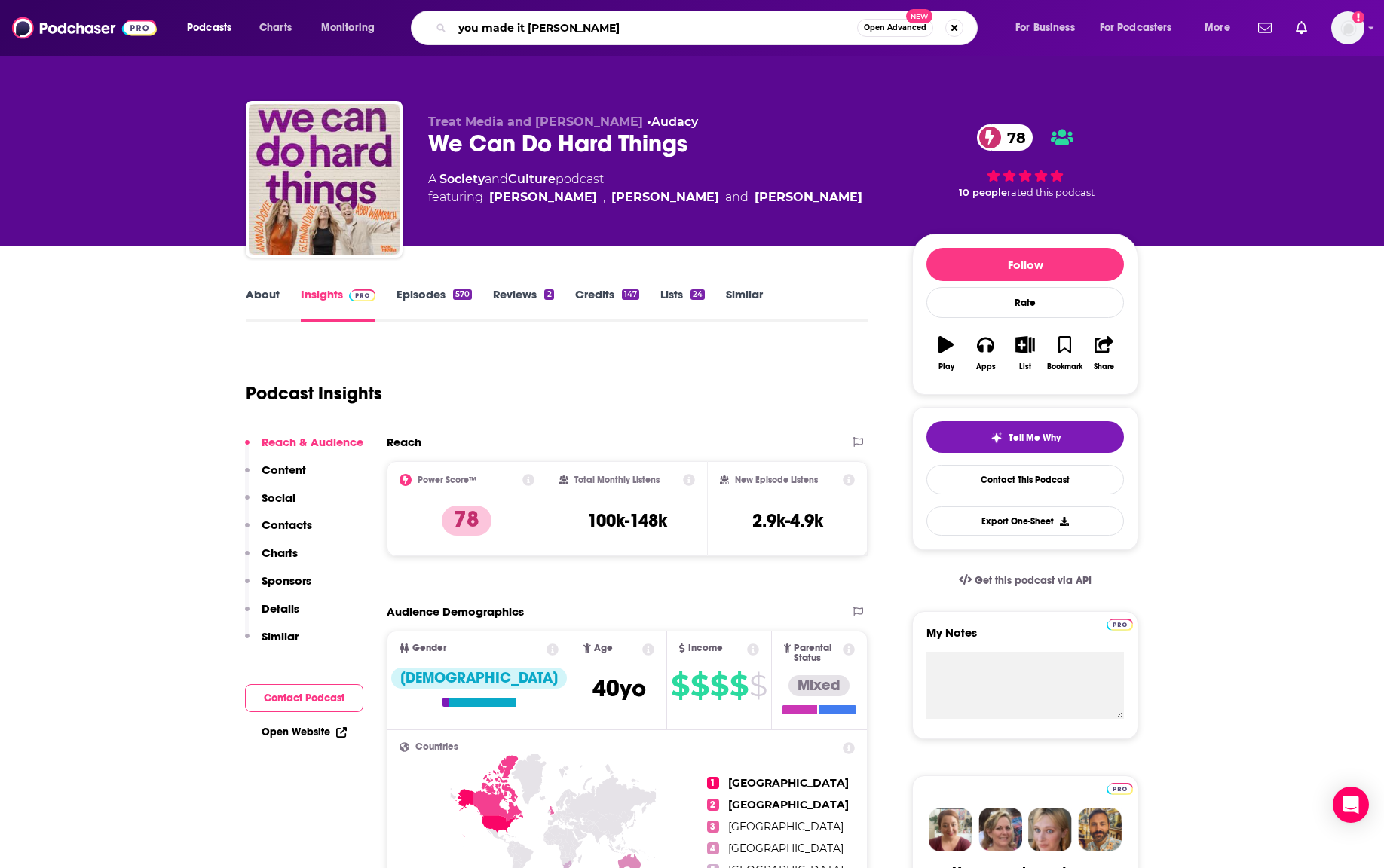
type input "you made it weird"
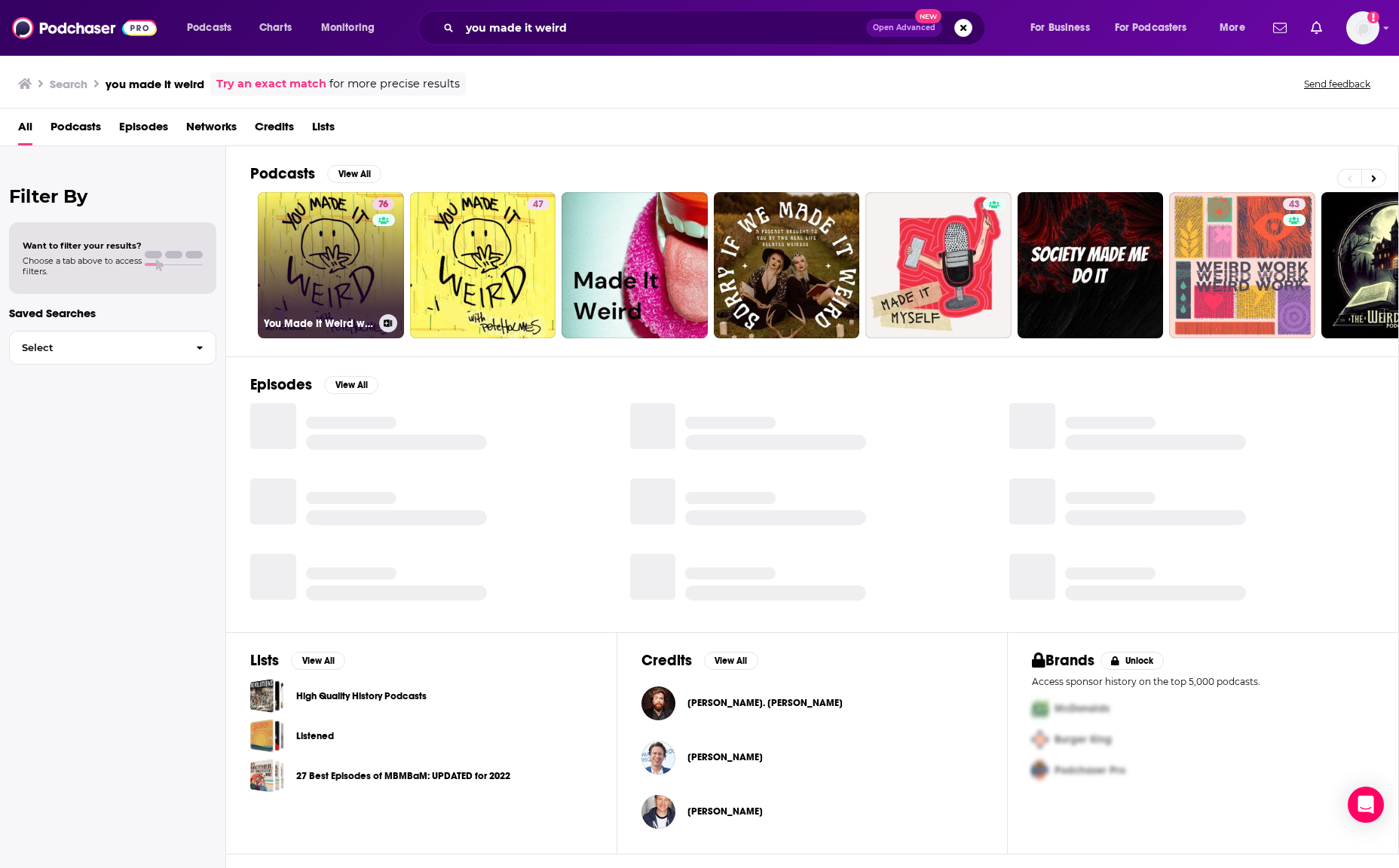
click at [323, 240] on link "76 You Made It Weird with Pete Holmes" at bounding box center [330, 265] width 146 height 146
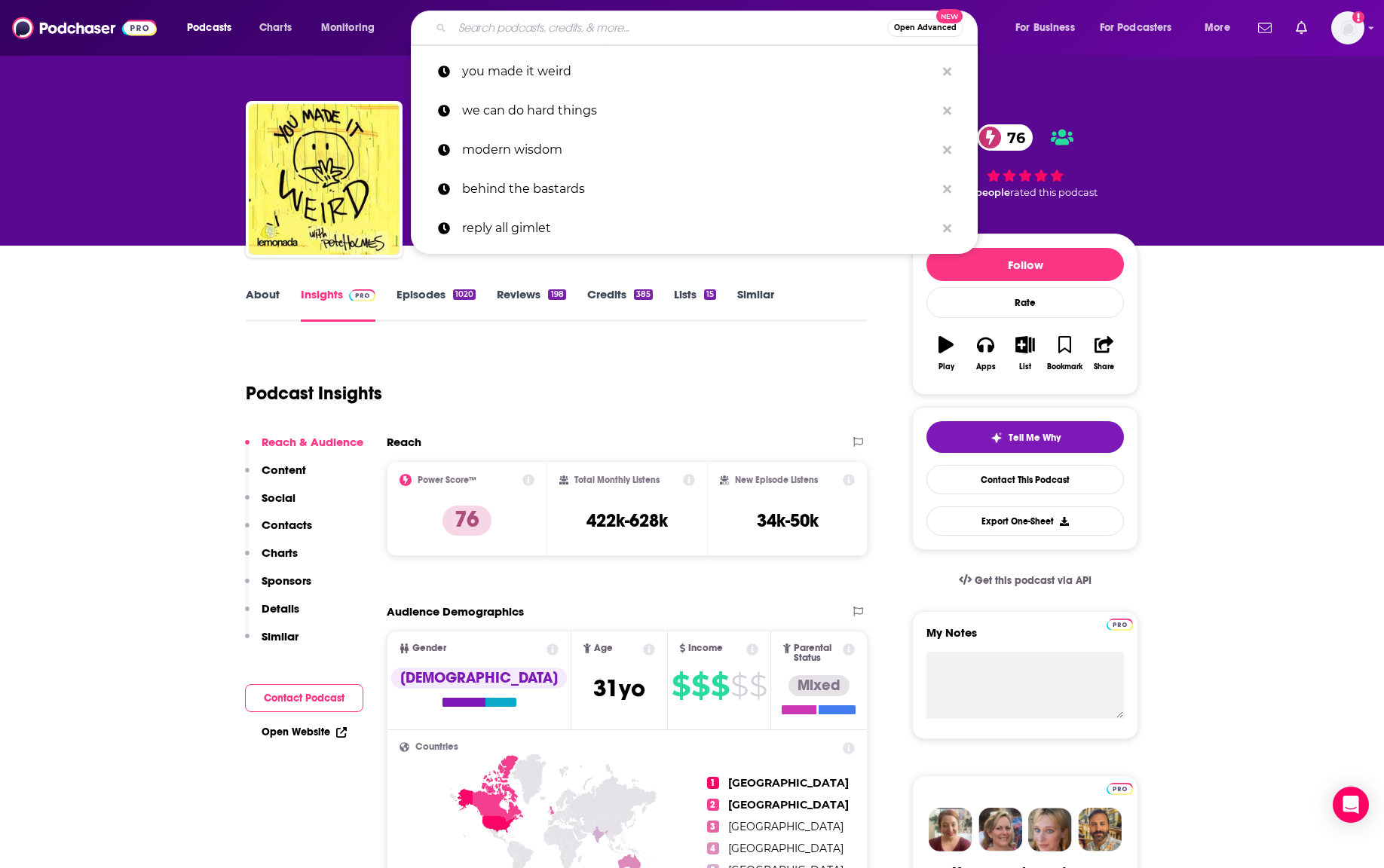
click at [516, 19] on input "Search podcasts, credits, & more..." at bounding box center [670, 28] width 435 height 24
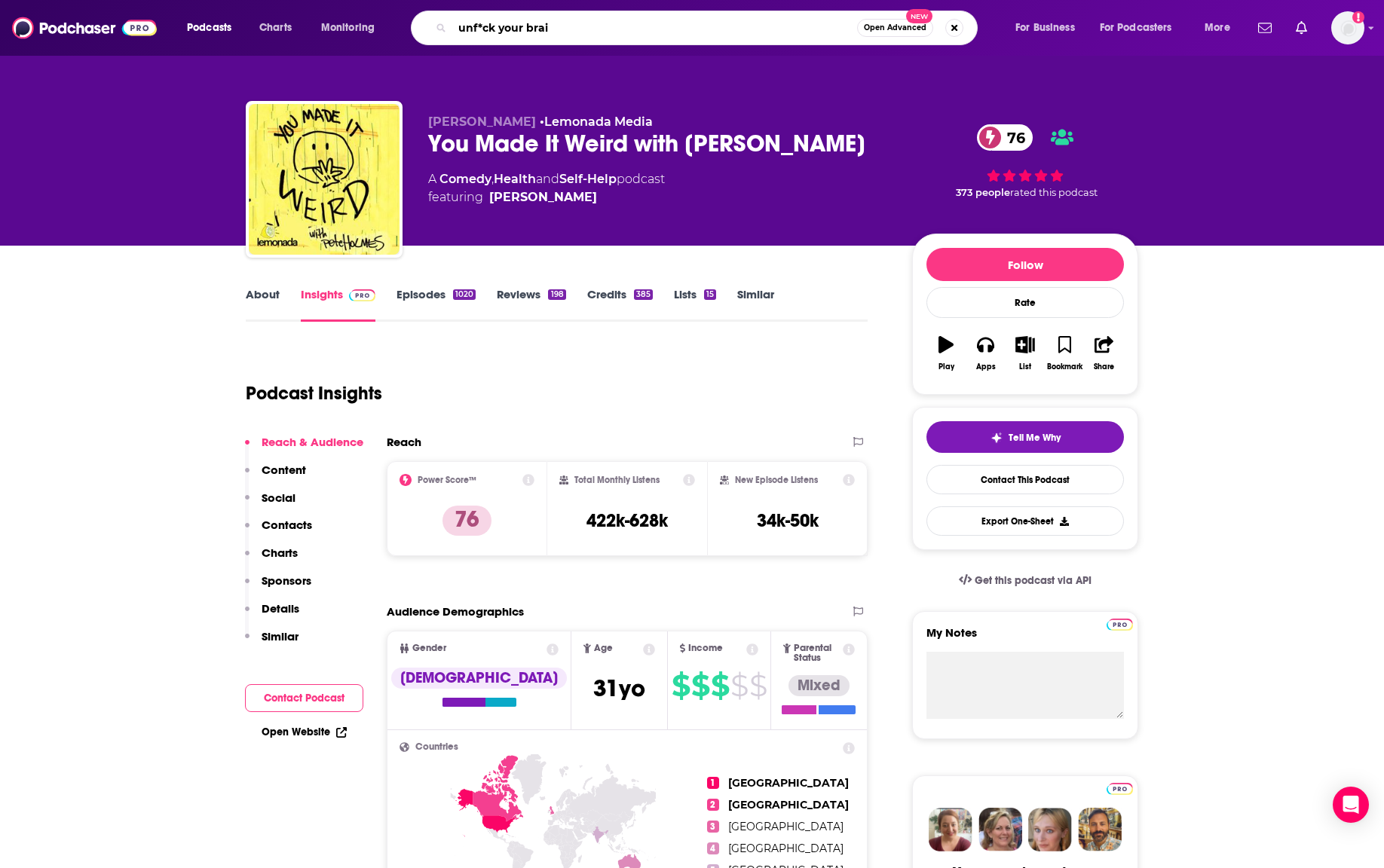
type input "unf*ck your brain"
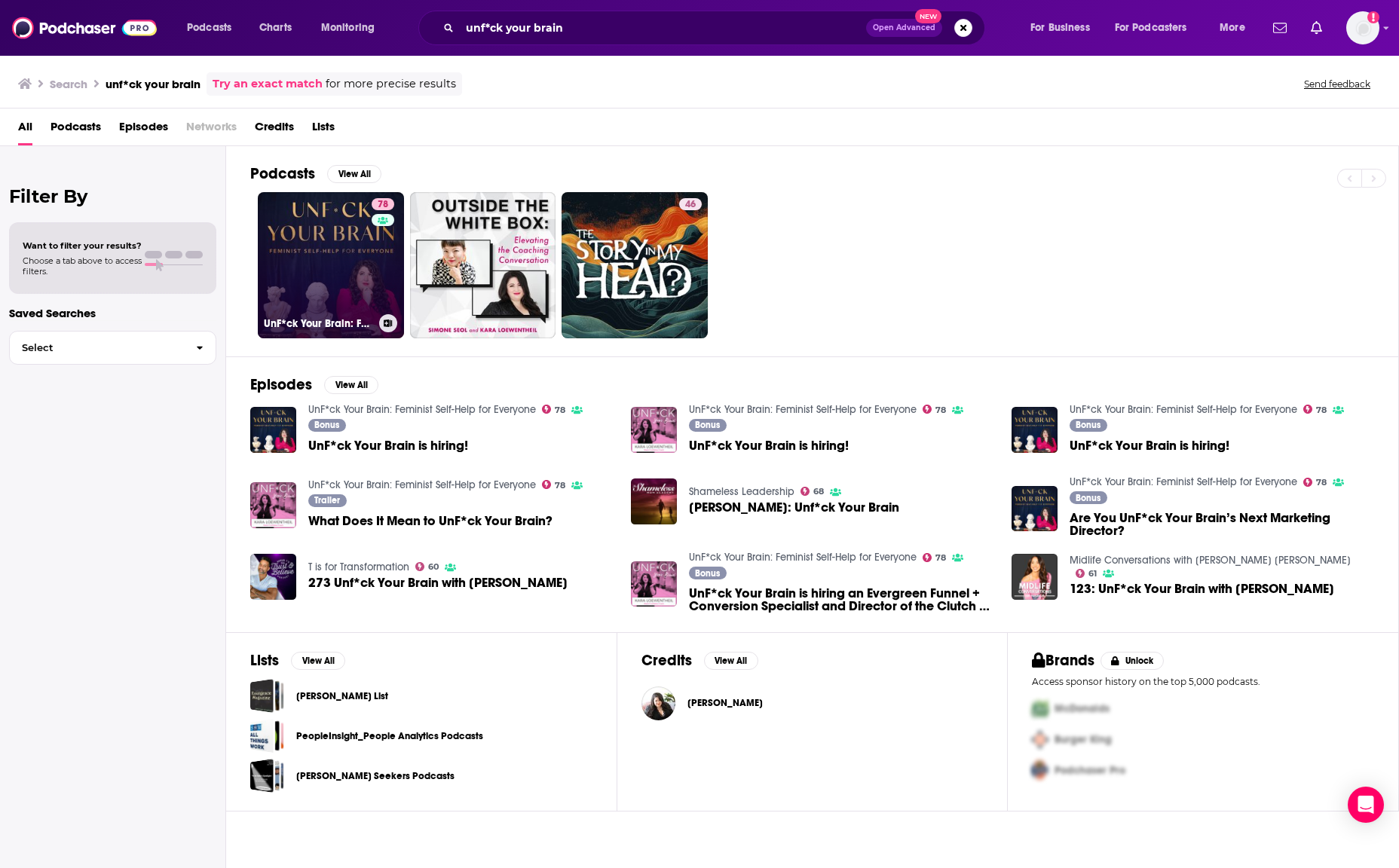
click at [316, 240] on link "78 UnF*ck Your Brain: Feminist Self-Help for Everyone" at bounding box center [330, 265] width 146 height 146
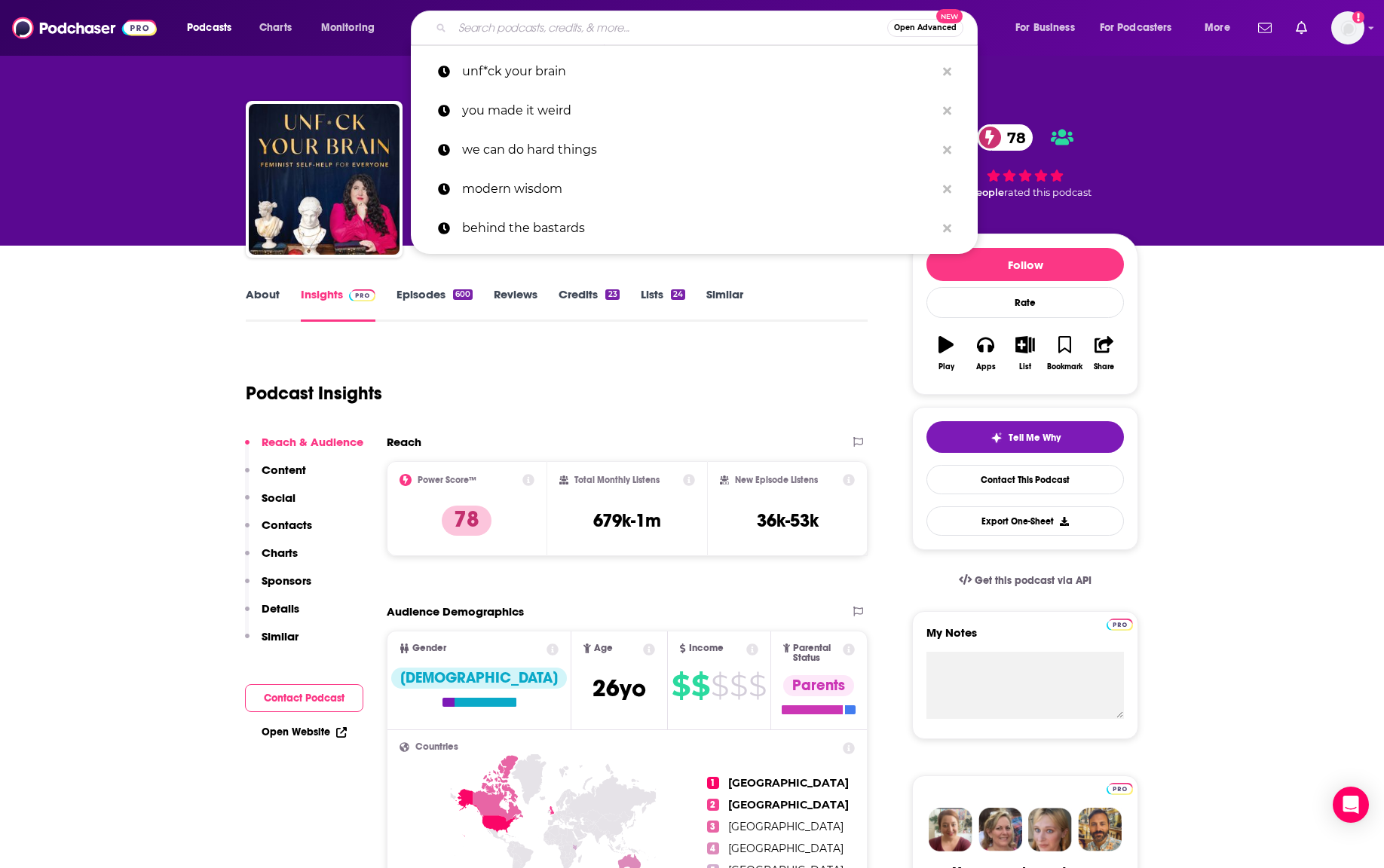
click at [503, 19] on input "Search podcasts, credits, & more..." at bounding box center [670, 28] width 435 height 24
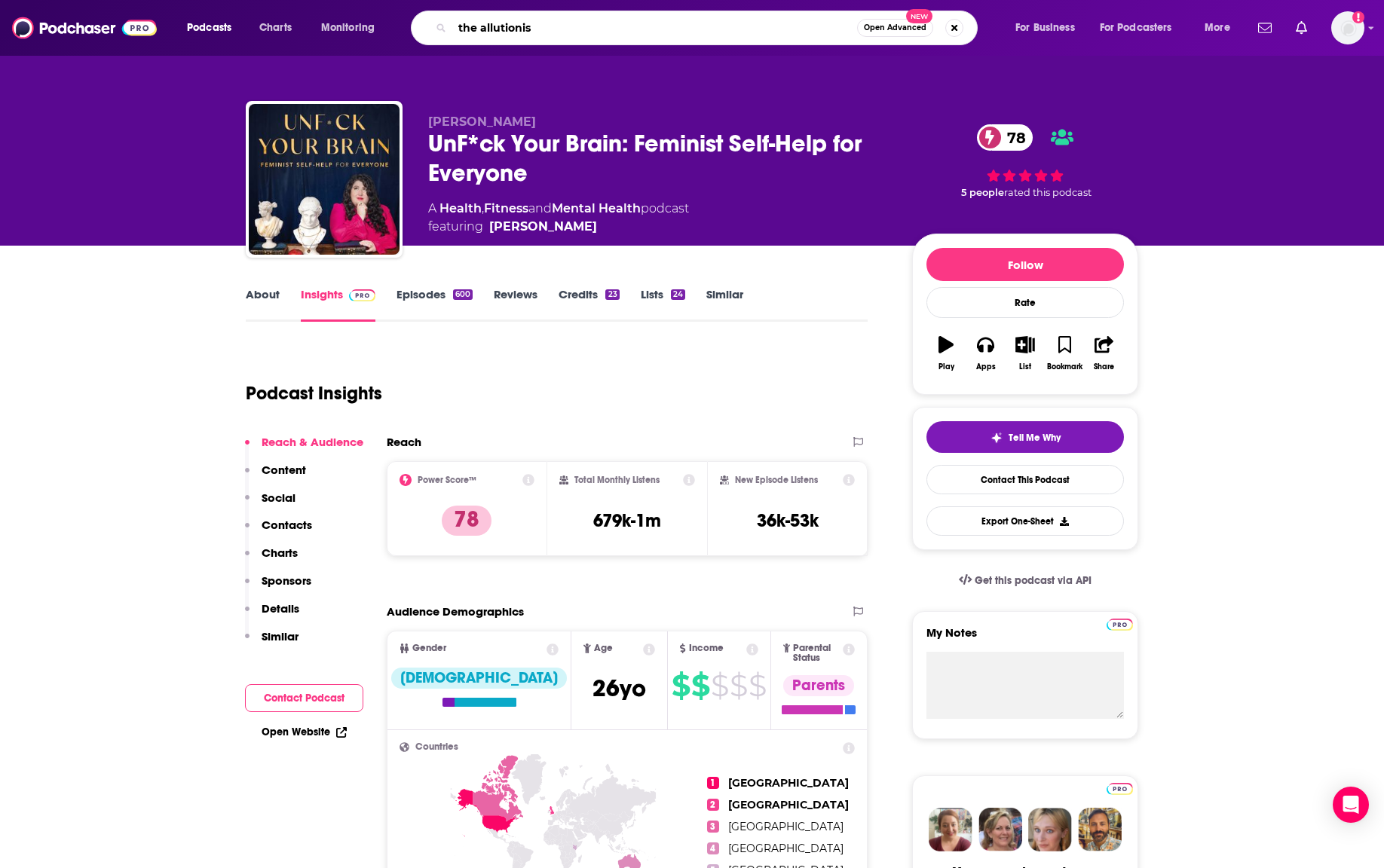
type input "the allutionist"
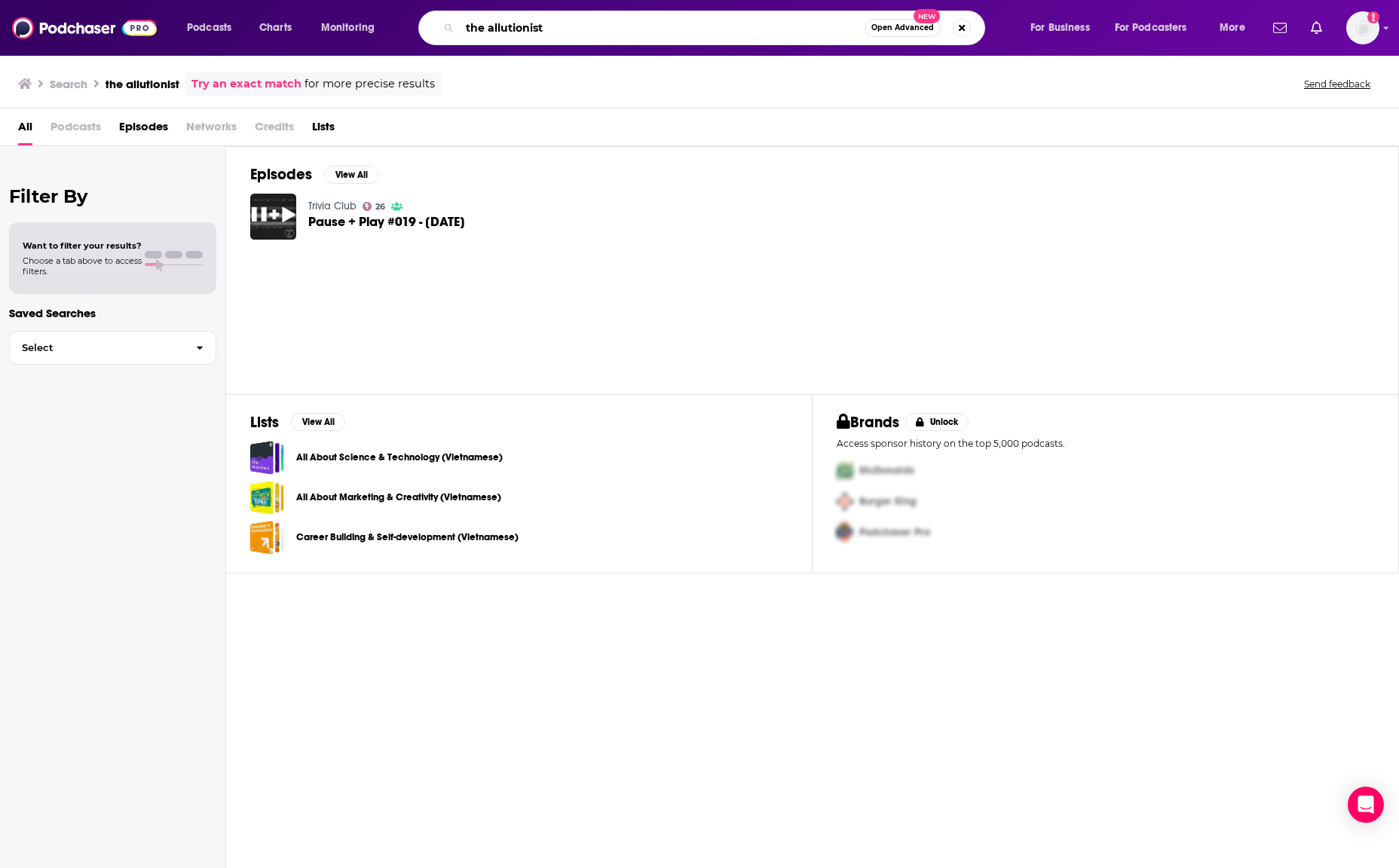
click at [494, 25] on input "the allutionist" at bounding box center [662, 28] width 405 height 24
type input "t"
type input "helen zaltzman"
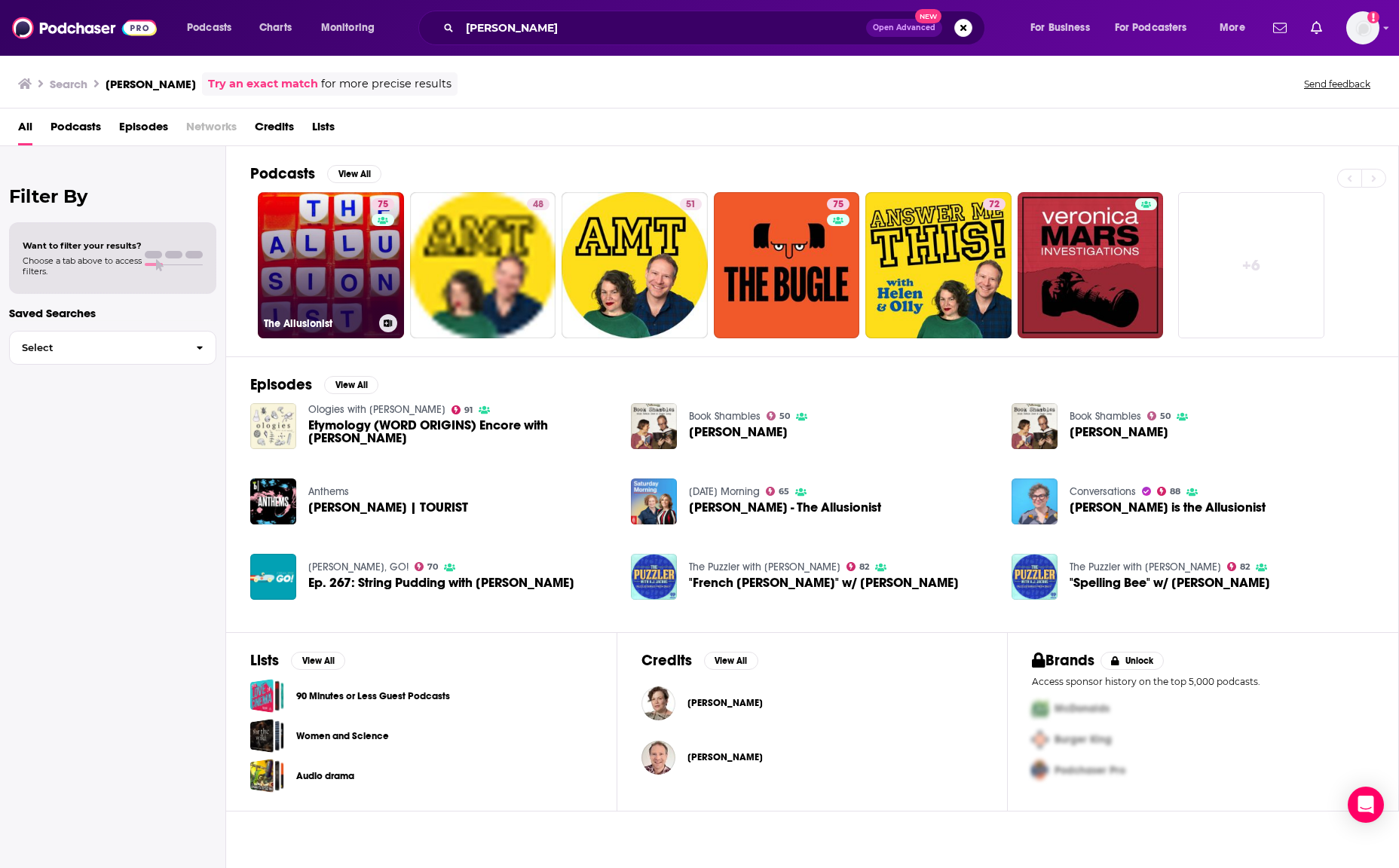
click at [345, 243] on link "75 The Allusionist" at bounding box center [330, 265] width 146 height 146
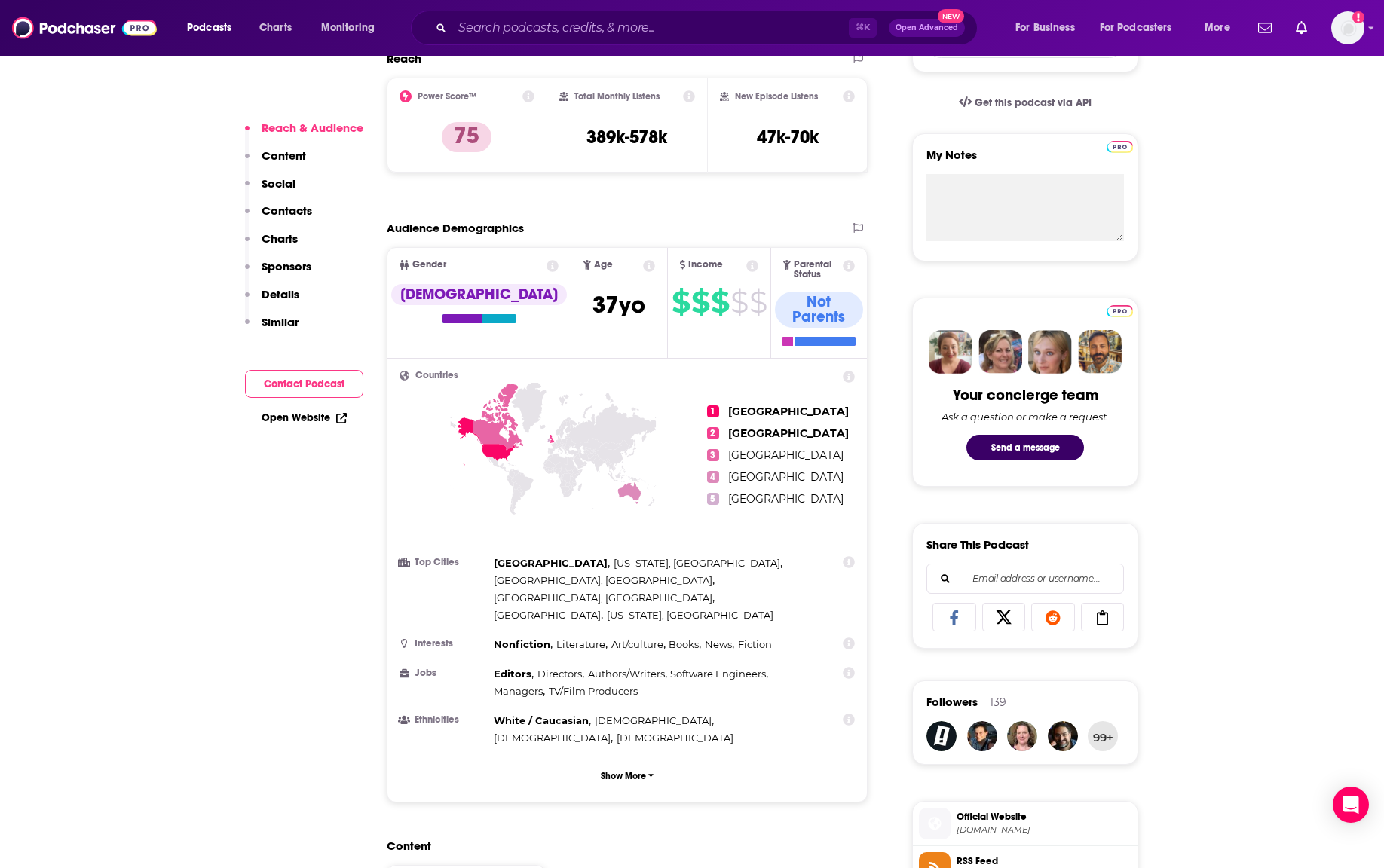
scroll to position [13, 0]
